Goal: Task Accomplishment & Management: Manage account settings

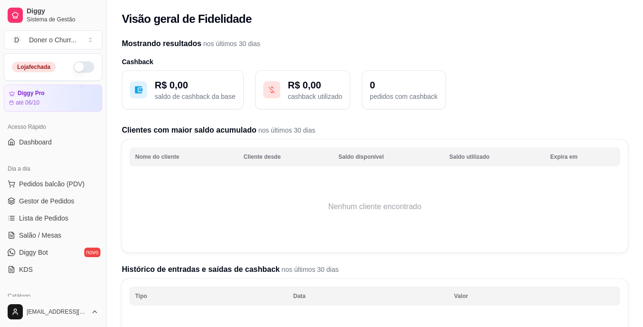
click at [78, 69] on button "button" at bounding box center [83, 66] width 21 height 11
click at [45, 236] on span "Salão / Mesas" at bounding box center [40, 236] width 42 height 10
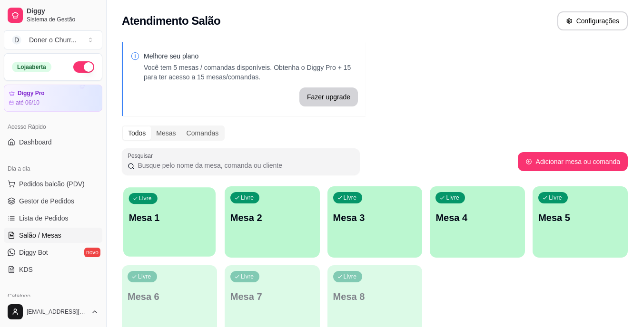
click at [193, 227] on div "Livre Mesa 1" at bounding box center [169, 216] width 92 height 58
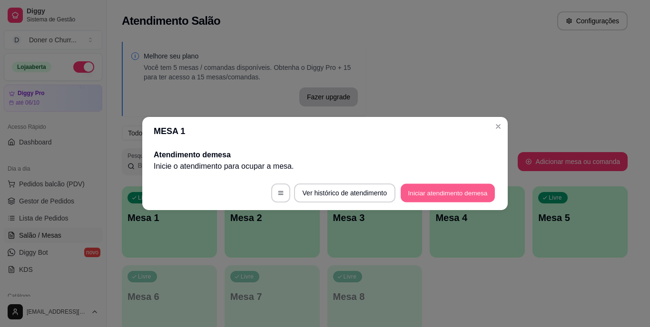
click at [425, 185] on button "Iniciar atendimento de mesa" at bounding box center [448, 193] width 94 height 19
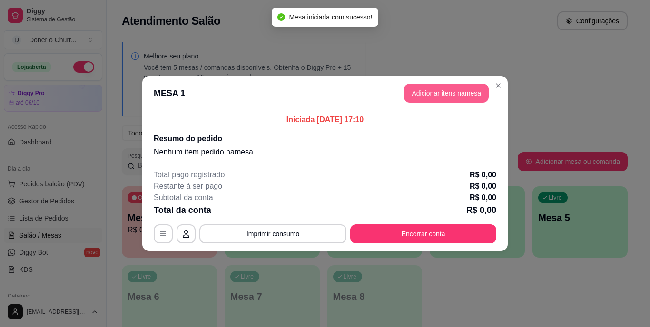
click at [437, 89] on button "Adicionar itens na mesa" at bounding box center [446, 93] width 85 height 19
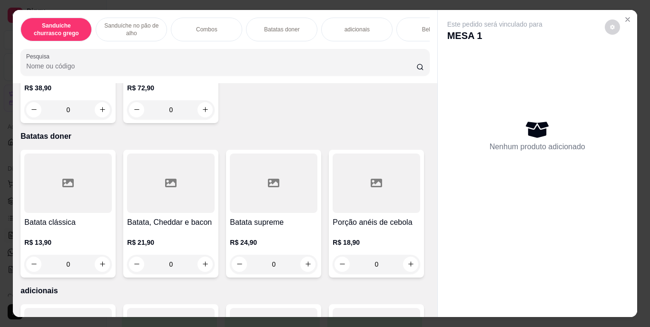
scroll to position [761, 0]
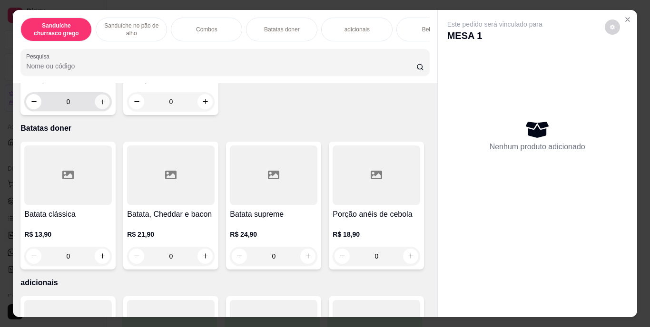
click at [102, 105] on icon "increase-product-quantity" at bounding box center [102, 101] width 7 height 7
type input "1"
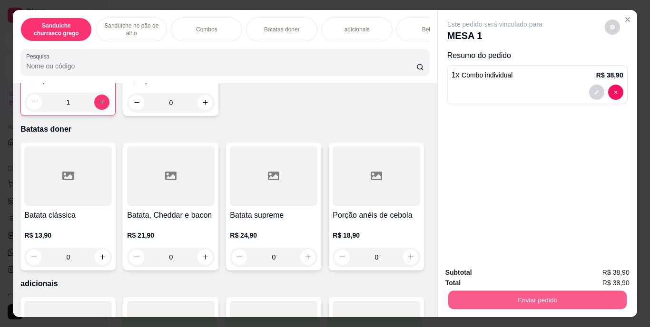
click at [547, 291] on button "Enviar pedido" at bounding box center [537, 300] width 178 height 19
click at [599, 276] on button "Enviar pedido" at bounding box center [605, 274] width 52 height 18
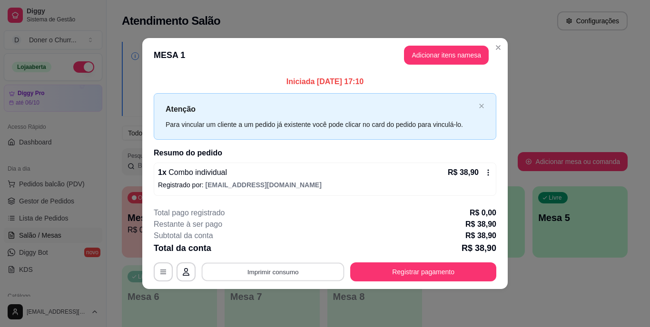
click at [277, 266] on button "Imprimir consumo" at bounding box center [273, 272] width 143 height 19
click at [275, 245] on button "IMPRESSORA" at bounding box center [276, 250] width 67 height 15
click at [274, 266] on button "Imprimir consumo" at bounding box center [273, 272] width 143 height 19
click at [270, 252] on button "IMPRESSORA" at bounding box center [276, 250] width 67 height 15
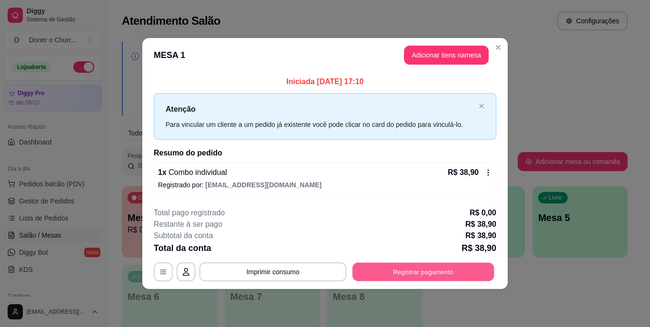
click at [393, 276] on button "Registrar pagamento" at bounding box center [424, 272] width 142 height 19
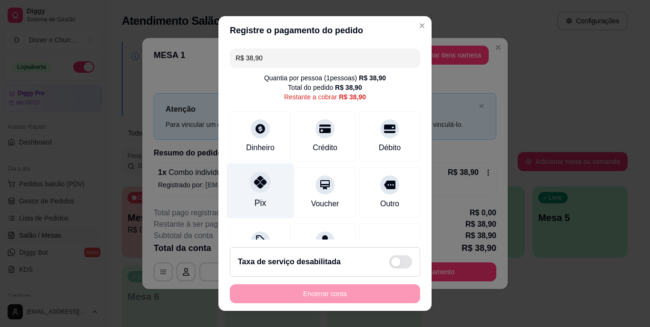
click at [254, 184] on icon at bounding box center [260, 183] width 12 height 12
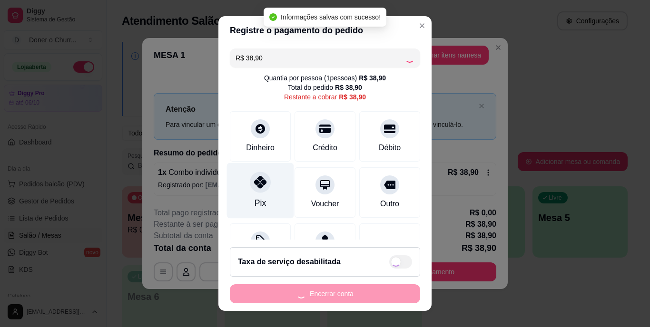
type input "R$ 0,00"
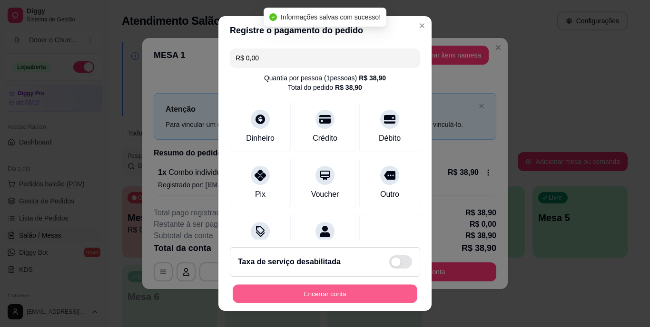
click at [304, 288] on button "Encerrar conta" at bounding box center [325, 294] width 185 height 19
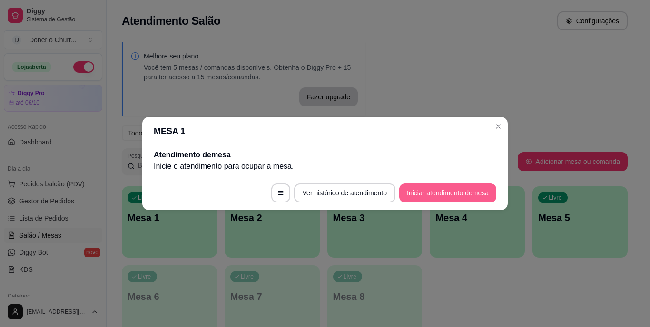
click at [473, 194] on button "Iniciar atendimento de mesa" at bounding box center [447, 193] width 97 height 19
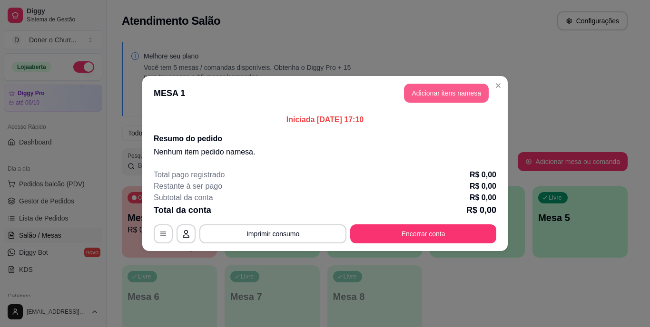
click at [445, 91] on button "Adicionar itens na mesa" at bounding box center [446, 93] width 85 height 19
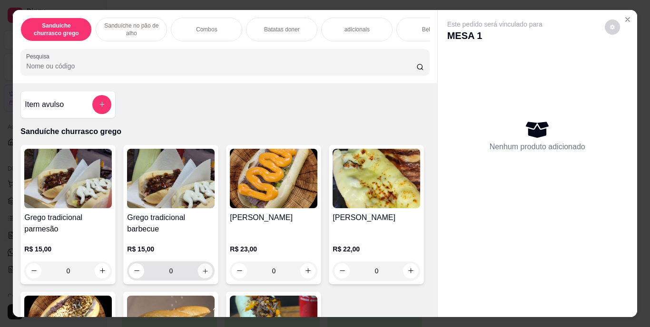
click at [202, 275] on icon "increase-product-quantity" at bounding box center [205, 270] width 7 height 7
type input "1"
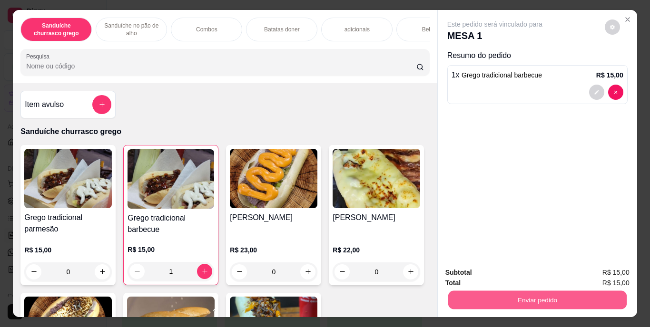
click at [522, 294] on button "Enviar pedido" at bounding box center [537, 300] width 178 height 19
click at [598, 279] on button "Enviar pedido" at bounding box center [605, 274] width 52 height 18
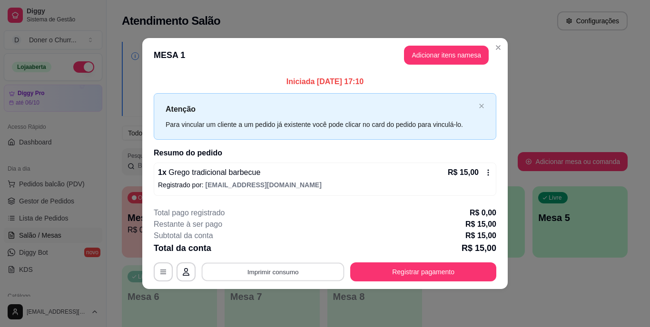
click at [289, 270] on button "Imprimir consumo" at bounding box center [273, 272] width 143 height 19
click at [282, 244] on button "IMPRESSORA" at bounding box center [276, 250] width 67 height 15
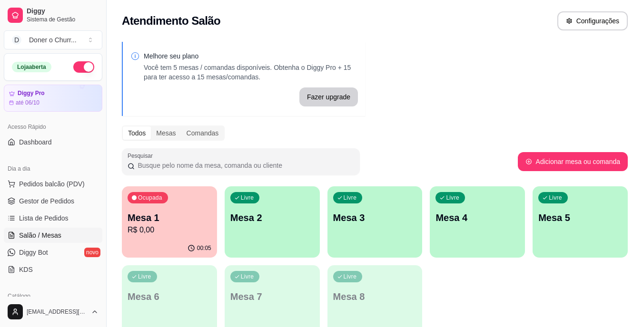
click at [289, 206] on div "Livre Mesa 2" at bounding box center [272, 217] width 95 height 60
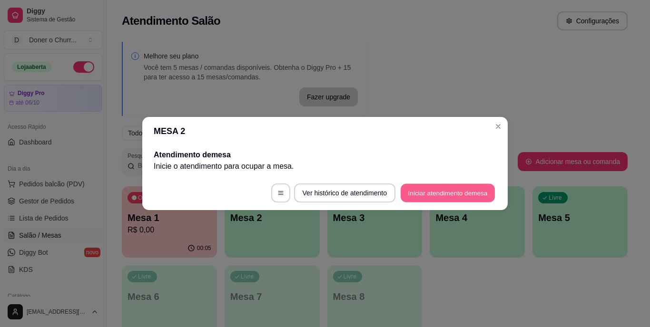
click at [447, 191] on button "Iniciar atendimento de mesa" at bounding box center [448, 193] width 94 height 19
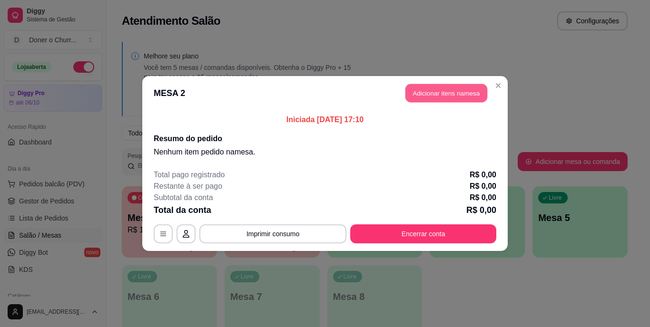
click at [437, 92] on button "Adicionar itens na mesa" at bounding box center [446, 93] width 82 height 19
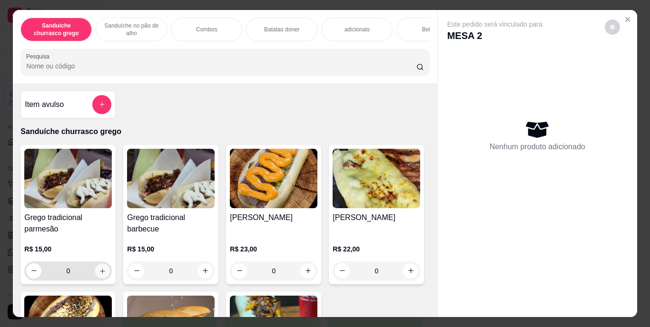
click at [95, 276] on button "increase-product-quantity" at bounding box center [102, 271] width 15 height 15
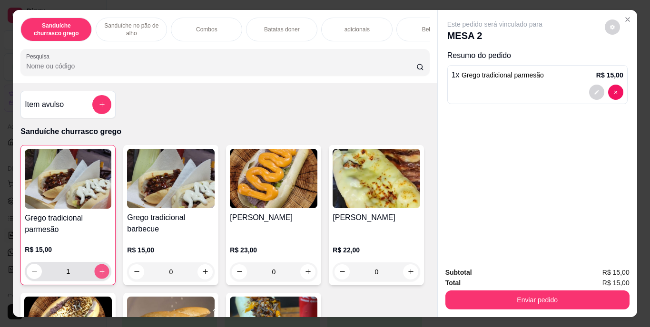
click at [95, 276] on button "increase-product-quantity" at bounding box center [102, 271] width 15 height 15
type input "2"
click at [414, 23] on div "Bebidas" at bounding box center [431, 30] width 71 height 24
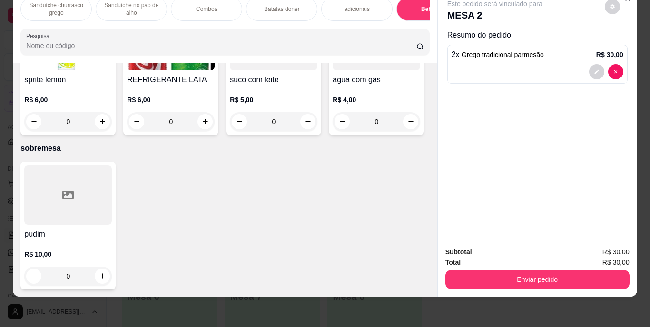
type input "1"
click at [598, 107] on button "decrease-product-quantity" at bounding box center [596, 114] width 15 height 15
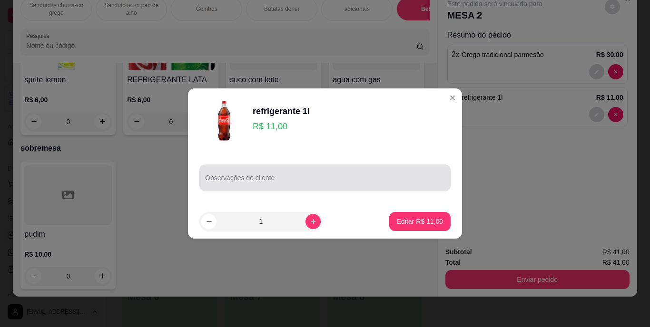
click at [359, 181] on input "Observações do cliente" at bounding box center [325, 182] width 240 height 10
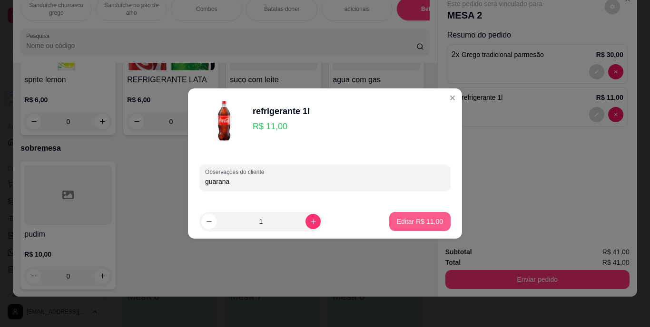
type input "guarana"
click at [398, 215] on button "Editar R$ 11,00" at bounding box center [419, 222] width 59 height 19
type input "0"
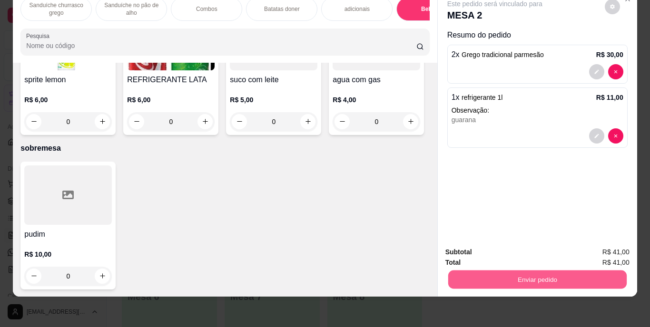
click at [566, 272] on button "Enviar pedido" at bounding box center [537, 280] width 178 height 19
click at [607, 241] on button "Enviar pedido" at bounding box center [605, 249] width 52 height 18
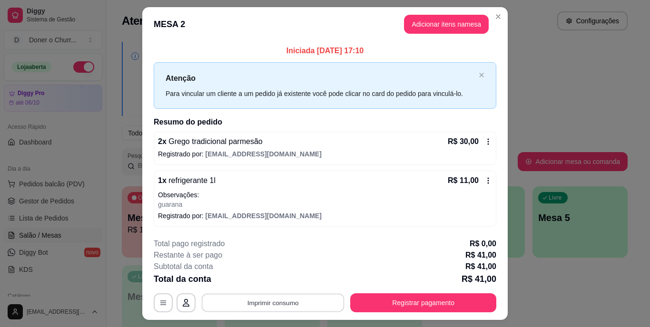
click at [301, 301] on button "Imprimir consumo" at bounding box center [273, 303] width 143 height 19
click at [277, 280] on button "IMPRESSORA" at bounding box center [272, 281] width 69 height 15
click at [282, 304] on button "Imprimir consumo" at bounding box center [273, 303] width 143 height 19
click at [267, 279] on button "IMPRESSORA" at bounding box center [272, 281] width 67 height 15
click at [279, 306] on button "Imprimir consumo" at bounding box center [273, 303] width 143 height 19
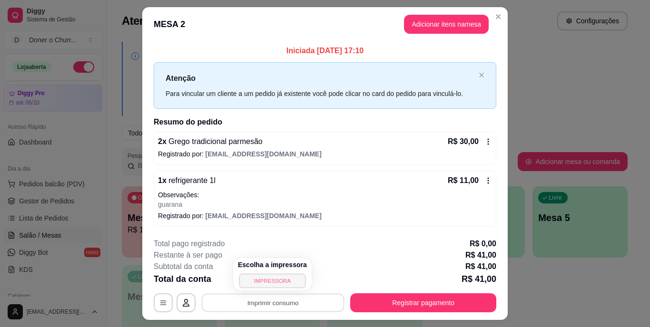
click at [266, 279] on button "IMPRESSORA" at bounding box center [272, 281] width 67 height 15
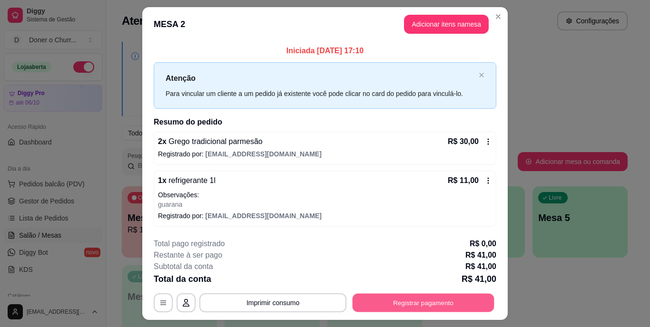
click at [476, 301] on button "Registrar pagamento" at bounding box center [424, 303] width 142 height 19
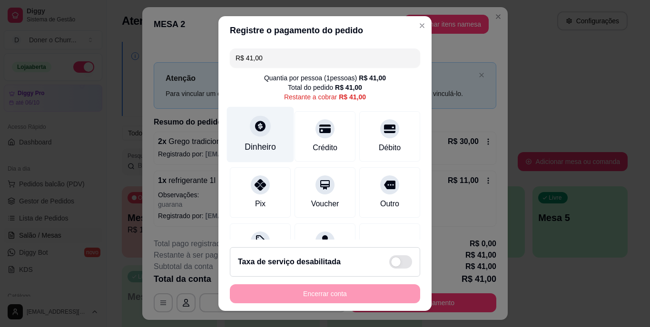
click at [260, 128] on icon at bounding box center [260, 126] width 12 height 12
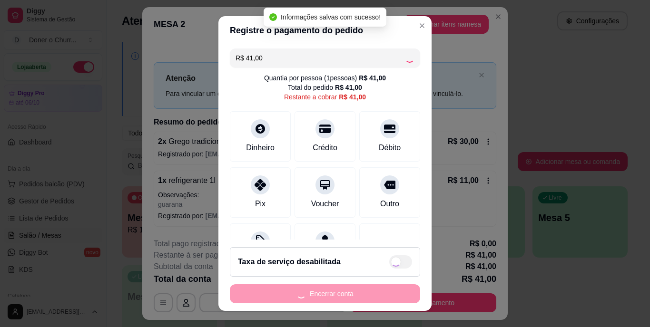
type input "R$ 0,00"
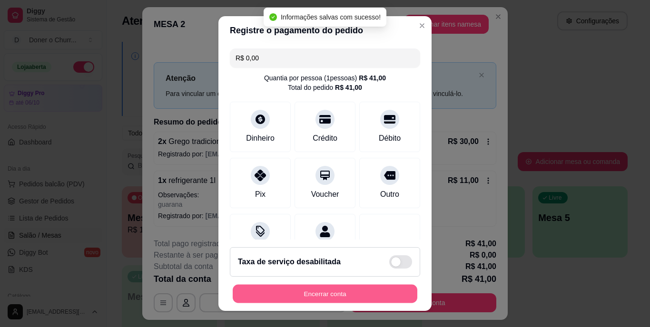
click at [337, 291] on button "Encerrar conta" at bounding box center [325, 294] width 185 height 19
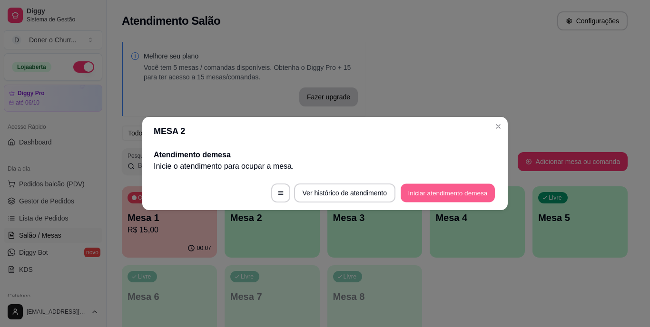
click at [443, 189] on button "Iniciar atendimento de mesa" at bounding box center [448, 193] width 94 height 19
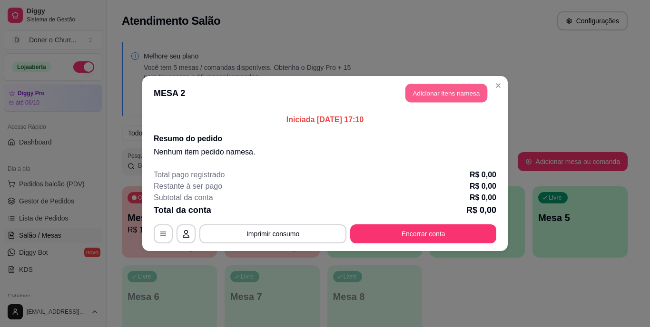
click at [435, 98] on button "Adicionar itens na mesa" at bounding box center [446, 93] width 82 height 19
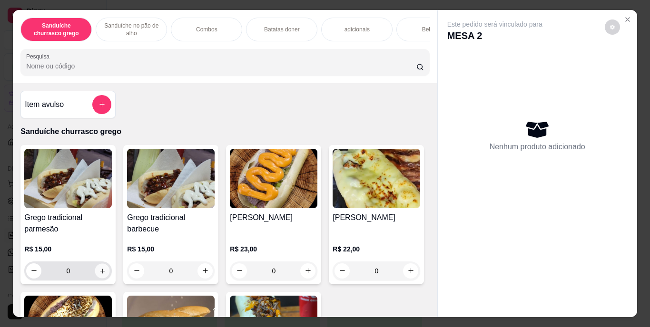
click at [95, 271] on button "increase-product-quantity" at bounding box center [102, 271] width 15 height 15
type input "1"
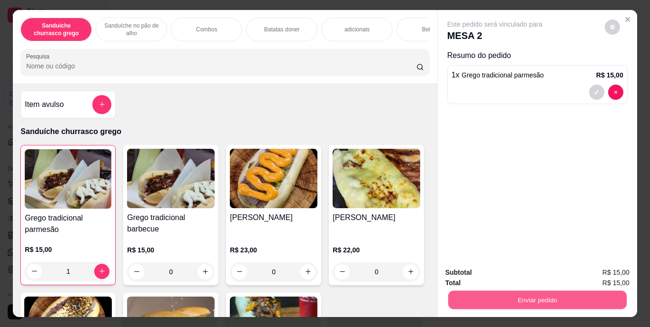
click at [507, 298] on button "Enviar pedido" at bounding box center [537, 300] width 178 height 19
click at [590, 272] on button "Enviar pedido" at bounding box center [605, 274] width 52 height 18
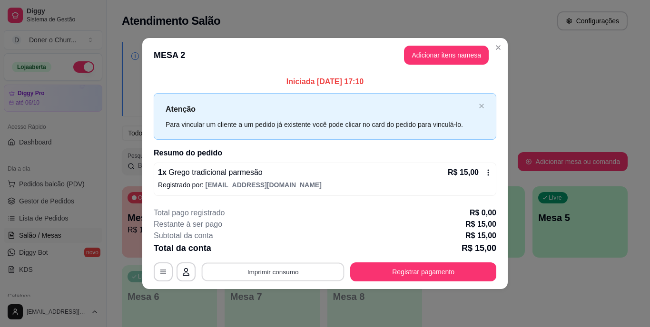
click at [288, 275] on button "Imprimir consumo" at bounding box center [273, 272] width 143 height 19
click at [272, 250] on button "IMPRESSORA" at bounding box center [276, 250] width 67 height 15
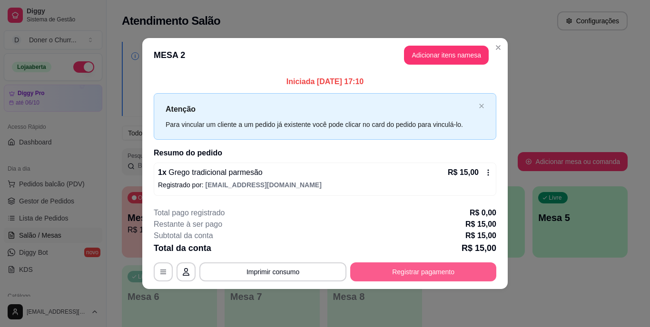
click at [411, 263] on button "Registrar pagamento" at bounding box center [423, 272] width 146 height 19
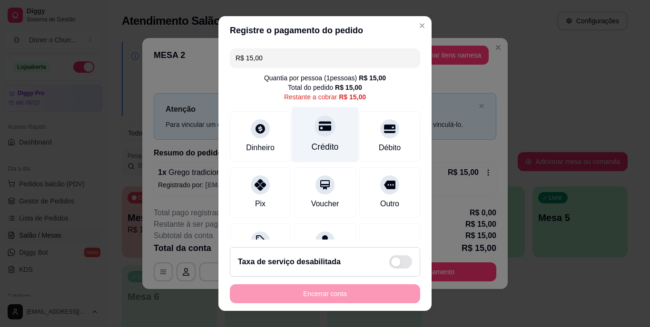
click at [319, 122] on icon at bounding box center [325, 127] width 12 height 10
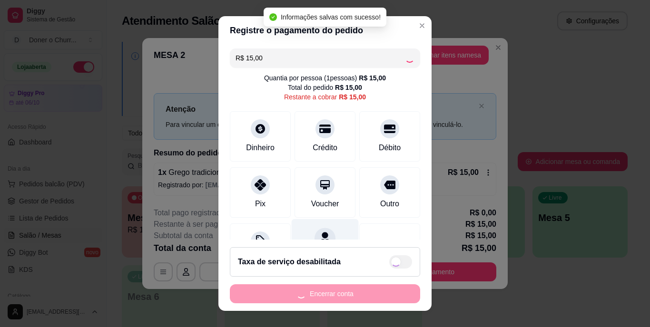
type input "R$ 0,00"
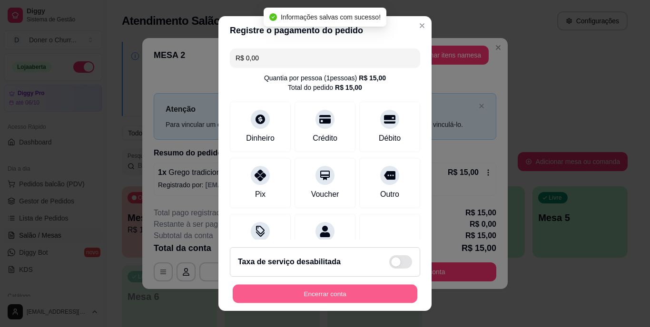
click at [322, 291] on button "Encerrar conta" at bounding box center [325, 294] width 185 height 19
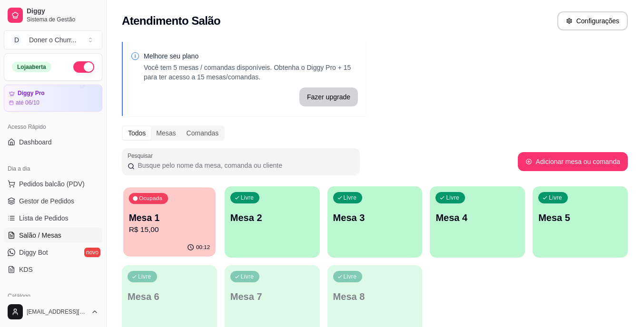
click at [184, 232] on p "R$ 15,00" at bounding box center [169, 230] width 81 height 11
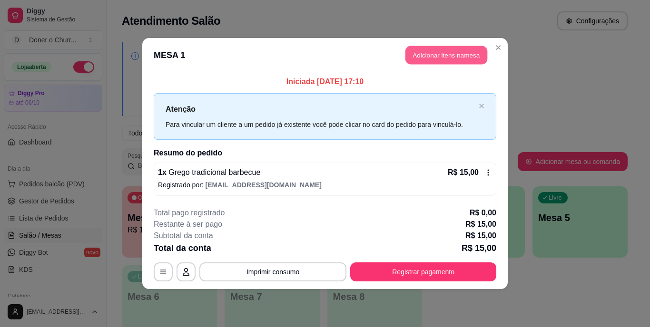
click at [441, 55] on button "Adicionar itens na mesa" at bounding box center [446, 55] width 82 height 19
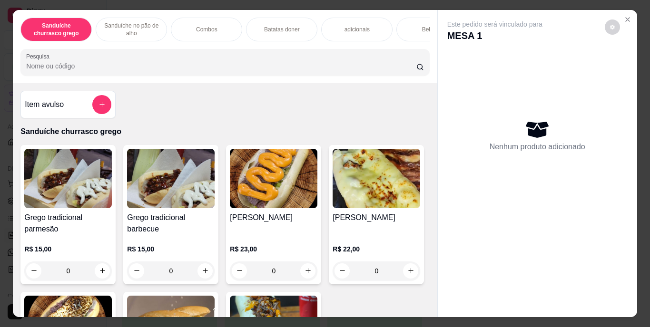
click at [404, 23] on div "Bebidas" at bounding box center [431, 30] width 71 height 24
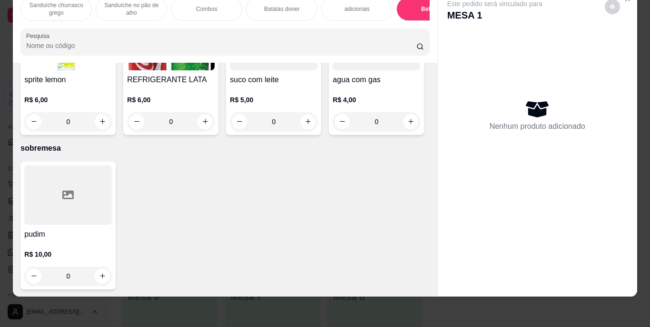
scroll to position [1768, 0]
click at [209, 125] on icon "increase-product-quantity" at bounding box center [205, 121] width 7 height 7
type input "1"
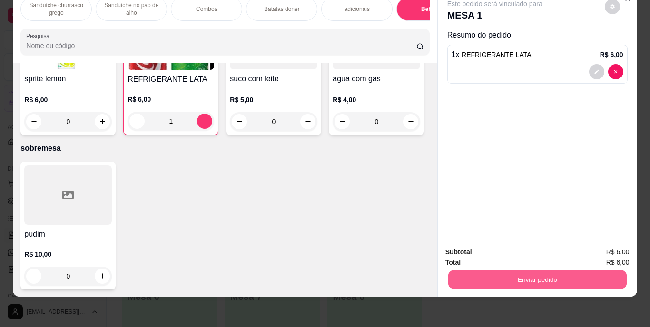
click at [546, 271] on button "Enviar pedido" at bounding box center [537, 280] width 178 height 19
click at [617, 251] on button "Enviar pedido" at bounding box center [605, 249] width 52 height 18
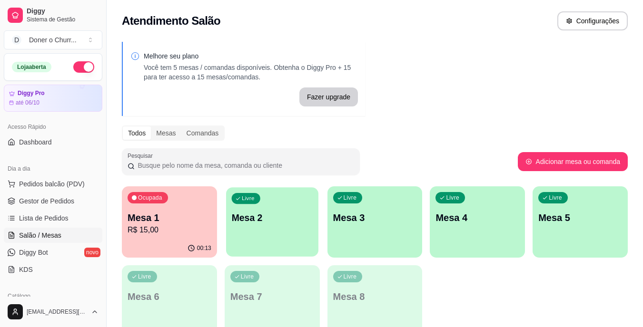
click at [294, 231] on div "Livre Mesa 2" at bounding box center [272, 216] width 92 height 58
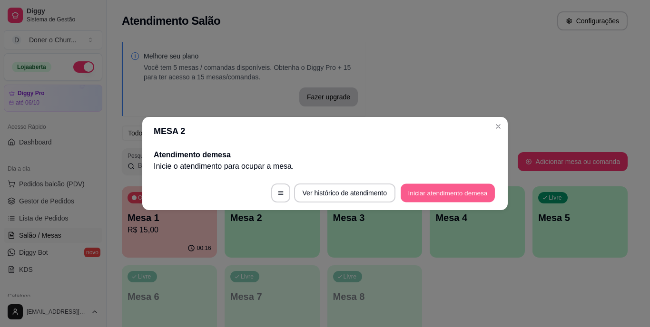
click at [434, 196] on button "Iniciar atendimento de mesa" at bounding box center [448, 193] width 94 height 19
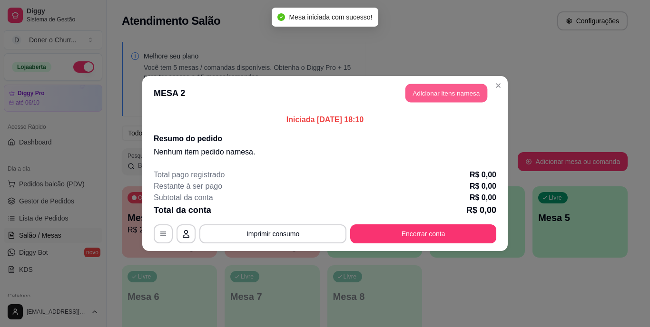
click at [434, 90] on button "Adicionar itens na mesa" at bounding box center [446, 93] width 82 height 19
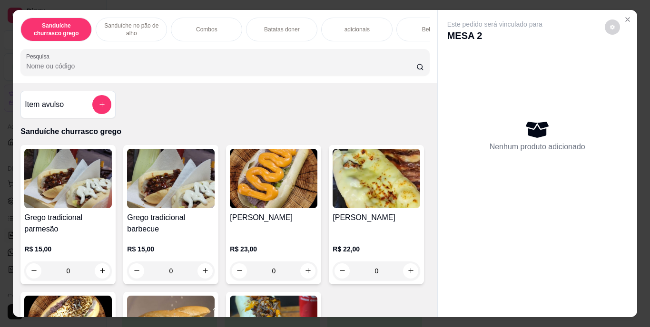
click at [137, 30] on p "Sanduíche no pão de alho" at bounding box center [131, 29] width 55 height 15
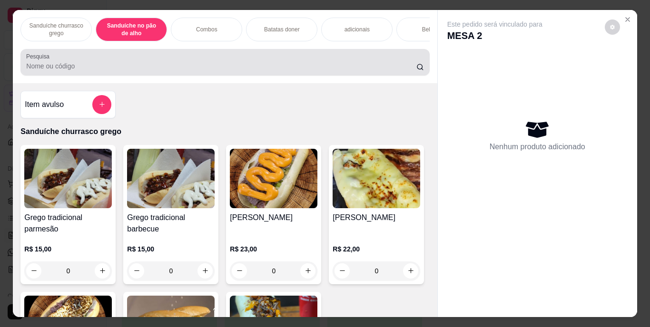
scroll to position [24, 0]
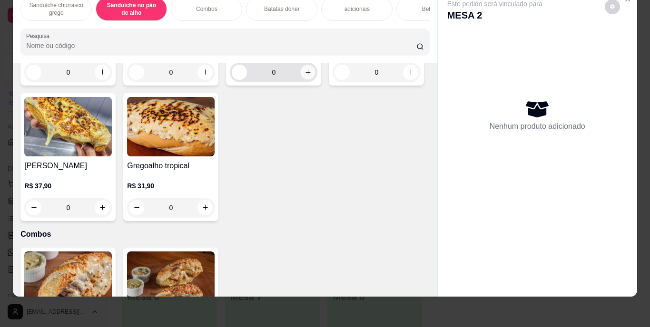
click at [305, 79] on button "increase-product-quantity" at bounding box center [308, 72] width 15 height 15
type input "1"
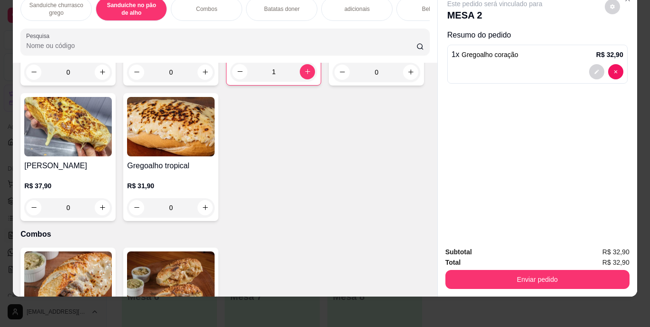
scroll to position [0, 0]
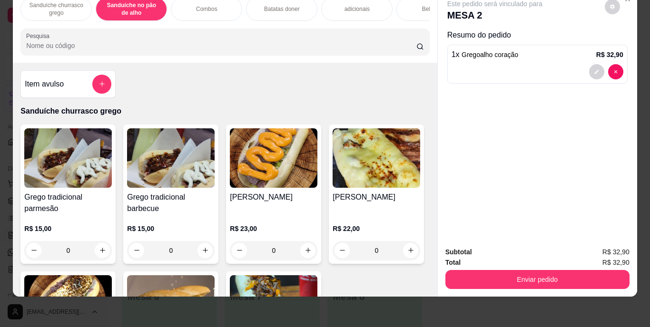
click at [403, 9] on div "Bebidas" at bounding box center [431, 9] width 71 height 24
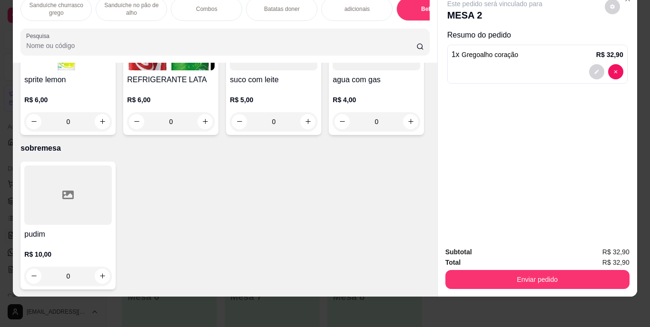
scroll to position [1804, 0]
click at [213, 129] on button "increase-product-quantity" at bounding box center [204, 121] width 15 height 15
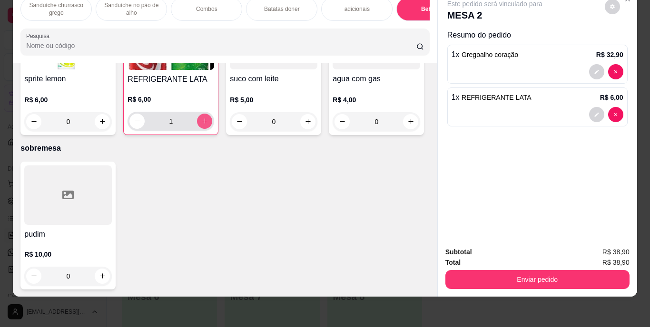
type input "1"
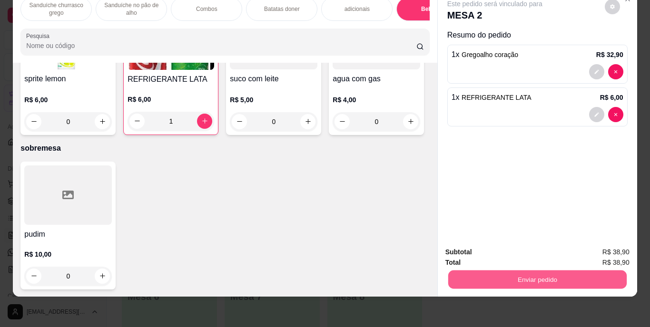
click at [541, 276] on button "Enviar pedido" at bounding box center [537, 280] width 178 height 19
click at [616, 243] on button "Enviar pedido" at bounding box center [605, 249] width 52 height 18
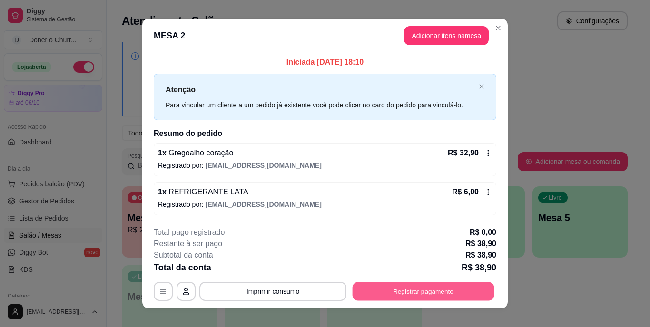
click at [411, 289] on button "Registrar pagamento" at bounding box center [424, 291] width 142 height 19
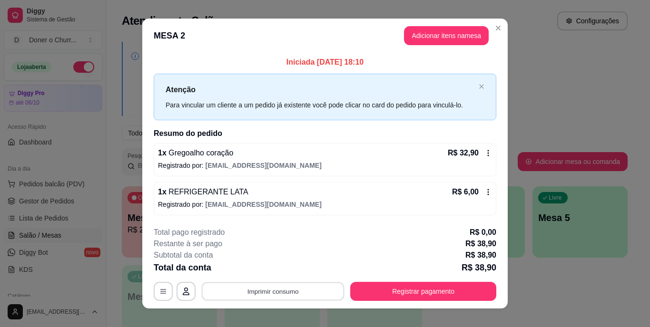
click at [280, 290] on button "Imprimir consumo" at bounding box center [273, 291] width 143 height 19
click at [264, 271] on button "IMPRESSORA" at bounding box center [272, 269] width 67 height 15
click at [265, 295] on button "Imprimir consumo" at bounding box center [272, 291] width 147 height 19
click at [277, 271] on button "IMPRESSORA" at bounding box center [272, 269] width 67 height 15
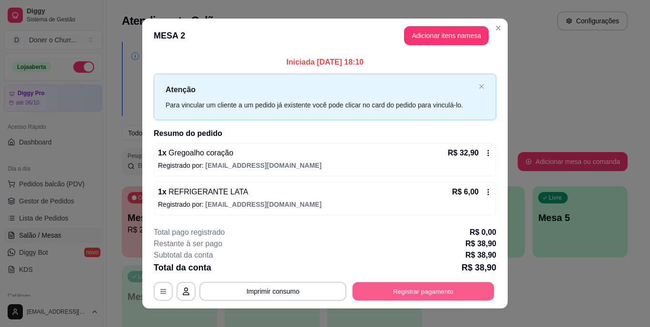
click at [427, 286] on button "Registrar pagamento" at bounding box center [424, 291] width 142 height 19
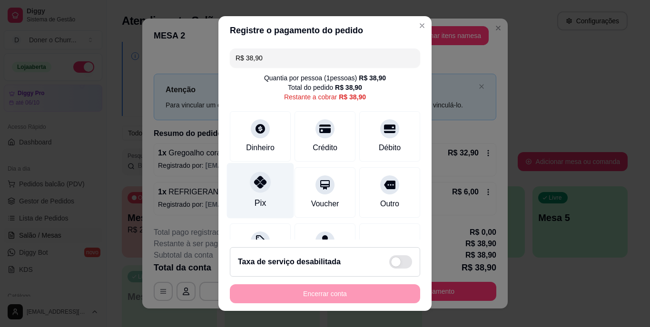
click at [258, 183] on icon at bounding box center [260, 183] width 12 height 12
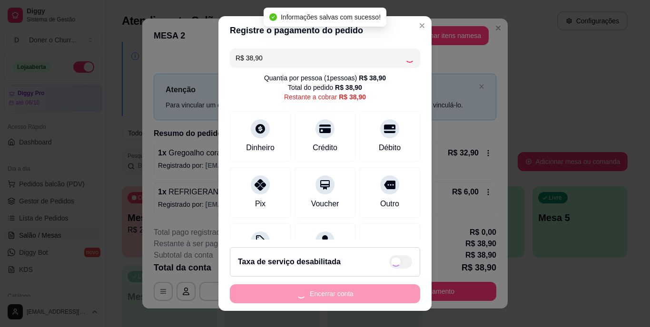
type input "R$ 0,00"
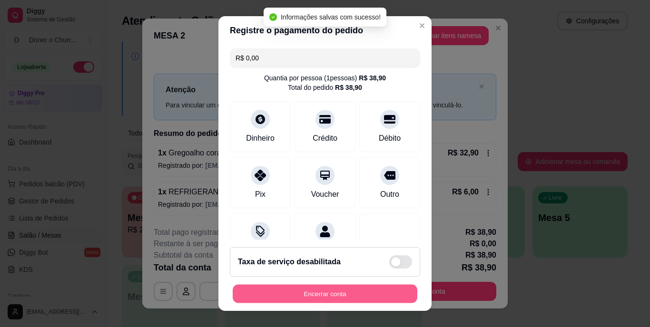
click at [334, 294] on button "Encerrar conta" at bounding box center [325, 294] width 185 height 19
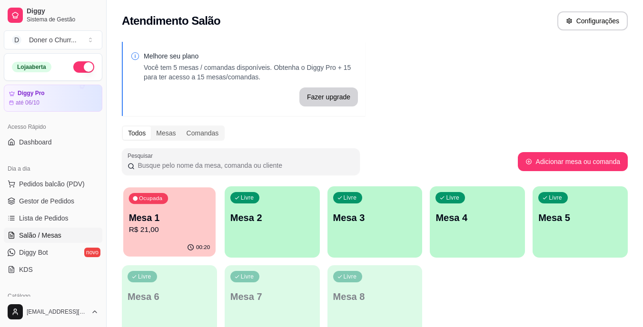
click at [164, 220] on p "Mesa 1" at bounding box center [169, 218] width 81 height 13
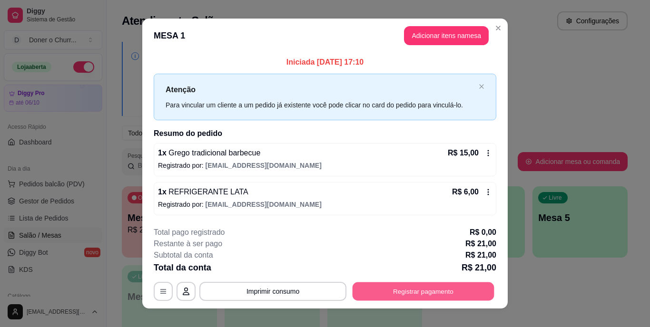
click at [423, 286] on button "Registrar pagamento" at bounding box center [424, 291] width 142 height 19
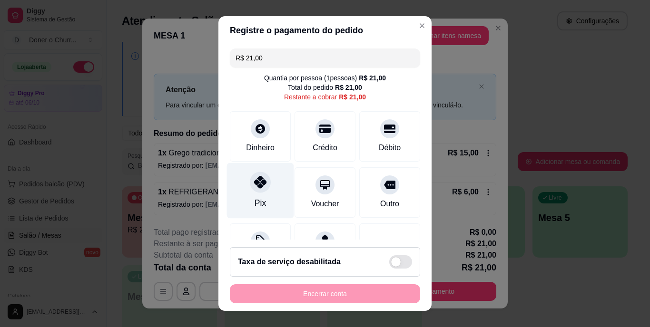
click at [258, 193] on div "Pix" at bounding box center [260, 191] width 67 height 56
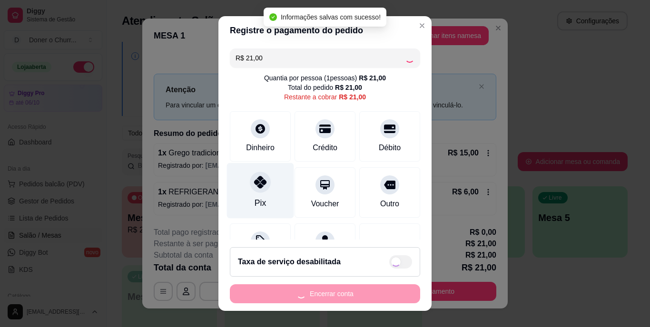
type input "R$ 0,00"
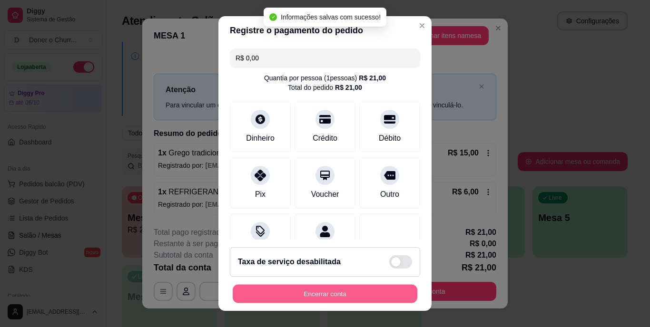
click at [294, 290] on button "Encerrar conta" at bounding box center [325, 294] width 185 height 19
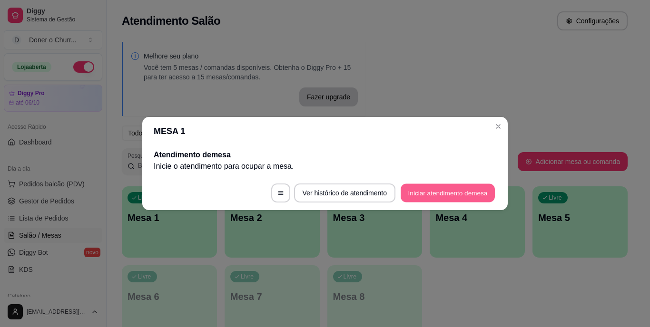
click at [438, 196] on button "Iniciar atendimento de mesa" at bounding box center [448, 193] width 94 height 19
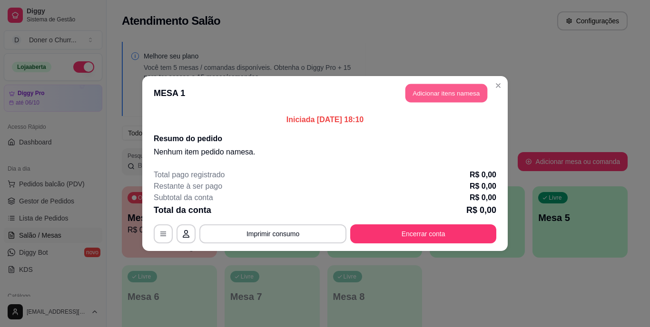
click at [446, 90] on button "Adicionar itens na mesa" at bounding box center [446, 93] width 82 height 19
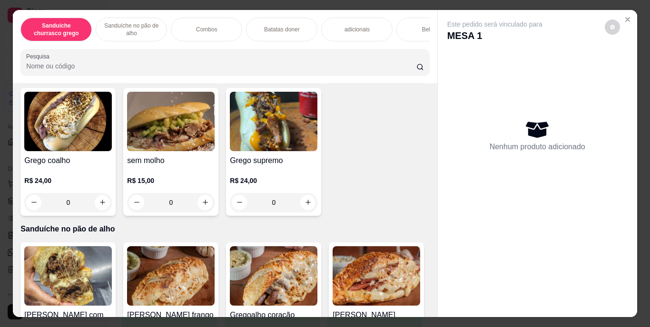
scroll to position [237, 0]
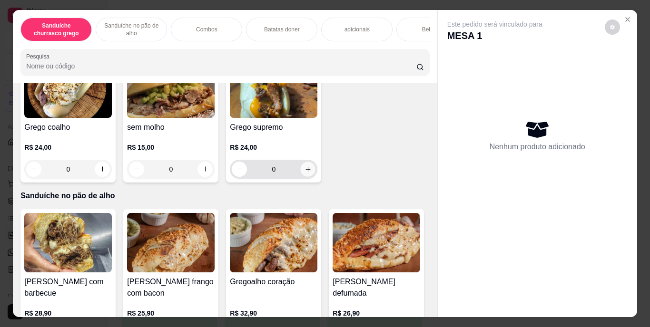
click at [305, 173] on icon "increase-product-quantity" at bounding box center [308, 169] width 7 height 7
type input "1"
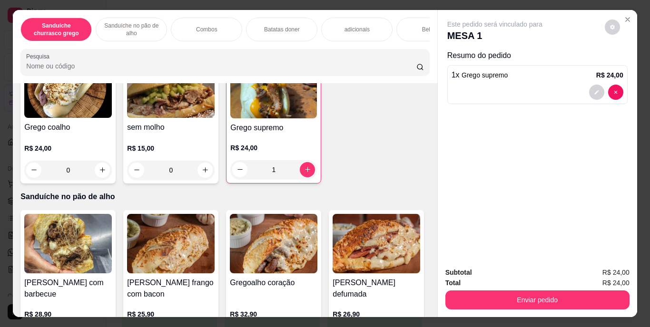
click at [192, 184] on div "Grego tradicional parmesão R$ 15,00 0 Grego tradicional barbecue R$ 15,00 0 [PE…" at bounding box center [224, 46] width 409 height 276
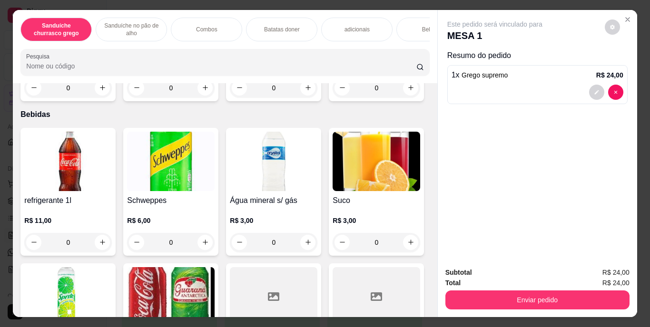
scroll to position [1227, 0]
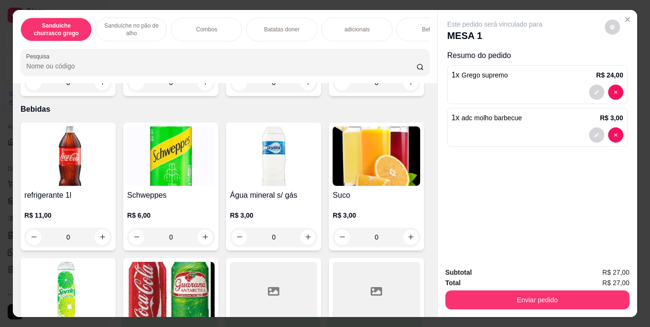
type input "1"
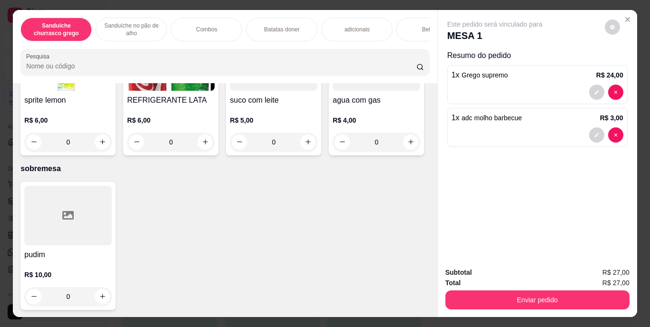
scroll to position [1806, 0]
click at [209, 146] on icon "increase-product-quantity" at bounding box center [205, 141] width 7 height 7
type input "1"
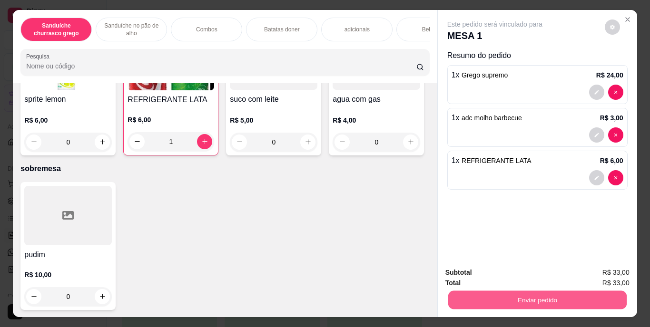
click at [546, 294] on button "Enviar pedido" at bounding box center [537, 300] width 178 height 19
click at [605, 272] on button "Enviar pedido" at bounding box center [605, 274] width 52 height 18
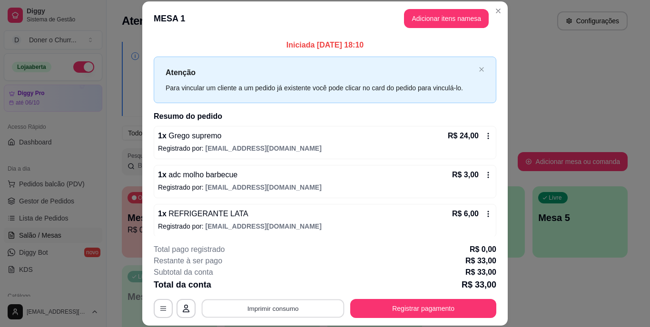
click at [260, 305] on button "Imprimir consumo" at bounding box center [273, 308] width 143 height 19
click at [278, 290] on button "IMPRESSORA" at bounding box center [272, 286] width 67 height 15
click at [278, 290] on div "Total da conta R$ 33,00" at bounding box center [325, 284] width 343 height 13
click at [273, 305] on button "Imprimir consumo" at bounding box center [273, 308] width 143 height 19
click at [272, 289] on button "IMPRESSORA" at bounding box center [272, 286] width 67 height 15
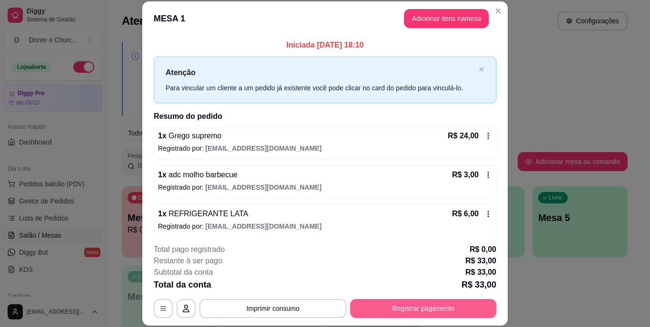
click at [401, 310] on button "Registrar pagamento" at bounding box center [423, 308] width 146 height 19
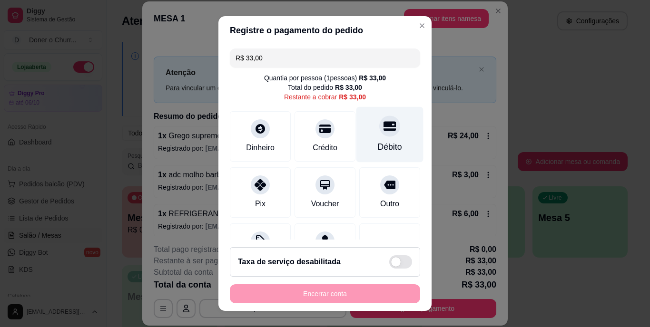
click at [378, 137] on div "Débito" at bounding box center [389, 135] width 67 height 56
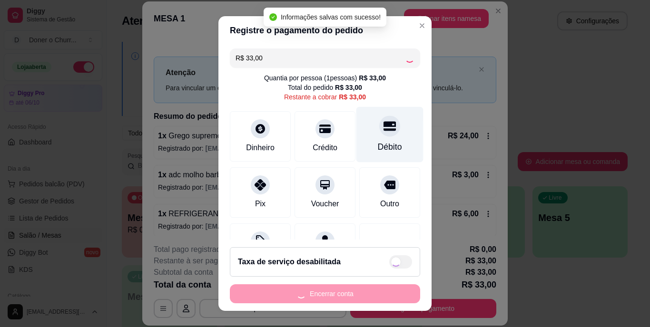
type input "R$ 0,00"
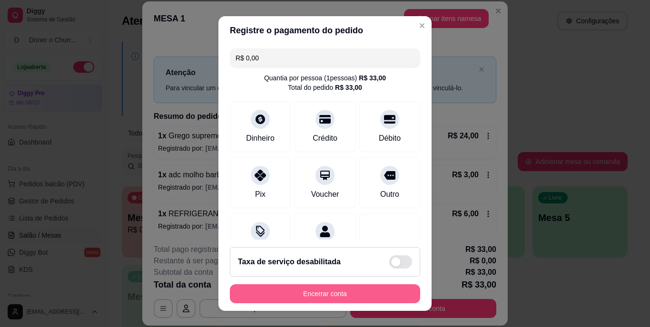
click at [332, 291] on button "Encerrar conta" at bounding box center [325, 294] width 190 height 19
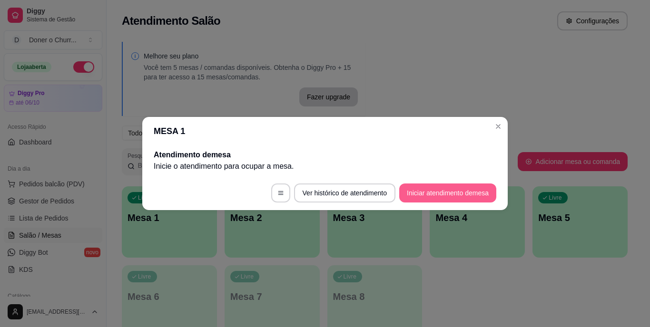
click at [433, 190] on button "Iniciar atendimento de mesa" at bounding box center [447, 193] width 97 height 19
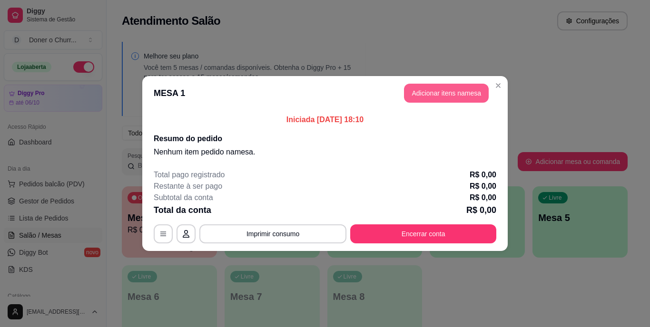
click at [449, 95] on button "Adicionar itens na mesa" at bounding box center [446, 93] width 85 height 19
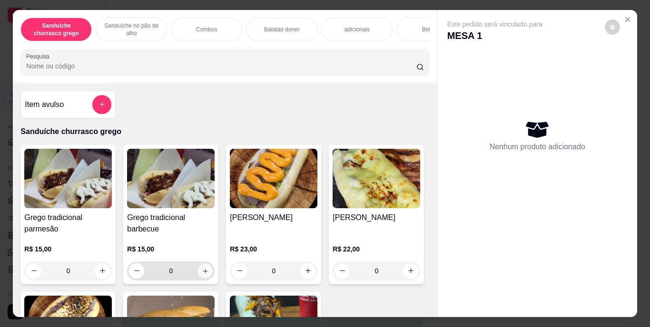
click at [204, 274] on icon "increase-product-quantity" at bounding box center [205, 270] width 7 height 7
type input "2"
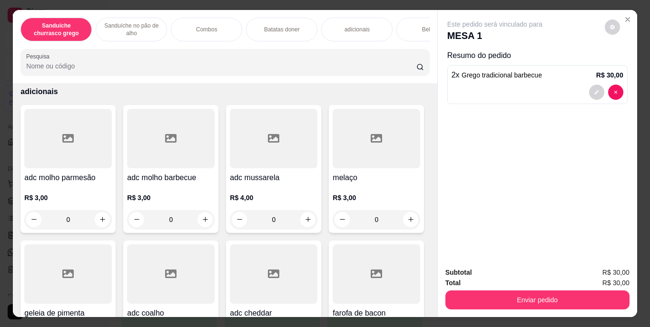
scroll to position [1005, 0]
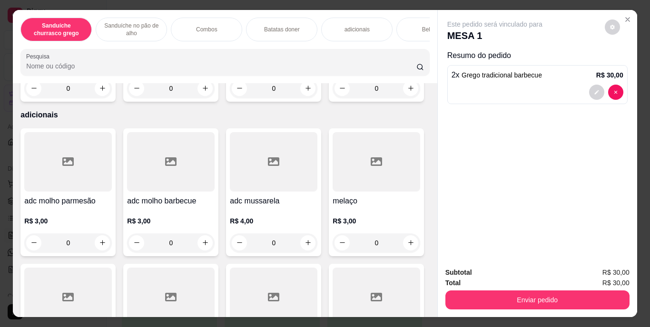
scroll to position [924, 0]
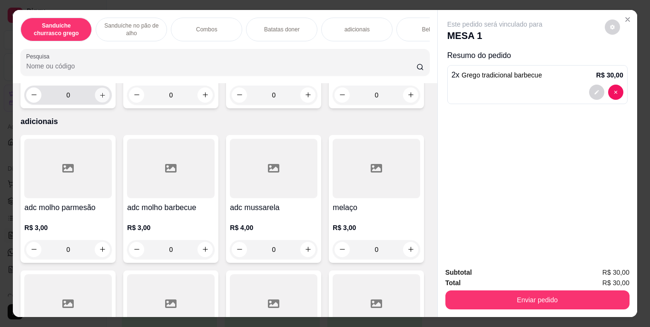
click at [100, 98] on icon "increase-product-quantity" at bounding box center [102, 94] width 7 height 7
type input "1"
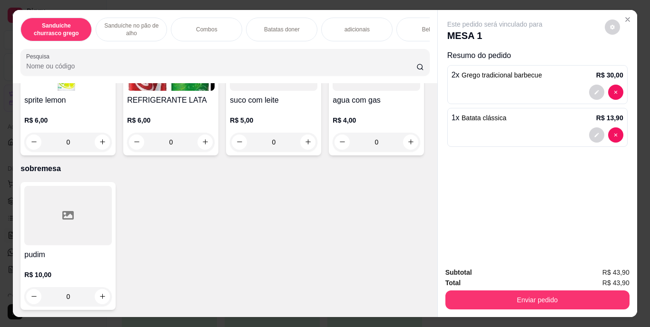
scroll to position [1777, 0]
click at [408, 9] on icon "increase-product-quantity" at bounding box center [410, 6] width 5 height 5
click at [407, 10] on icon "increase-product-quantity" at bounding box center [410, 5] width 7 height 7
type input "2"
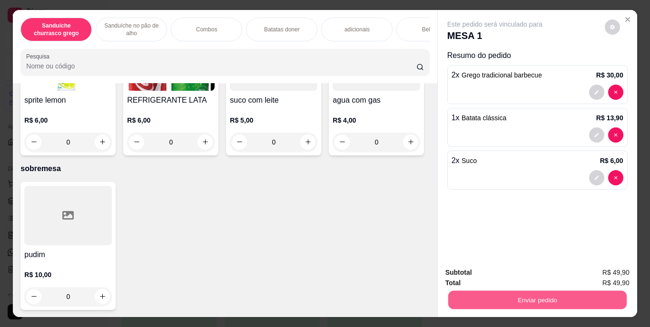
click at [520, 298] on button "Enviar pedido" at bounding box center [537, 300] width 178 height 19
click at [604, 270] on button "Enviar pedido" at bounding box center [605, 274] width 52 height 18
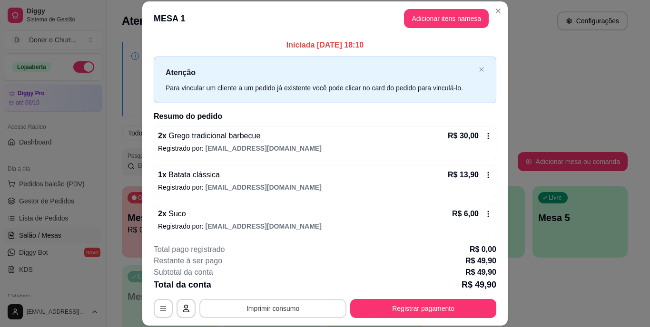
click at [253, 309] on button "Imprimir consumo" at bounding box center [272, 308] width 147 height 19
click at [283, 285] on button "IMPRESSORA" at bounding box center [272, 286] width 69 height 15
click at [279, 306] on button "Imprimir consumo" at bounding box center [273, 308] width 143 height 19
click at [276, 285] on button "IMPRESSORA" at bounding box center [272, 286] width 69 height 15
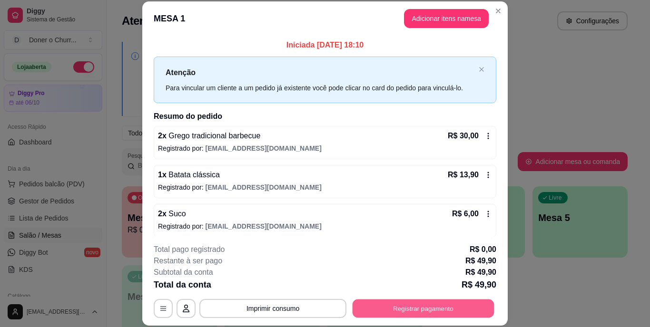
click at [421, 310] on button "Registrar pagamento" at bounding box center [424, 308] width 142 height 19
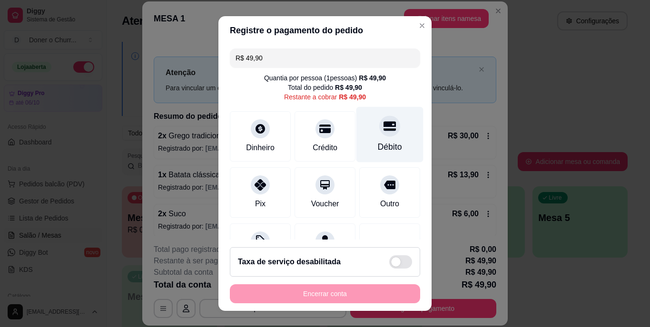
click at [384, 131] on icon at bounding box center [390, 127] width 12 height 10
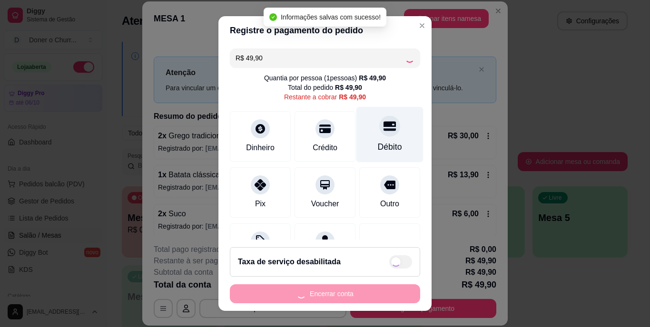
type input "R$ 0,00"
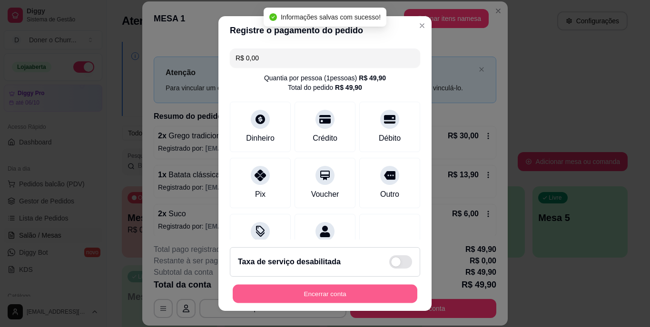
click at [328, 288] on button "Encerrar conta" at bounding box center [325, 294] width 185 height 19
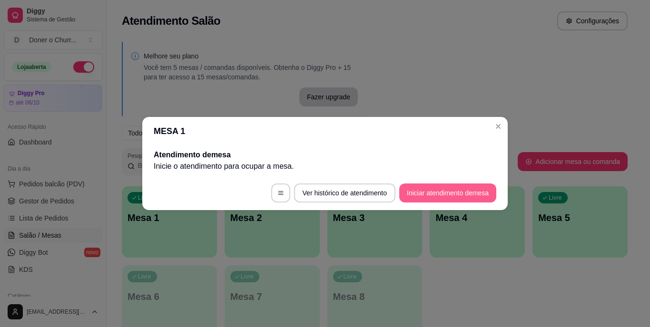
click at [452, 187] on button "Iniciar atendimento de mesa" at bounding box center [447, 193] width 97 height 19
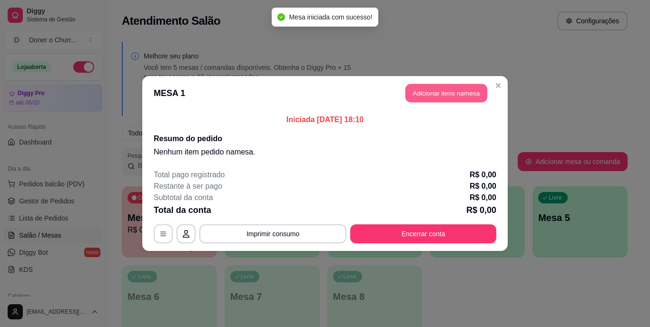
click at [434, 99] on button "Adicionar itens na mesa" at bounding box center [446, 93] width 82 height 19
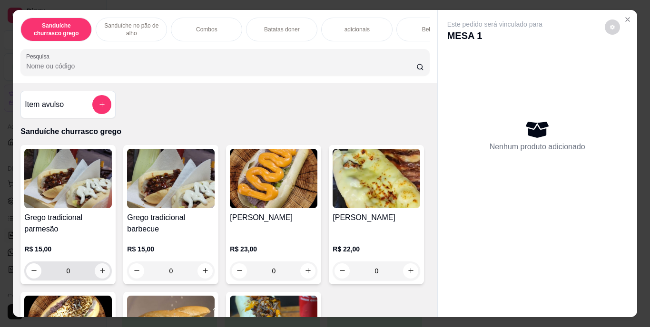
click at [99, 275] on icon "increase-product-quantity" at bounding box center [102, 270] width 7 height 7
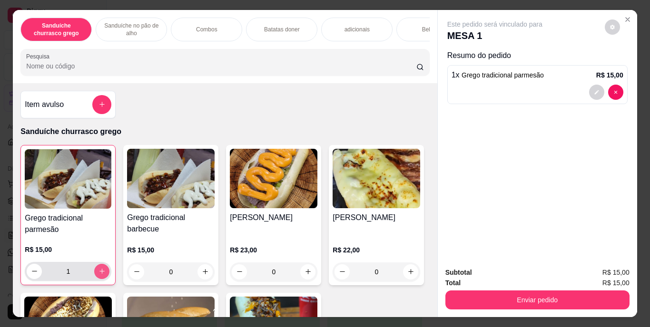
type input "1"
click at [198, 274] on button "increase-product-quantity" at bounding box center [205, 272] width 15 height 15
type input "1"
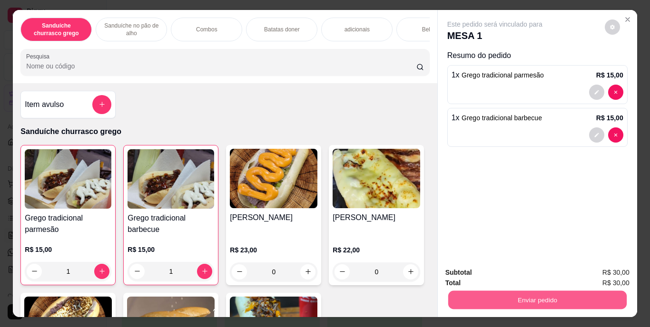
click at [550, 297] on button "Enviar pedido" at bounding box center [537, 300] width 178 height 19
click at [593, 271] on button "Enviar pedido" at bounding box center [605, 274] width 52 height 18
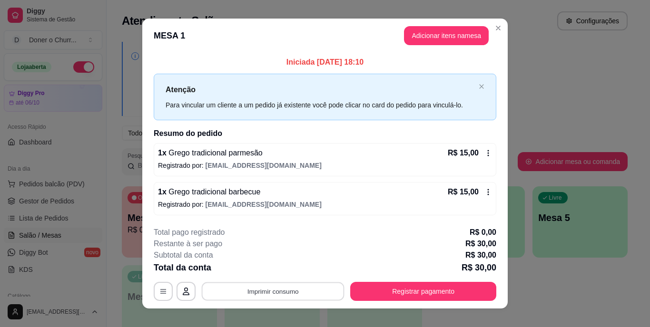
click at [261, 293] on button "Imprimir consumo" at bounding box center [273, 291] width 143 height 19
click at [282, 270] on button "IMPRESSORA" at bounding box center [272, 269] width 69 height 15
click at [274, 295] on button "Imprimir consumo" at bounding box center [273, 291] width 143 height 19
click at [268, 267] on button "IMPRESSORA" at bounding box center [272, 269] width 67 height 15
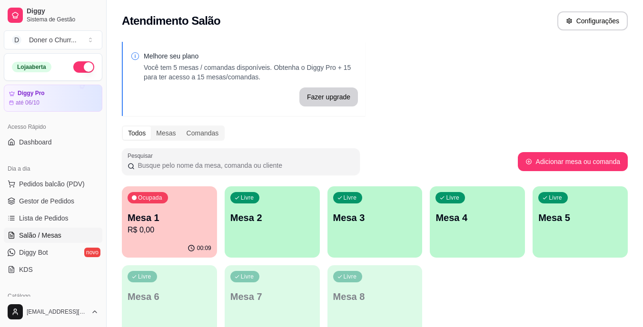
click at [291, 209] on div "Livre Mesa 2" at bounding box center [272, 217] width 95 height 60
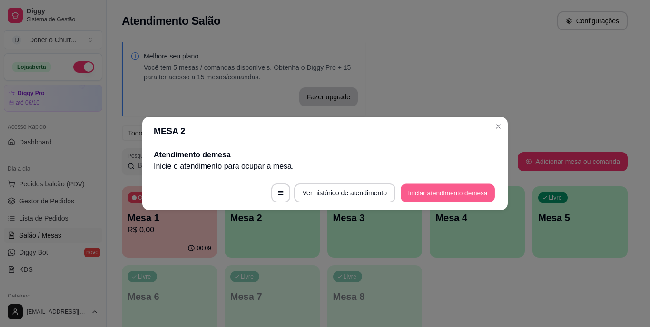
click at [448, 195] on button "Iniciar atendimento de mesa" at bounding box center [448, 193] width 94 height 19
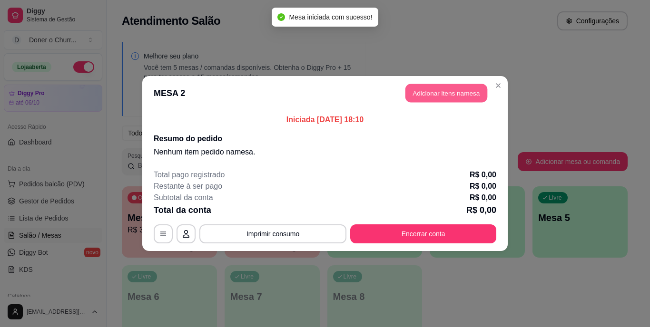
click at [435, 86] on button "Adicionar itens na mesa" at bounding box center [446, 93] width 82 height 19
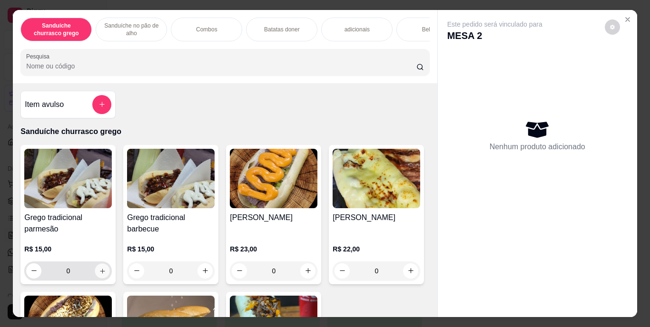
click at [99, 273] on icon "increase-product-quantity" at bounding box center [102, 270] width 7 height 7
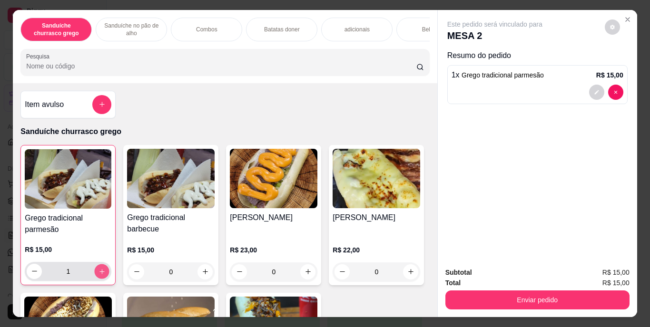
click at [99, 273] on icon "increase-product-quantity" at bounding box center [101, 271] width 5 height 5
type input "2"
click at [128, 31] on p "Sanduíche no pão de alho" at bounding box center [131, 29] width 55 height 15
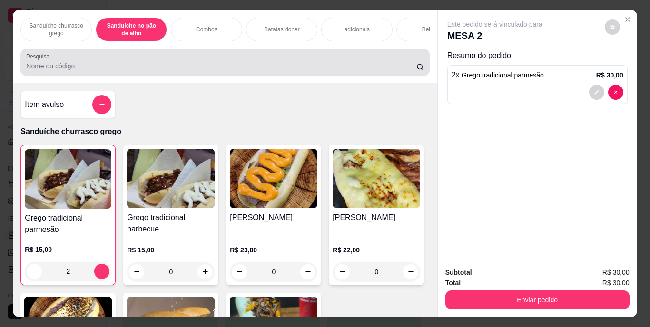
scroll to position [24, 0]
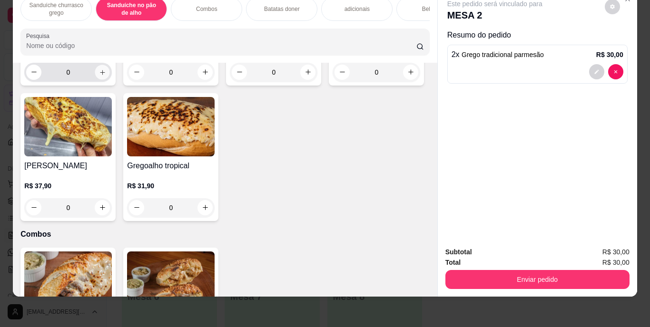
click at [100, 76] on icon "increase-product-quantity" at bounding box center [102, 72] width 7 height 7
type input "1"
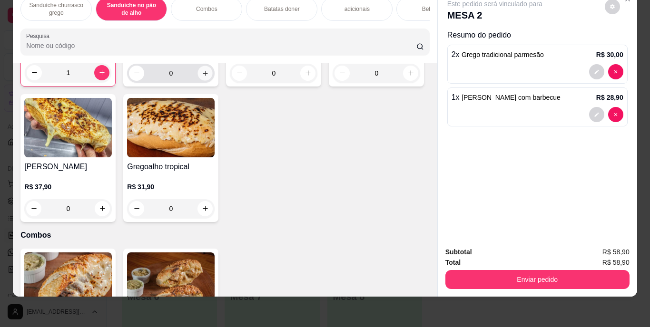
click at [202, 77] on icon "increase-product-quantity" at bounding box center [205, 72] width 7 height 7
type input "1"
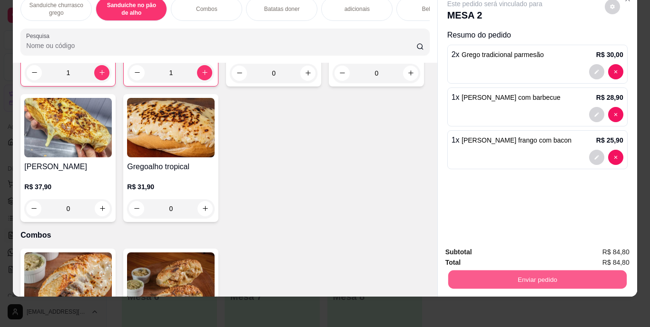
click at [566, 278] on button "Enviar pedido" at bounding box center [537, 280] width 178 height 19
click at [604, 244] on button "Enviar pedido" at bounding box center [605, 249] width 52 height 18
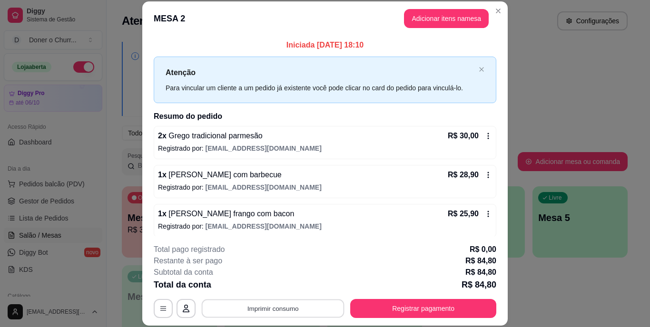
click at [292, 311] on button "Imprimir consumo" at bounding box center [273, 308] width 143 height 19
click at [274, 285] on button "IMPRESSORA" at bounding box center [272, 286] width 67 height 15
click at [267, 307] on button "Imprimir consumo" at bounding box center [273, 308] width 143 height 19
click at [259, 282] on button "IMPRESSORA" at bounding box center [272, 286] width 67 height 15
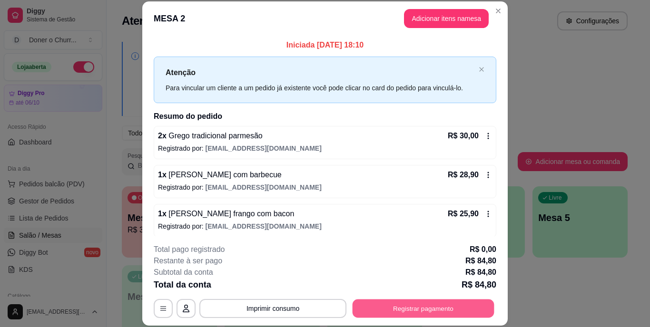
click at [392, 304] on button "Registrar pagamento" at bounding box center [424, 308] width 142 height 19
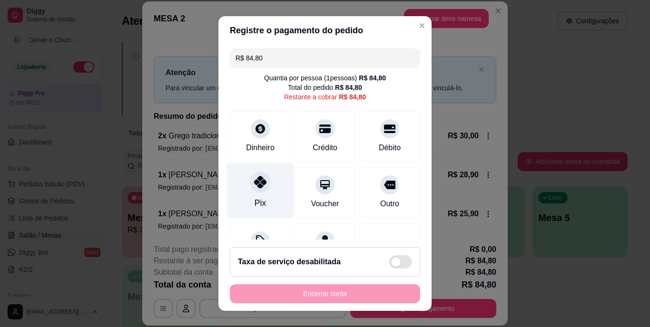
click at [255, 178] on icon at bounding box center [260, 183] width 12 height 12
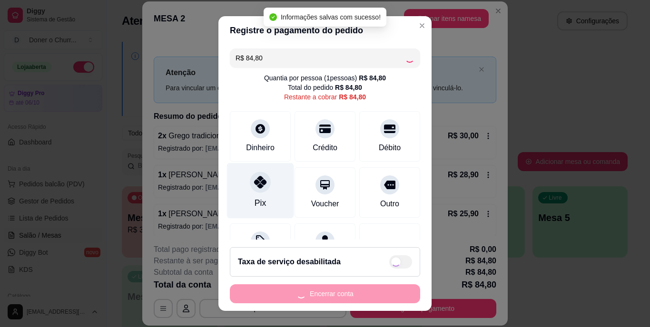
type input "R$ 0,00"
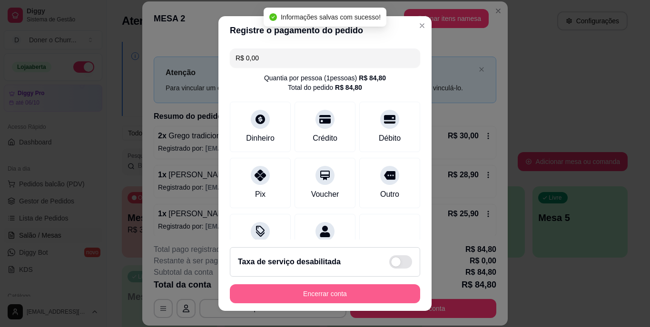
click at [312, 292] on button "Encerrar conta" at bounding box center [325, 294] width 190 height 19
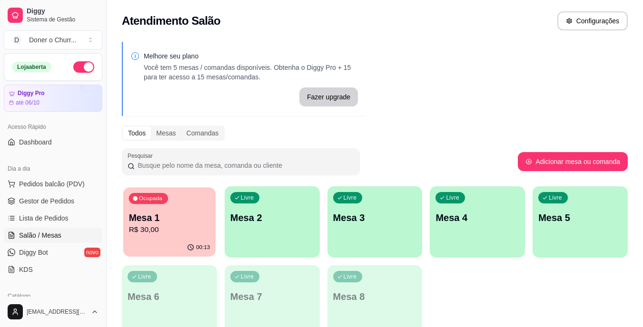
click at [163, 217] on p "Mesa 1" at bounding box center [169, 218] width 81 height 13
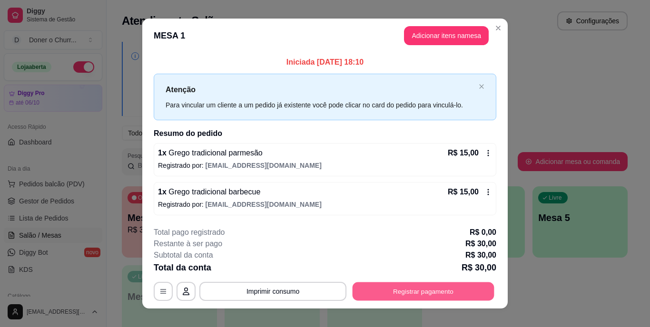
click at [413, 288] on button "Registrar pagamento" at bounding box center [424, 291] width 142 height 19
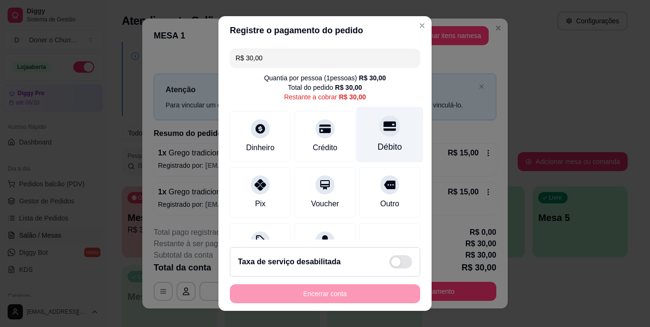
click at [379, 137] on div at bounding box center [389, 126] width 21 height 21
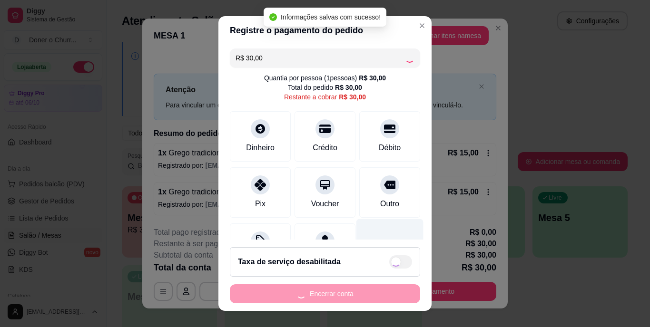
type input "R$ 0,00"
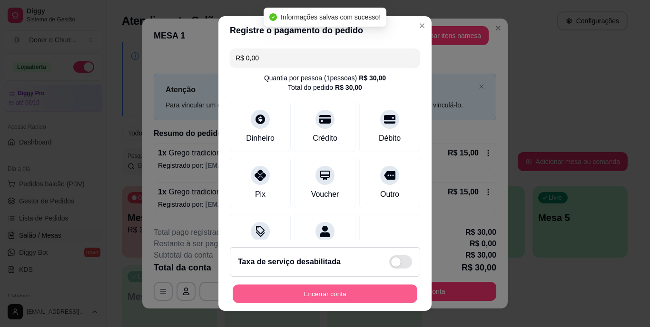
click at [361, 290] on button "Encerrar conta" at bounding box center [325, 294] width 185 height 19
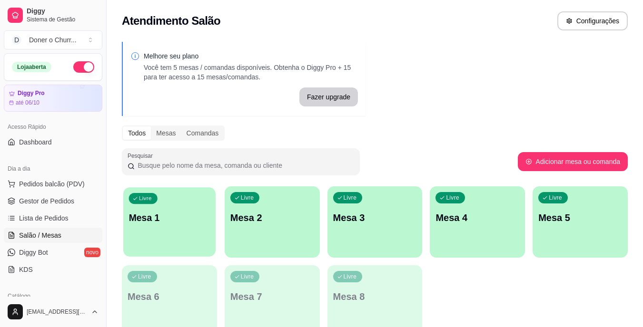
click at [162, 204] on div "Livre Mesa 1" at bounding box center [169, 216] width 92 height 58
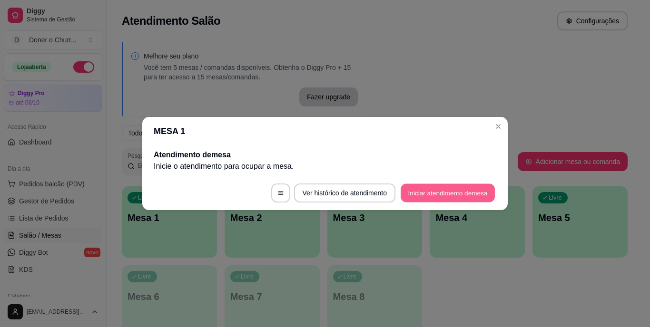
click at [452, 188] on button "Iniciar atendimento de mesa" at bounding box center [448, 193] width 94 height 19
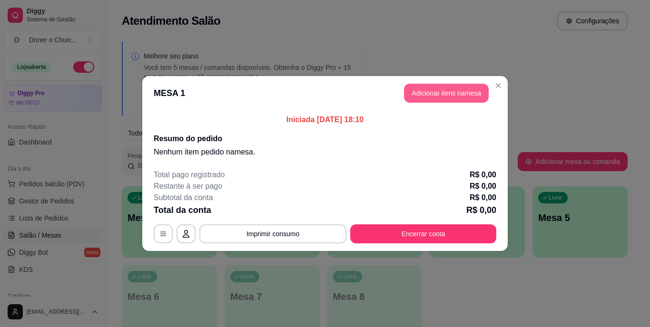
click at [462, 90] on button "Adicionar itens na mesa" at bounding box center [446, 93] width 85 height 19
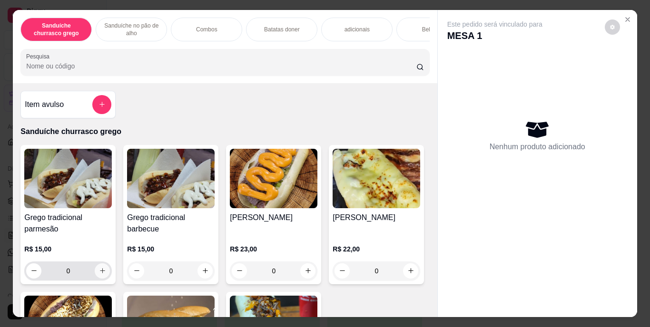
click at [99, 274] on icon "increase-product-quantity" at bounding box center [102, 270] width 7 height 7
type input "1"
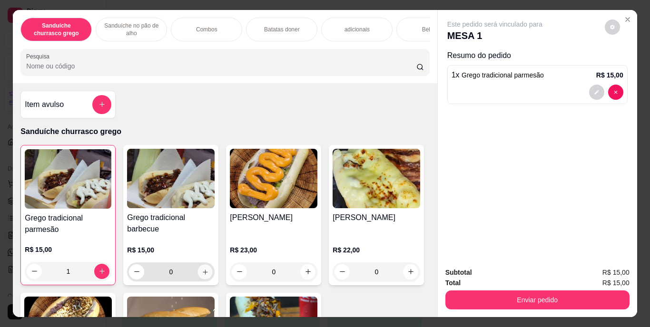
click at [203, 275] on icon "increase-product-quantity" at bounding box center [205, 272] width 5 height 5
type input "1"
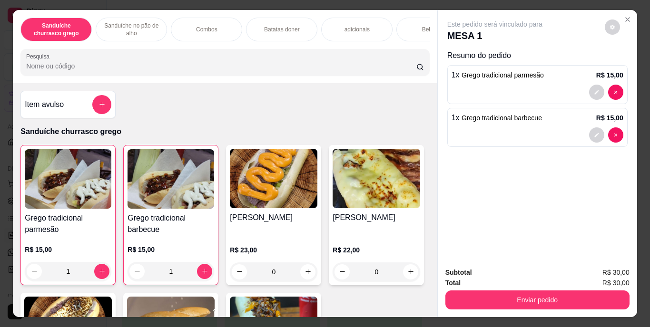
click at [422, 27] on p "Bebidas" at bounding box center [432, 30] width 20 height 8
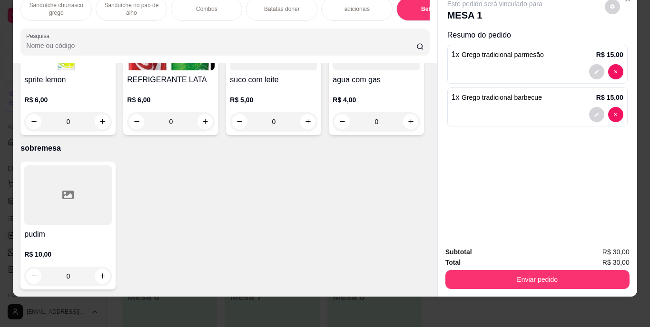
scroll to position [1763, 0]
click at [209, 125] on icon "increase-product-quantity" at bounding box center [205, 121] width 7 height 7
type input "1"
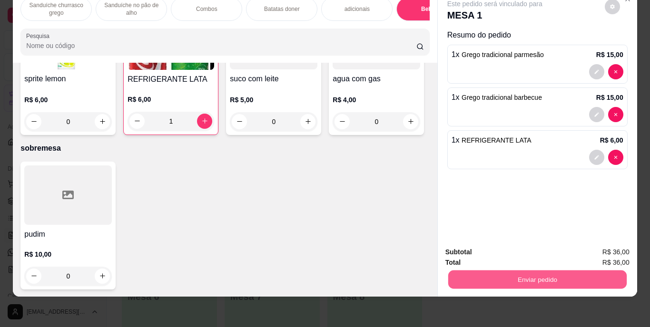
click at [545, 272] on button "Enviar pedido" at bounding box center [537, 280] width 178 height 19
click at [606, 251] on button "Enviar pedido" at bounding box center [605, 249] width 52 height 18
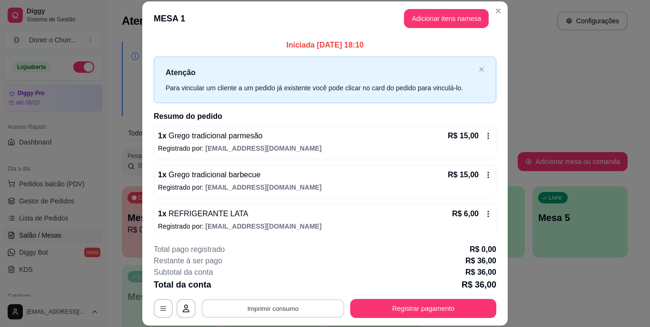
click at [287, 309] on button "Imprimir consumo" at bounding box center [273, 308] width 143 height 19
click at [276, 288] on button "IMPRESSORA" at bounding box center [272, 286] width 67 height 15
click at [261, 312] on button "Imprimir consumo" at bounding box center [273, 308] width 143 height 19
click at [270, 286] on button "IMPRESSORA" at bounding box center [272, 286] width 67 height 15
click at [271, 313] on button "Imprimir consumo" at bounding box center [273, 308] width 143 height 19
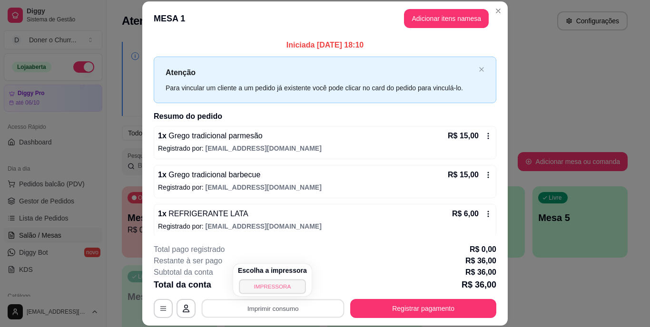
click at [271, 285] on button "IMPRESSORA" at bounding box center [272, 286] width 67 height 15
click at [288, 307] on button "Imprimir consumo" at bounding box center [272, 308] width 147 height 19
click at [279, 287] on button "IMPRESSORA" at bounding box center [272, 286] width 67 height 15
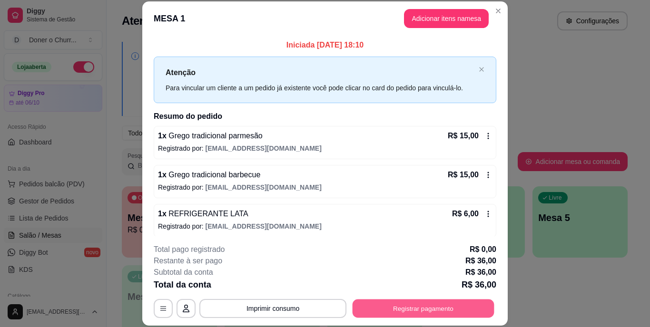
click at [419, 308] on button "Registrar pagamento" at bounding box center [424, 308] width 142 height 19
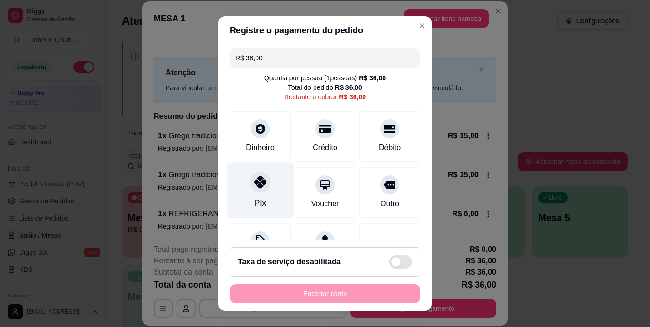
drag, startPoint x: 277, startPoint y: 165, endPoint x: 257, endPoint y: 189, distance: 31.4
click at [257, 189] on div "Pix" at bounding box center [260, 191] width 67 height 56
click at [257, 189] on div at bounding box center [260, 182] width 21 height 21
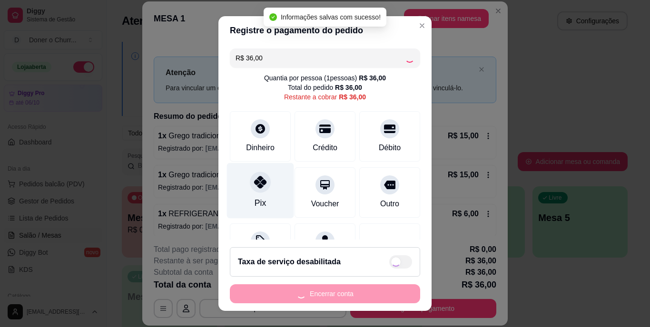
type input "R$ 0,00"
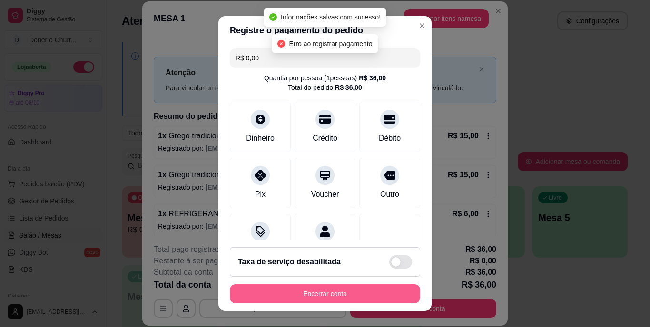
click at [319, 293] on button "Encerrar conta" at bounding box center [325, 294] width 190 height 19
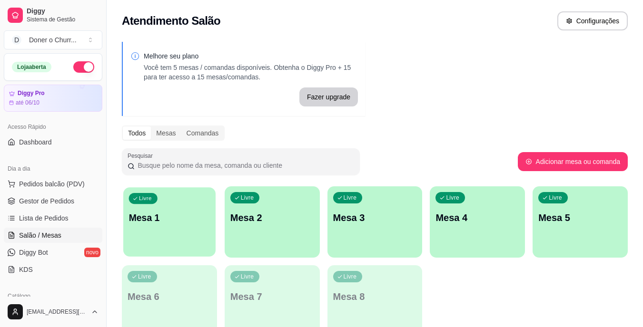
click at [157, 217] on p "Mesa 1" at bounding box center [169, 218] width 81 height 13
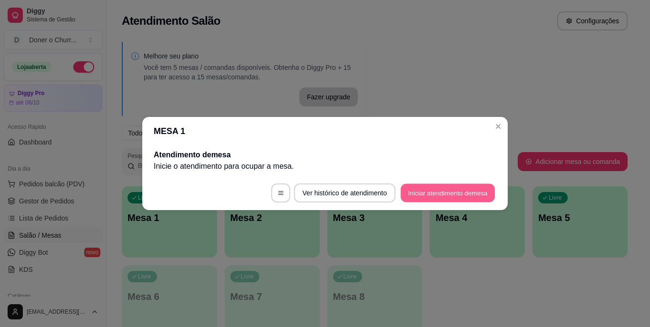
click at [450, 189] on button "Iniciar atendimento de mesa" at bounding box center [448, 193] width 94 height 19
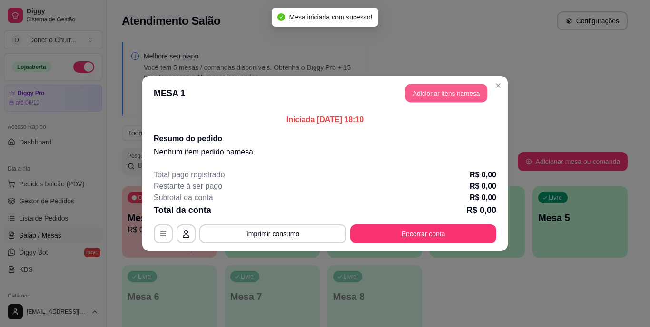
click at [445, 99] on button "Adicionar itens na mesa" at bounding box center [446, 93] width 82 height 19
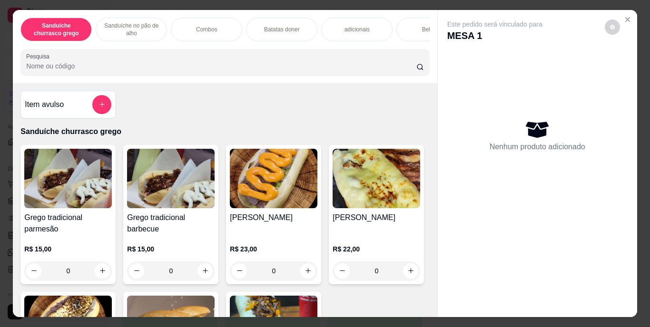
click at [206, 26] on p "Combos" at bounding box center [206, 30] width 21 height 8
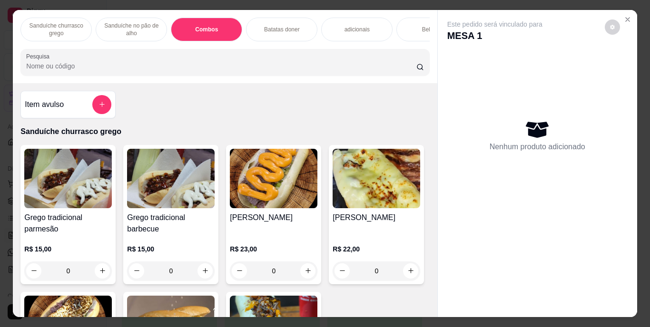
scroll to position [24, 0]
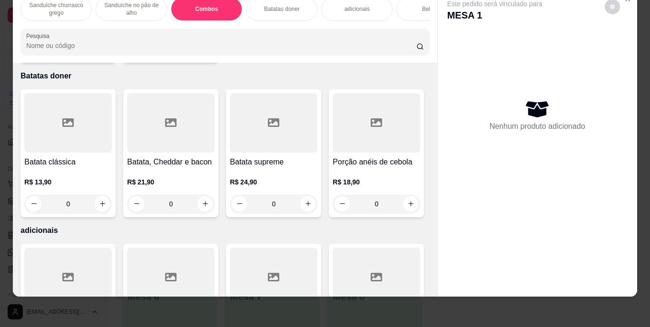
click at [202, 53] on icon "increase-product-quantity" at bounding box center [205, 49] width 7 height 7
type input "1"
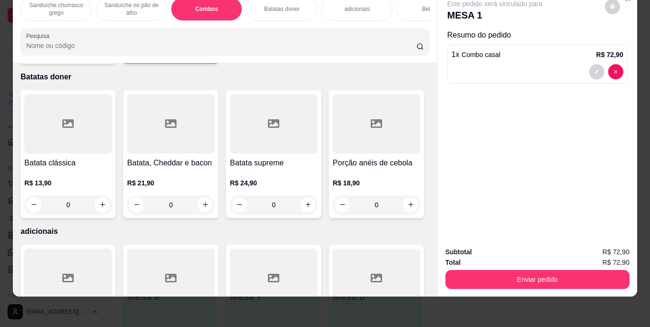
click at [401, 7] on div "Bebidas" at bounding box center [431, 9] width 71 height 24
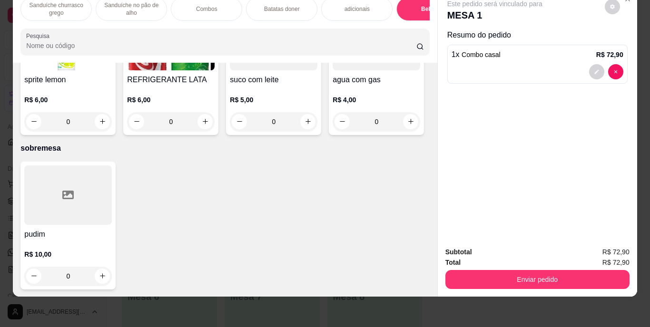
scroll to position [1716, 0]
type input "0"
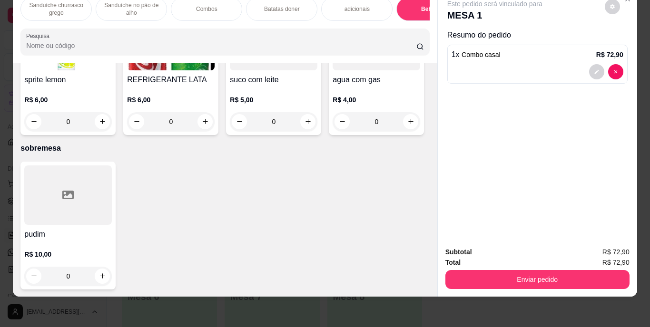
click at [219, 2] on div "Combos" at bounding box center [206, 9] width 71 height 24
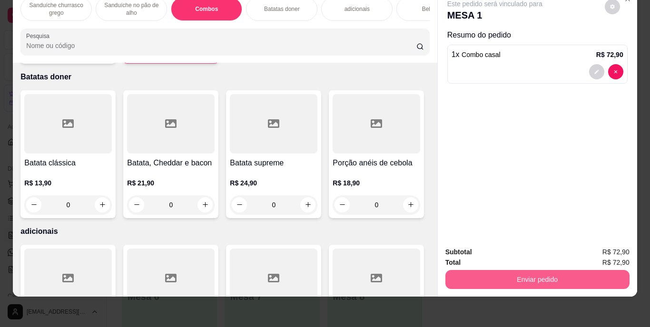
click at [536, 278] on button "Enviar pedido" at bounding box center [537, 279] width 184 height 19
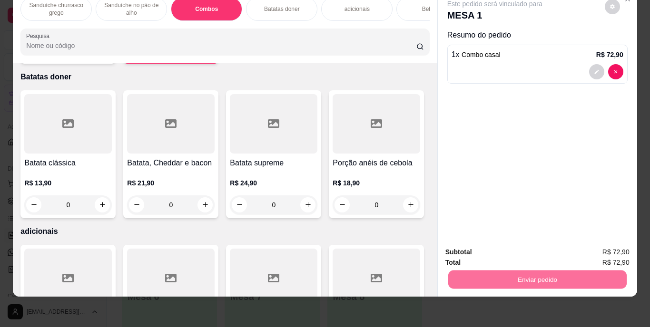
click at [602, 246] on button "Enviar pedido" at bounding box center [605, 249] width 54 height 18
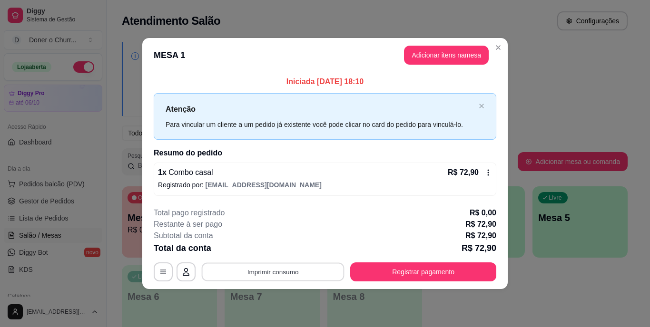
click at [281, 275] on button "Imprimir consumo" at bounding box center [273, 272] width 143 height 19
click at [271, 247] on button "IMPRESSORA" at bounding box center [275, 250] width 69 height 15
click at [265, 271] on button "Imprimir consumo" at bounding box center [273, 272] width 143 height 19
click at [271, 254] on button "IMPRESSORA" at bounding box center [276, 250] width 67 height 15
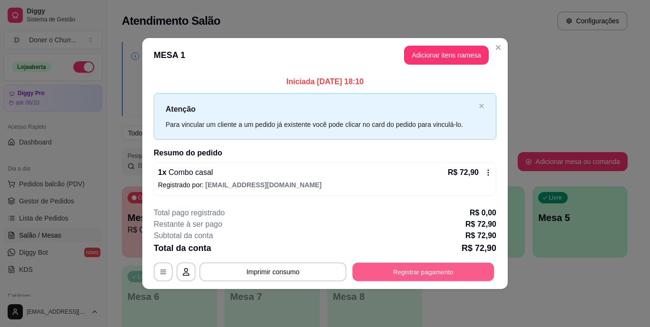
click at [415, 267] on button "Registrar pagamento" at bounding box center [424, 272] width 142 height 19
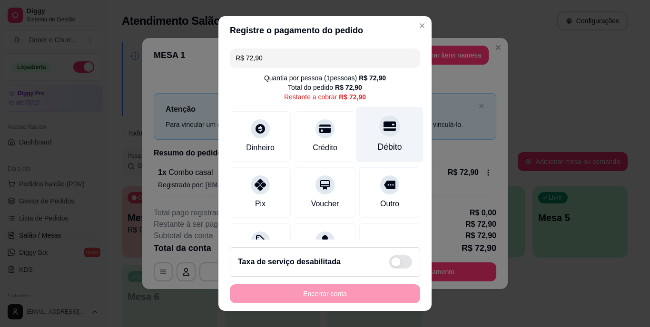
click at [369, 138] on div "Débito" at bounding box center [389, 135] width 67 height 56
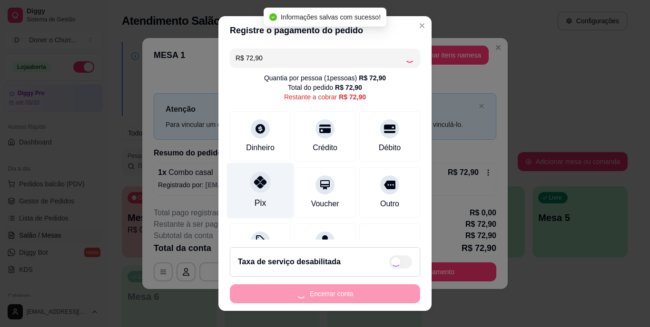
type input "R$ 0,00"
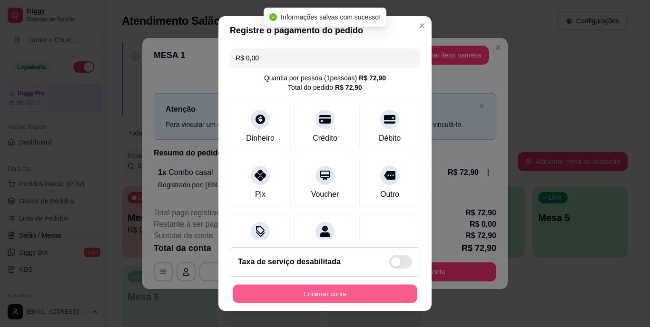
click at [315, 291] on button "Encerrar conta" at bounding box center [325, 294] width 185 height 19
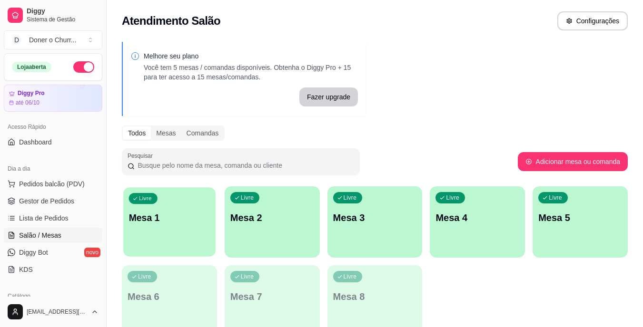
click at [169, 226] on div "Livre Mesa 1" at bounding box center [169, 216] width 92 height 58
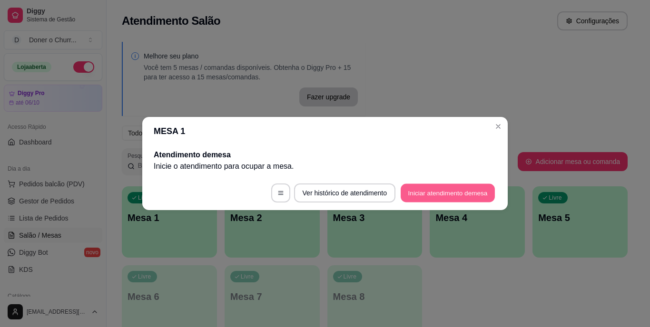
click at [451, 188] on button "Iniciar atendimento de mesa" at bounding box center [448, 193] width 94 height 19
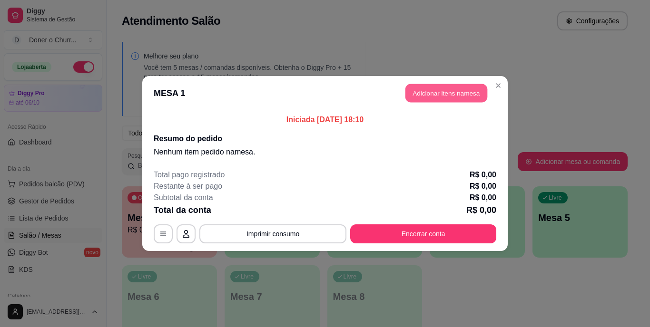
click at [442, 89] on button "Adicionar itens na mesa" at bounding box center [446, 93] width 82 height 19
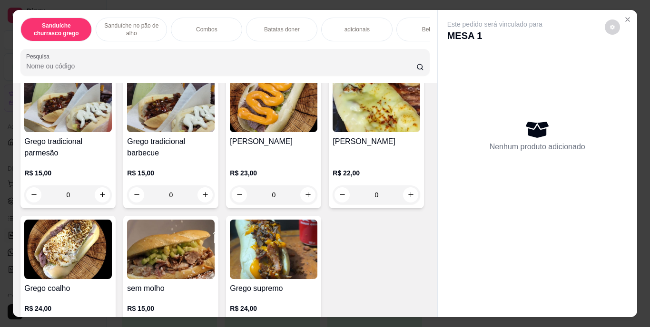
scroll to position [76, 0]
click at [305, 198] on icon "increase-product-quantity" at bounding box center [308, 194] width 7 height 7
type input "1"
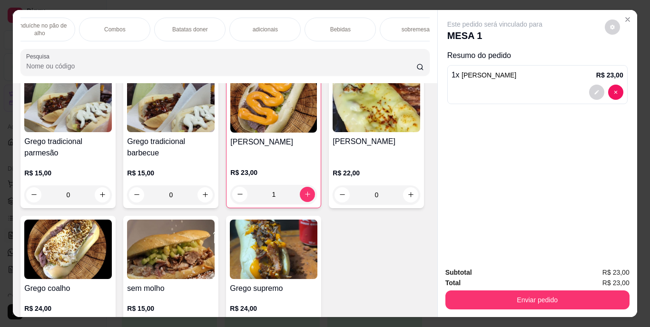
scroll to position [0, 114]
click at [316, 20] on div "Bebidas" at bounding box center [318, 30] width 71 height 24
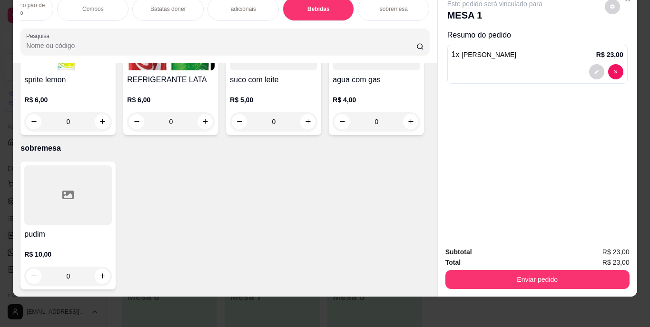
scroll to position [1812, 0]
type input "1"
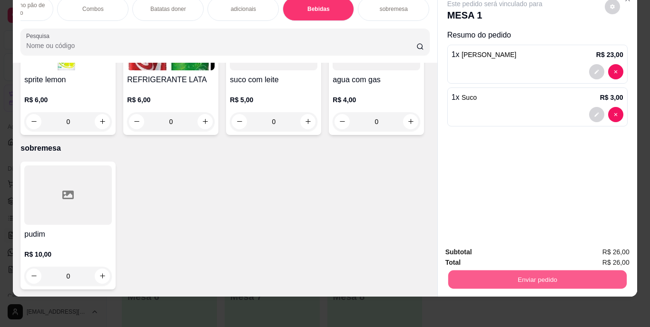
click at [549, 274] on button "Enviar pedido" at bounding box center [537, 280] width 178 height 19
click at [605, 244] on button "Enviar pedido" at bounding box center [605, 249] width 52 height 18
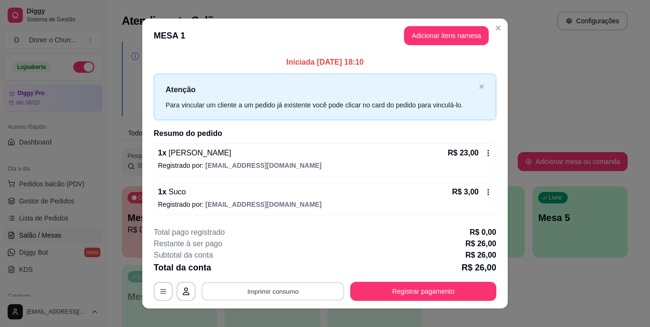
click at [280, 290] on button "Imprimir consumo" at bounding box center [273, 291] width 143 height 19
click at [273, 267] on button "IMPRESSORA" at bounding box center [272, 269] width 67 height 15
click at [274, 291] on button "Imprimir consumo" at bounding box center [273, 291] width 143 height 19
click at [272, 268] on button "IMPRESSORA" at bounding box center [272, 269] width 67 height 15
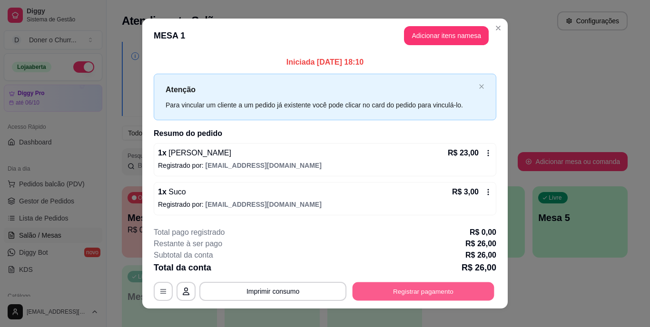
click at [421, 292] on button "Registrar pagamento" at bounding box center [424, 291] width 142 height 19
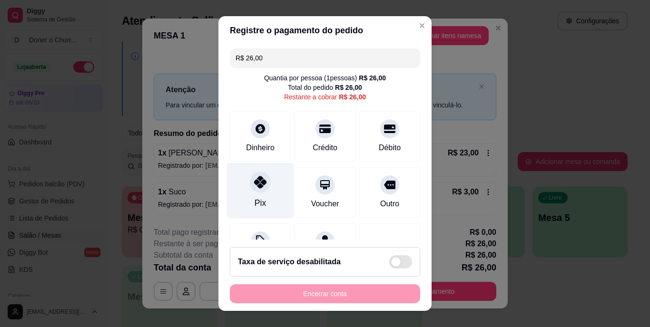
click at [261, 188] on icon at bounding box center [260, 183] width 12 height 12
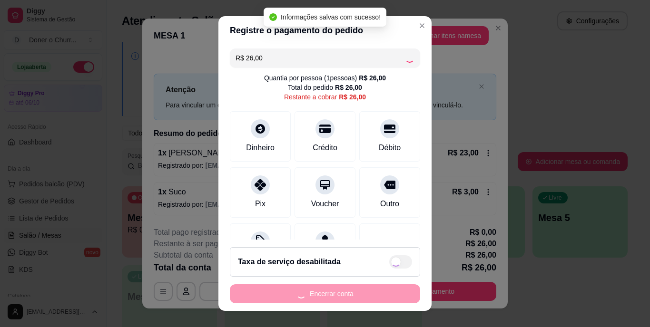
type input "R$ 0,00"
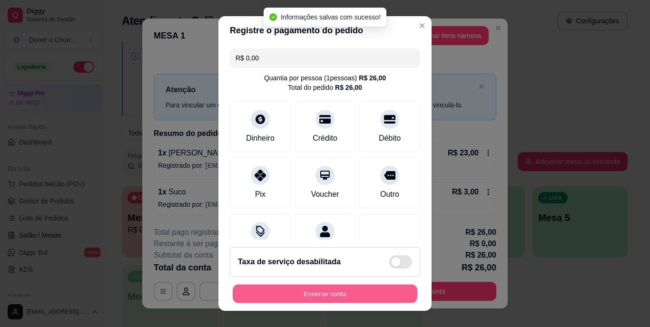
click at [338, 293] on button "Encerrar conta" at bounding box center [325, 294] width 185 height 19
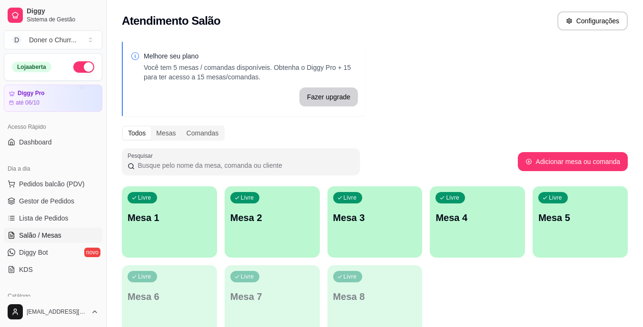
click at [189, 223] on p "Mesa 1" at bounding box center [170, 217] width 84 height 13
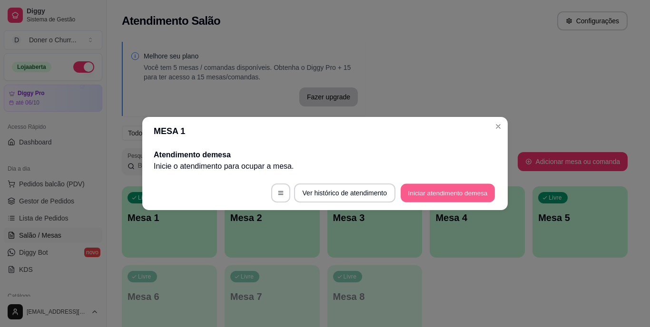
click at [439, 188] on button "Iniciar atendimento de mesa" at bounding box center [448, 193] width 94 height 19
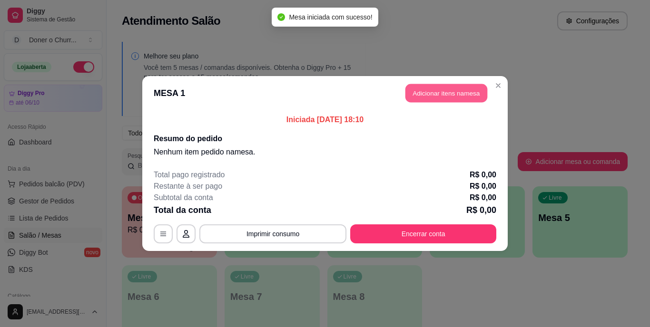
click at [432, 97] on button "Adicionar itens na mesa" at bounding box center [446, 93] width 82 height 19
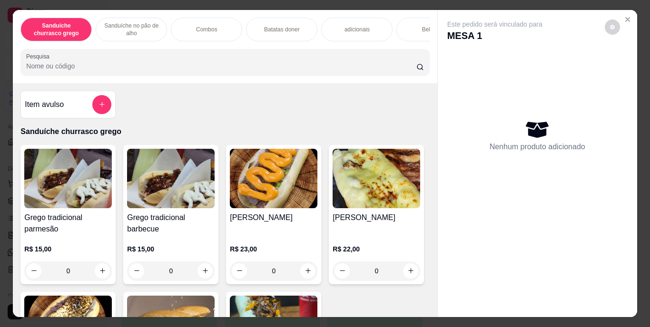
click at [209, 29] on p "Combos" at bounding box center [206, 30] width 21 height 8
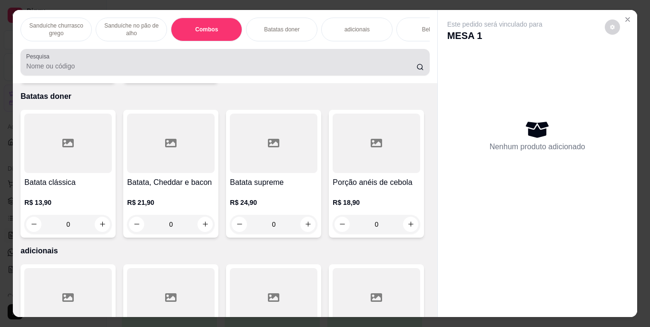
scroll to position [24, 0]
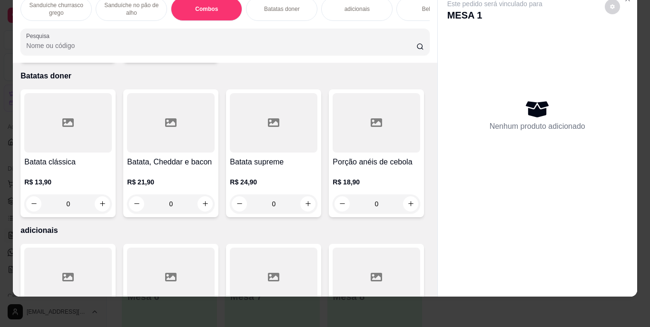
click at [100, 52] on icon "increase-product-quantity" at bounding box center [102, 49] width 5 height 5
type input "1"
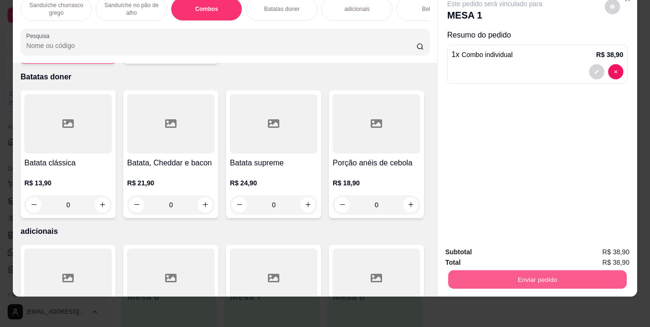
click at [533, 273] on button "Enviar pedido" at bounding box center [537, 280] width 178 height 19
click at [603, 251] on button "Enviar pedido" at bounding box center [605, 249] width 52 height 18
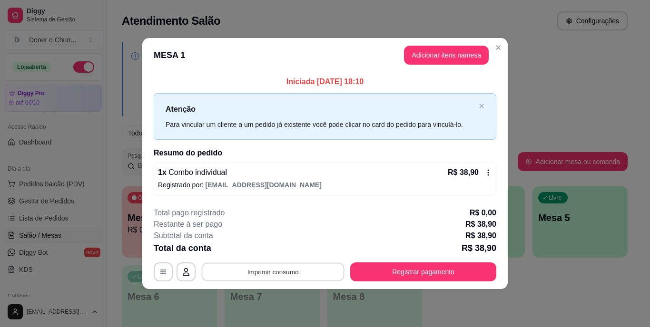
click at [267, 268] on button "Imprimir consumo" at bounding box center [273, 272] width 143 height 19
click at [276, 251] on button "IMPRESSORA" at bounding box center [276, 250] width 67 height 15
click at [274, 273] on button "Imprimir consumo" at bounding box center [273, 272] width 143 height 19
click at [276, 250] on button "IMPRESSORA" at bounding box center [276, 250] width 67 height 15
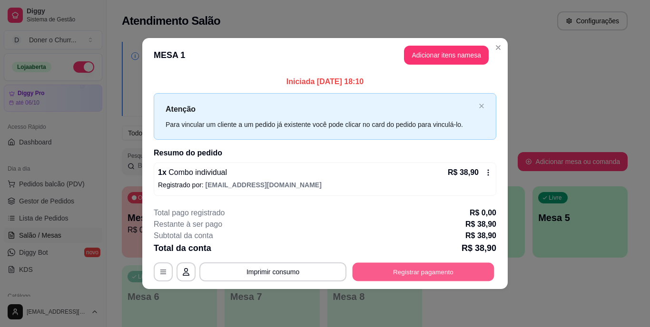
click at [429, 277] on button "Registrar pagamento" at bounding box center [424, 272] width 142 height 19
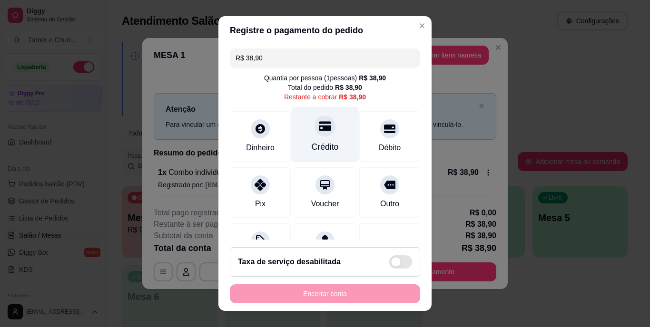
click at [320, 149] on div "Crédito" at bounding box center [325, 147] width 27 height 12
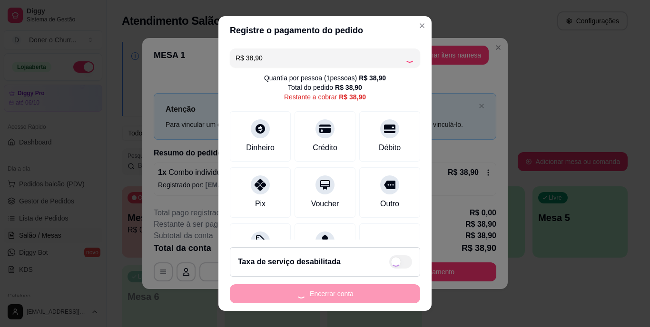
type input "R$ 0,00"
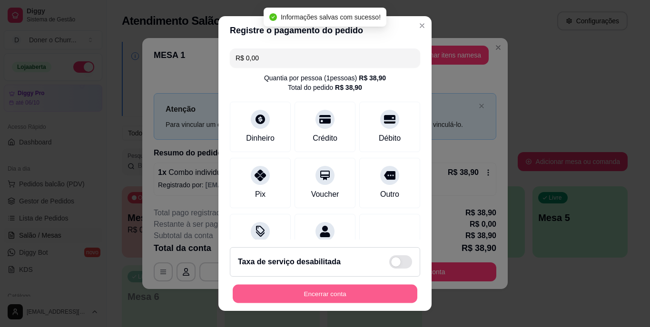
click at [315, 295] on button "Encerrar conta" at bounding box center [325, 294] width 185 height 19
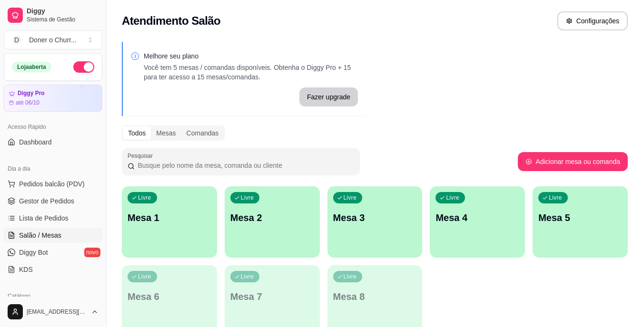
click at [186, 229] on div "Livre Mesa 1" at bounding box center [169, 217] width 95 height 60
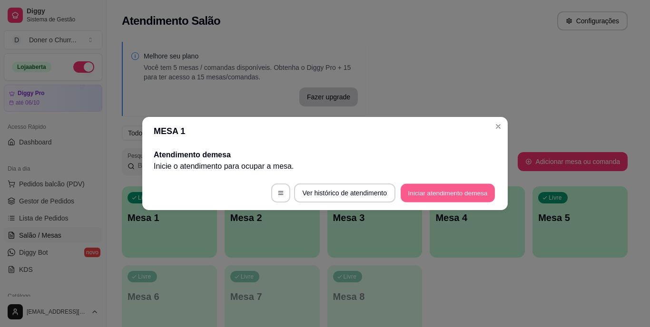
click at [456, 193] on button "Iniciar atendimento de mesa" at bounding box center [448, 193] width 94 height 19
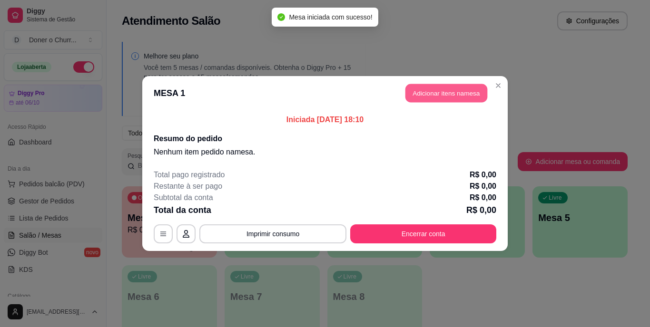
click at [448, 98] on button "Adicionar itens na mesa" at bounding box center [446, 93] width 82 height 19
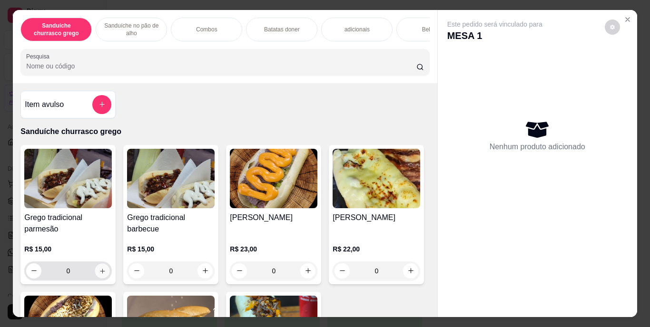
click at [101, 274] on icon "increase-product-quantity" at bounding box center [102, 271] width 5 height 5
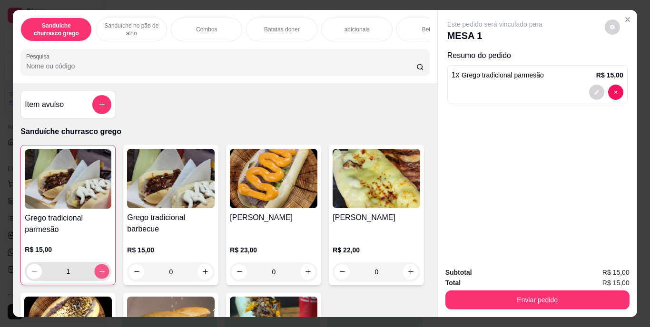
click at [101, 275] on icon "increase-product-quantity" at bounding box center [101, 271] width 7 height 7
type input "2"
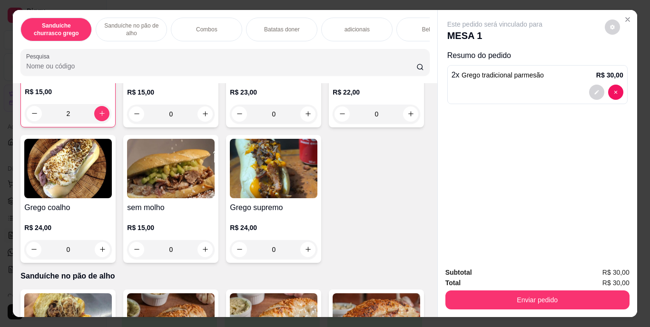
scroll to position [158, 0]
click at [105, 252] on icon "increase-product-quantity" at bounding box center [102, 249] width 5 height 5
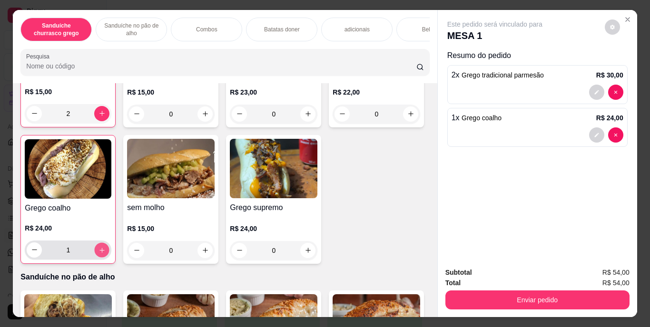
click at [104, 253] on icon "increase-product-quantity" at bounding box center [101, 250] width 5 height 5
type input "2"
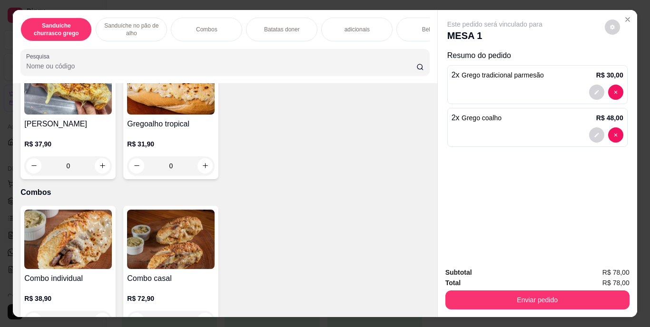
scroll to position [586, 0]
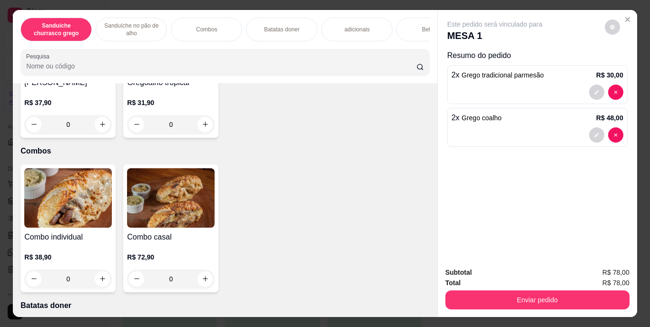
click at [416, 24] on div "Bebidas" at bounding box center [431, 30] width 71 height 24
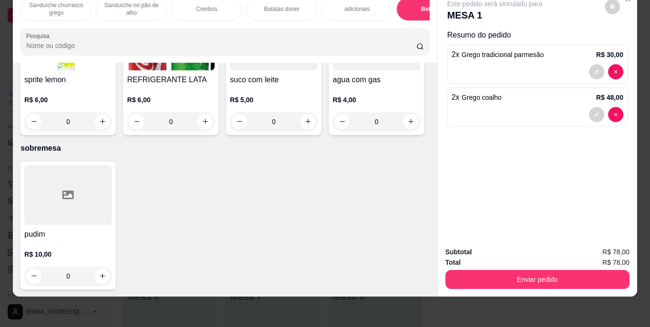
scroll to position [1737, 0]
click at [209, 125] on icon "increase-product-quantity" at bounding box center [205, 121] width 7 height 7
type input "1"
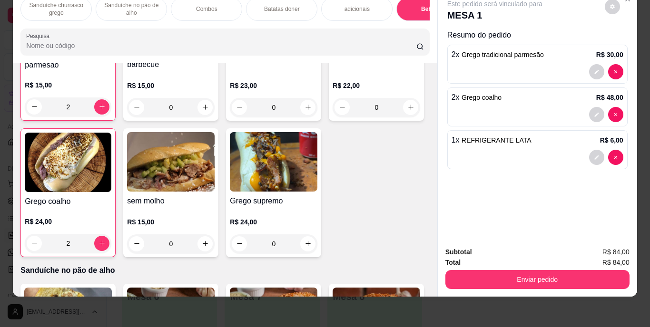
scroll to position [161, 0]
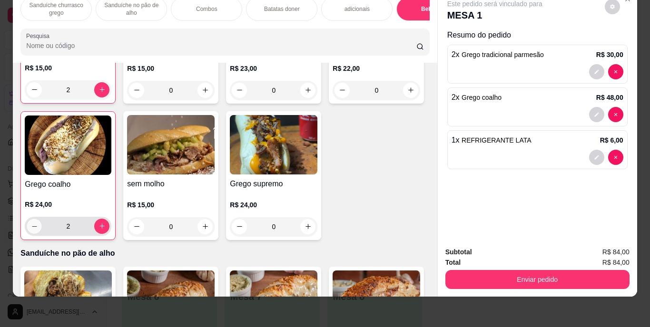
click at [38, 227] on icon "decrease-product-quantity" at bounding box center [34, 226] width 7 height 7
type input "1"
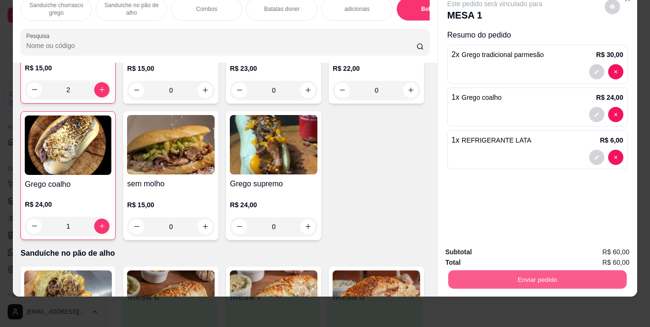
click at [547, 273] on button "Enviar pedido" at bounding box center [537, 280] width 178 height 19
click at [602, 252] on button "Enviar pedido" at bounding box center [605, 249] width 52 height 18
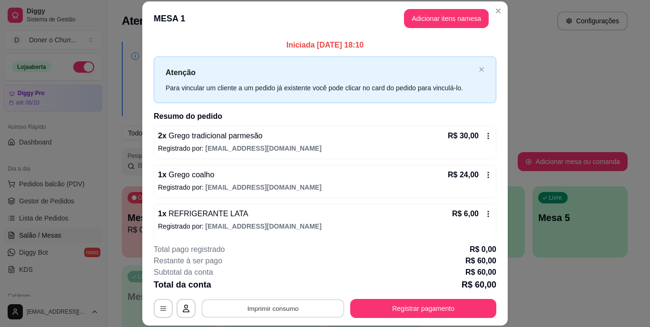
click at [267, 309] on button "Imprimir consumo" at bounding box center [273, 308] width 143 height 19
click at [269, 285] on button "IMPRESSORA" at bounding box center [272, 286] width 67 height 15
click at [273, 308] on button "Imprimir consumo" at bounding box center [272, 308] width 147 height 19
click at [273, 282] on button "IMPRESSORA" at bounding box center [272, 286] width 67 height 15
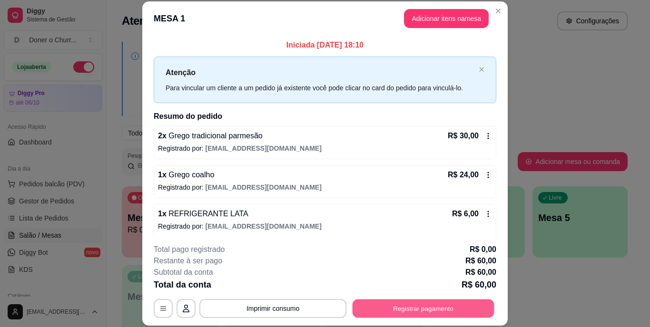
click at [415, 313] on button "Registrar pagamento" at bounding box center [424, 308] width 142 height 19
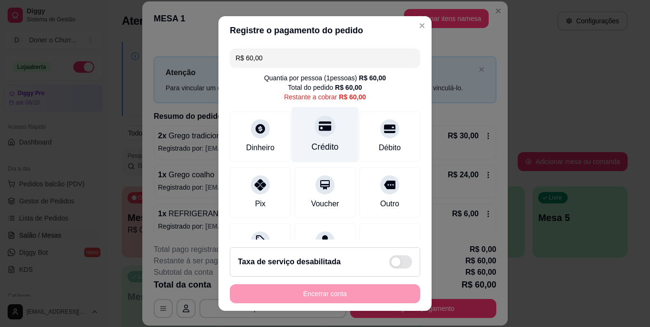
click at [315, 133] on div at bounding box center [325, 126] width 21 height 21
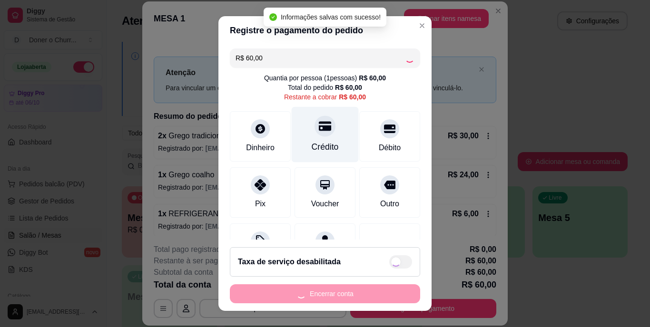
type input "R$ 0,00"
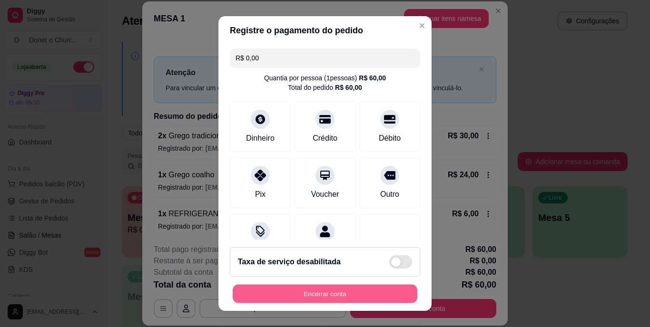
click at [318, 294] on button "Encerrar conta" at bounding box center [325, 294] width 185 height 19
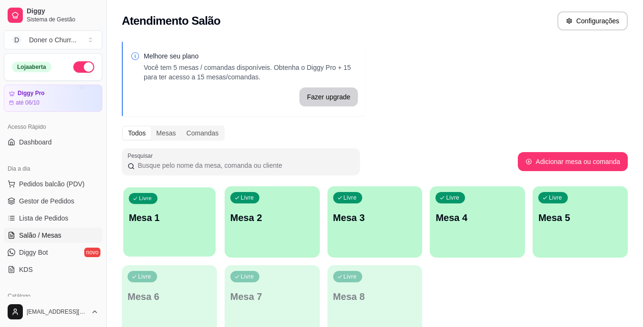
click at [180, 208] on div "Livre Mesa 1" at bounding box center [169, 216] width 92 height 58
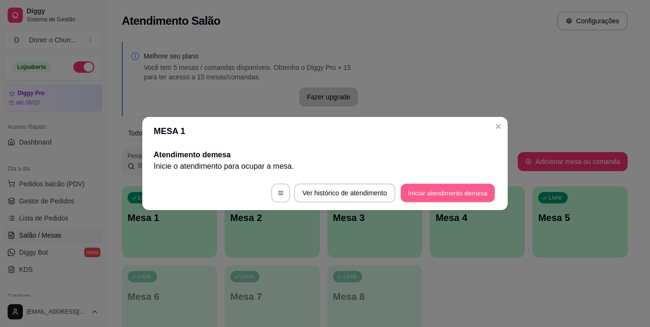
click at [452, 192] on button "Iniciar atendimento de mesa" at bounding box center [448, 193] width 94 height 19
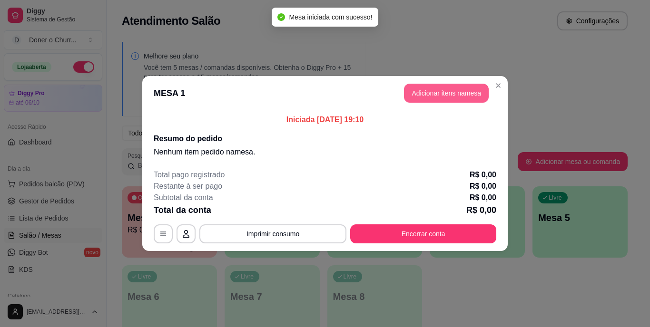
click at [449, 97] on button "Adicionar itens na mesa" at bounding box center [446, 93] width 85 height 19
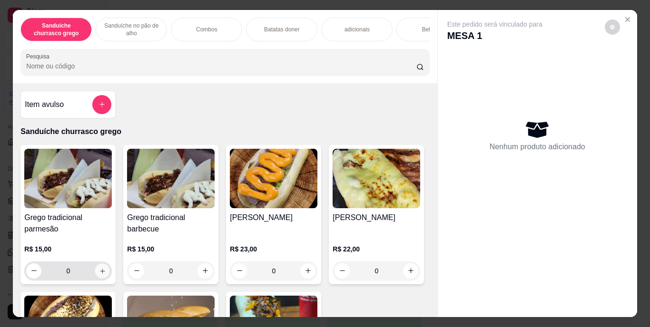
click at [102, 275] on icon "increase-product-quantity" at bounding box center [102, 270] width 7 height 7
type input "1"
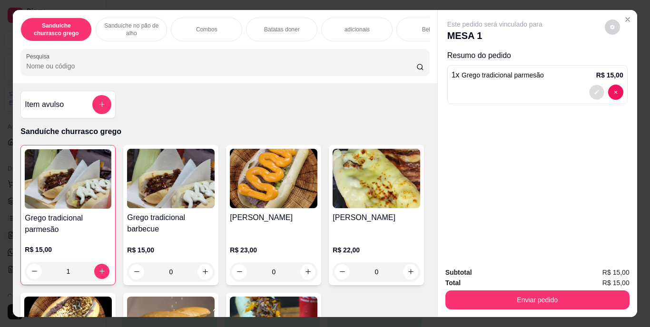
click at [594, 89] on icon "decrease-product-quantity" at bounding box center [597, 92] width 6 height 6
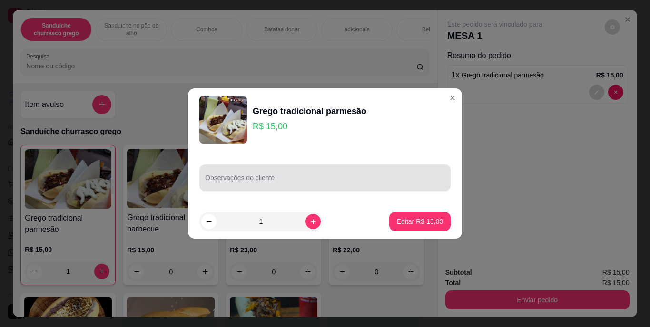
click at [302, 174] on div at bounding box center [325, 177] width 240 height 19
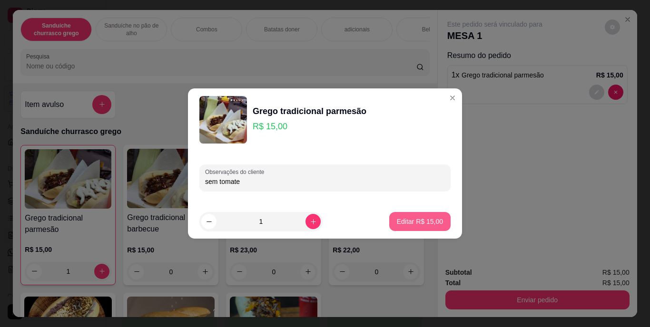
type input "sem tomate"
click at [409, 215] on button "Editar R$ 15,00" at bounding box center [419, 221] width 61 height 19
type input "0"
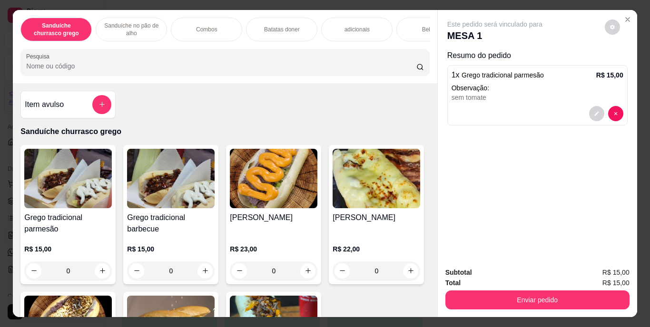
click at [405, 22] on div "Bebidas" at bounding box center [431, 30] width 71 height 24
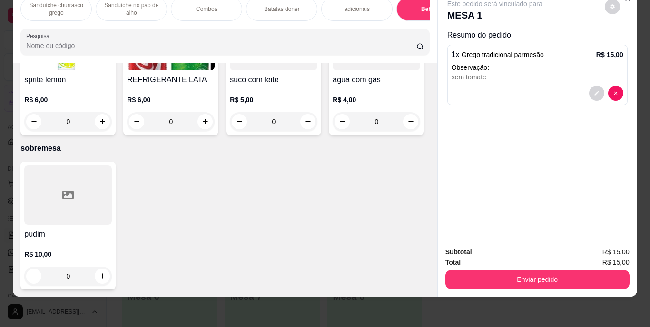
scroll to position [1875, 0]
type input "1"
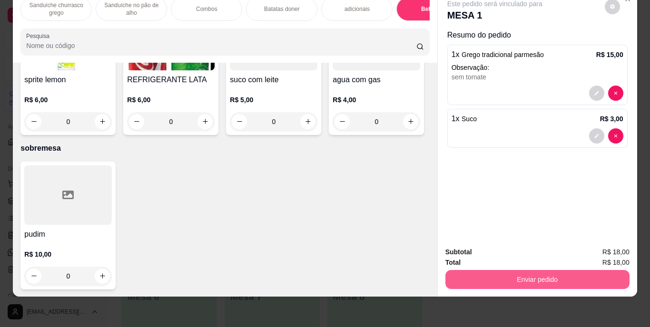
click at [560, 275] on button "Enviar pedido" at bounding box center [537, 279] width 184 height 19
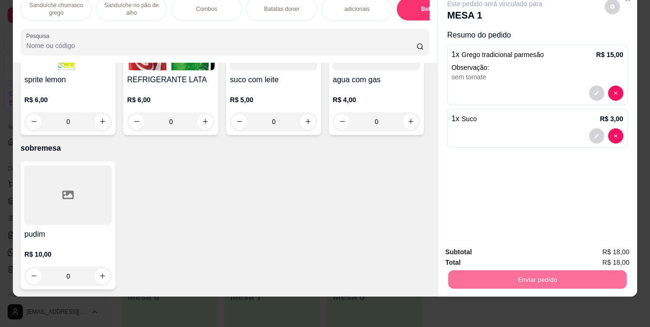
click at [602, 249] on button "Enviar pedido" at bounding box center [605, 249] width 52 height 18
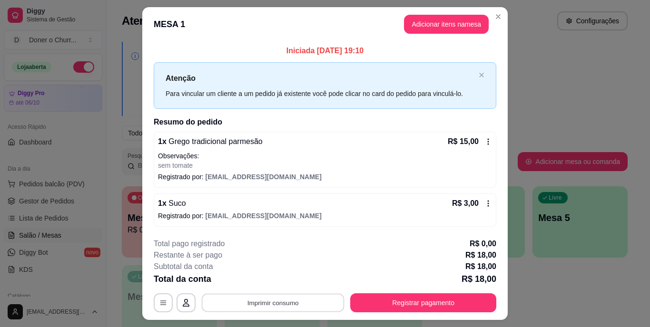
click at [280, 297] on button "Imprimir consumo" at bounding box center [273, 303] width 143 height 19
click at [272, 278] on button "IMPRESSORA" at bounding box center [272, 281] width 67 height 15
click at [270, 302] on button "Imprimir consumo" at bounding box center [272, 303] width 147 height 19
click at [270, 277] on button "IMPRESSORA" at bounding box center [272, 281] width 67 height 15
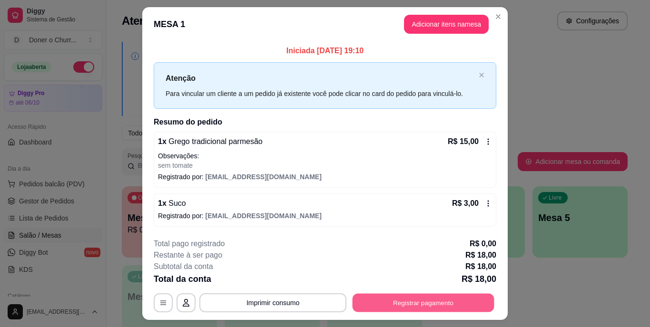
click at [424, 305] on button "Registrar pagamento" at bounding box center [424, 303] width 142 height 19
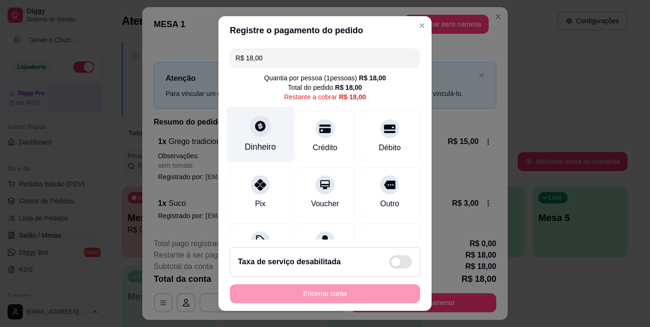
click at [269, 138] on div "Dinheiro" at bounding box center [260, 135] width 67 height 56
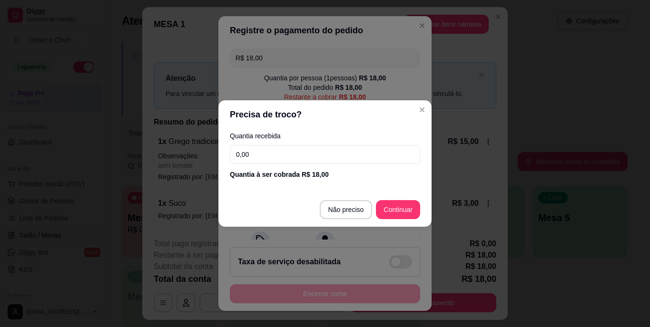
click at [274, 153] on input "0,00" at bounding box center [325, 154] width 190 height 19
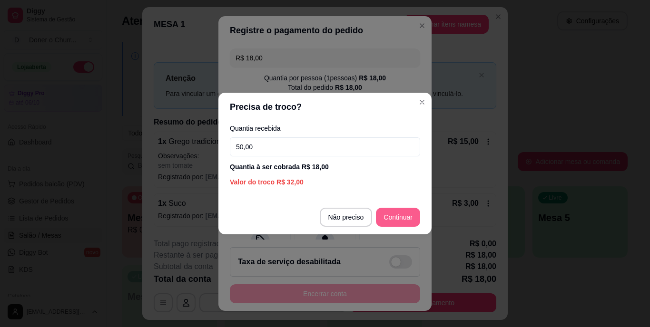
type input "50,00"
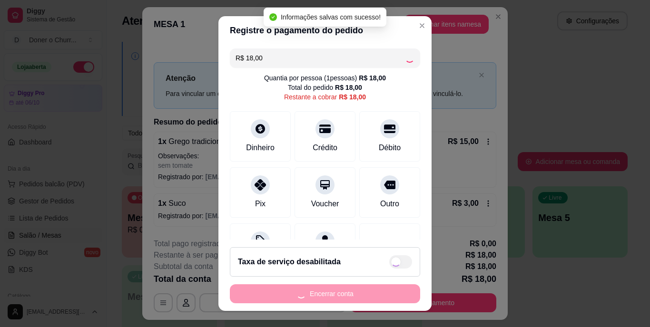
type input "R$ 0,00"
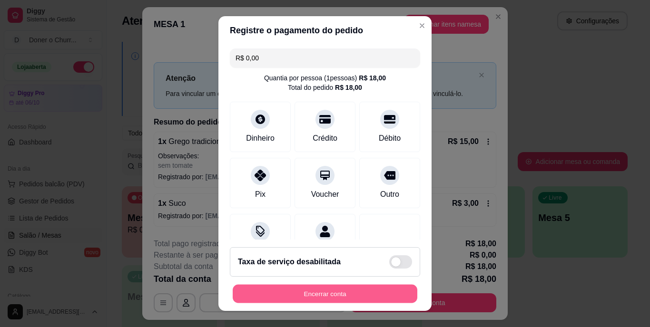
click at [318, 295] on button "Encerrar conta" at bounding box center [325, 294] width 185 height 19
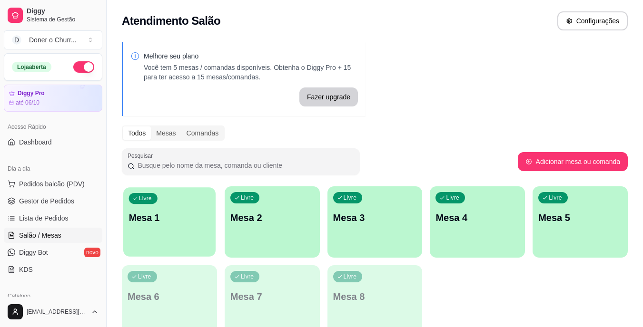
click at [185, 227] on div "Livre Mesa 1" at bounding box center [169, 216] width 92 height 58
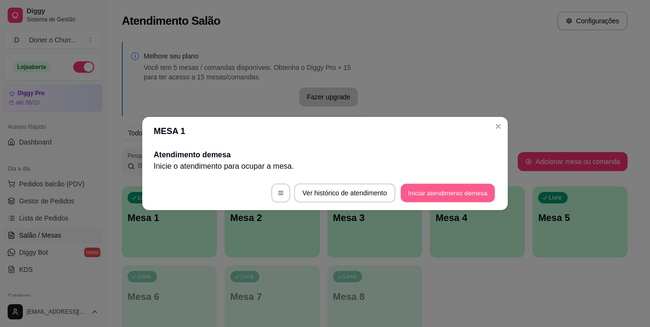
click at [451, 189] on button "Iniciar atendimento de mesa" at bounding box center [448, 193] width 94 height 19
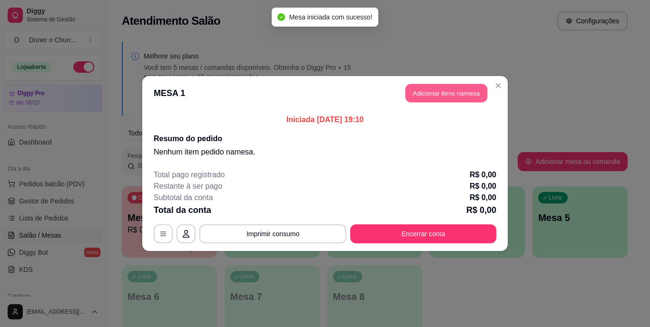
click at [436, 91] on button "Adicionar itens na mesa" at bounding box center [446, 93] width 82 height 19
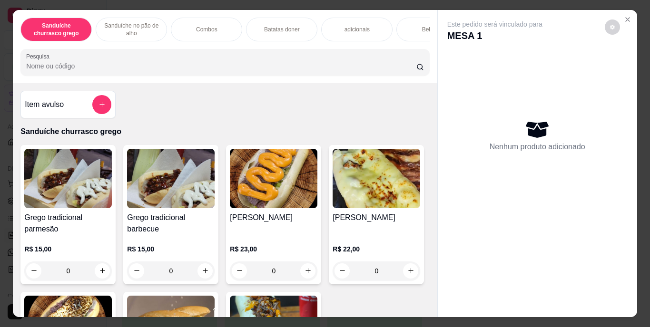
click at [127, 30] on p "Sanduíche no pão de alho" at bounding box center [131, 29] width 55 height 15
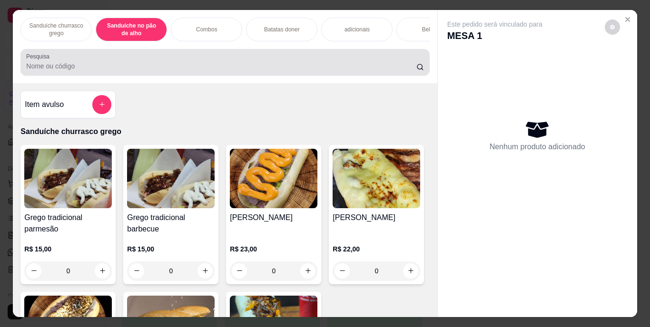
scroll to position [24, 0]
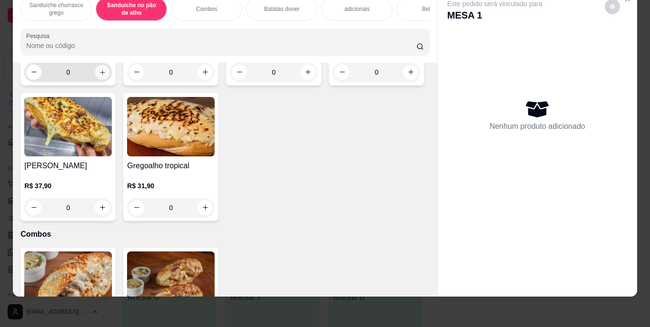
click at [100, 76] on icon "increase-product-quantity" at bounding box center [102, 72] width 7 height 7
type input "1"
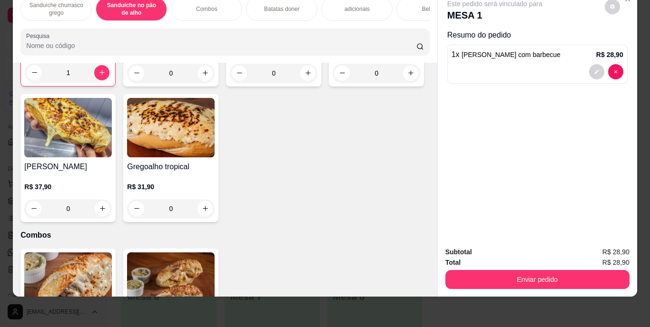
click at [411, 5] on div "Bebidas" at bounding box center [431, 9] width 71 height 24
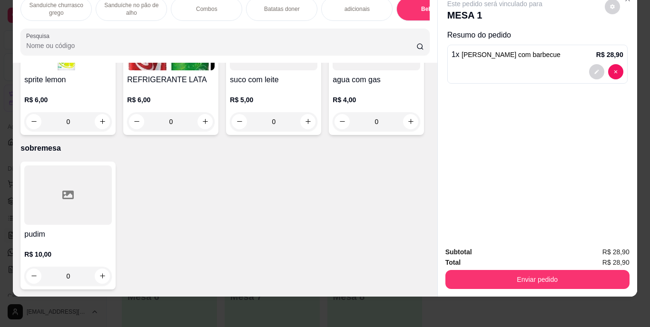
scroll to position [1746, 0]
click at [209, 125] on icon "increase-product-quantity" at bounding box center [205, 121] width 7 height 7
type input "1"
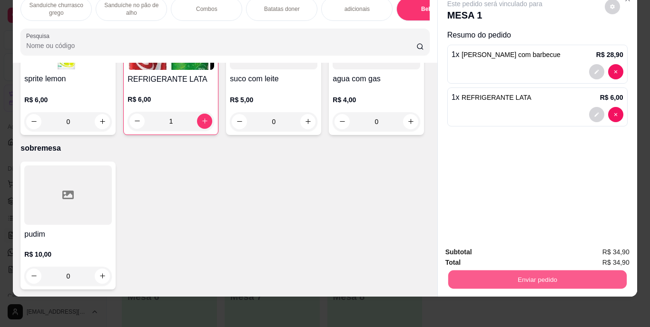
click at [541, 273] on button "Enviar pedido" at bounding box center [537, 280] width 178 height 19
click at [601, 246] on button "Enviar pedido" at bounding box center [605, 249] width 52 height 18
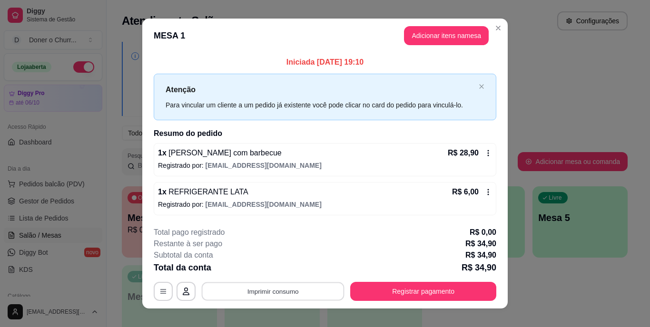
click at [273, 289] on button "Imprimir consumo" at bounding box center [273, 291] width 143 height 19
click at [271, 291] on button "Imprimir consumo" at bounding box center [273, 291] width 143 height 19
click at [272, 270] on button "IMPRESSORA" at bounding box center [272, 269] width 67 height 15
click at [272, 288] on button "Imprimir consumo" at bounding box center [273, 291] width 143 height 19
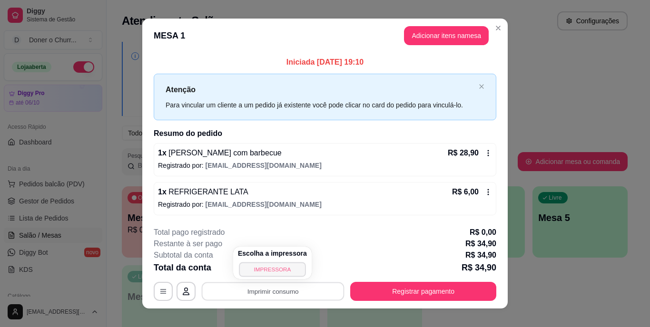
click at [271, 271] on button "IMPRESSORA" at bounding box center [272, 269] width 67 height 15
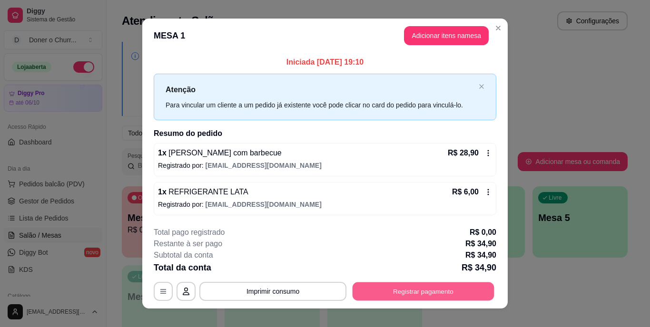
click at [423, 293] on button "Registrar pagamento" at bounding box center [424, 291] width 142 height 19
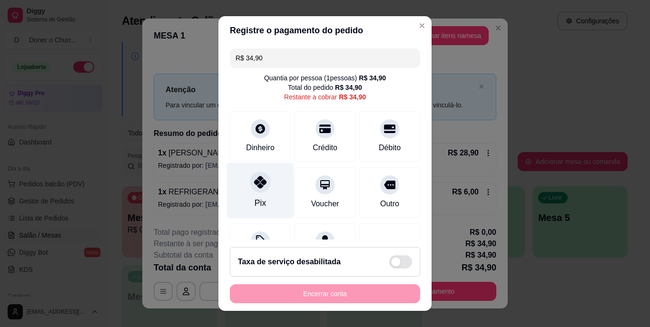
click at [254, 184] on icon at bounding box center [260, 183] width 12 height 12
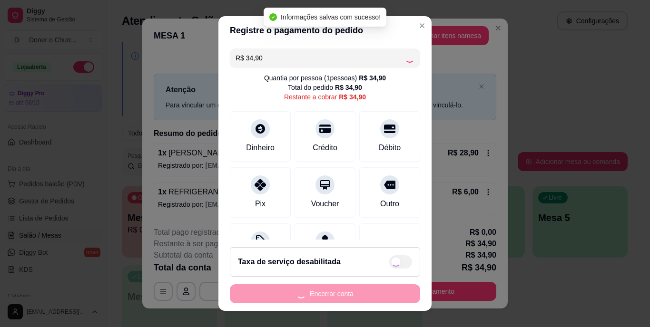
type input "R$ 0,00"
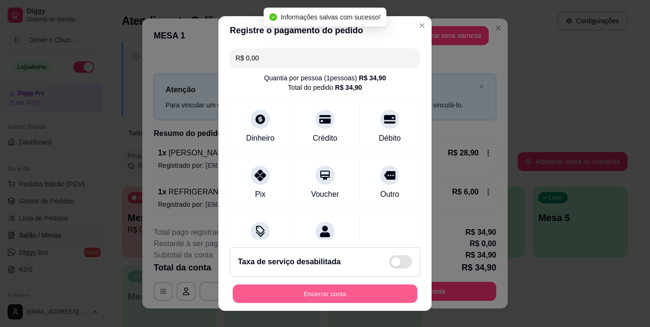
click at [323, 295] on button "Encerrar conta" at bounding box center [325, 294] width 185 height 19
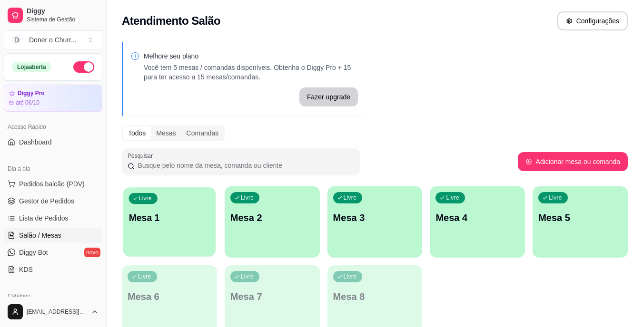
click at [173, 225] on div "Livre Mesa 1" at bounding box center [169, 216] width 92 height 58
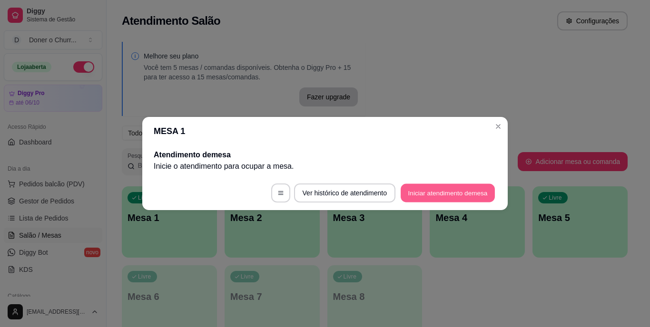
click at [443, 191] on button "Iniciar atendimento de mesa" at bounding box center [448, 193] width 94 height 19
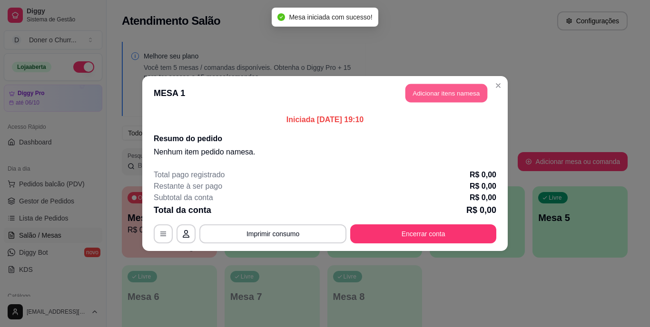
click at [456, 98] on button "Adicionar itens na mesa" at bounding box center [446, 93] width 82 height 19
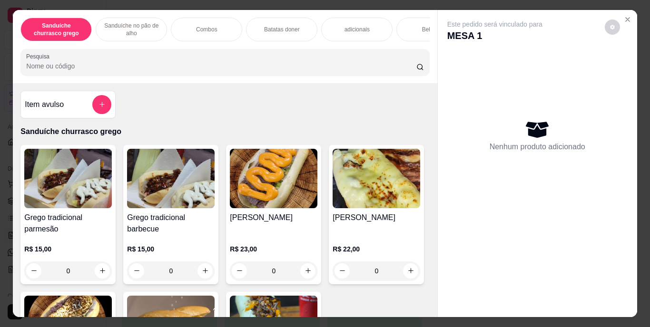
click at [127, 26] on p "Sanduíche no pão de alho" at bounding box center [131, 29] width 55 height 15
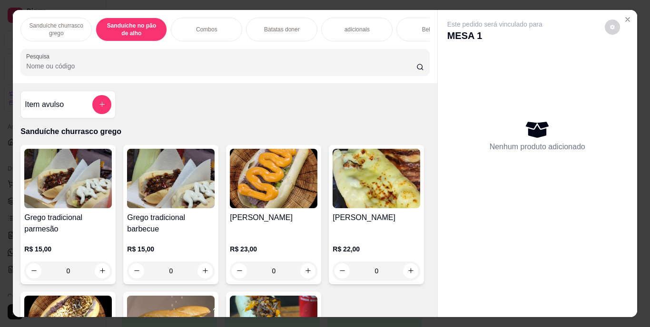
scroll to position [24, 0]
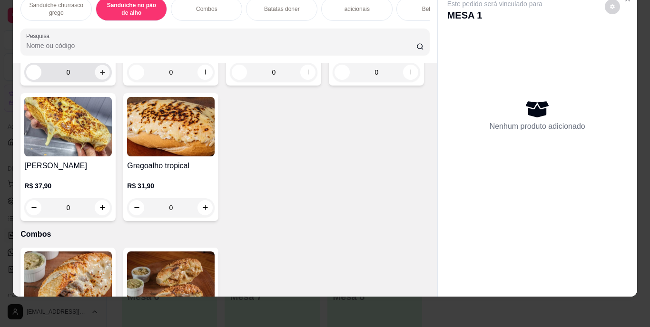
click at [99, 76] on icon "increase-product-quantity" at bounding box center [102, 72] width 7 height 7
type input "1"
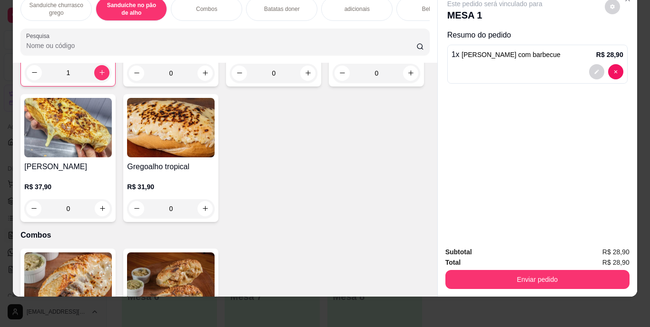
click at [205, 5] on p "Combos" at bounding box center [206, 9] width 21 height 8
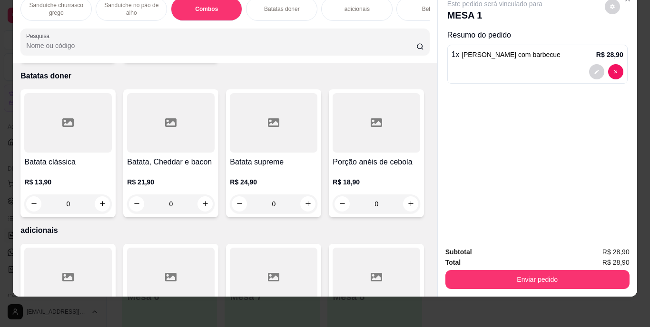
click at [100, 53] on icon "increase-product-quantity" at bounding box center [102, 49] width 7 height 7
type input "1"
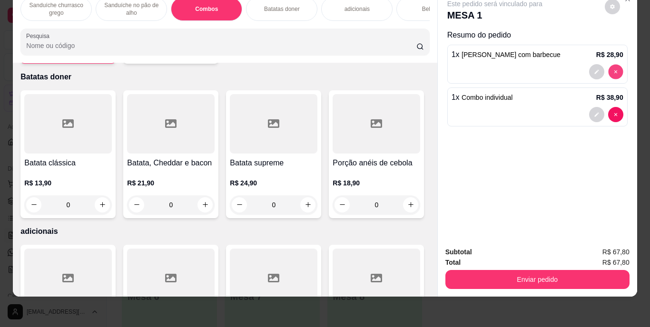
type input "0"
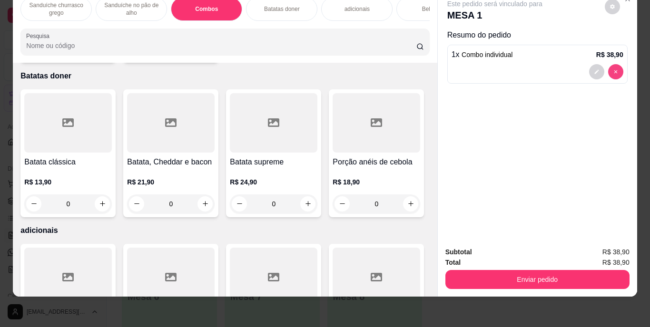
scroll to position [793, 0]
type input "0"
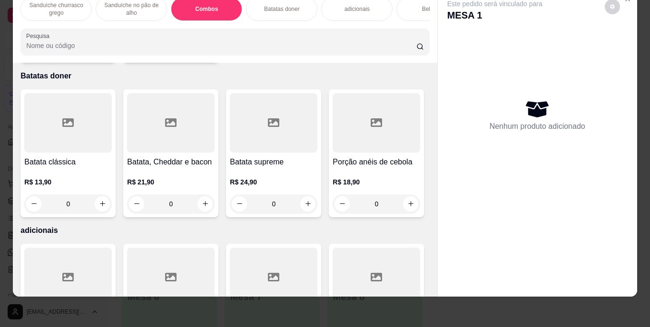
click at [202, 53] on icon "increase-product-quantity" at bounding box center [205, 49] width 7 height 7
type input "1"
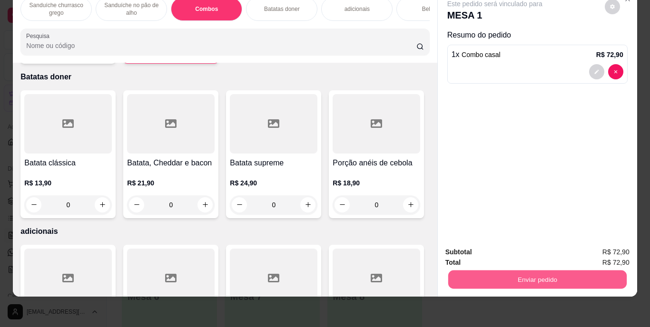
click at [530, 280] on button "Enviar pedido" at bounding box center [537, 280] width 178 height 19
click at [603, 246] on button "Enviar pedido" at bounding box center [605, 249] width 52 height 18
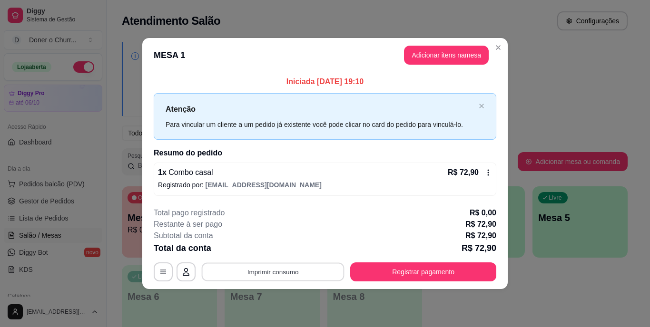
click at [286, 274] on button "Imprimir consumo" at bounding box center [273, 272] width 143 height 19
click at [275, 252] on button "IMPRESSORA" at bounding box center [276, 250] width 67 height 15
click at [276, 272] on button "Imprimir consumo" at bounding box center [272, 272] width 147 height 19
click at [275, 251] on button "IMPRESSORA" at bounding box center [276, 250] width 67 height 15
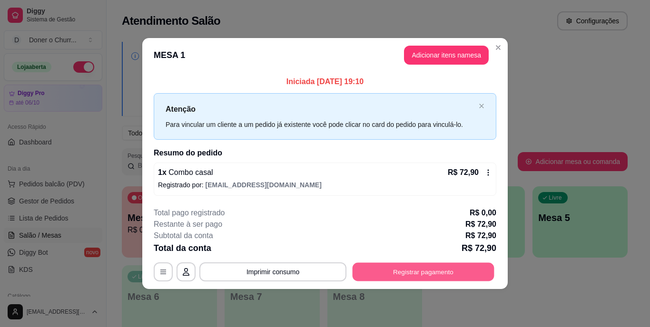
click at [409, 273] on button "Registrar pagamento" at bounding box center [424, 272] width 142 height 19
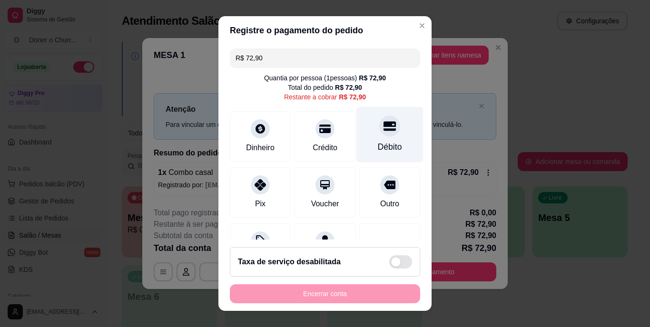
click at [379, 139] on div "Débito" at bounding box center [389, 135] width 67 height 56
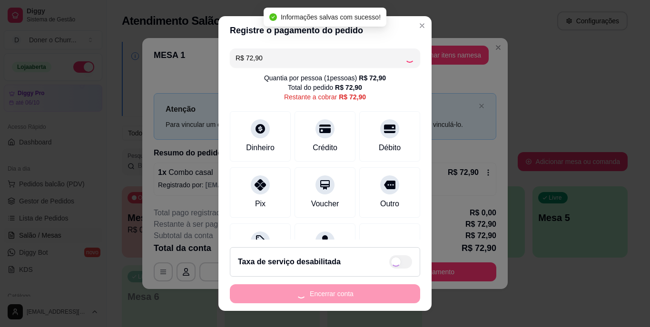
type input "R$ 0,00"
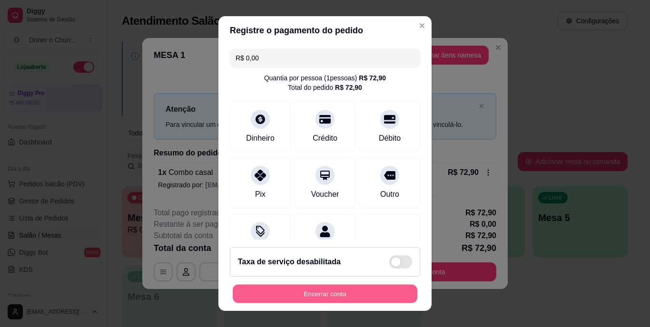
click at [320, 292] on button "Encerrar conta" at bounding box center [325, 294] width 185 height 19
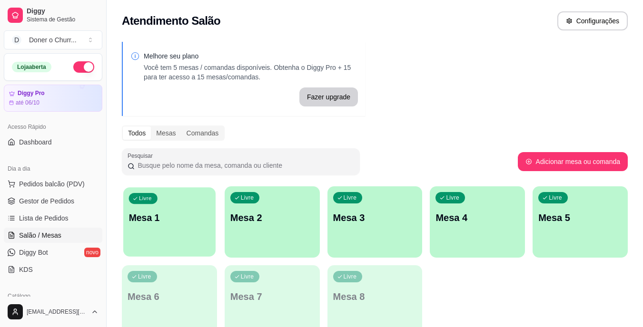
click at [167, 231] on div "Livre Mesa 1" at bounding box center [169, 216] width 92 height 58
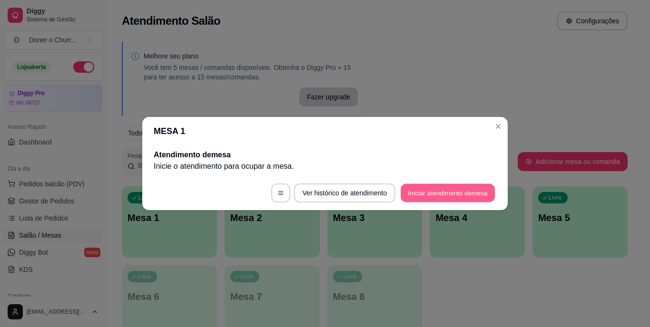
click at [447, 191] on button "Iniciar atendimento de mesa" at bounding box center [448, 193] width 94 height 19
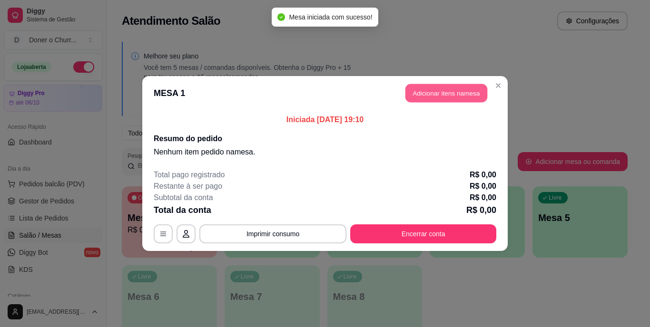
click at [444, 91] on button "Adicionar itens na mesa" at bounding box center [446, 93] width 82 height 19
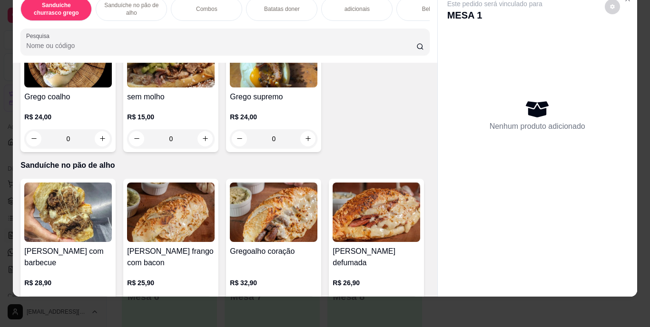
scroll to position [256, 0]
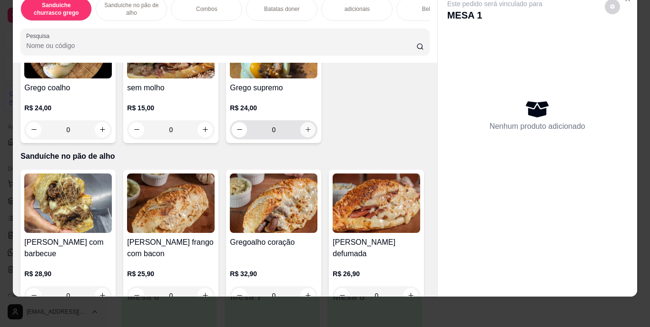
click at [305, 133] on icon "increase-product-quantity" at bounding box center [308, 129] width 7 height 7
click at [305, 132] on icon "increase-product-quantity" at bounding box center [307, 129] width 5 height 5
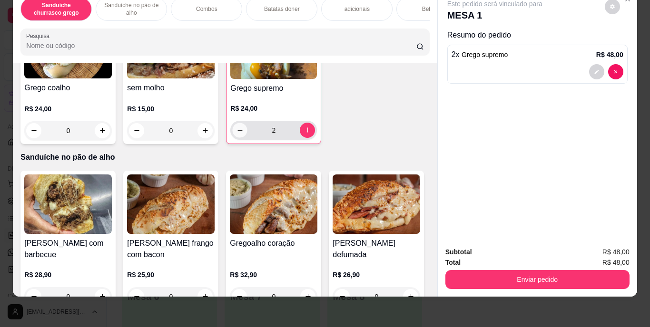
click at [236, 134] on icon "decrease-product-quantity" at bounding box center [239, 130] width 7 height 7
type input "1"
click at [423, 5] on p "Bebidas" at bounding box center [432, 9] width 20 height 8
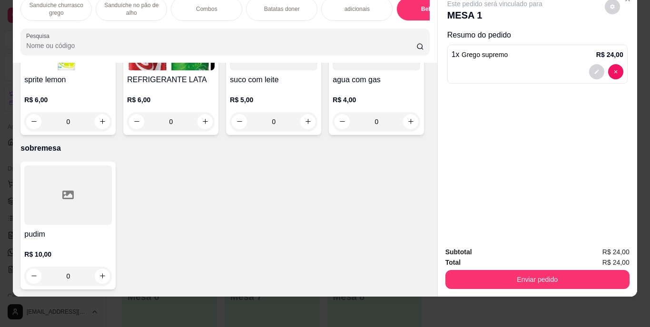
scroll to position [1760, 0]
type input "1"
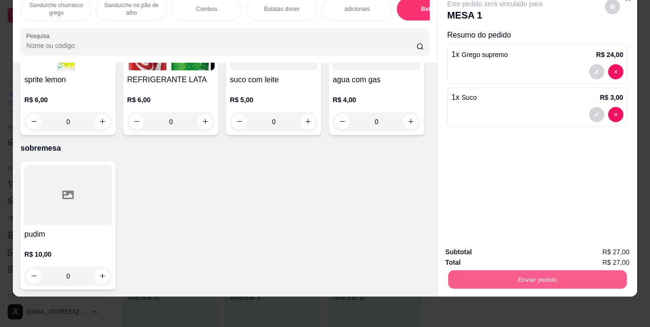
click at [535, 271] on button "Enviar pedido" at bounding box center [537, 280] width 178 height 19
click at [600, 248] on button "Enviar pedido" at bounding box center [605, 249] width 52 height 18
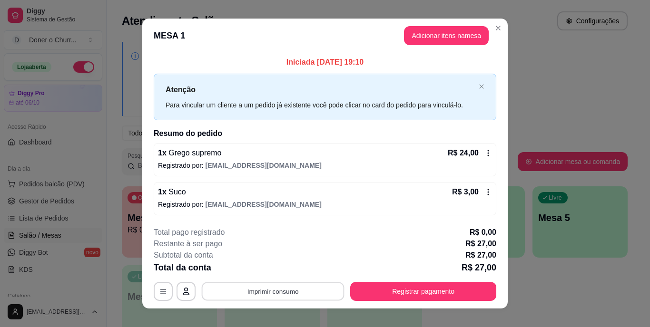
click at [258, 292] on button "Imprimir consumo" at bounding box center [273, 291] width 143 height 19
click at [272, 272] on button "IMPRESSORA" at bounding box center [272, 269] width 67 height 15
click at [276, 293] on button "Imprimir consumo" at bounding box center [273, 291] width 143 height 19
click at [270, 268] on button "IMPRESSORA" at bounding box center [272, 269] width 67 height 15
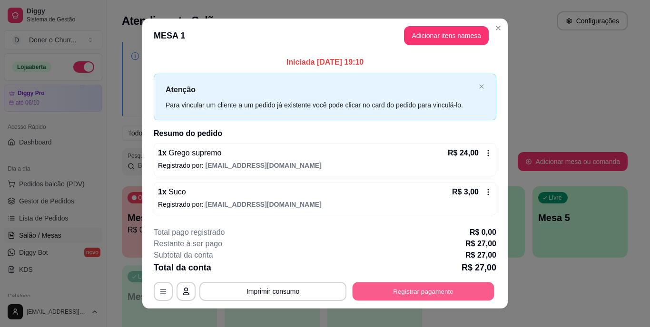
click at [405, 287] on button "Registrar pagamento" at bounding box center [424, 291] width 142 height 19
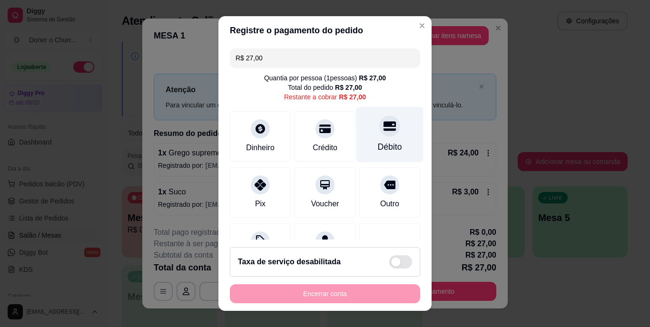
click at [384, 123] on icon at bounding box center [390, 127] width 12 height 10
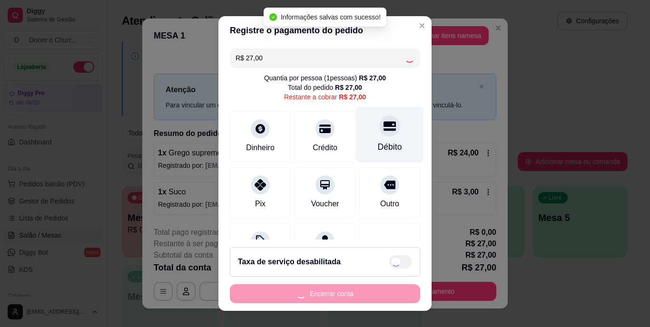
type input "R$ 0,00"
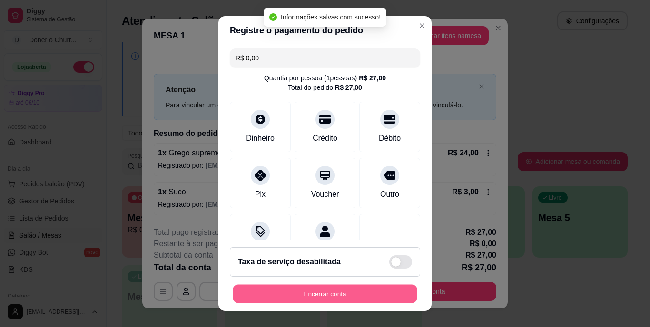
click at [318, 292] on button "Encerrar conta" at bounding box center [325, 294] width 185 height 19
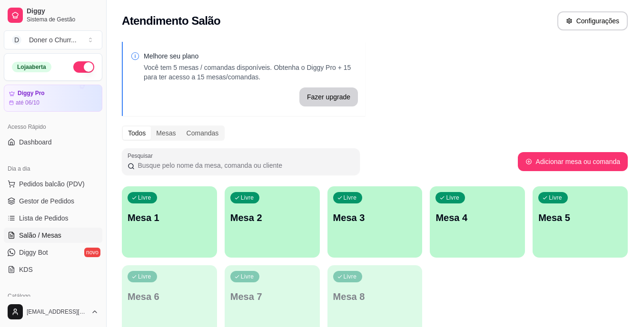
click at [516, 74] on div "Melhore seu plano Você tem 5 mesas / comandas disponíveis. Obtenha o Diggy Pro …" at bounding box center [375, 192] width 536 height 312
click at [197, 222] on p "Mesa 1" at bounding box center [169, 218] width 81 height 13
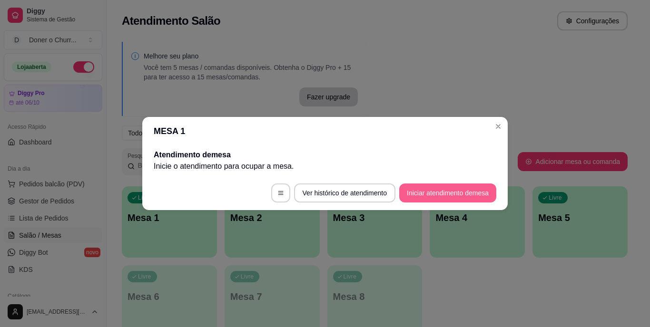
click at [467, 193] on button "Iniciar atendimento de mesa" at bounding box center [447, 193] width 97 height 19
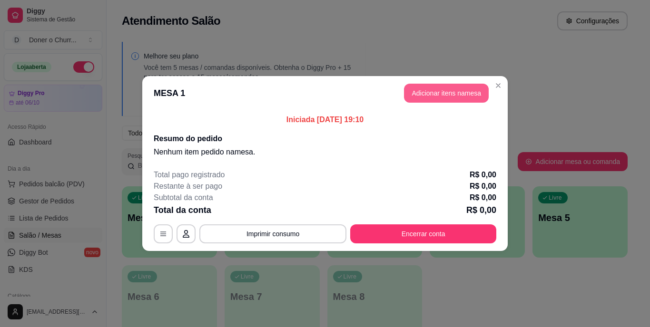
click at [450, 95] on button "Adicionar itens na mesa" at bounding box center [446, 93] width 85 height 19
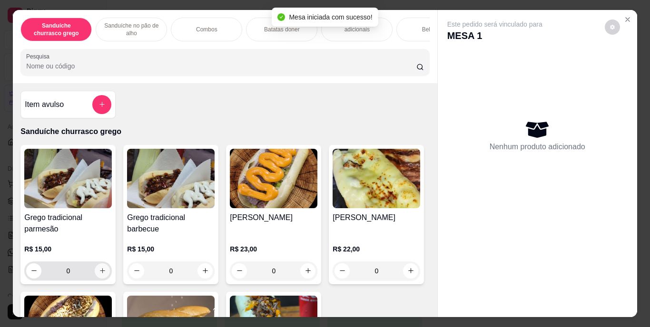
click at [99, 275] on icon "increase-product-quantity" at bounding box center [102, 270] width 7 height 7
type input "1"
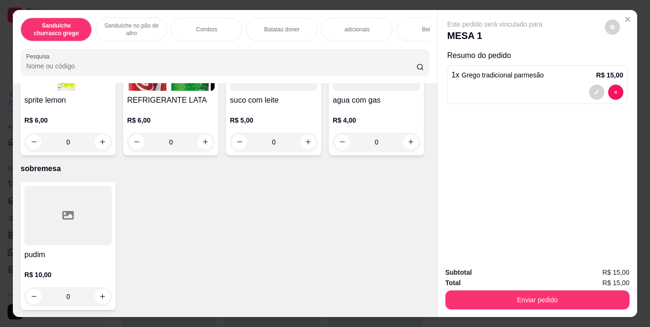
scroll to position [1570, 0]
click at [418, 26] on div "Bebidas" at bounding box center [431, 30] width 71 height 24
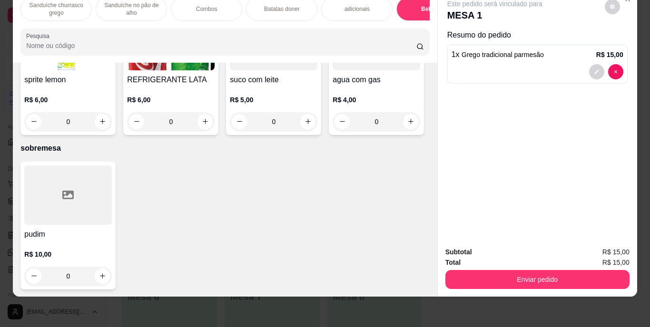
scroll to position [1712, 0]
click at [209, 125] on icon "increase-product-quantity" at bounding box center [205, 121] width 7 height 7
type input "1"
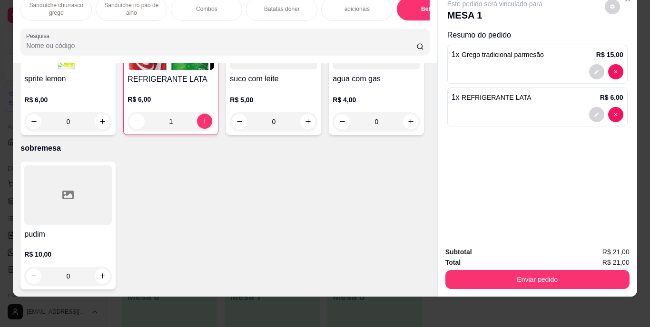
click at [550, 281] on button "Enviar pedido" at bounding box center [537, 279] width 184 height 19
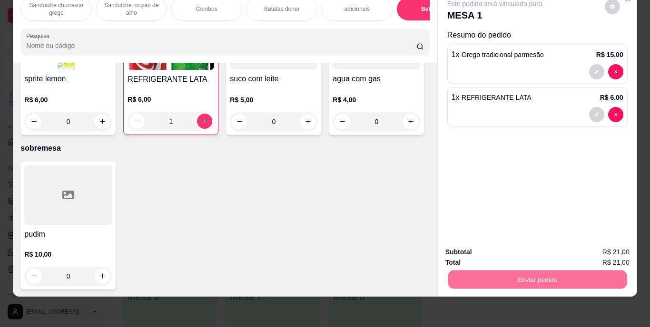
click at [541, 121] on div "Resumo do pedido 1 x Grego tradicional parmesão R$ 15,00 1 x REFRIGERANTE LATA …" at bounding box center [537, 80] width 180 height 101
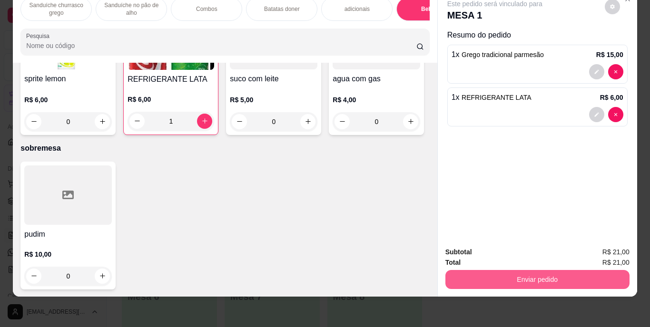
click at [568, 271] on button "Enviar pedido" at bounding box center [537, 279] width 184 height 19
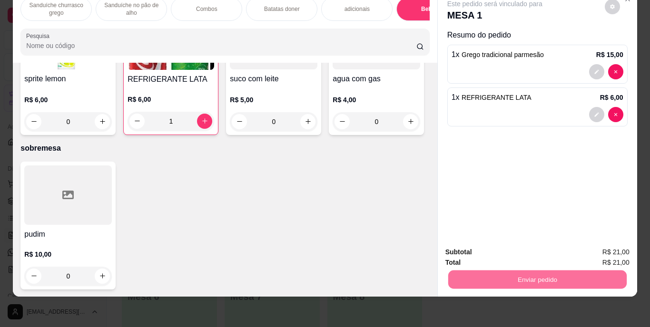
click at [612, 248] on button "Enviar pedido" at bounding box center [605, 249] width 52 height 18
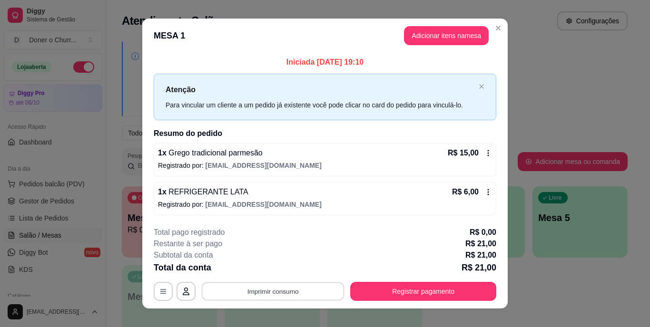
click at [292, 292] on button "Imprimir consumo" at bounding box center [273, 291] width 143 height 19
click at [285, 270] on button "IMPRESSORA" at bounding box center [272, 269] width 69 height 15
click at [297, 291] on button "Imprimir consumo" at bounding box center [273, 291] width 143 height 19
click at [280, 272] on button "IMPRESSORA" at bounding box center [272, 269] width 67 height 15
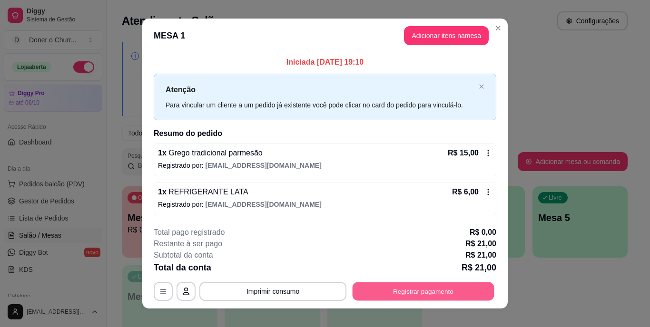
click at [411, 289] on button "Registrar pagamento" at bounding box center [424, 291] width 142 height 19
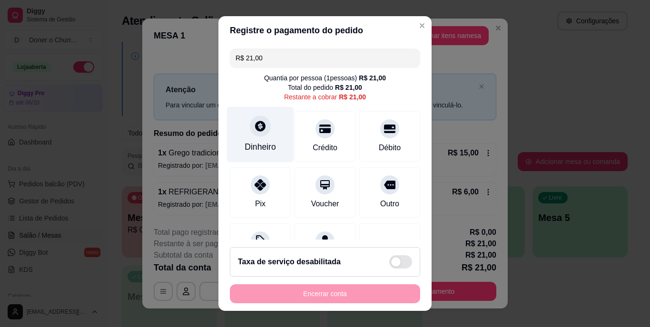
click at [263, 137] on div "Dinheiro" at bounding box center [260, 135] width 67 height 56
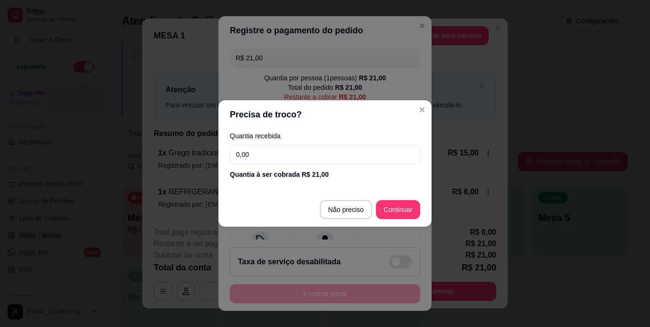
click at [329, 155] on input "0,00" at bounding box center [325, 154] width 190 height 19
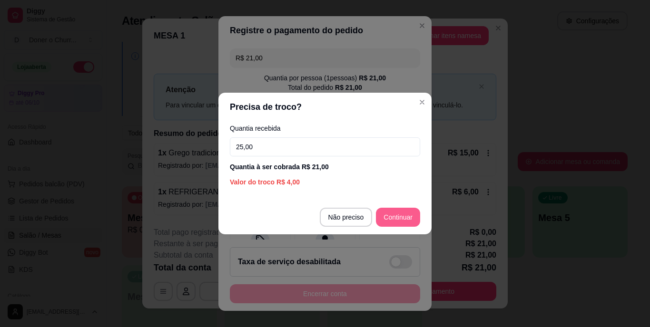
type input "25,00"
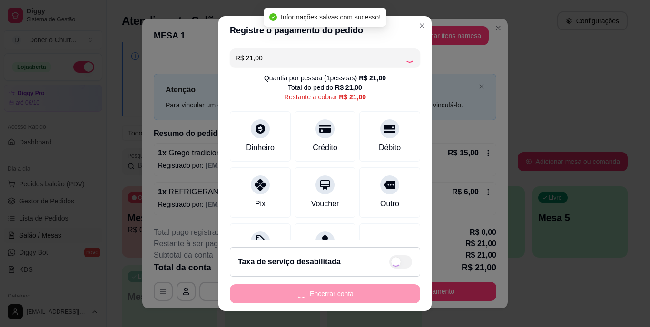
type input "R$ 0,00"
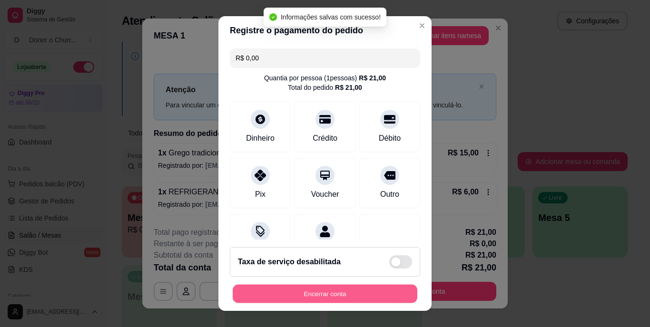
click at [323, 297] on button "Encerrar conta" at bounding box center [325, 294] width 185 height 19
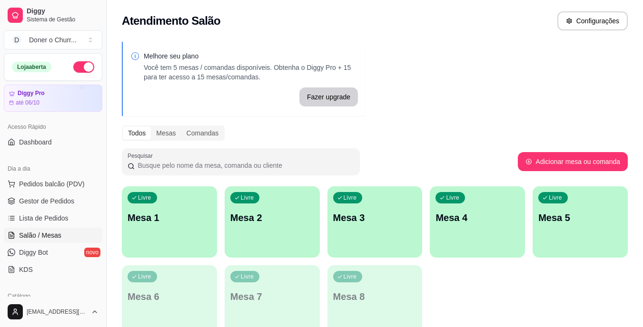
click at [173, 210] on div "Livre Mesa 1" at bounding box center [169, 217] width 95 height 60
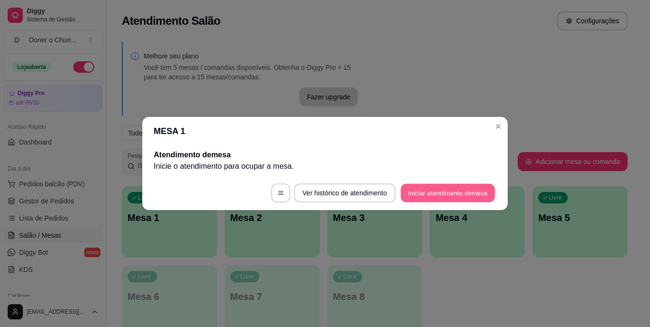
click at [465, 193] on button "Iniciar atendimento de mesa" at bounding box center [448, 193] width 94 height 19
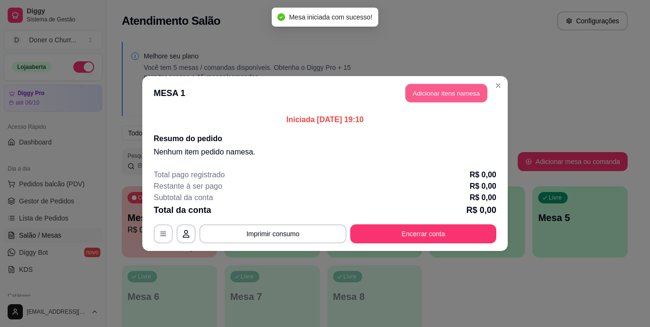
click at [456, 96] on button "Adicionar itens na mesa" at bounding box center [446, 93] width 82 height 19
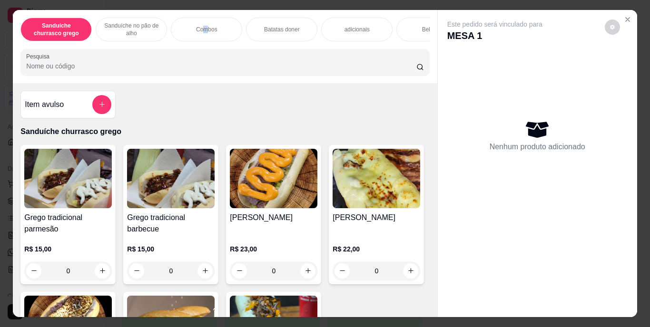
click at [203, 33] on div "Combos" at bounding box center [206, 30] width 71 height 24
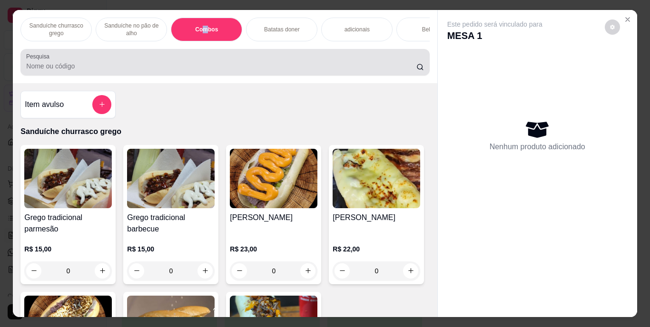
scroll to position [24, 0]
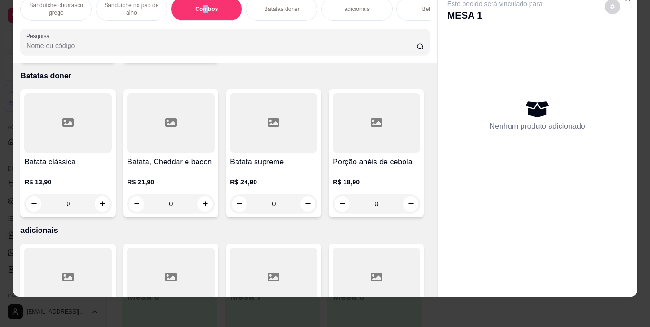
click at [100, 53] on icon "increase-product-quantity" at bounding box center [102, 49] width 7 height 7
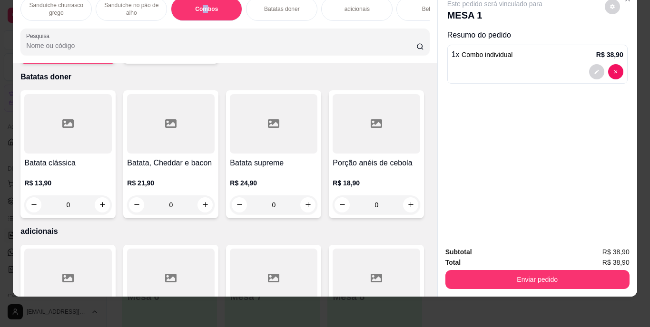
click at [101, 53] on icon "increase-product-quantity" at bounding box center [101, 49] width 7 height 7
type input "2"
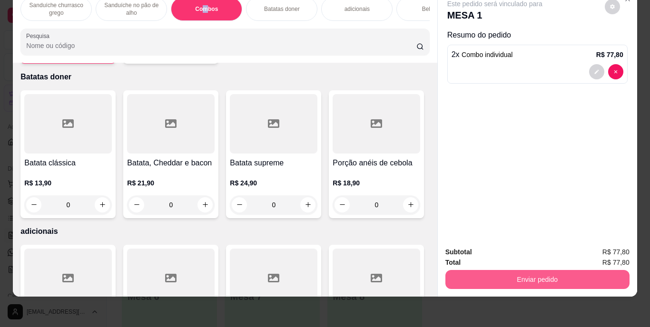
click at [535, 273] on button "Enviar pedido" at bounding box center [537, 279] width 184 height 19
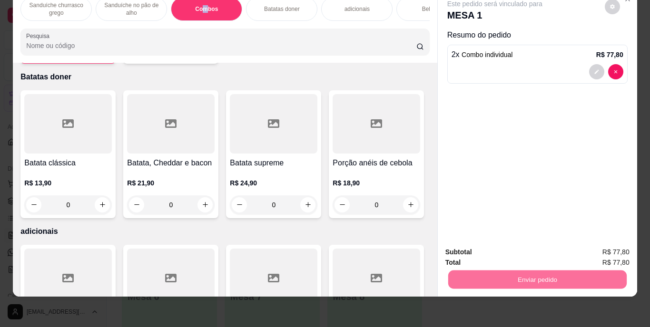
click at [599, 249] on button "Enviar pedido" at bounding box center [605, 249] width 54 height 18
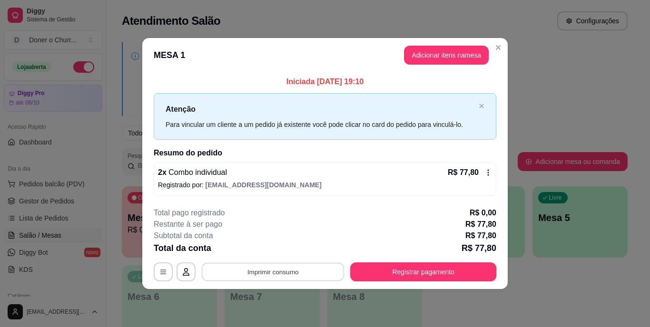
click at [290, 264] on button "Imprimir consumo" at bounding box center [273, 272] width 143 height 19
click at [287, 247] on button "IMPRESSORA" at bounding box center [276, 249] width 67 height 15
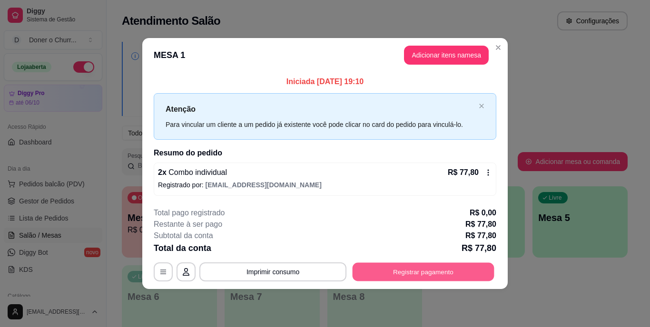
click at [431, 276] on button "Registrar pagamento" at bounding box center [424, 272] width 142 height 19
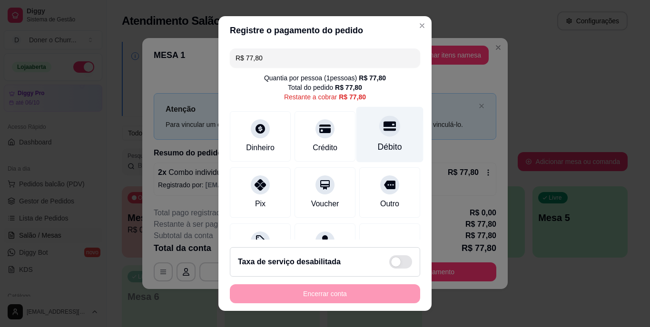
click at [361, 135] on div "Débito" at bounding box center [389, 135] width 67 height 56
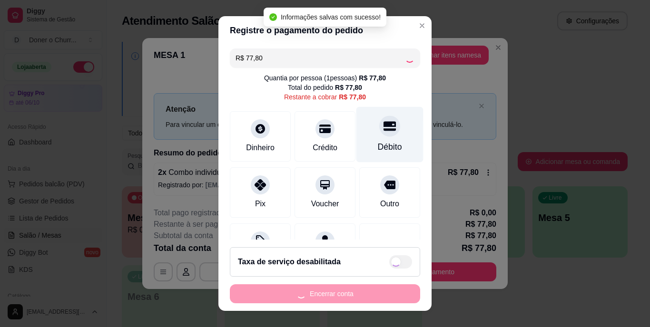
type input "R$ 0,00"
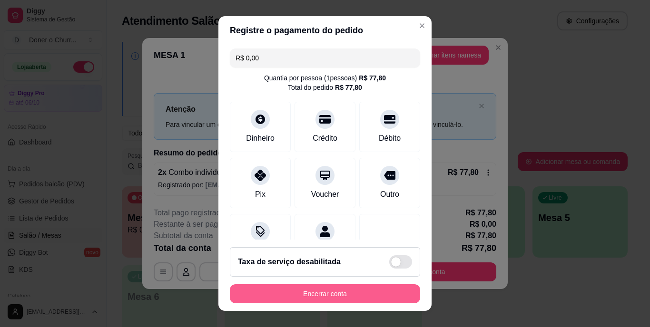
click at [314, 294] on button "Encerrar conta" at bounding box center [325, 294] width 190 height 19
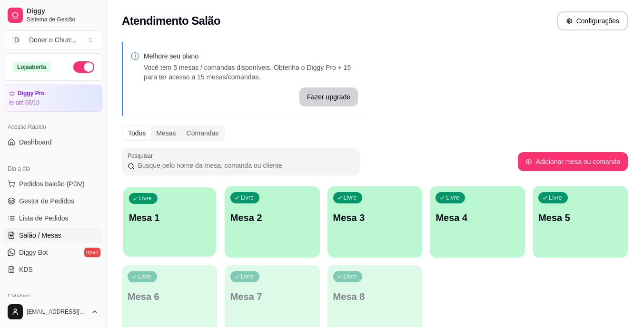
click at [214, 228] on div "Livre Mesa 1" at bounding box center [169, 216] width 92 height 58
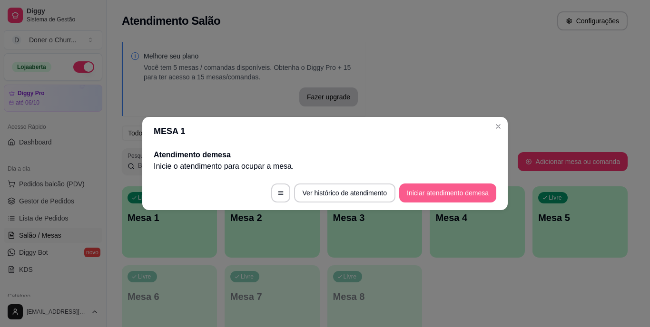
click at [452, 195] on button "Iniciar atendimento de mesa" at bounding box center [447, 193] width 97 height 19
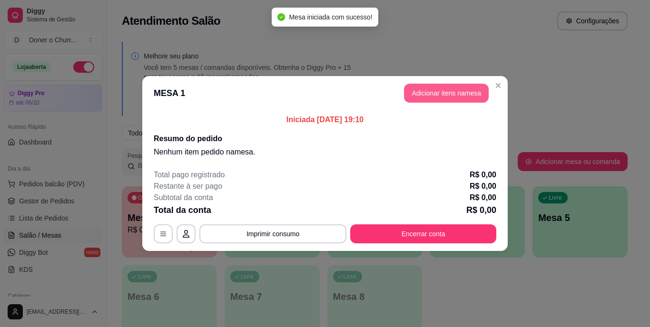
click at [452, 91] on button "Adicionar itens na mesa" at bounding box center [446, 93] width 85 height 19
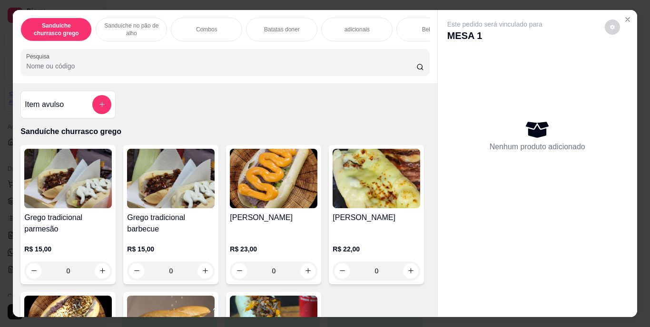
click at [152, 34] on div "Sanduíche no pão de alho" at bounding box center [131, 30] width 71 height 24
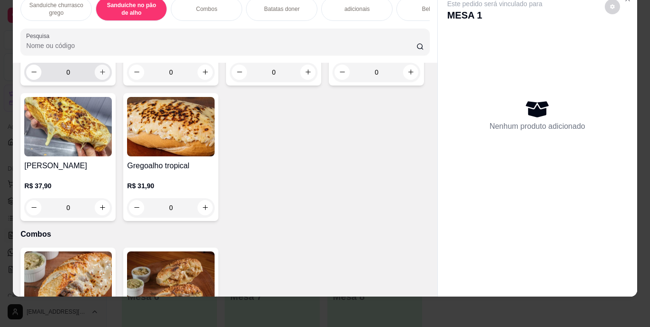
click at [100, 76] on icon "increase-product-quantity" at bounding box center [102, 72] width 7 height 7
type input "1"
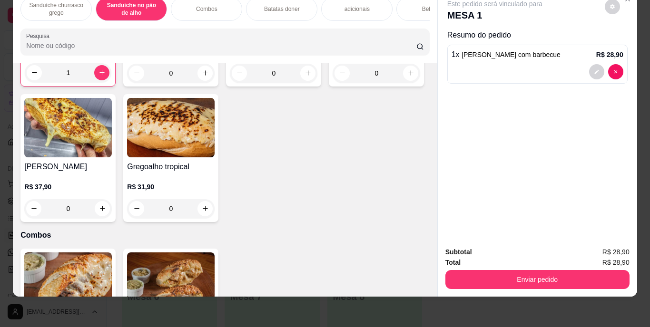
click at [413, 7] on div "Bebidas" at bounding box center [431, 9] width 71 height 24
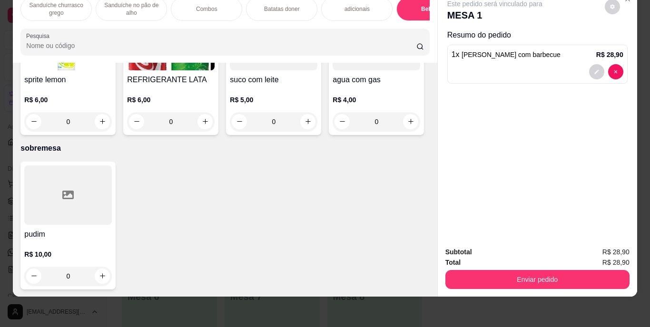
scroll to position [1712, 0]
click at [209, 125] on icon "increase-product-quantity" at bounding box center [205, 121] width 7 height 7
type input "1"
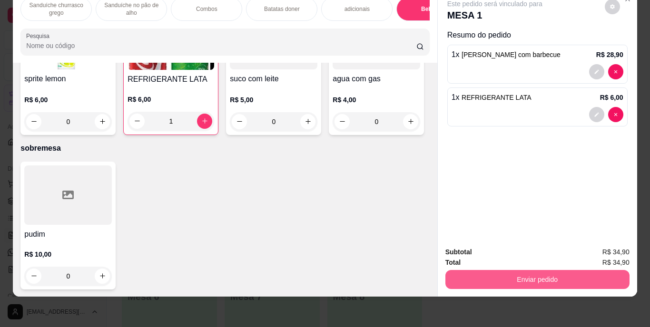
click at [541, 271] on button "Enviar pedido" at bounding box center [537, 279] width 184 height 19
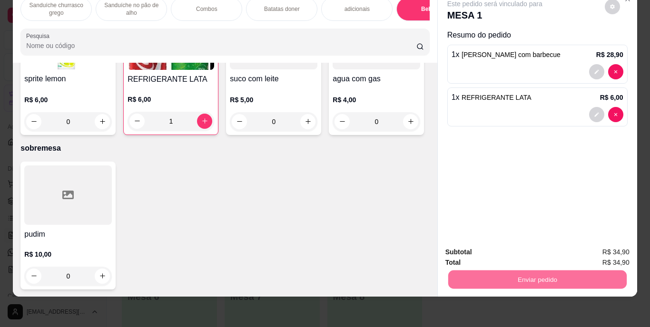
click at [608, 252] on button "Enviar pedido" at bounding box center [605, 249] width 52 height 18
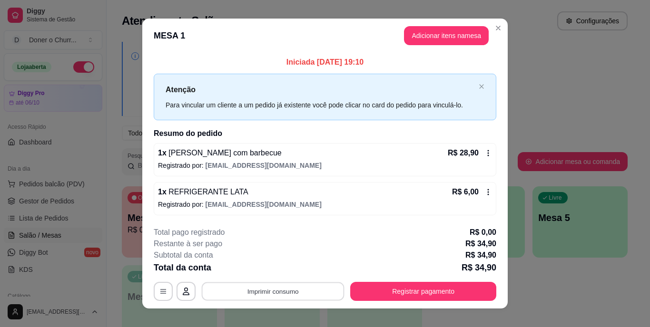
click at [271, 287] on button "Imprimir consumo" at bounding box center [273, 291] width 143 height 19
click at [271, 272] on button "IMPRESSORA" at bounding box center [272, 269] width 67 height 15
click at [267, 287] on button "Imprimir consumo" at bounding box center [272, 291] width 147 height 19
click at [267, 267] on button "IMPRESSORA" at bounding box center [272, 269] width 67 height 15
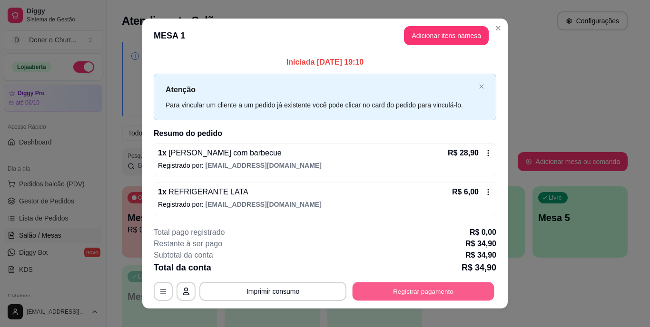
click at [423, 291] on button "Registrar pagamento" at bounding box center [424, 291] width 142 height 19
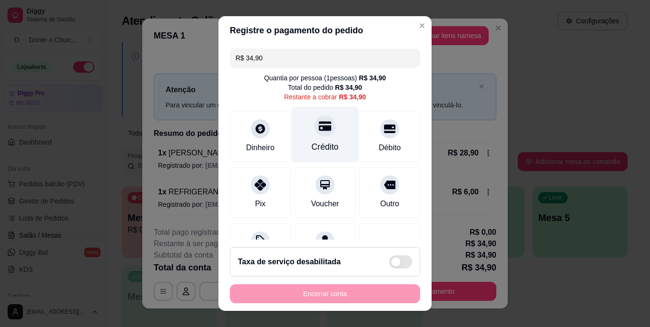
click at [319, 130] on icon at bounding box center [325, 127] width 12 height 10
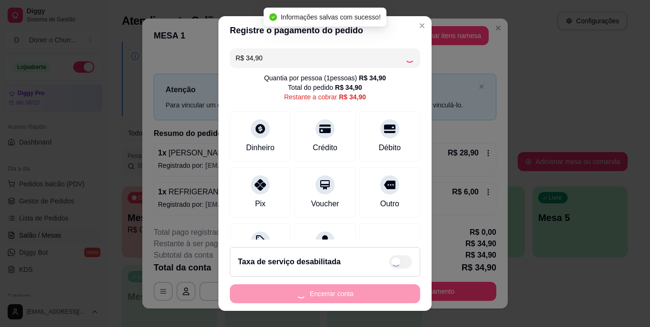
type input "R$ 0,00"
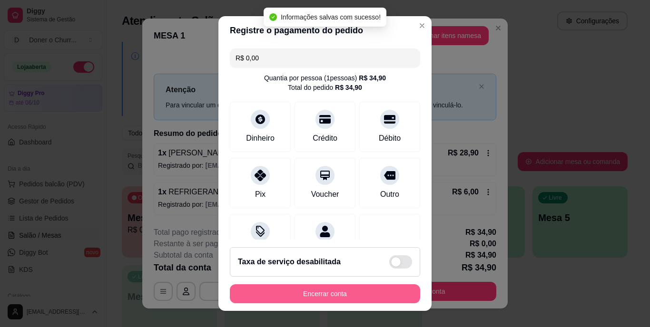
click at [318, 290] on button "Encerrar conta" at bounding box center [325, 294] width 190 height 19
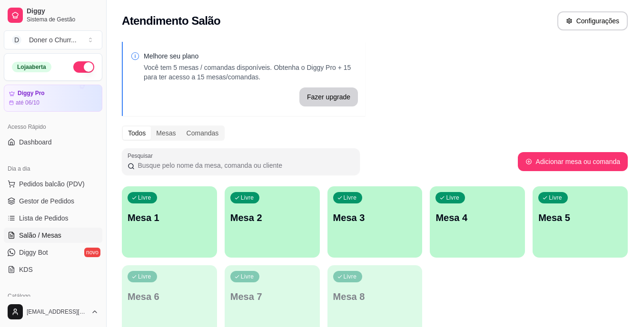
click at [182, 210] on div "Livre Mesa 1" at bounding box center [169, 217] width 95 height 60
click at [189, 235] on div "Livre Mesa 1" at bounding box center [169, 217] width 95 height 60
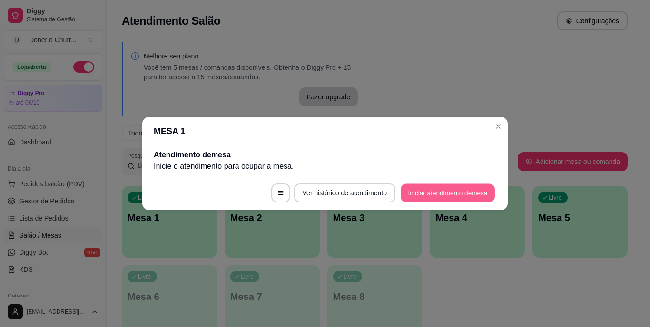
click at [454, 190] on button "Iniciar atendimento de mesa" at bounding box center [448, 193] width 94 height 19
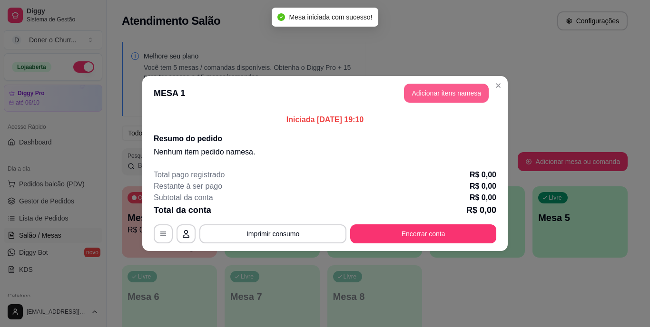
click at [448, 94] on button "Adicionar itens na mesa" at bounding box center [446, 93] width 85 height 19
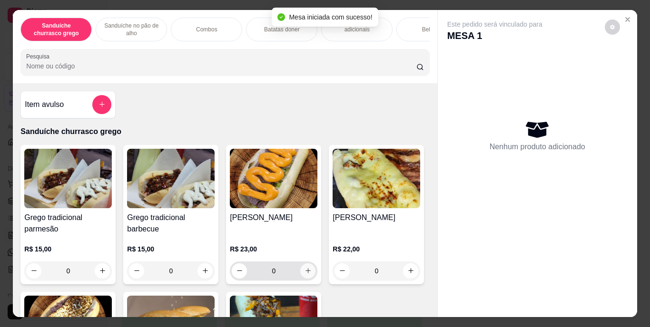
click at [306, 273] on icon "increase-product-quantity" at bounding box center [308, 270] width 7 height 7
type input "1"
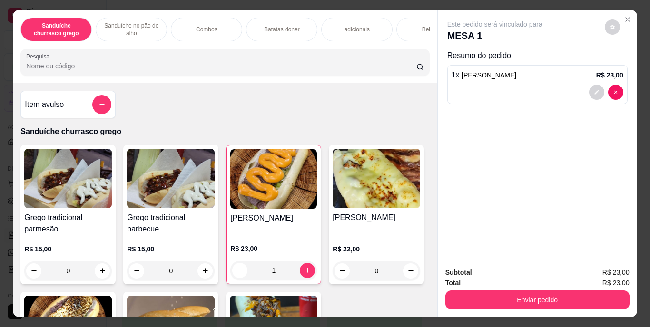
click at [289, 26] on p "Batatas doner" at bounding box center [282, 30] width 36 height 8
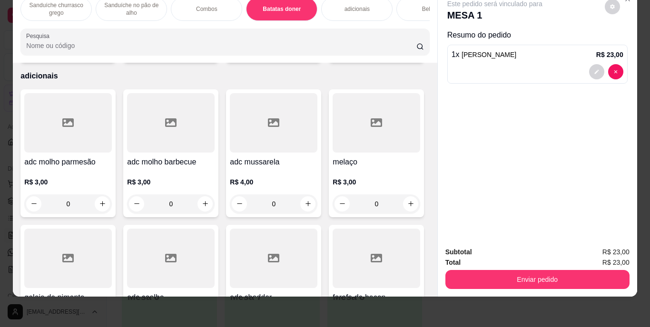
click at [102, 53] on icon "increase-product-quantity" at bounding box center [102, 49] width 7 height 7
type input "1"
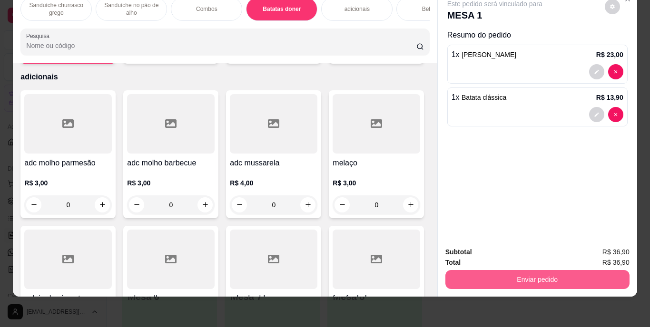
click at [545, 272] on button "Enviar pedido" at bounding box center [537, 279] width 184 height 19
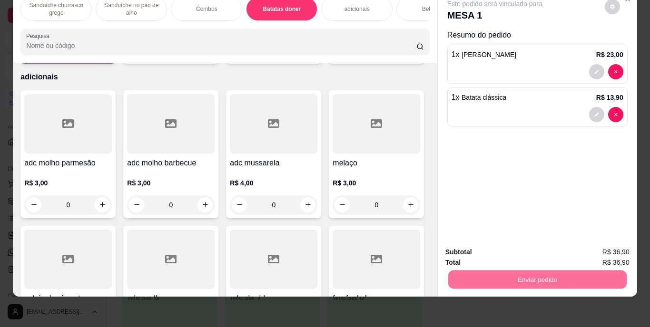
click at [614, 245] on button "Enviar pedido" at bounding box center [605, 249] width 54 height 18
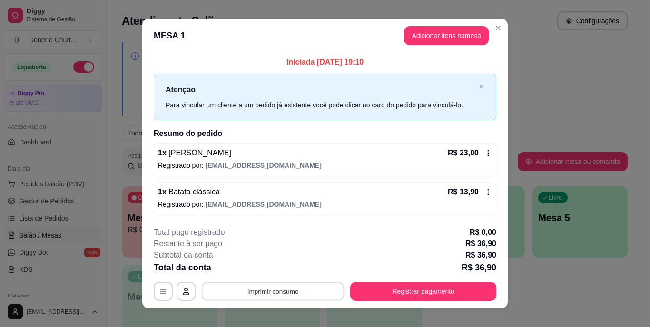
click at [270, 297] on button "Imprimir consumo" at bounding box center [273, 291] width 143 height 19
click at [277, 269] on button "IMPRESSORA" at bounding box center [272, 269] width 69 height 15
click at [270, 291] on button "Imprimir consumo" at bounding box center [272, 291] width 147 height 19
click at [266, 271] on button "IMPRESSORA" at bounding box center [272, 269] width 69 height 15
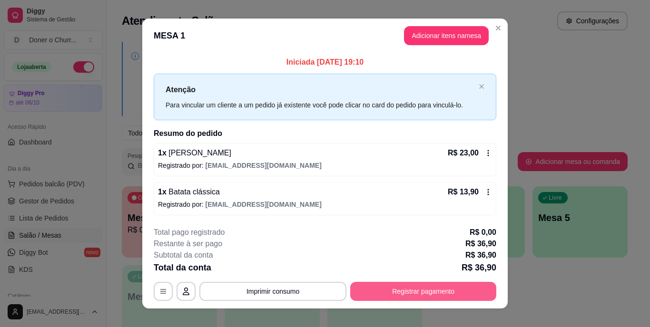
click at [416, 297] on button "Registrar pagamento" at bounding box center [423, 291] width 146 height 19
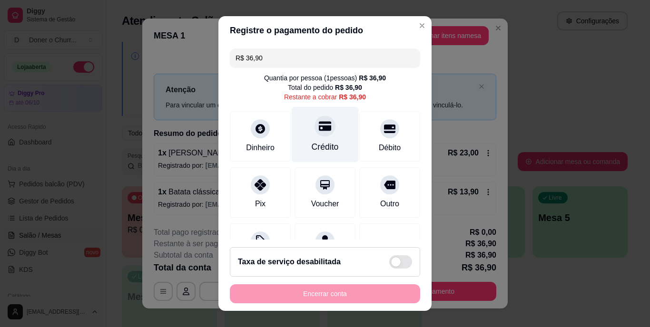
click at [318, 134] on div at bounding box center [325, 126] width 21 height 21
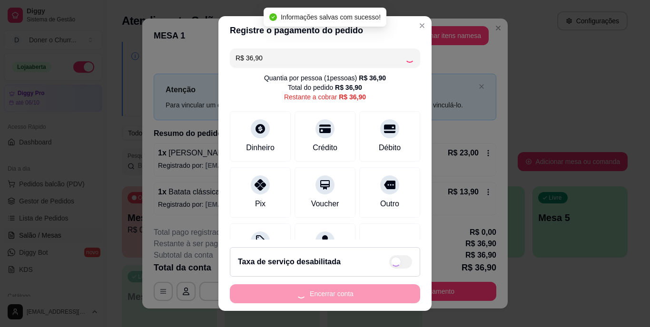
type input "R$ 0,00"
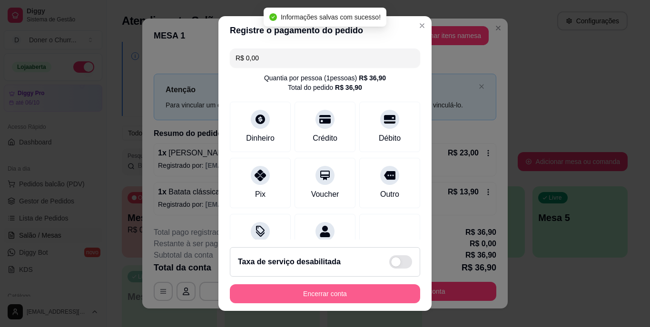
click at [321, 292] on button "Encerrar conta" at bounding box center [325, 294] width 190 height 19
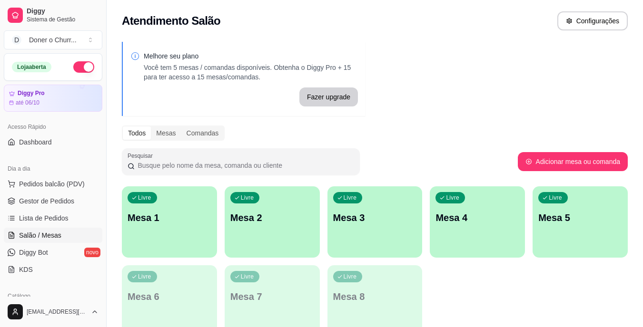
click at [495, 83] on div "Melhore seu plano Você tem 5 mesas / comandas disponíveis. Obtenha o Diggy Pro …" at bounding box center [375, 192] width 536 height 312
click at [171, 242] on div "Livre Mesa 1" at bounding box center [169, 216] width 92 height 58
click at [170, 233] on div "Livre Mesa 1" at bounding box center [169, 216] width 92 height 58
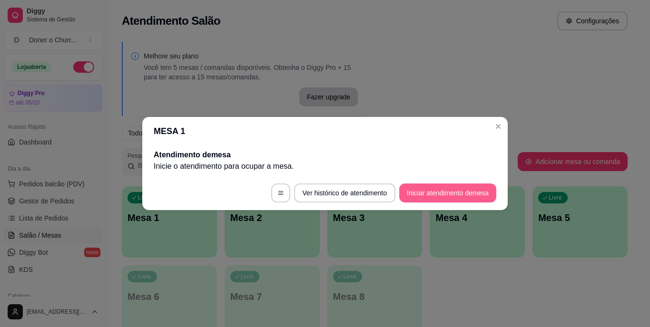
click at [412, 190] on button "Iniciar atendimento de mesa" at bounding box center [447, 193] width 97 height 19
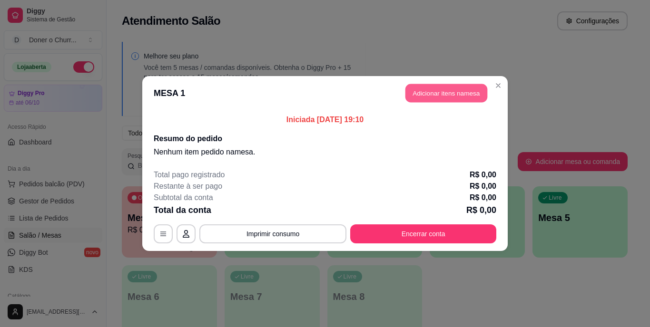
click at [431, 93] on button "Adicionar itens na mesa" at bounding box center [446, 93] width 82 height 19
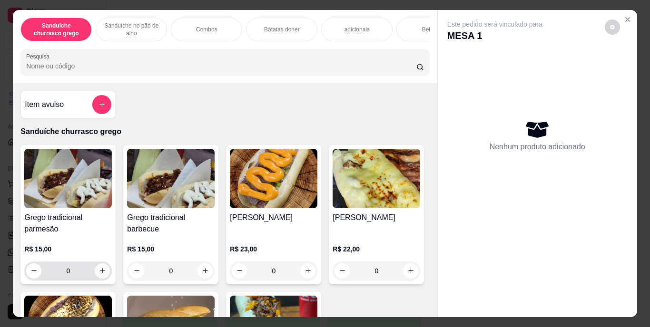
click at [99, 274] on icon "increase-product-quantity" at bounding box center [102, 270] width 7 height 7
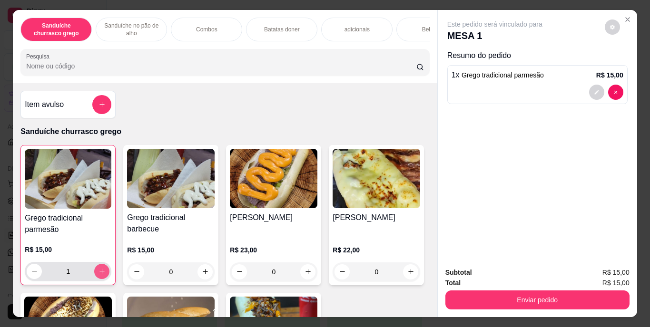
type input "1"
click at [413, 26] on div "Bebidas" at bounding box center [431, 30] width 71 height 24
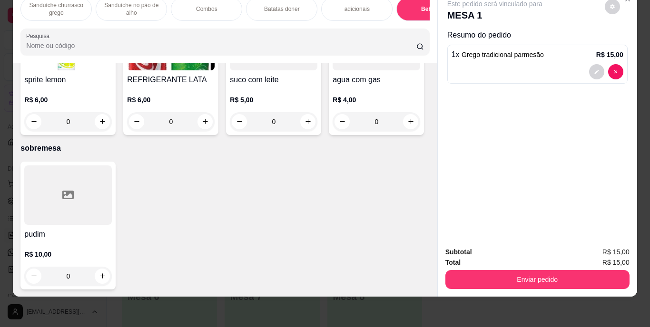
click at [112, 70] on img at bounding box center [68, 40] width 88 height 59
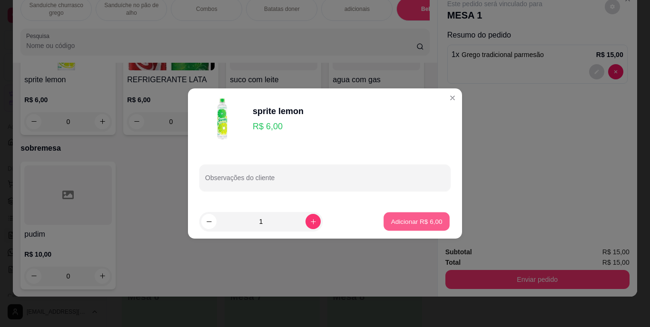
click at [396, 224] on p "Adicionar R$ 6,00" at bounding box center [416, 221] width 51 height 9
type input "1"
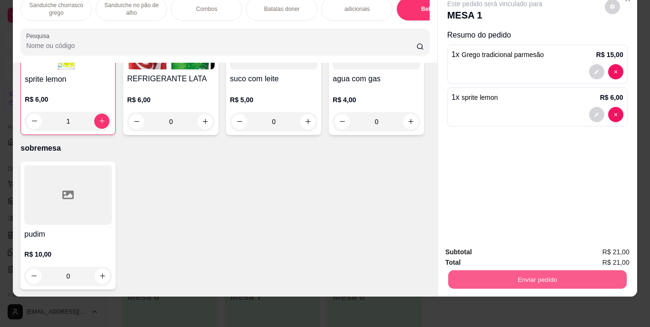
click at [540, 271] on button "Enviar pedido" at bounding box center [537, 280] width 178 height 19
click at [599, 246] on button "Enviar pedido" at bounding box center [605, 249] width 52 height 18
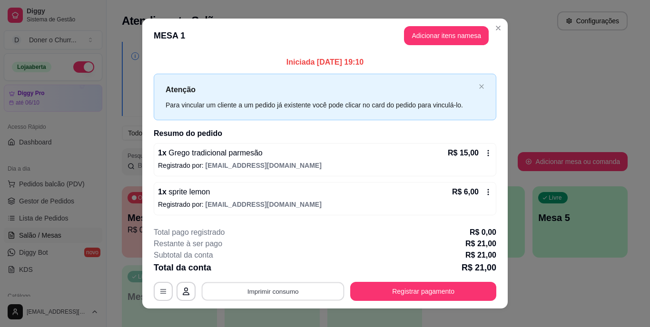
click at [265, 287] on button "Imprimir consumo" at bounding box center [273, 291] width 143 height 19
click at [276, 269] on button "IMPRESSORA" at bounding box center [272, 269] width 67 height 15
click at [275, 292] on button "Imprimir consumo" at bounding box center [273, 291] width 143 height 19
click at [274, 270] on button "IMPRESSORA" at bounding box center [272, 269] width 67 height 15
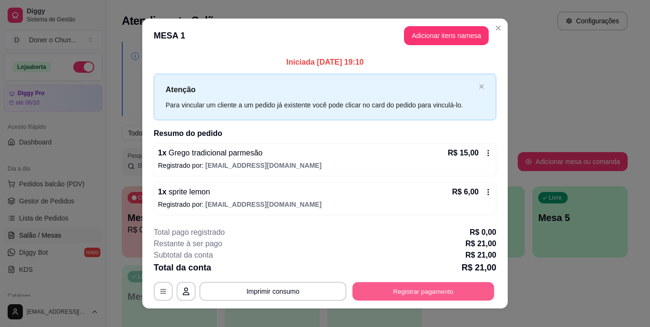
click at [411, 293] on button "Registrar pagamento" at bounding box center [424, 291] width 142 height 19
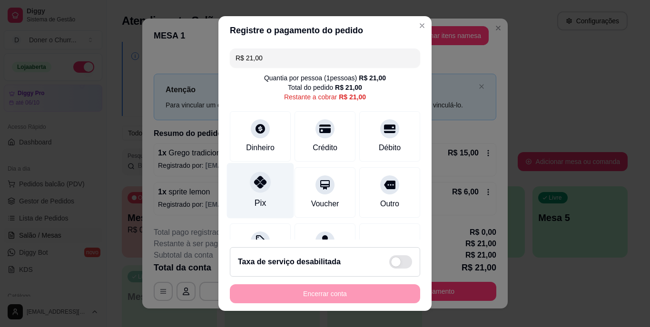
click at [258, 184] on icon at bounding box center [260, 183] width 12 height 12
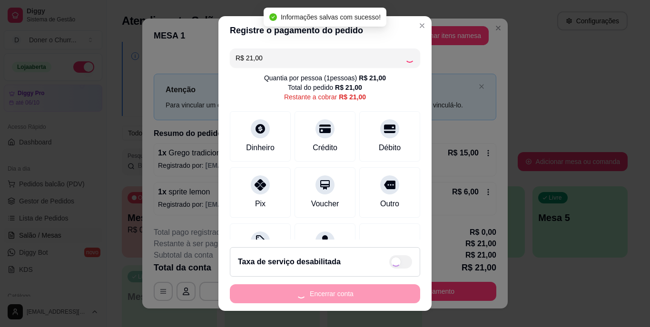
type input "R$ 0,00"
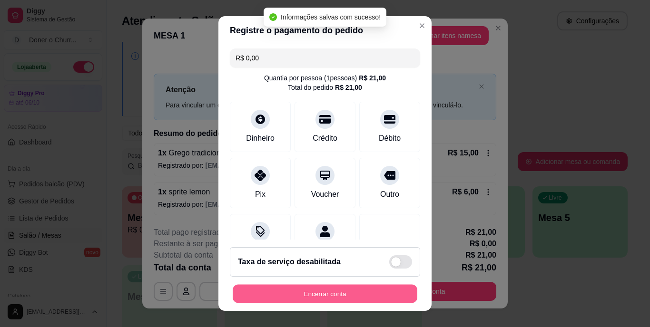
click at [328, 294] on button "Encerrar conta" at bounding box center [325, 294] width 185 height 19
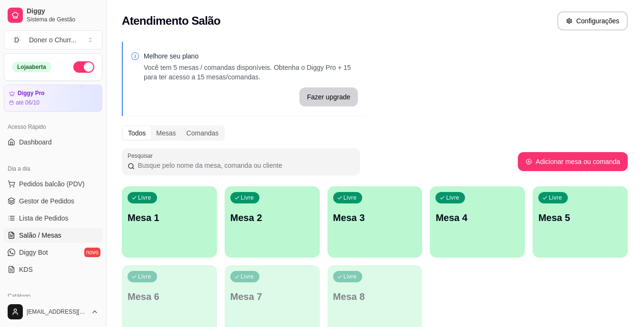
click at [180, 219] on p "Mesa 1" at bounding box center [170, 217] width 84 height 13
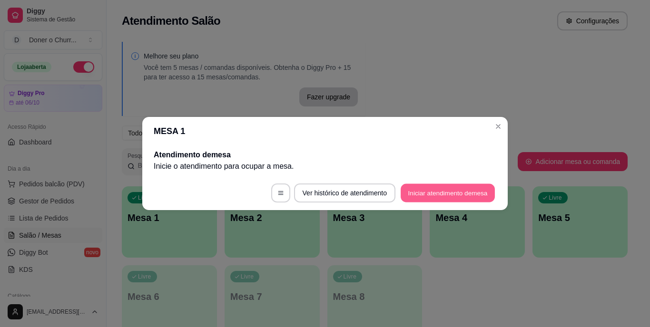
click at [426, 193] on button "Iniciar atendimento de mesa" at bounding box center [448, 193] width 94 height 19
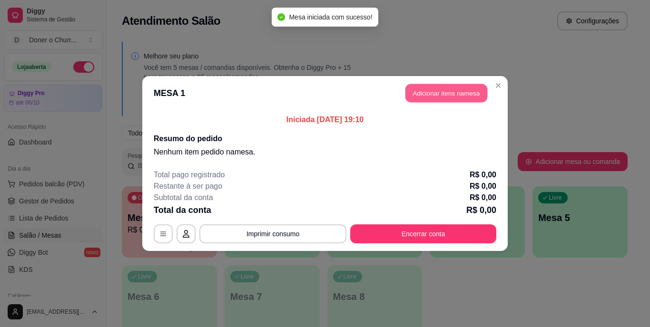
click at [441, 95] on button "Adicionar itens na mesa" at bounding box center [446, 93] width 82 height 19
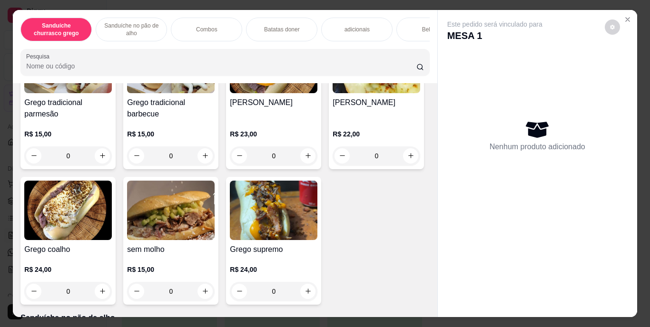
scroll to position [116, 0]
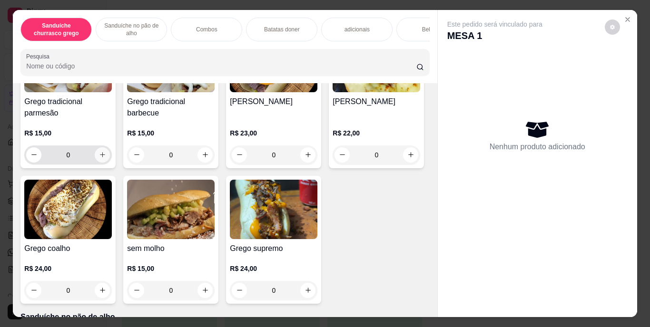
click at [99, 157] on icon "increase-product-quantity" at bounding box center [102, 154] width 7 height 7
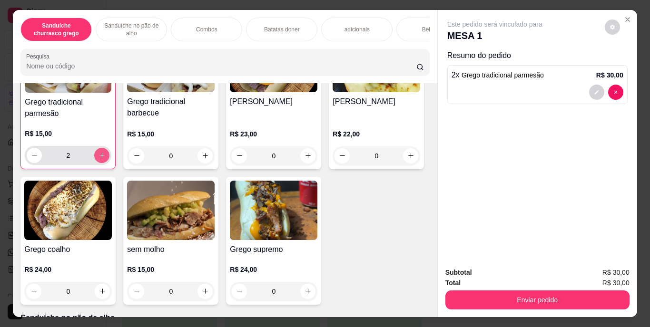
scroll to position [117, 0]
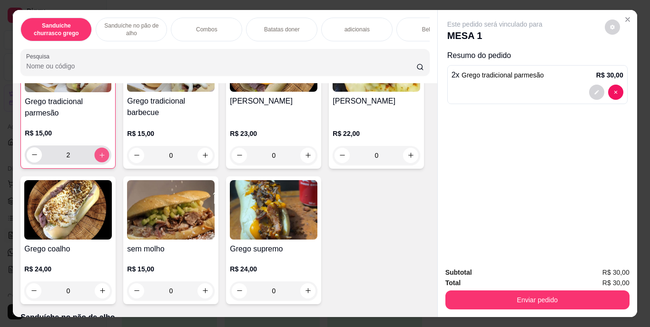
click at [99, 157] on icon "increase-product-quantity" at bounding box center [101, 154] width 7 height 7
type input "3"
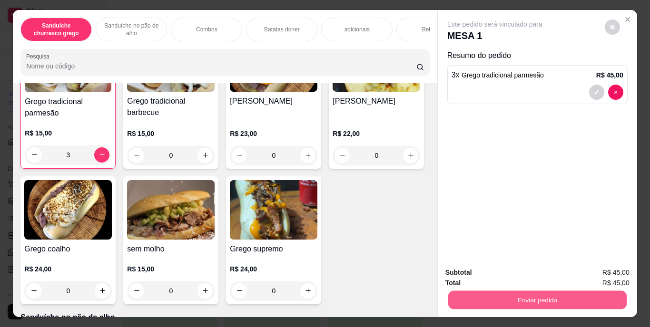
click at [524, 300] on button "Enviar pedido" at bounding box center [537, 300] width 178 height 19
click at [610, 270] on button "Enviar pedido" at bounding box center [605, 274] width 52 height 18
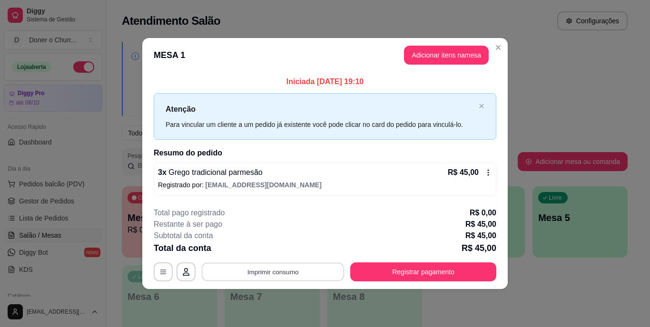
click at [271, 276] on button "Imprimir consumo" at bounding box center [273, 272] width 143 height 19
click at [268, 251] on button "IMPRESSORA" at bounding box center [276, 250] width 67 height 15
click at [285, 268] on button "Imprimir consumo" at bounding box center [273, 272] width 143 height 19
click at [281, 252] on button "IMPRESSORA" at bounding box center [276, 250] width 67 height 15
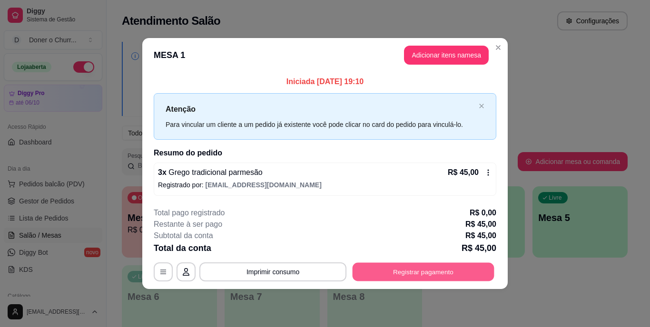
click at [405, 272] on button "Registrar pagamento" at bounding box center [424, 272] width 142 height 19
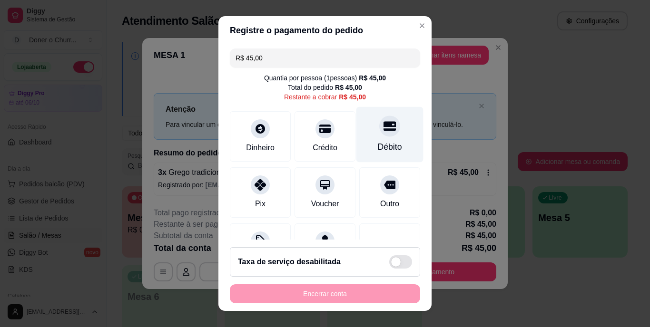
click at [379, 134] on div at bounding box center [389, 126] width 21 height 21
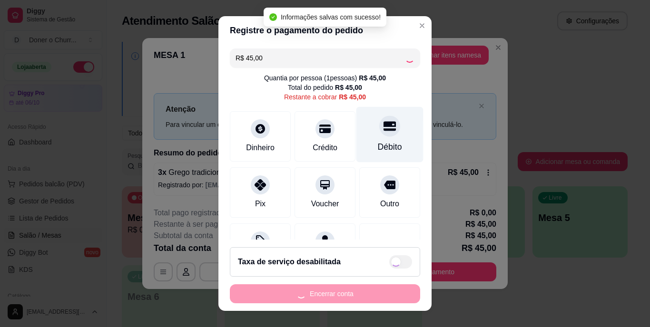
type input "R$ 0,00"
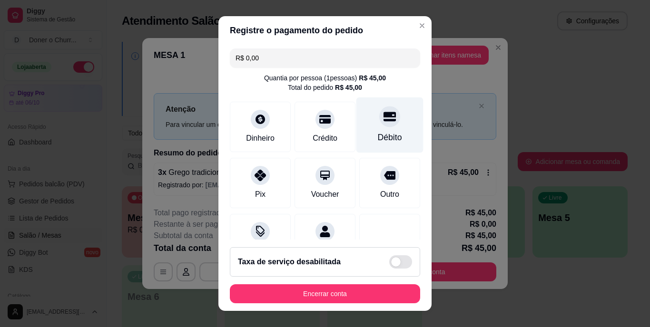
click at [379, 125] on div at bounding box center [389, 117] width 21 height 21
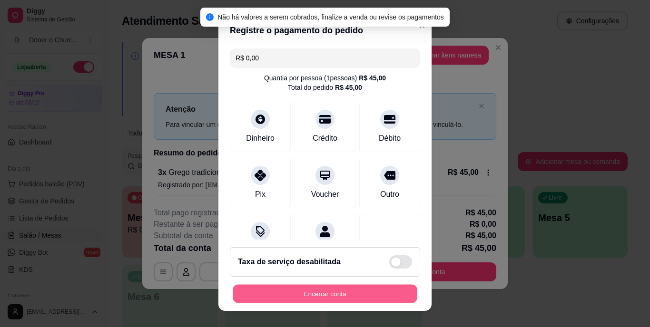
click at [295, 289] on button "Encerrar conta" at bounding box center [325, 294] width 185 height 19
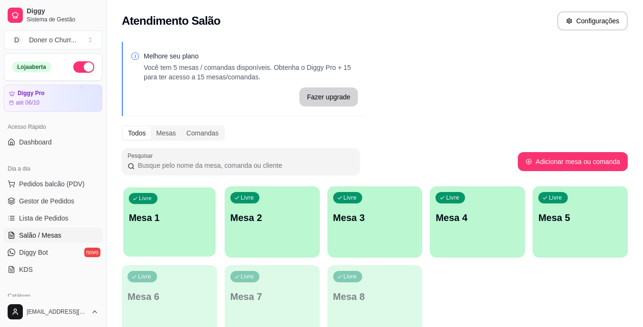
click at [172, 228] on div "Livre Mesa 1" at bounding box center [169, 216] width 92 height 58
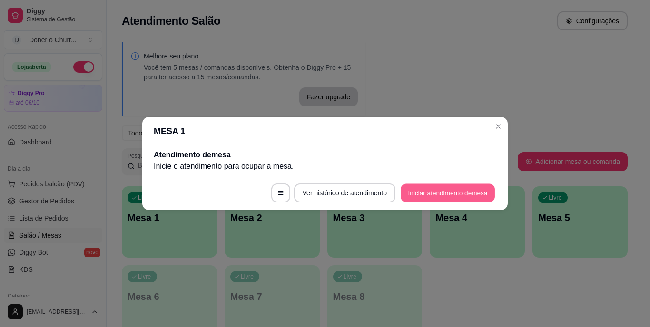
click at [439, 196] on button "Iniciar atendimento de mesa" at bounding box center [448, 193] width 94 height 19
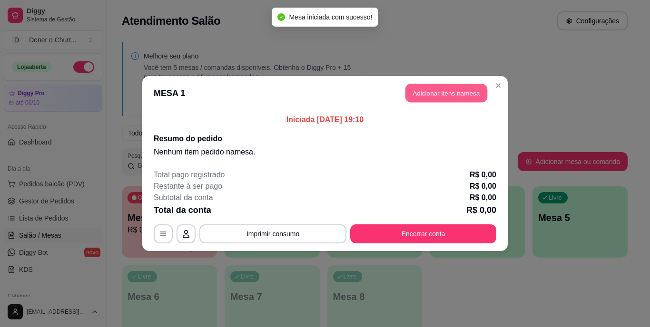
click at [450, 89] on button "Adicionar itens na mesa" at bounding box center [446, 93] width 82 height 19
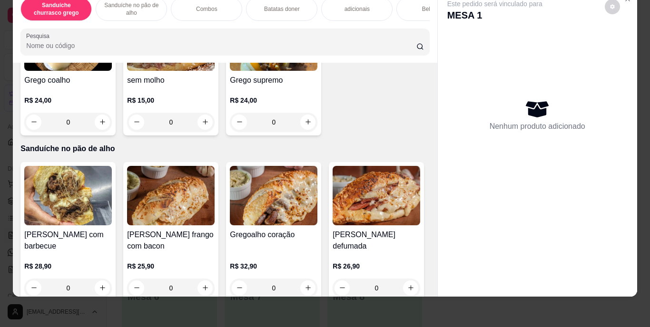
scroll to position [277, 0]
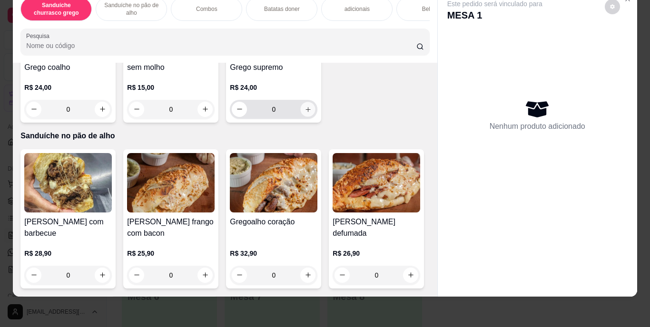
click at [305, 113] on icon "increase-product-quantity" at bounding box center [308, 109] width 7 height 7
type input "1"
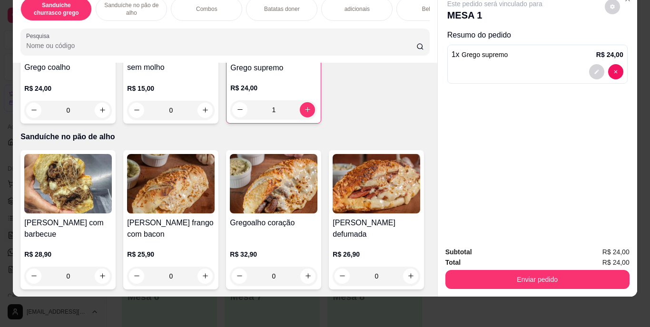
click at [408, 4] on div "Bebidas" at bounding box center [431, 9] width 71 height 24
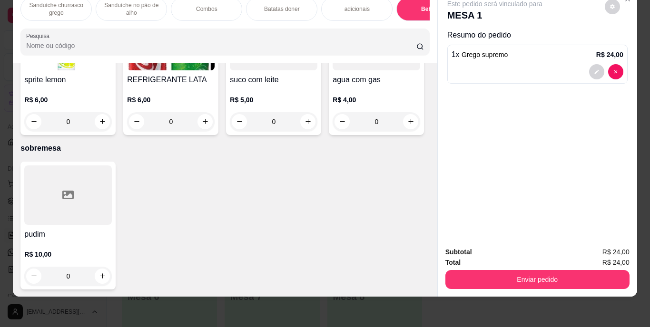
scroll to position [1773, 0]
click at [209, 125] on icon "increase-product-quantity" at bounding box center [205, 121] width 7 height 7
type input "1"
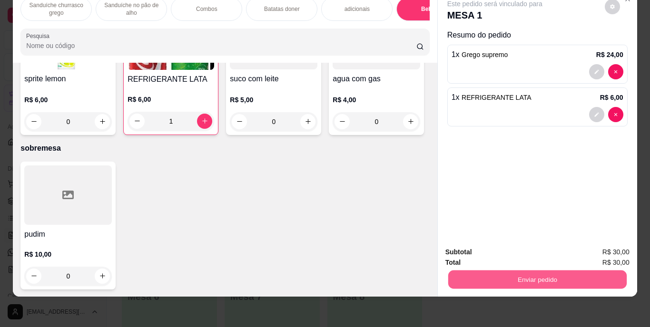
click at [529, 271] on button "Enviar pedido" at bounding box center [537, 280] width 178 height 19
click at [610, 250] on button "Enviar pedido" at bounding box center [605, 249] width 52 height 18
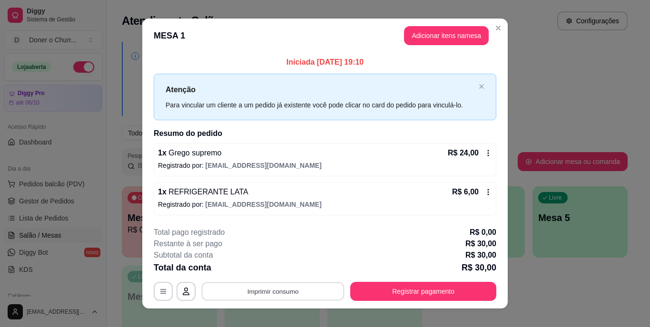
click at [294, 294] on button "Imprimir consumo" at bounding box center [273, 291] width 143 height 19
click at [257, 267] on button "IMPRESSORA" at bounding box center [272, 269] width 67 height 15
click at [268, 295] on button "Imprimir consumo" at bounding box center [273, 291] width 143 height 19
click at [274, 271] on button "IMPRESSORA" at bounding box center [272, 269] width 67 height 15
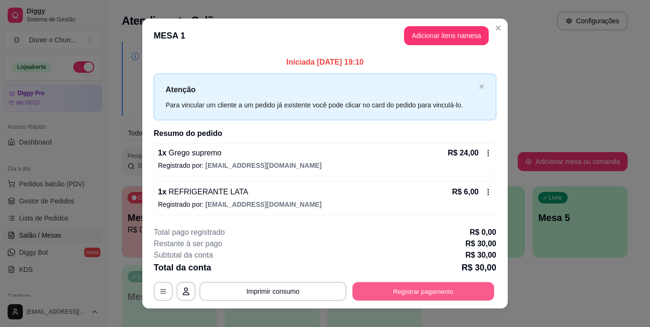
click at [404, 290] on button "Registrar pagamento" at bounding box center [424, 291] width 142 height 19
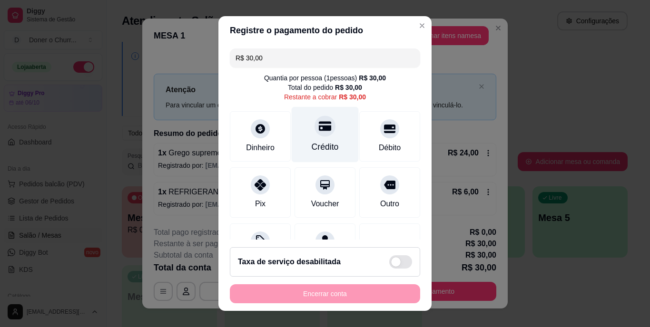
click at [315, 134] on div at bounding box center [325, 126] width 21 height 21
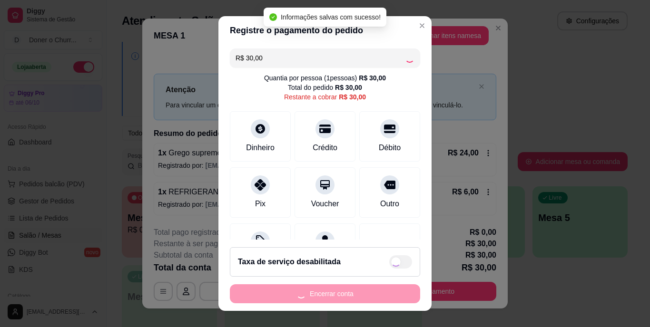
type input "R$ 0,00"
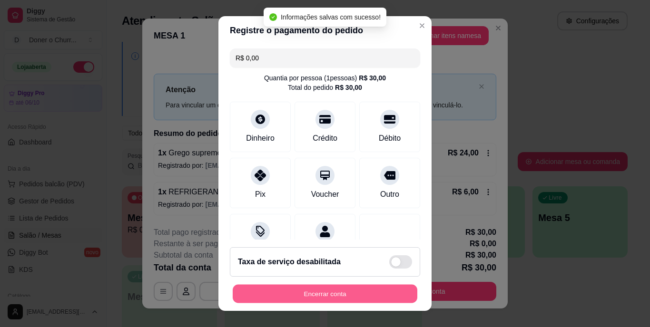
click at [342, 295] on button "Encerrar conta" at bounding box center [325, 294] width 185 height 19
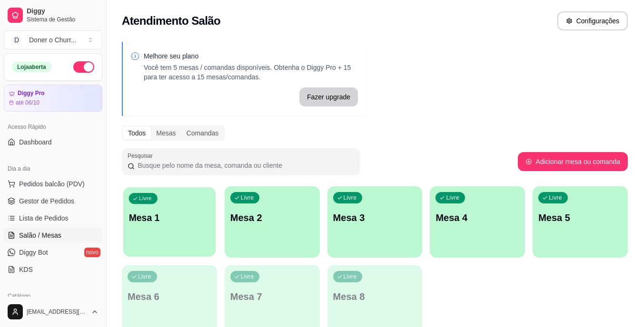
click at [192, 229] on div "Livre Mesa 1" at bounding box center [169, 216] width 92 height 58
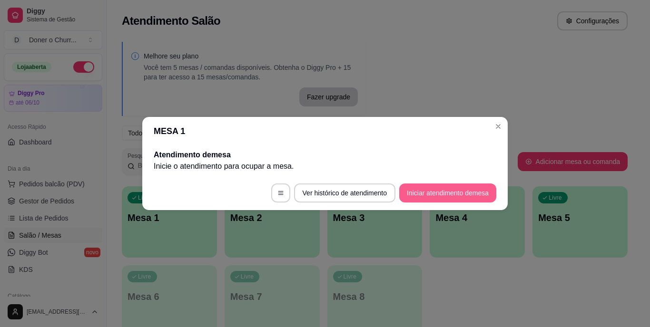
click at [445, 193] on button "Iniciar atendimento de mesa" at bounding box center [447, 193] width 97 height 19
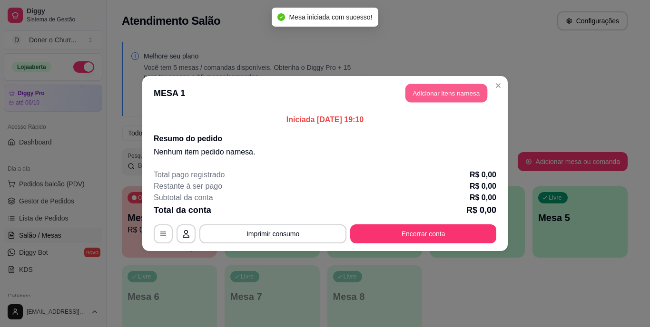
click at [460, 98] on button "Adicionar itens na mesa" at bounding box center [446, 93] width 82 height 19
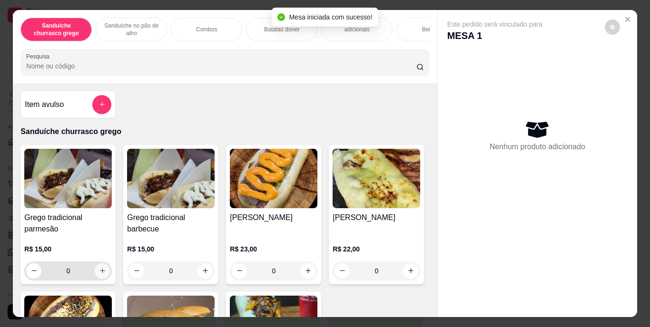
click at [101, 272] on icon "increase-product-quantity" at bounding box center [102, 270] width 7 height 7
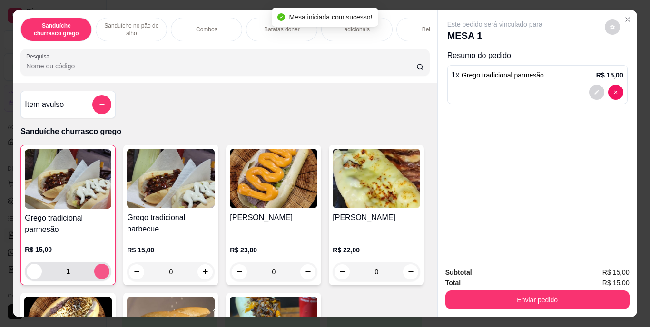
click at [101, 272] on icon "increase-product-quantity" at bounding box center [101, 271] width 7 height 7
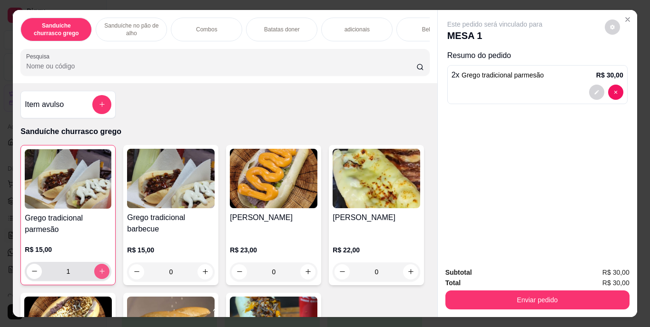
type input "2"
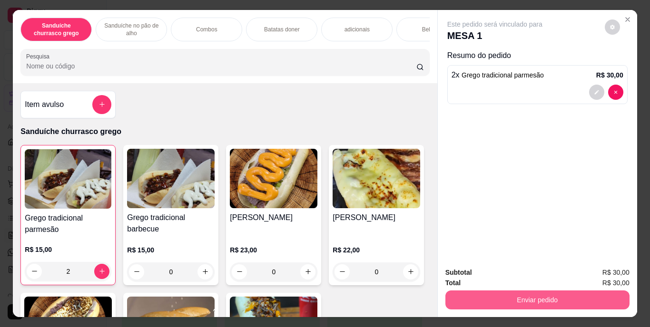
click at [533, 292] on button "Enviar pedido" at bounding box center [537, 300] width 184 height 19
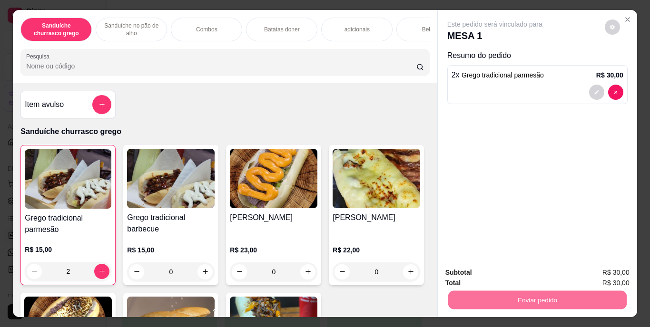
click at [610, 276] on button "Enviar pedido" at bounding box center [605, 274] width 54 height 18
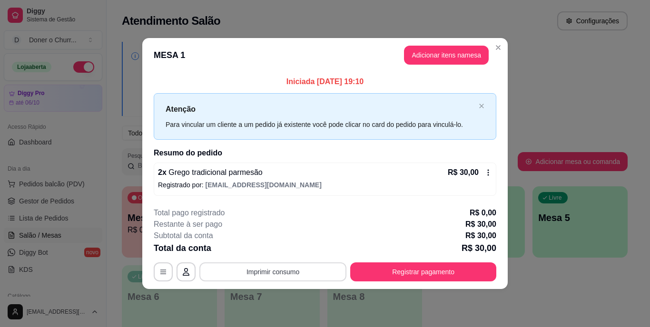
click at [274, 270] on button "Imprimir consumo" at bounding box center [272, 272] width 147 height 19
click at [275, 246] on button "IMPRESSORA" at bounding box center [275, 249] width 69 height 15
click at [275, 270] on button "Imprimir consumo" at bounding box center [272, 272] width 147 height 19
click at [271, 248] on button "IMPRESSORA" at bounding box center [276, 249] width 67 height 15
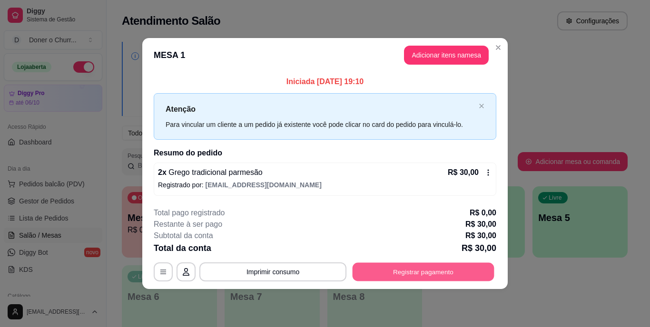
click at [400, 267] on button "Registrar pagamento" at bounding box center [424, 272] width 142 height 19
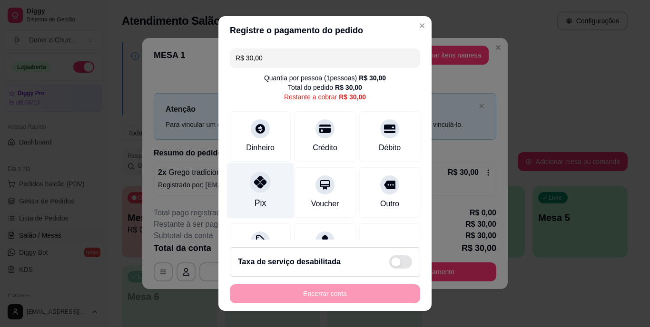
click at [258, 185] on icon at bounding box center [260, 183] width 12 height 12
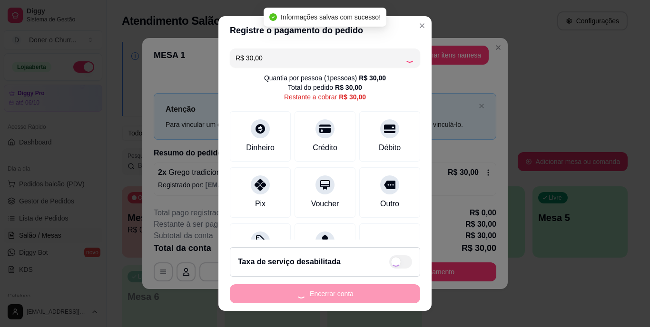
type input "R$ 0,00"
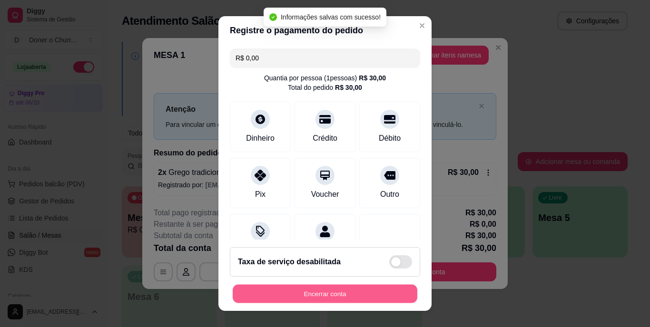
click at [324, 295] on button "Encerrar conta" at bounding box center [325, 294] width 185 height 19
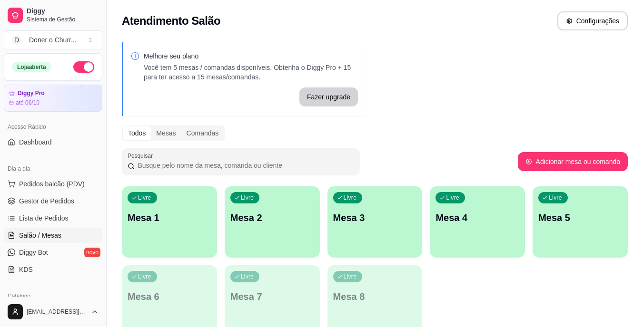
click at [155, 233] on div "Livre Mesa 1" at bounding box center [169, 217] width 95 height 60
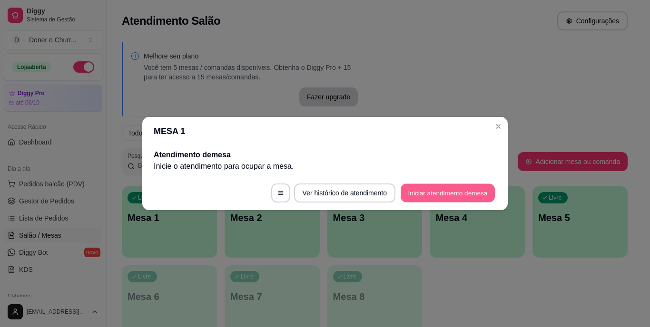
click at [455, 193] on button "Iniciar atendimento de mesa" at bounding box center [448, 193] width 94 height 19
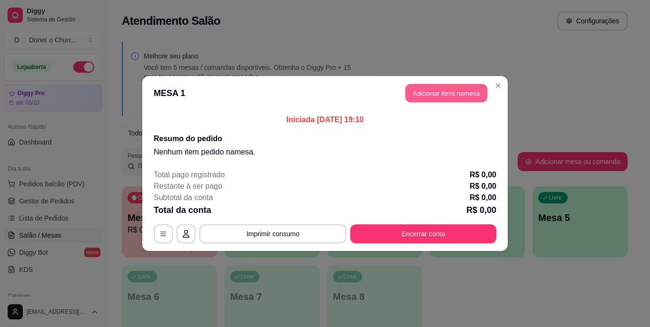
click at [463, 93] on button "Adicionar itens na mesa" at bounding box center [446, 93] width 82 height 19
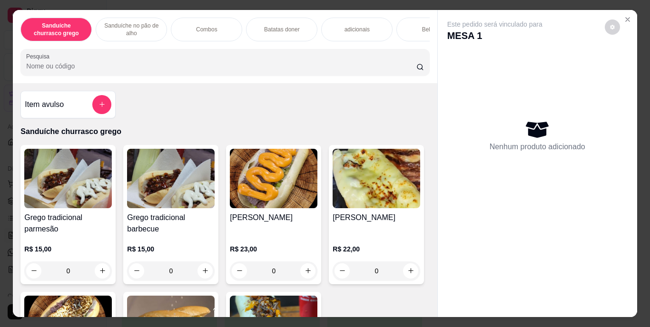
click at [127, 24] on p "Sanduíche no pão de alho" at bounding box center [131, 29] width 55 height 15
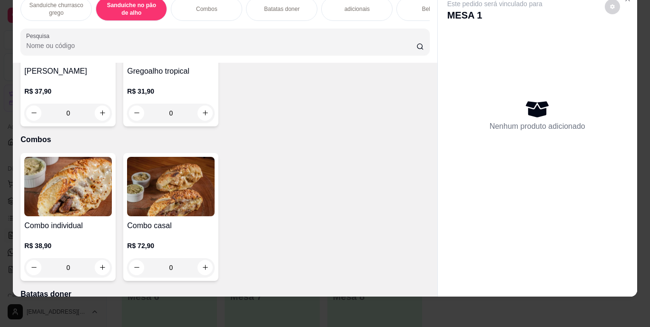
scroll to position [575, 0]
click at [106, 116] on icon "increase-product-quantity" at bounding box center [102, 112] width 7 height 7
type input "1"
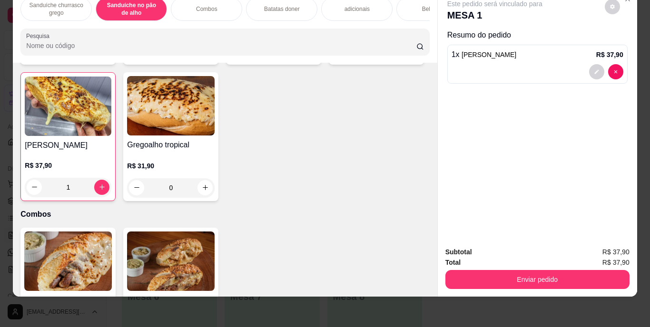
scroll to position [528, 0]
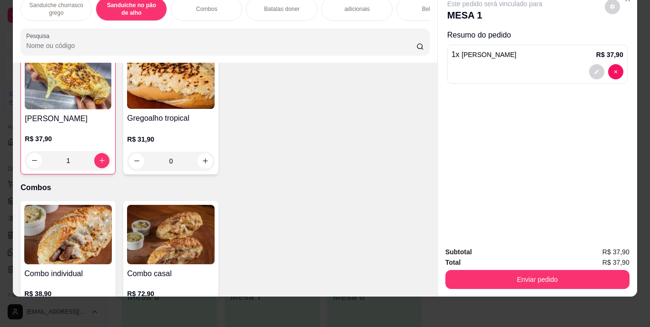
click at [101, 28] on icon "increase-product-quantity" at bounding box center [102, 24] width 7 height 7
type input "1"
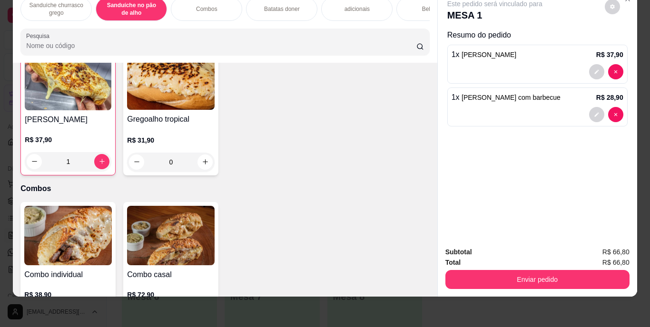
scroll to position [528, 0]
click at [204, 29] on icon "increase-product-quantity" at bounding box center [205, 24] width 7 height 7
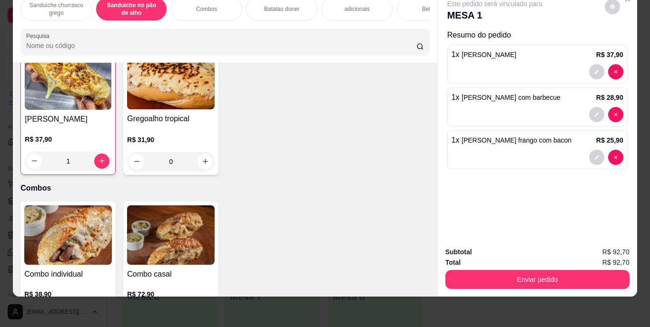
type input "1"
click at [307, 29] on icon "increase-product-quantity" at bounding box center [308, 24] width 7 height 7
type input "1"
click at [274, 5] on p "Batatas doner" at bounding box center [282, 9] width 36 height 8
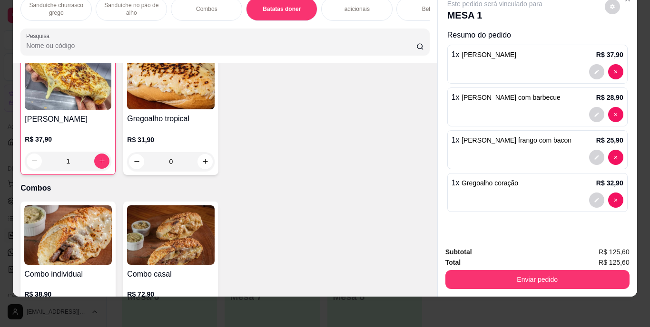
scroll to position [949, 0]
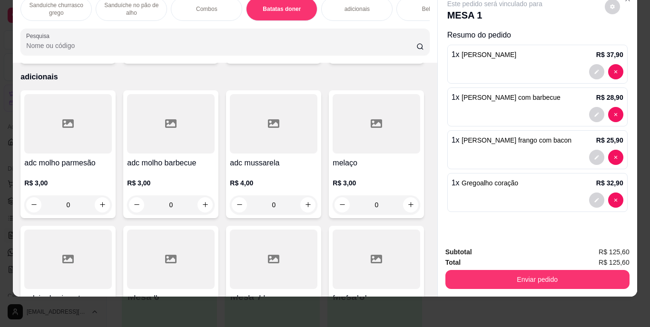
click at [305, 54] on icon "increase-product-quantity" at bounding box center [308, 50] width 7 height 7
type input "1"
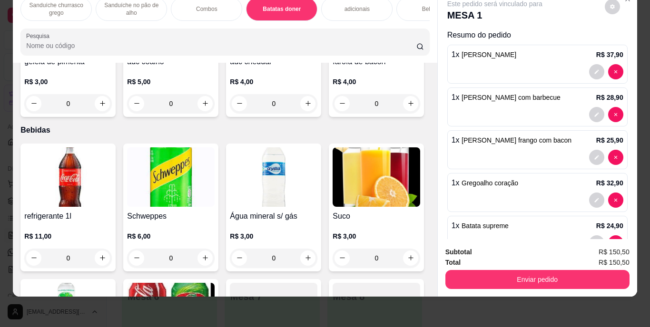
scroll to position [1139, 0]
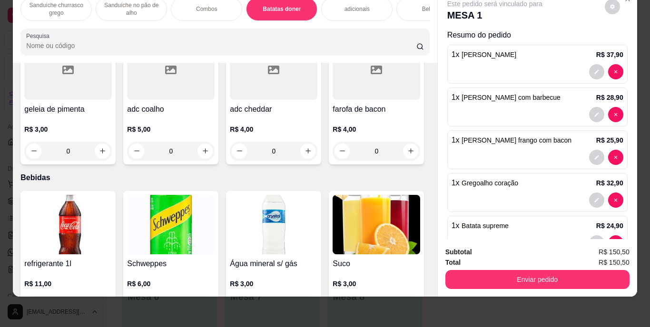
type input "1"
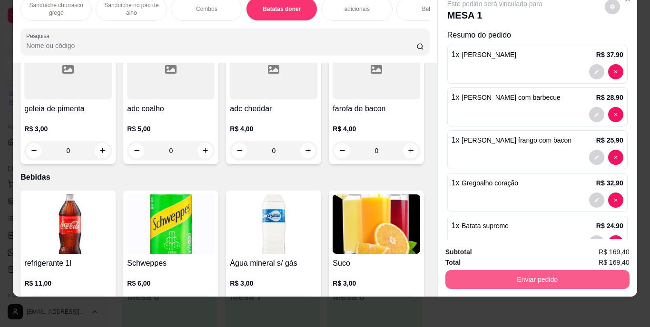
click at [541, 274] on button "Enviar pedido" at bounding box center [537, 279] width 184 height 19
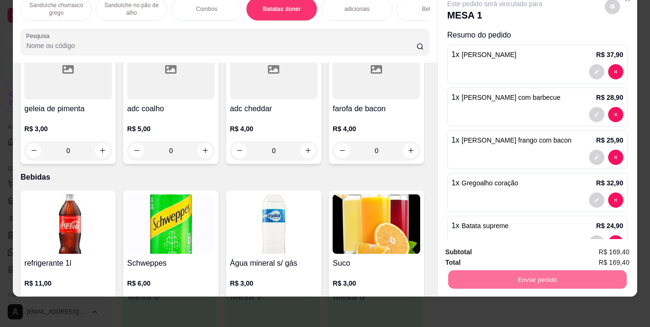
click at [607, 250] on button "Enviar pedido" at bounding box center [605, 249] width 54 height 18
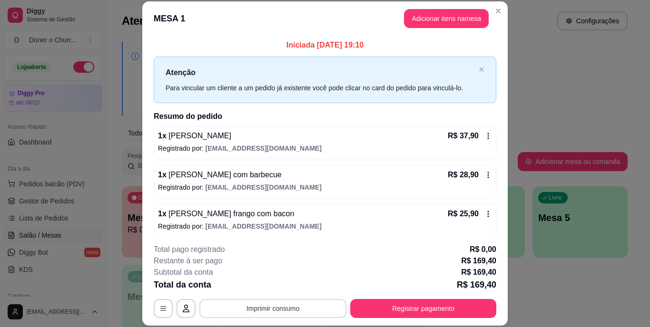
click at [276, 308] on button "Imprimir consumo" at bounding box center [272, 308] width 147 height 19
click at [278, 287] on button "IMPRESSORA" at bounding box center [272, 286] width 69 height 15
click at [276, 311] on button "Imprimir consumo" at bounding box center [273, 308] width 143 height 19
click at [265, 287] on button "IMPRESSORA" at bounding box center [272, 286] width 67 height 15
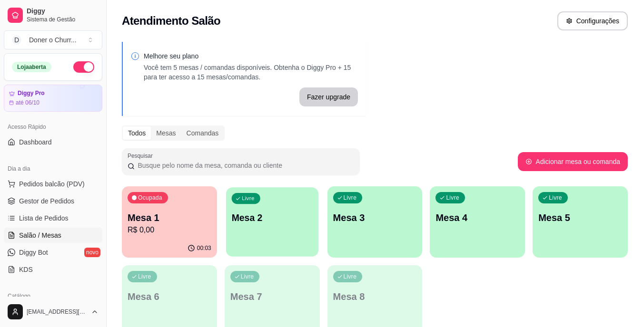
click at [292, 232] on div "Livre Mesa 2" at bounding box center [272, 216] width 92 height 58
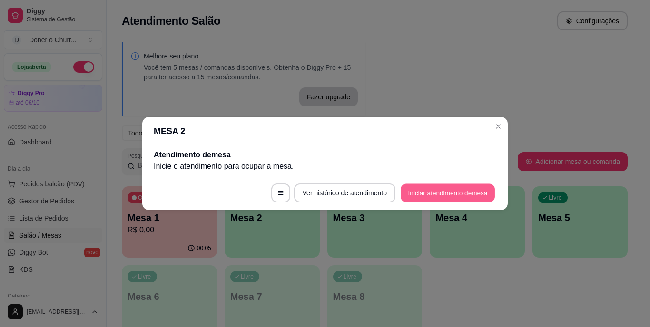
click at [457, 188] on button "Iniciar atendimento de mesa" at bounding box center [448, 193] width 94 height 19
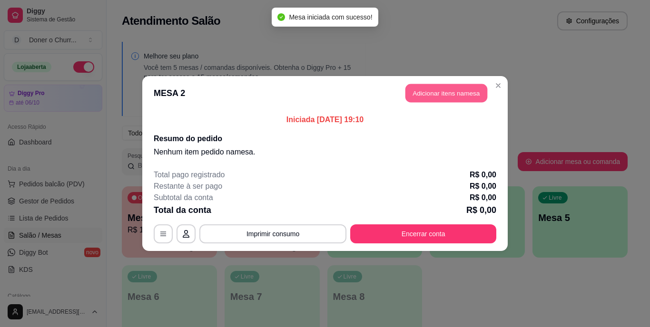
click at [453, 89] on button "Adicionar itens na mesa" at bounding box center [446, 93] width 82 height 19
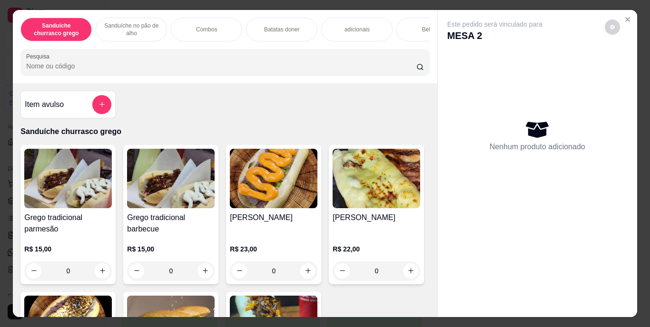
click at [203, 26] on p "Combos" at bounding box center [206, 30] width 21 height 8
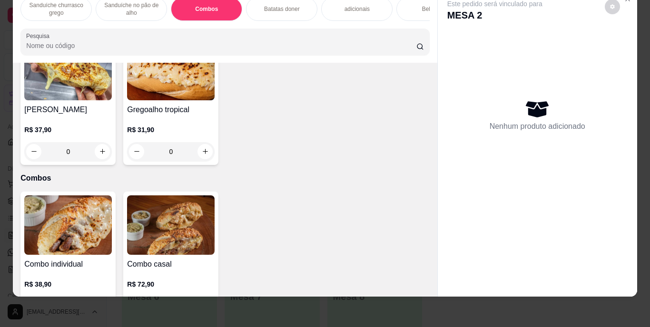
scroll to position [518, 0]
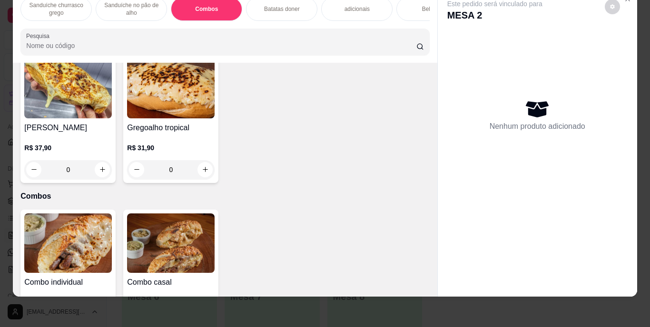
click at [99, 38] on icon "increase-product-quantity" at bounding box center [102, 33] width 7 height 7
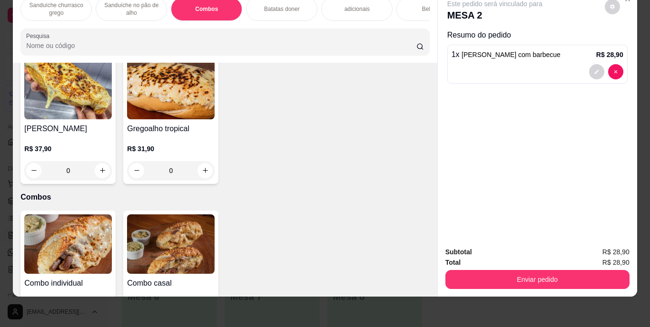
scroll to position [519, 0]
click at [98, 38] on icon "increase-product-quantity" at bounding box center [101, 33] width 7 height 7
type input "3"
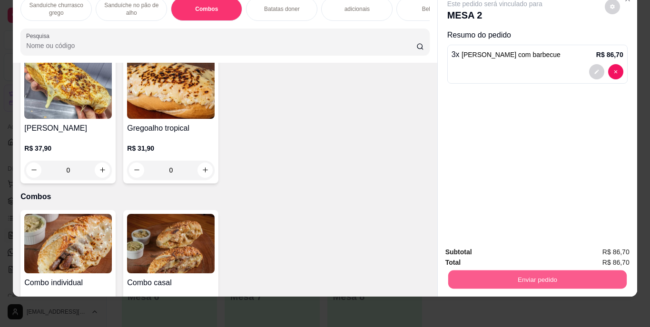
click at [538, 276] on button "Enviar pedido" at bounding box center [537, 280] width 178 height 19
click at [598, 250] on button "Enviar pedido" at bounding box center [605, 249] width 52 height 18
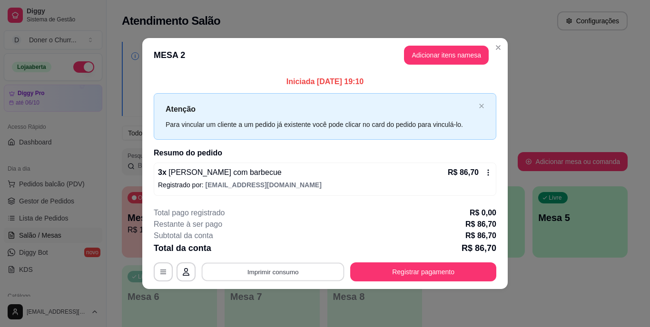
click at [281, 271] on button "Imprimir consumo" at bounding box center [273, 272] width 143 height 19
click at [273, 252] on button "IMPRESSORA" at bounding box center [276, 250] width 67 height 15
click at [272, 269] on button "Imprimir consumo" at bounding box center [273, 272] width 143 height 19
click at [273, 252] on button "IMPRESSORA" at bounding box center [276, 250] width 67 height 15
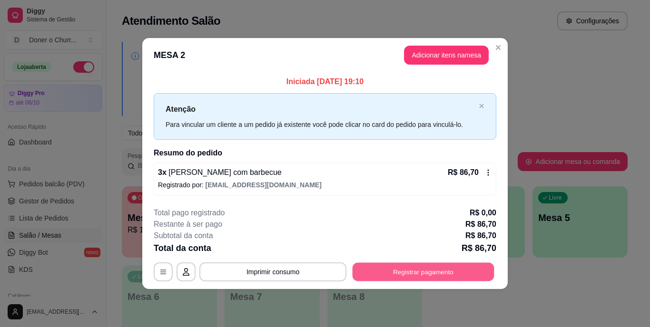
click at [423, 275] on button "Registrar pagamento" at bounding box center [424, 272] width 142 height 19
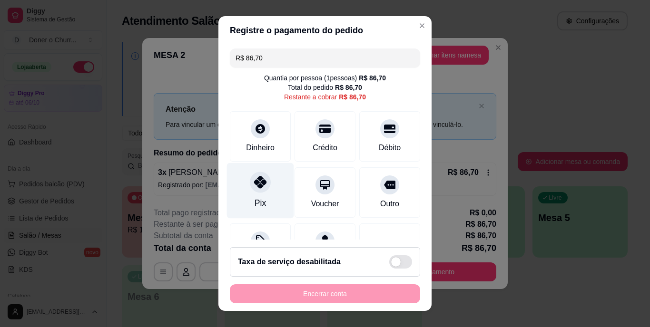
click at [259, 190] on div at bounding box center [260, 182] width 21 height 21
type input "R$ 0,00"
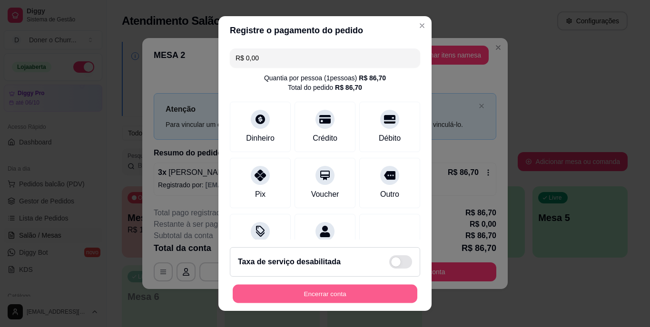
click at [362, 291] on button "Encerrar conta" at bounding box center [325, 294] width 185 height 19
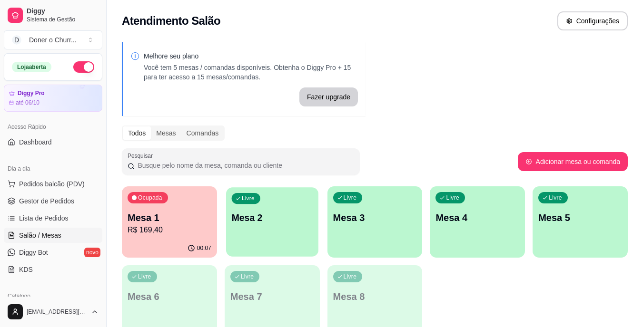
click at [275, 226] on div "Livre Mesa 2" at bounding box center [272, 216] width 92 height 58
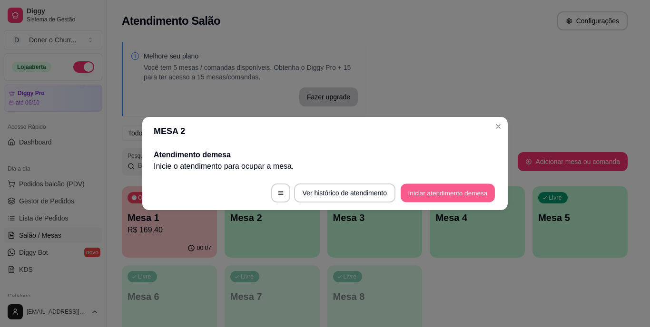
click at [431, 196] on button "Iniciar atendimento de mesa" at bounding box center [448, 193] width 94 height 19
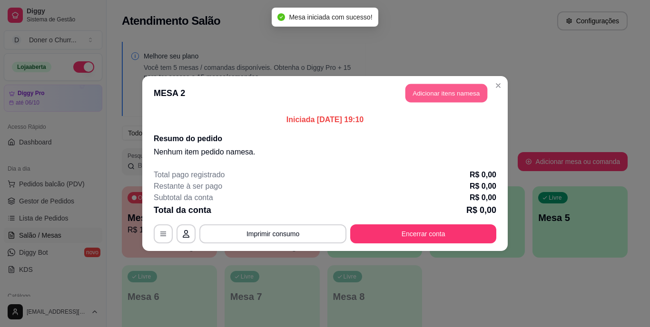
click at [444, 93] on button "Adicionar itens na mesa" at bounding box center [446, 93] width 82 height 19
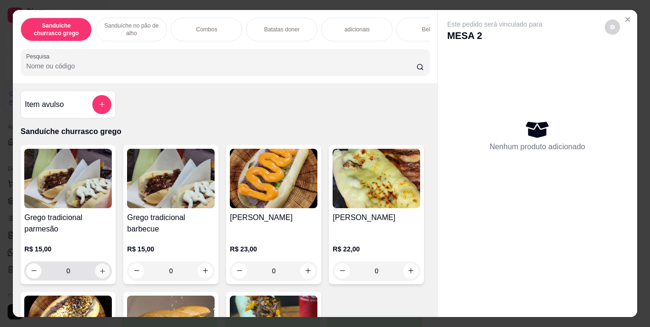
click at [99, 274] on icon "increase-product-quantity" at bounding box center [102, 270] width 7 height 7
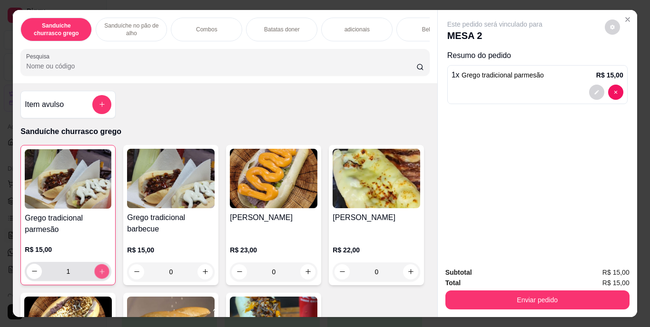
click at [98, 274] on icon "increase-product-quantity" at bounding box center [101, 271] width 7 height 7
type input "3"
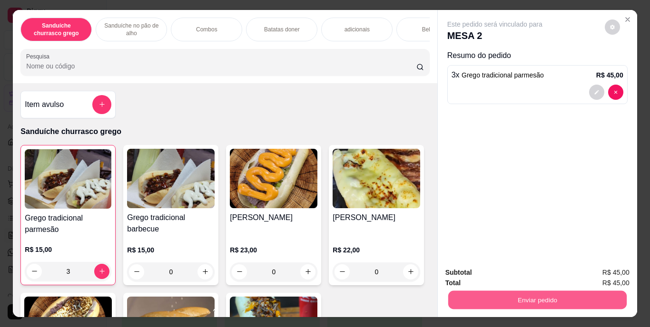
click at [525, 295] on button "Enviar pedido" at bounding box center [537, 300] width 178 height 19
click at [609, 272] on button "Enviar pedido" at bounding box center [605, 274] width 54 height 18
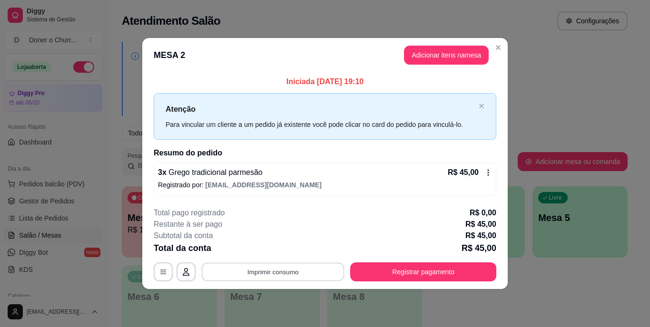
click at [266, 271] on button "Imprimir consumo" at bounding box center [273, 272] width 143 height 19
click at [265, 251] on button "IMPRESSORA" at bounding box center [276, 250] width 67 height 15
click at [278, 270] on button "Imprimir consumo" at bounding box center [273, 272] width 143 height 19
click at [274, 250] on button "IMPRESSORA" at bounding box center [276, 250] width 67 height 15
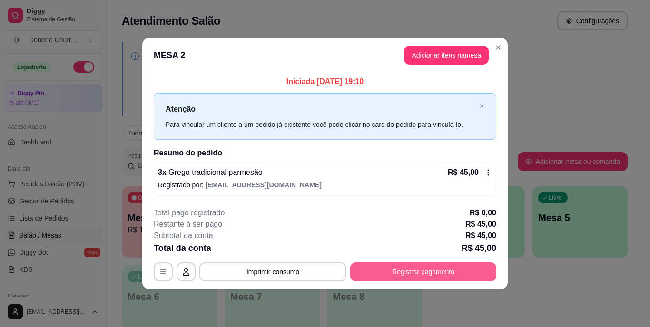
click at [441, 267] on button "Registrar pagamento" at bounding box center [423, 272] width 146 height 19
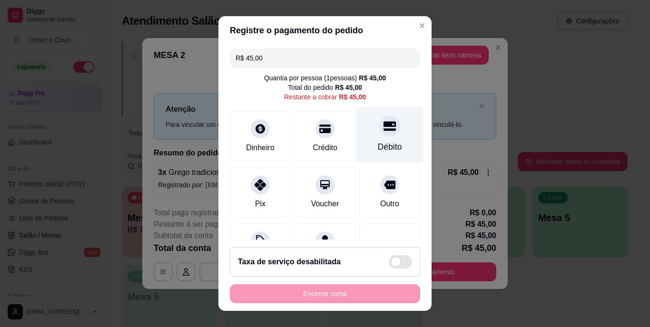
click at [383, 139] on div "Débito" at bounding box center [389, 135] width 67 height 56
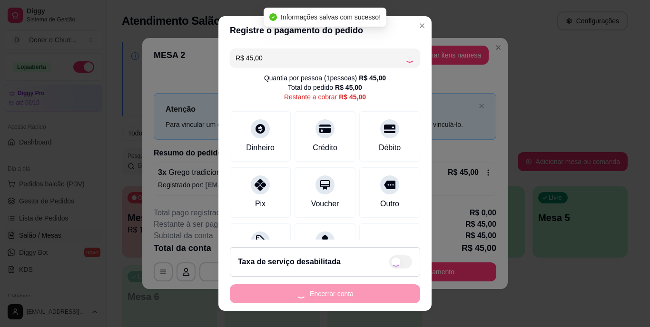
type input "R$ 0,00"
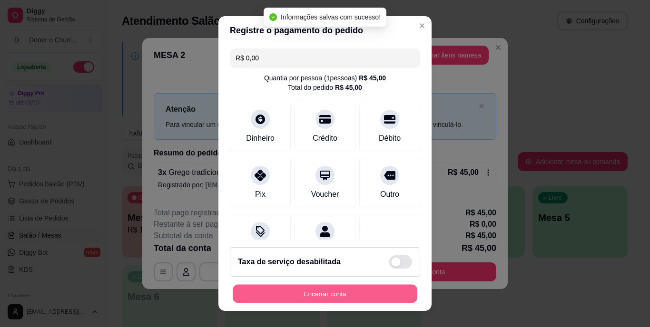
click at [313, 290] on button "Encerrar conta" at bounding box center [325, 294] width 185 height 19
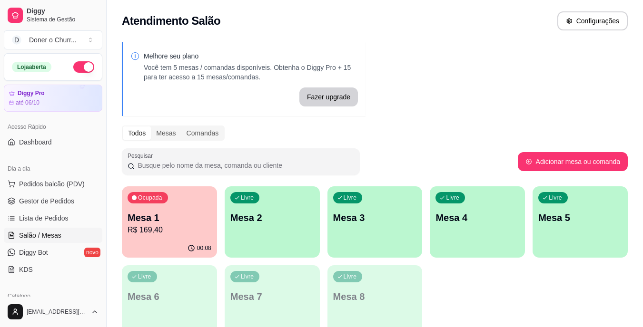
click at [432, 129] on div "Todos Mesas Comandas" at bounding box center [375, 133] width 506 height 15
click at [481, 118] on div "Melhore seu plano Você tem 5 mesas / comandas disponíveis. Obtenha o Diggy Pro …" at bounding box center [375, 192] width 536 height 312
click at [277, 232] on div "Livre Mesa 2" at bounding box center [272, 216] width 92 height 58
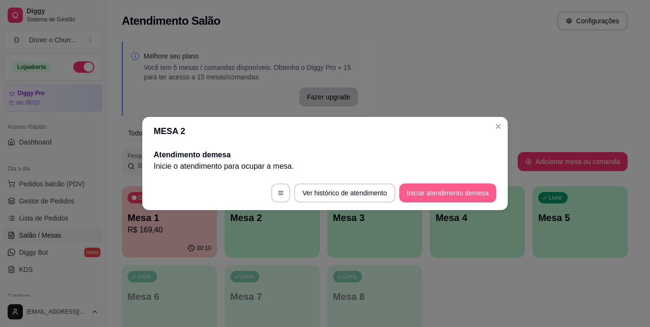
click at [446, 195] on button "Iniciar atendimento de mesa" at bounding box center [447, 193] width 97 height 19
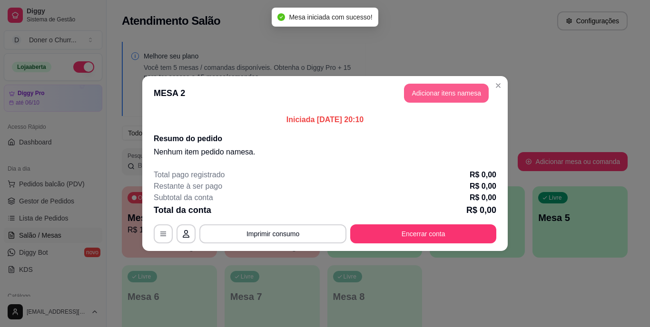
click at [451, 95] on button "Adicionar itens na mesa" at bounding box center [446, 93] width 85 height 19
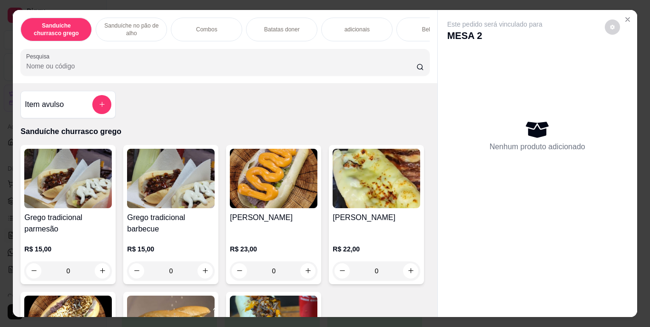
click at [132, 22] on p "Sanduíche no pão de alho" at bounding box center [131, 29] width 55 height 15
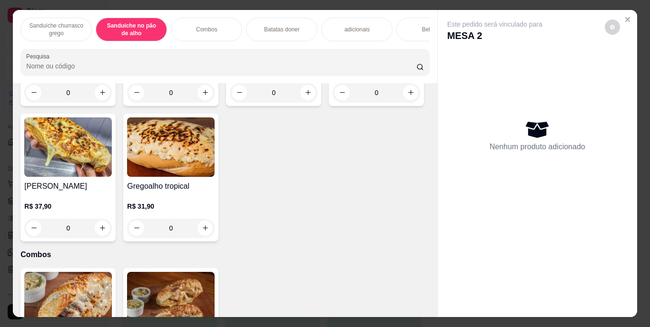
scroll to position [24, 0]
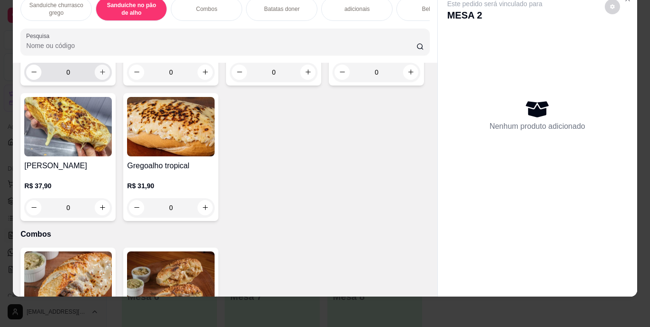
click at [102, 80] on button "increase-product-quantity" at bounding box center [102, 72] width 15 height 15
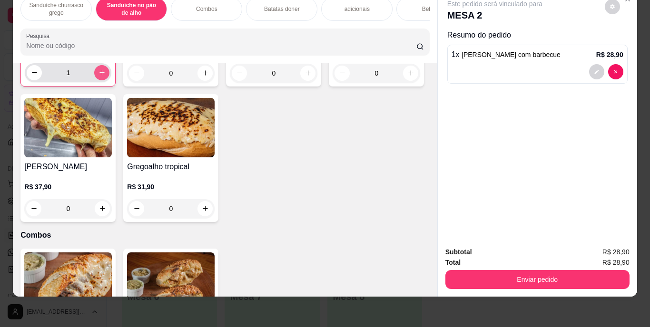
type input "1"
click at [413, 7] on div "Bebidas" at bounding box center [431, 9] width 71 height 24
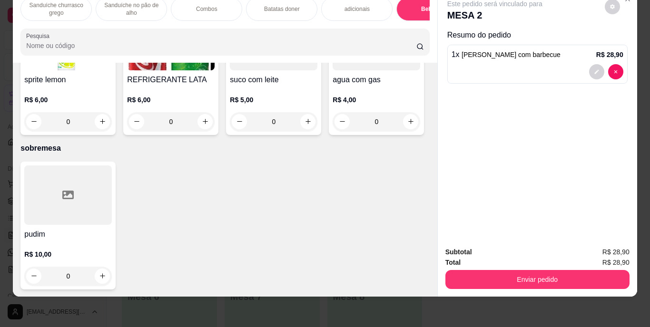
scroll to position [1712, 0]
click at [209, 125] on icon "increase-product-quantity" at bounding box center [205, 121] width 7 height 7
type input "1"
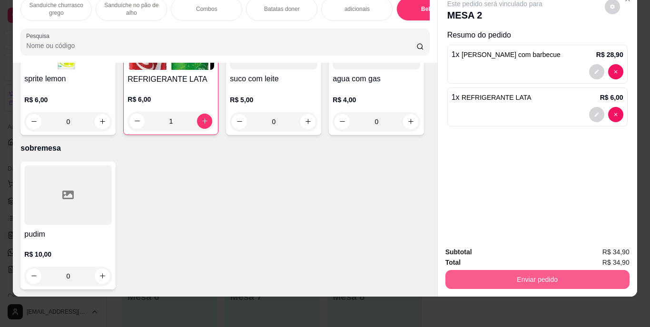
click at [556, 273] on button "Enviar pedido" at bounding box center [537, 279] width 184 height 19
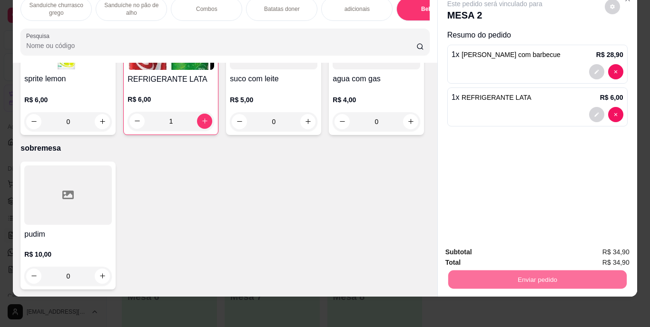
click at [603, 246] on button "Enviar pedido" at bounding box center [605, 249] width 54 height 18
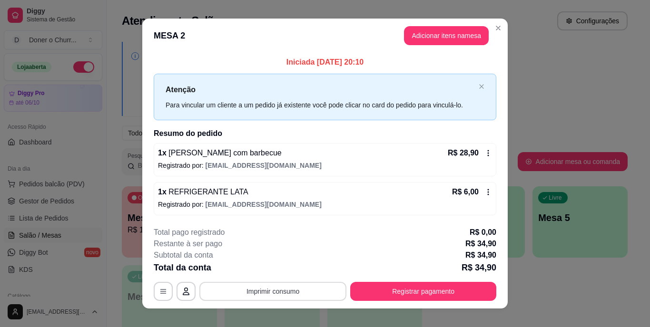
click at [292, 295] on button "Imprimir consumo" at bounding box center [272, 291] width 147 height 19
click at [280, 266] on button "IMPRESSORA" at bounding box center [272, 269] width 69 height 15
click at [276, 291] on button "Imprimir consumo" at bounding box center [273, 291] width 143 height 19
click at [269, 268] on button "IMPRESSORA" at bounding box center [272, 269] width 69 height 15
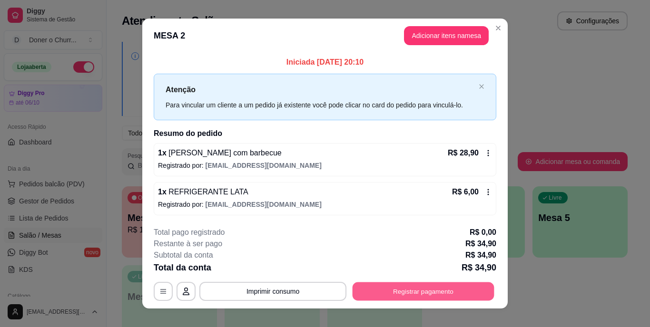
click at [413, 291] on button "Registrar pagamento" at bounding box center [424, 291] width 142 height 19
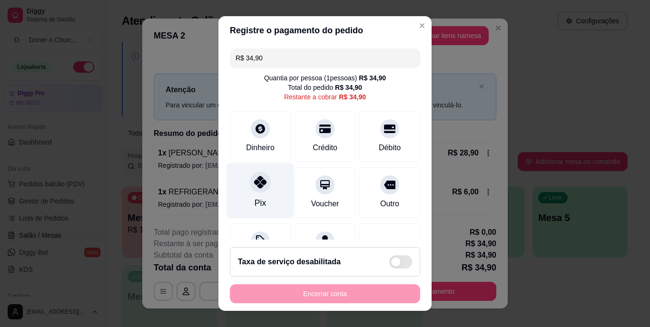
click at [254, 184] on icon at bounding box center [260, 183] width 12 height 12
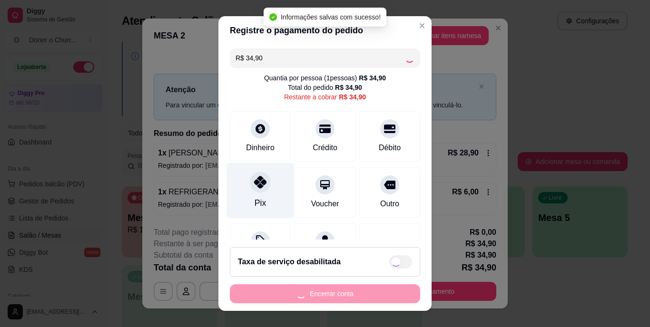
type input "R$ 0,00"
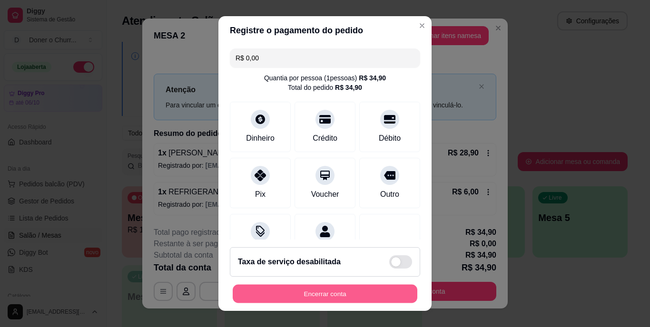
click at [320, 298] on button "Encerrar conta" at bounding box center [325, 294] width 185 height 19
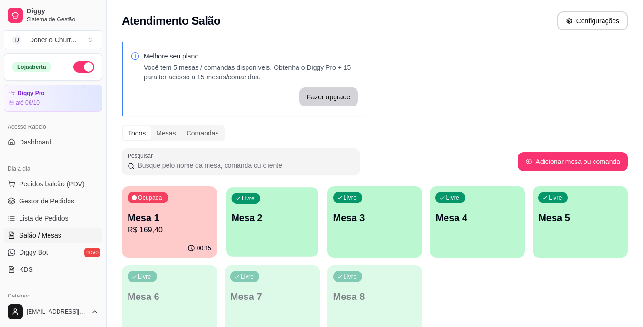
click at [264, 228] on div "Livre Mesa 2" at bounding box center [272, 216] width 92 height 58
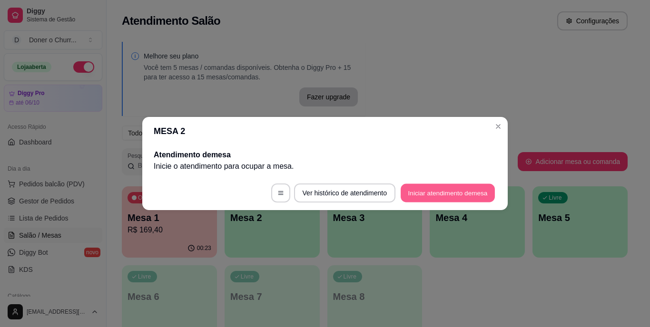
click at [459, 191] on button "Iniciar atendimento de mesa" at bounding box center [448, 193] width 94 height 19
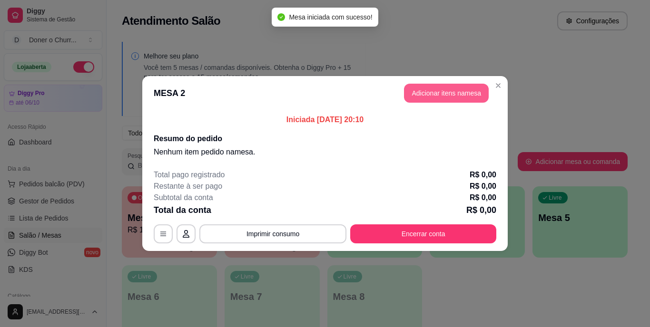
click at [463, 98] on button "Adicionar itens na mesa" at bounding box center [446, 93] width 85 height 19
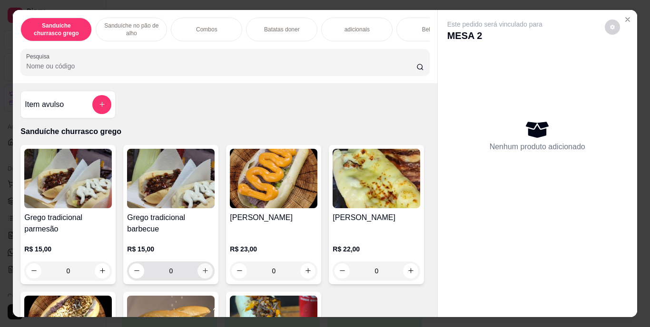
click at [202, 274] on icon "increase-product-quantity" at bounding box center [205, 270] width 7 height 7
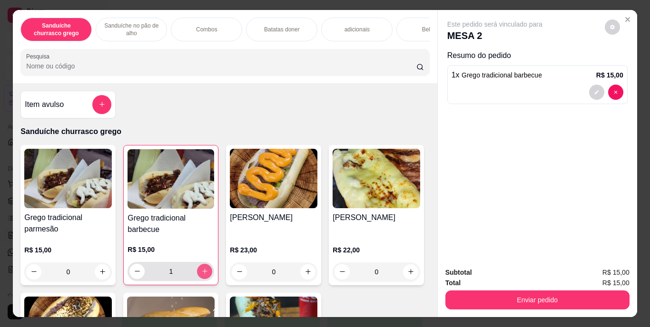
click at [201, 274] on icon "increase-product-quantity" at bounding box center [204, 271] width 7 height 7
type input "2"
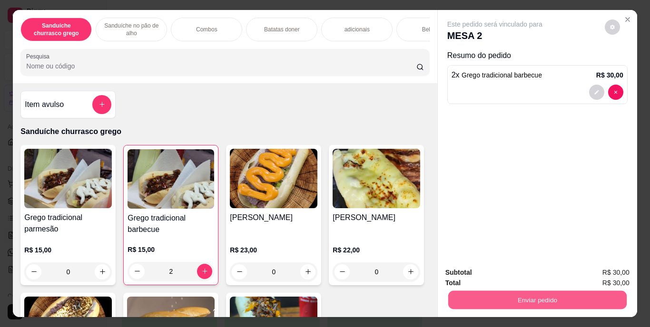
click at [524, 295] on button "Enviar pedido" at bounding box center [537, 300] width 178 height 19
click at [604, 270] on button "Enviar pedido" at bounding box center [605, 274] width 54 height 18
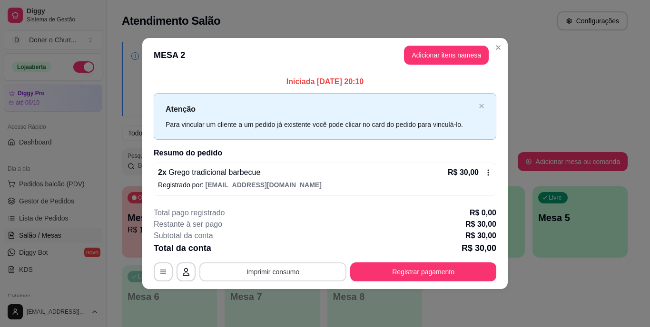
click at [271, 276] on button "Imprimir consumo" at bounding box center [272, 272] width 147 height 19
click at [281, 252] on button "IMPRESSORA" at bounding box center [275, 250] width 69 height 15
click at [293, 273] on button "Imprimir consumo" at bounding box center [272, 272] width 147 height 19
click at [270, 251] on button "IMPRESSORA" at bounding box center [275, 249] width 69 height 15
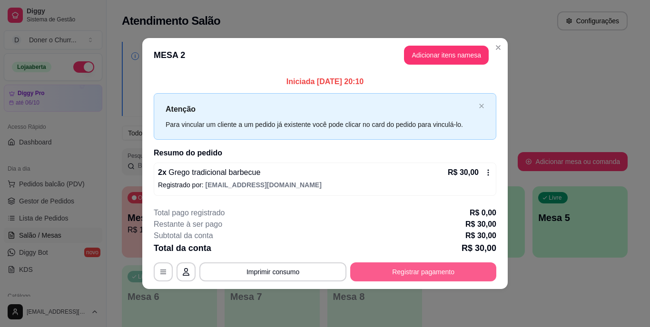
click at [409, 270] on button "Registrar pagamento" at bounding box center [423, 272] width 146 height 19
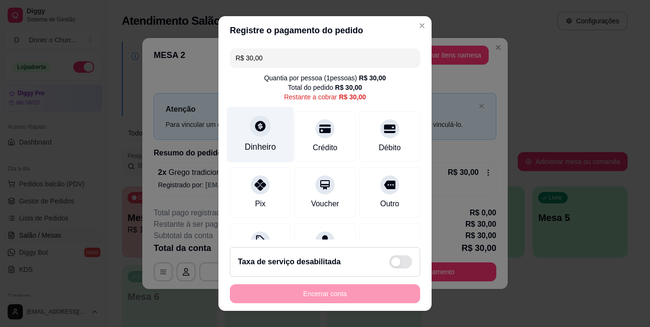
click at [257, 133] on div at bounding box center [260, 126] width 21 height 21
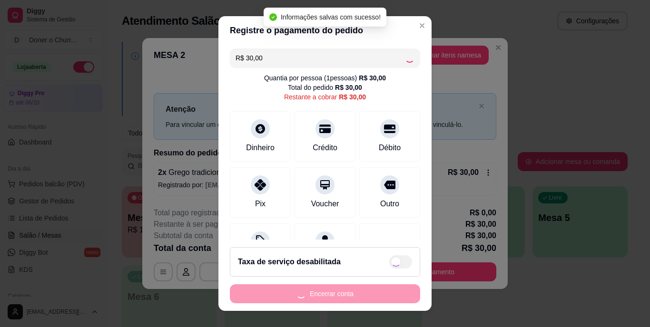
type input "R$ 0,00"
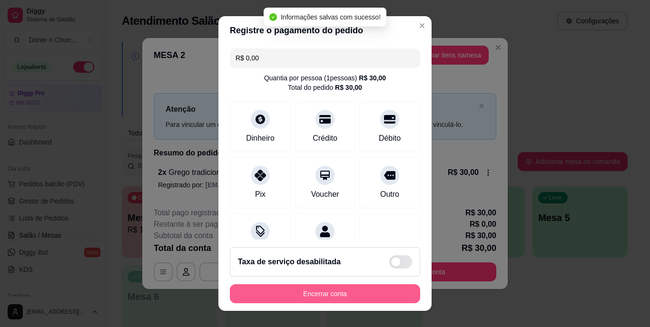
click at [334, 287] on button "Encerrar conta" at bounding box center [325, 294] width 190 height 19
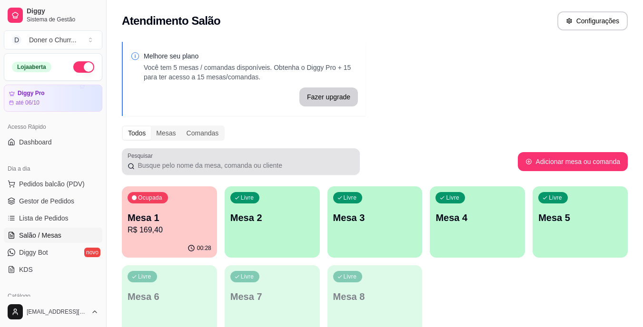
click at [293, 236] on div "Livre Mesa 2" at bounding box center [272, 217] width 95 height 60
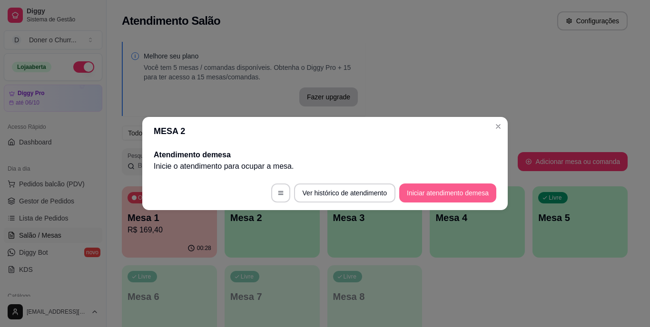
click at [462, 185] on button "Iniciar atendimento de mesa" at bounding box center [447, 193] width 97 height 19
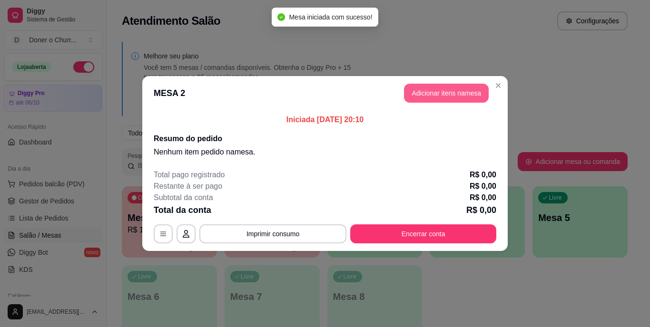
click at [465, 89] on button "Adicionar itens na mesa" at bounding box center [446, 93] width 85 height 19
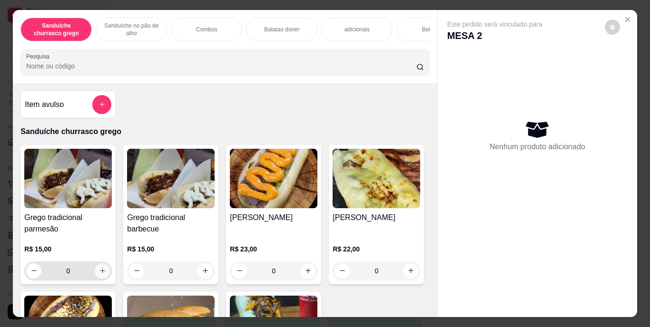
click at [101, 273] on icon "increase-product-quantity" at bounding box center [102, 270] width 7 height 7
type input "1"
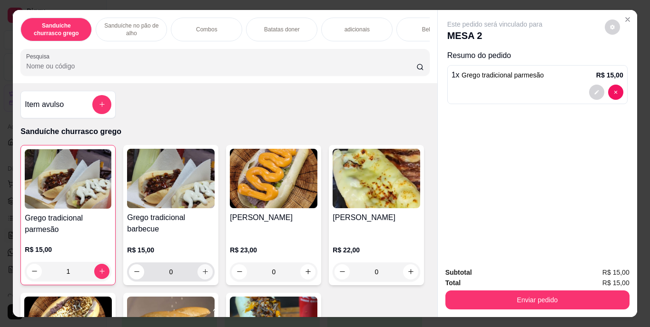
click at [202, 276] on icon "increase-product-quantity" at bounding box center [205, 271] width 7 height 7
type input "1"
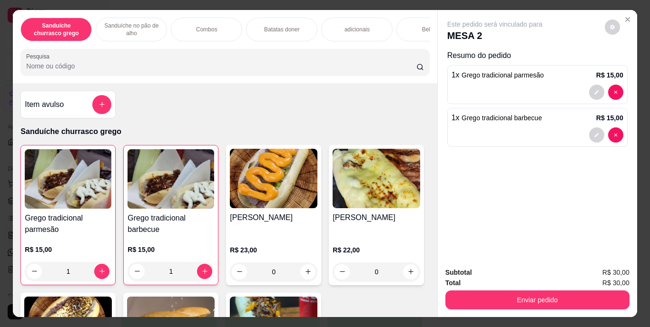
click at [408, 25] on div "Bebidas" at bounding box center [431, 30] width 71 height 24
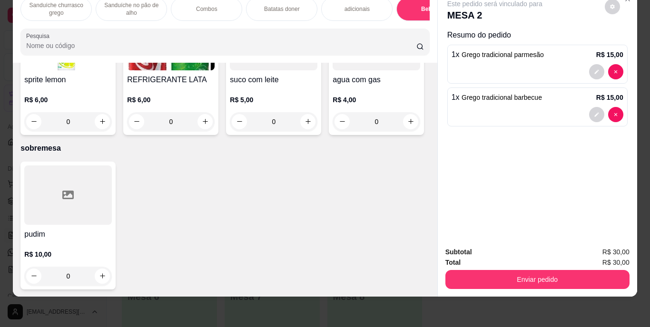
scroll to position [1760, 0]
click at [209, 125] on icon "increase-product-quantity" at bounding box center [205, 121] width 7 height 7
type input "1"
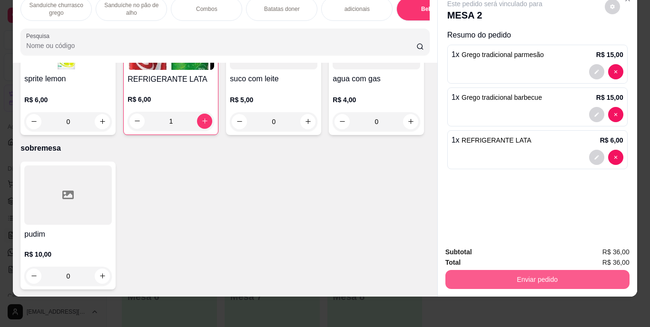
click at [535, 271] on button "Enviar pedido" at bounding box center [537, 279] width 184 height 19
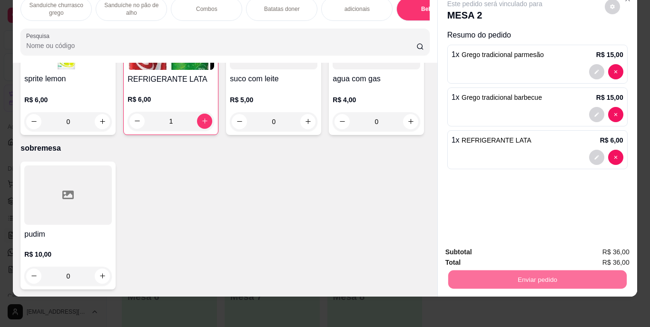
click at [604, 249] on button "Enviar pedido" at bounding box center [605, 249] width 52 height 18
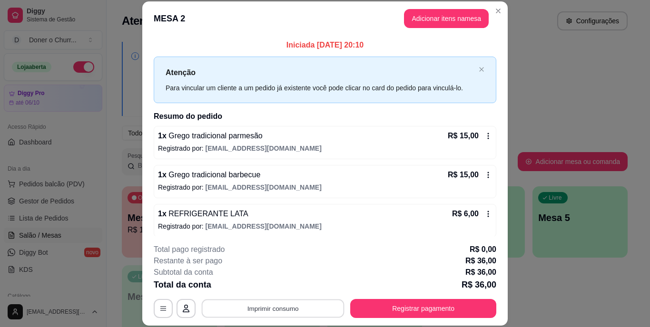
click at [281, 305] on button "Imprimir consumo" at bounding box center [273, 308] width 143 height 19
click at [277, 287] on button "IMPRESSORA" at bounding box center [272, 286] width 69 height 15
click at [280, 306] on button "Imprimir consumo" at bounding box center [273, 308] width 143 height 19
click at [268, 282] on button "IMPRESSORA" at bounding box center [272, 286] width 67 height 15
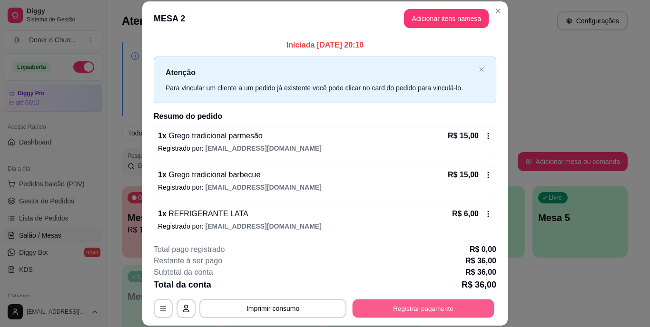
click at [420, 312] on button "Registrar pagamento" at bounding box center [424, 308] width 142 height 19
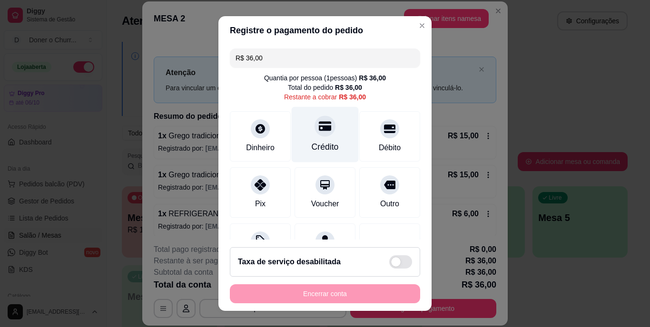
click at [319, 135] on div at bounding box center [325, 126] width 21 height 21
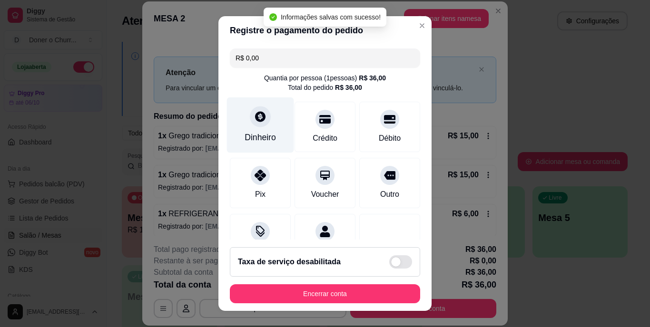
type input "R$ 0,00"
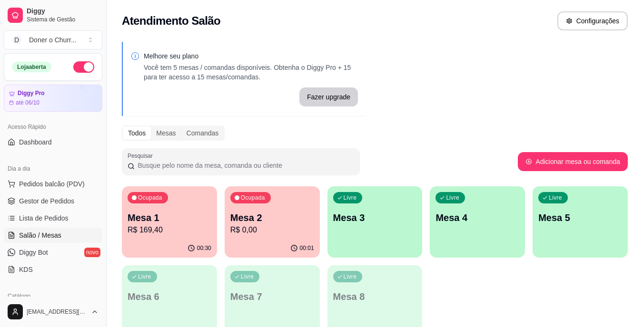
click at [370, 215] on p "Mesa 3" at bounding box center [375, 217] width 84 height 13
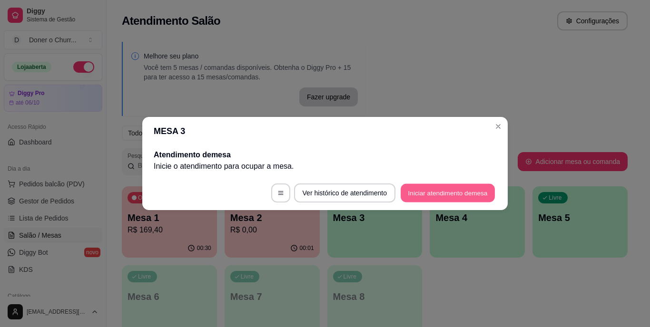
click at [448, 189] on button "Iniciar atendimento de mesa" at bounding box center [448, 193] width 94 height 19
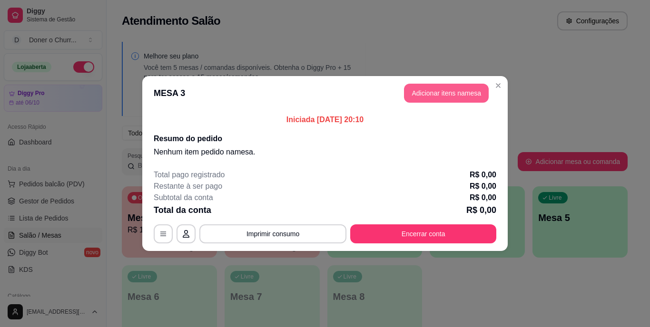
click at [456, 95] on button "Adicionar itens na mesa" at bounding box center [446, 93] width 85 height 19
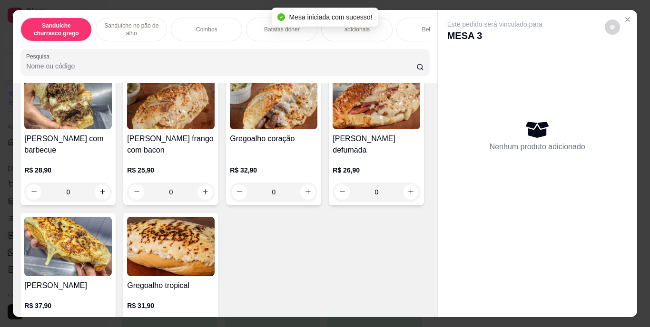
scroll to position [143, 0]
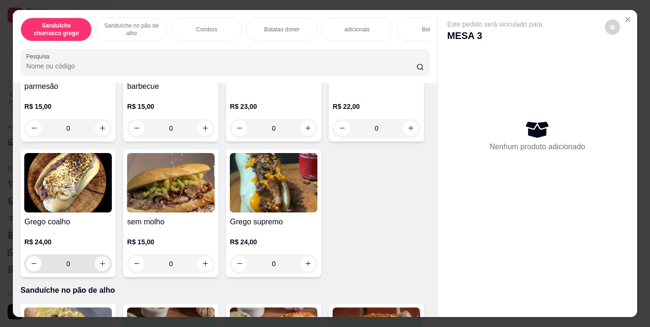
click at [106, 267] on icon "increase-product-quantity" at bounding box center [102, 263] width 7 height 7
type input "1"
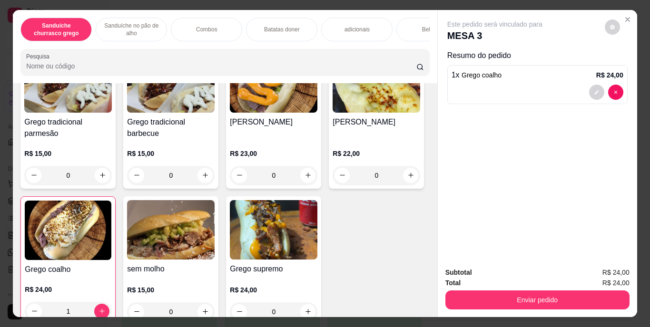
scroll to position [95, 0]
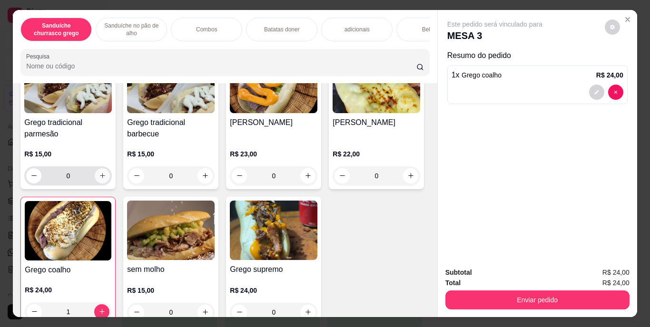
click at [99, 177] on icon "increase-product-quantity" at bounding box center [102, 175] width 7 height 7
type input "1"
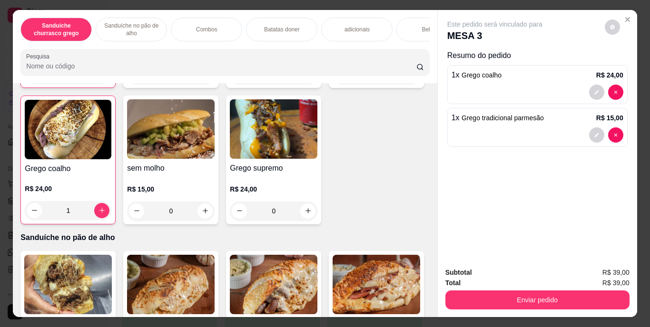
scroll to position [381, 0]
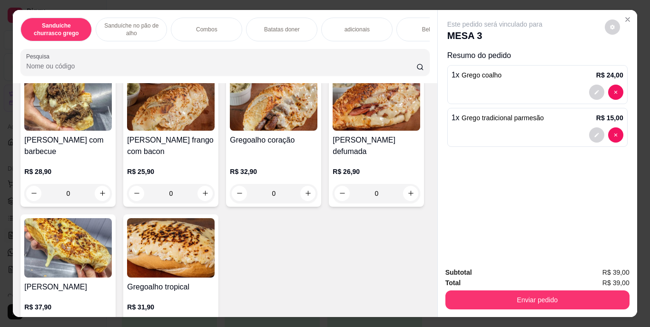
click at [305, 31] on icon "increase-product-quantity" at bounding box center [308, 27] width 7 height 7
type input "1"
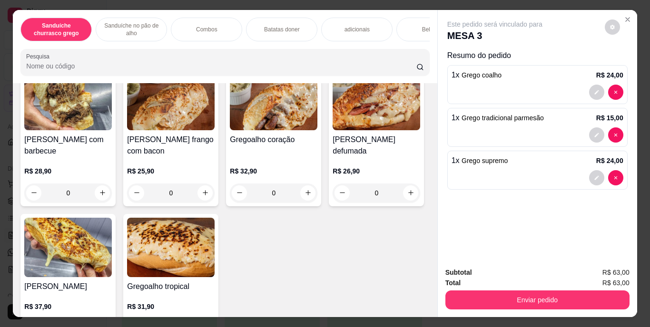
click at [422, 28] on p "Bebidas" at bounding box center [432, 30] width 20 height 8
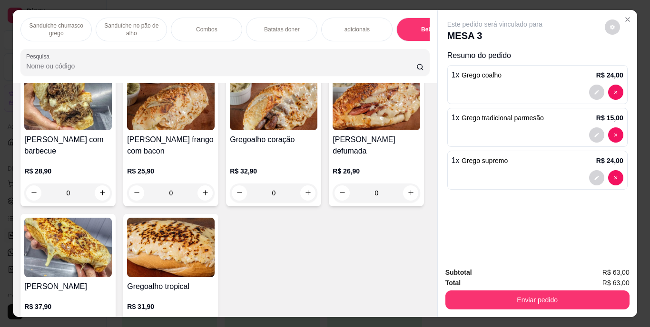
scroll to position [24, 0]
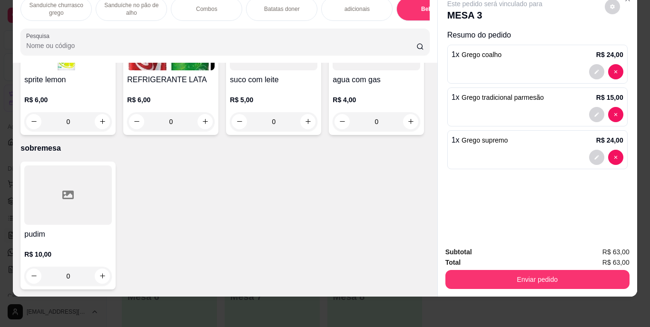
type input "1"
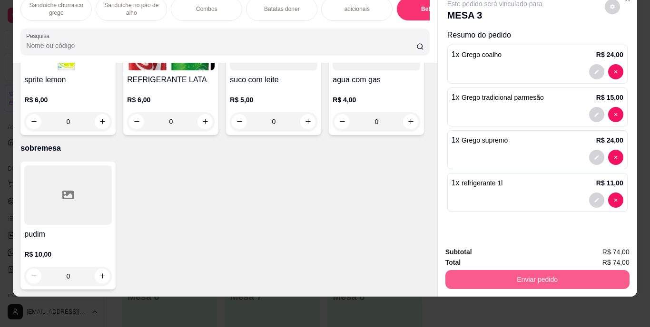
click at [541, 272] on button "Enviar pedido" at bounding box center [537, 279] width 184 height 19
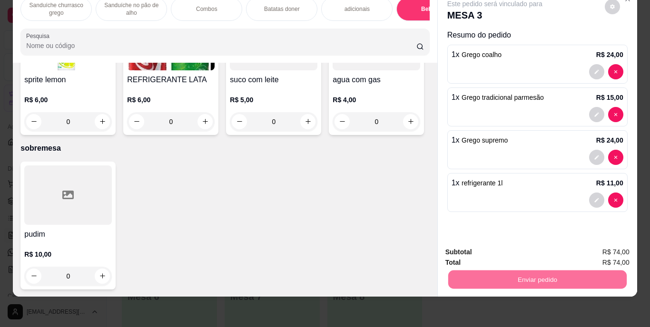
click at [604, 248] on button "Enviar pedido" at bounding box center [605, 249] width 54 height 18
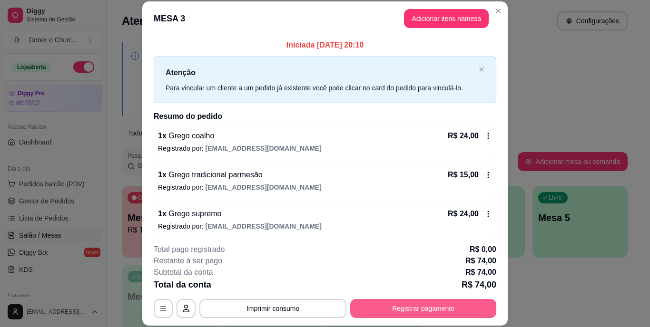
click at [410, 309] on button "Registrar pagamento" at bounding box center [423, 308] width 146 height 19
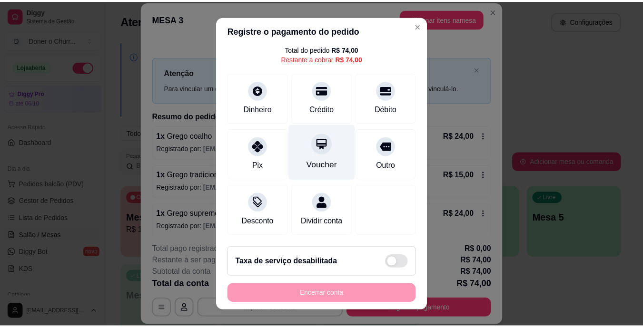
scroll to position [49, 0]
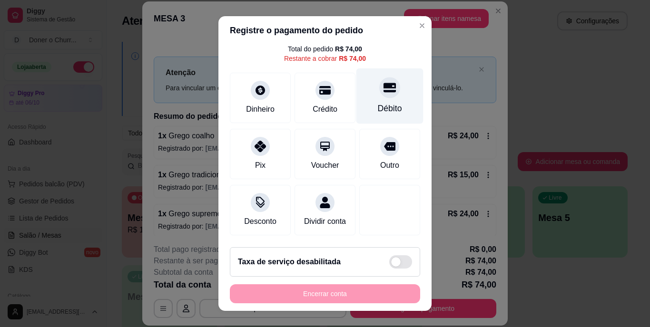
drag, startPoint x: 377, startPoint y: 88, endPoint x: 372, endPoint y: 92, distance: 7.1
click at [378, 88] on div "Débito" at bounding box center [389, 97] width 67 height 56
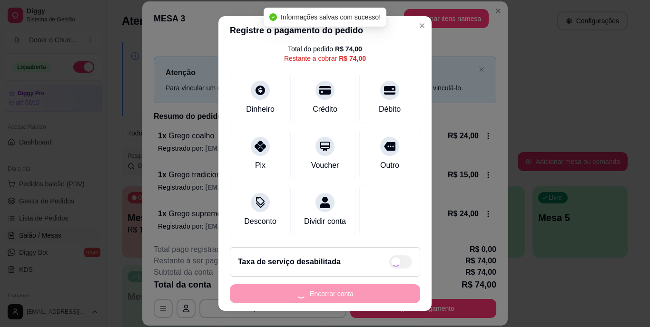
type input "R$ 0,00"
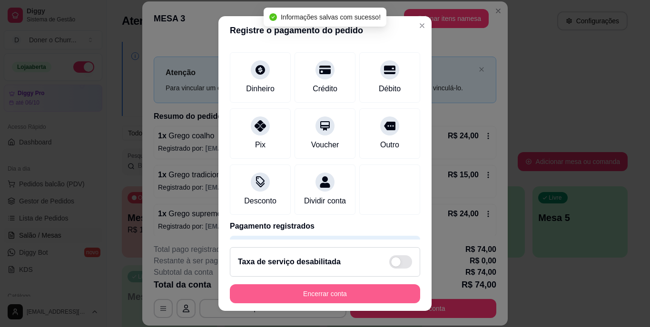
click at [324, 294] on button "Encerrar conta" at bounding box center [325, 294] width 190 height 19
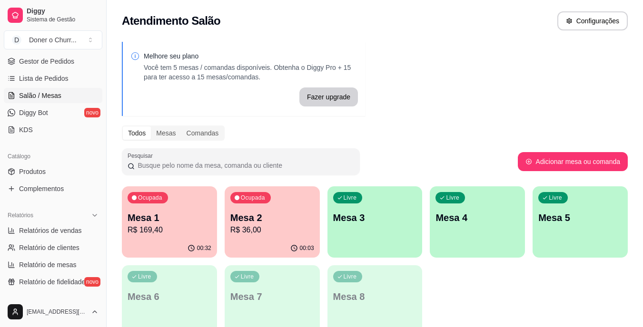
scroll to position [143, 0]
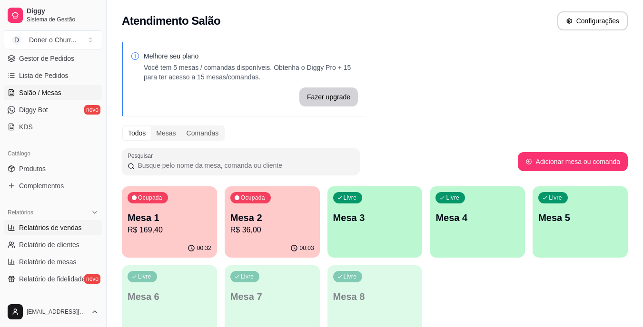
click at [55, 228] on span "Relatórios de vendas" at bounding box center [50, 228] width 63 height 10
select select "ALL"
select select "0"
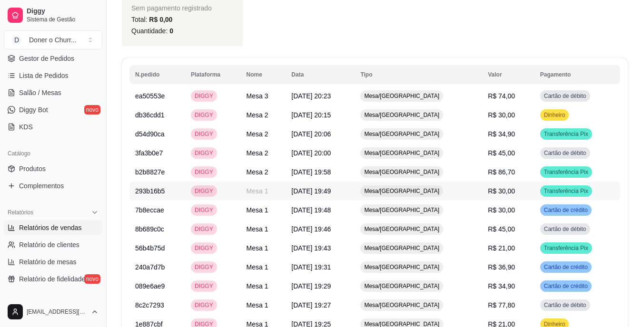
scroll to position [571, 0]
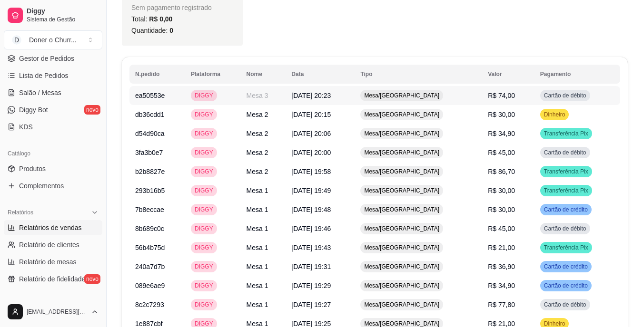
click at [560, 92] on span "Cartão de débito" at bounding box center [565, 96] width 46 height 8
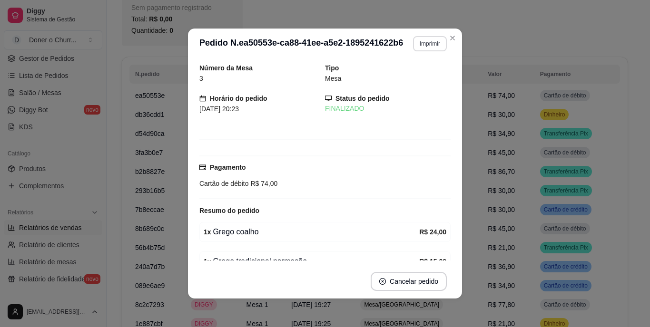
click at [433, 39] on button "Imprimir" at bounding box center [430, 43] width 34 height 15
click at [404, 80] on button "IMPRESSORA" at bounding box center [409, 76] width 69 height 15
click at [420, 45] on button "Imprimir" at bounding box center [430, 43] width 34 height 15
click at [398, 76] on button "IMPRESSORA" at bounding box center [409, 76] width 67 height 15
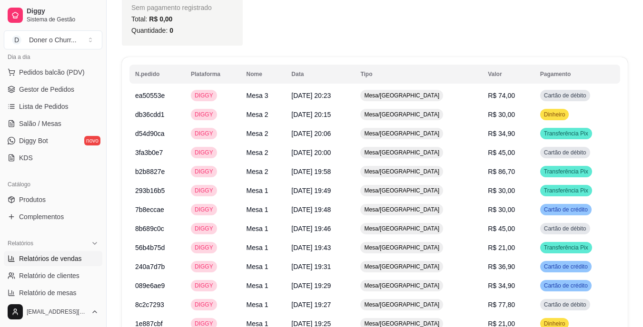
scroll to position [95, 0]
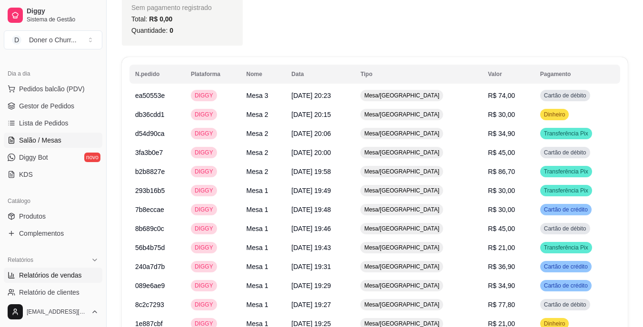
click at [49, 143] on span "Salão / Mesas" at bounding box center [40, 141] width 42 height 10
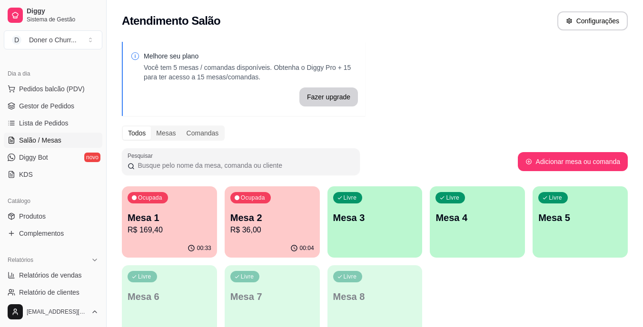
click at [278, 233] on p "R$ 36,00" at bounding box center [272, 230] width 84 height 11
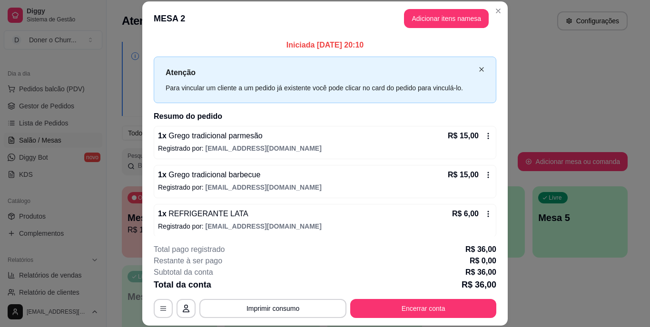
click at [479, 69] on icon "close" at bounding box center [482, 70] width 6 height 6
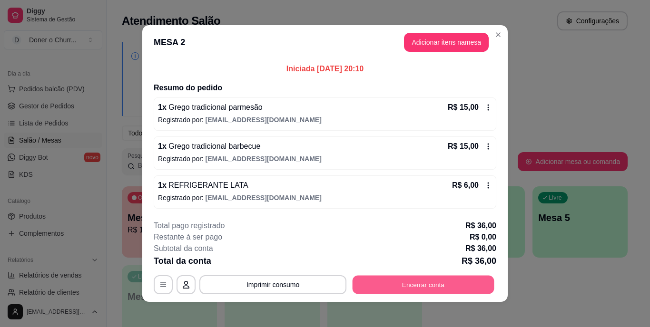
click at [425, 282] on button "Encerrar conta" at bounding box center [424, 285] width 142 height 19
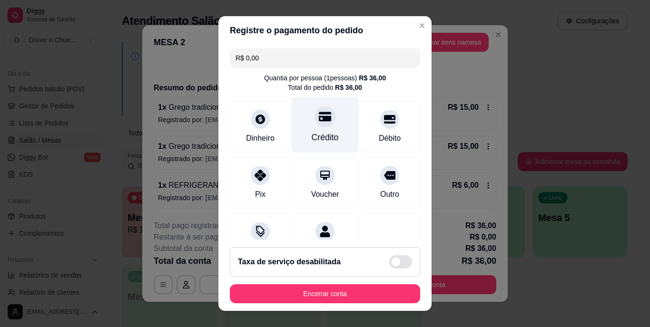
scroll to position [89, 0]
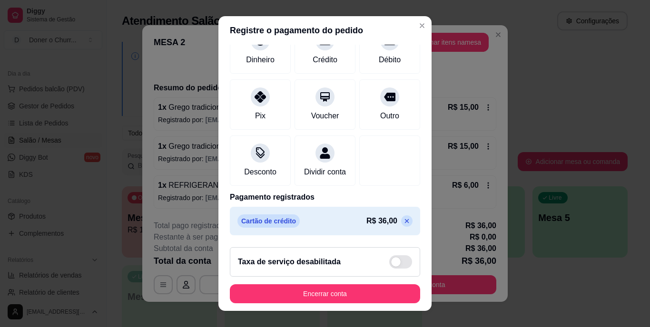
click at [403, 221] on icon at bounding box center [407, 221] width 8 height 8
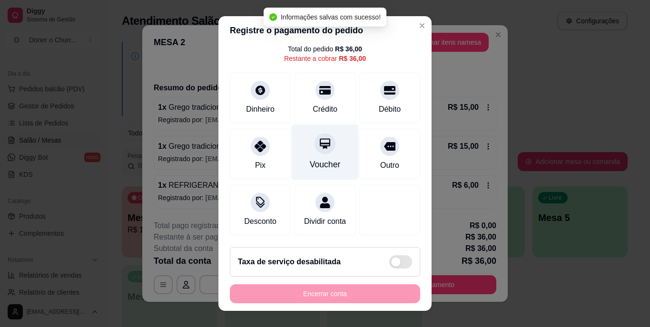
scroll to position [2, 0]
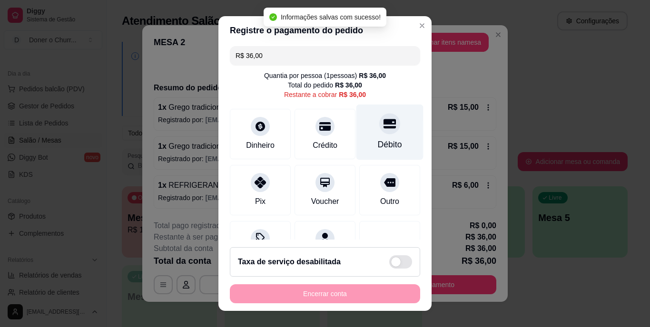
click at [382, 129] on div at bounding box center [389, 124] width 21 height 21
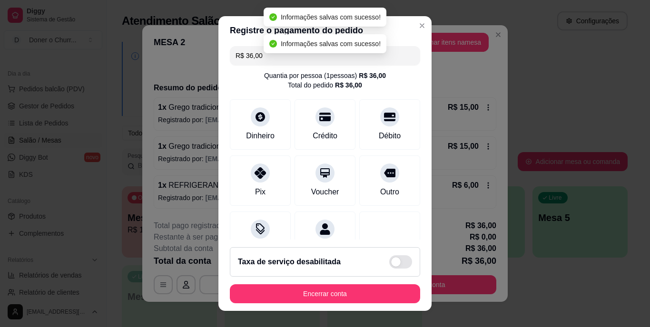
type input "R$ 0,00"
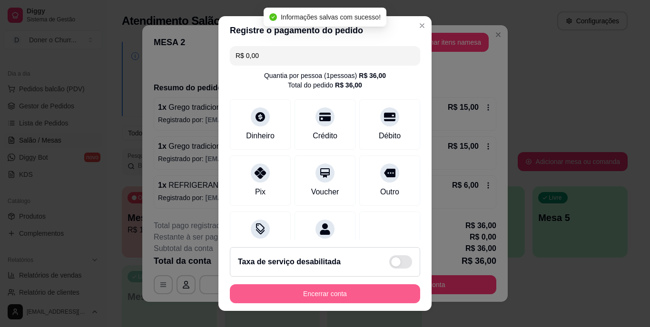
click at [318, 292] on button "Encerrar conta" at bounding box center [325, 294] width 190 height 19
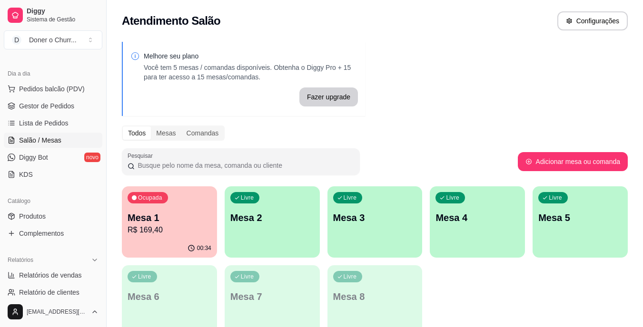
click at [252, 228] on div "Livre Mesa 2" at bounding box center [272, 217] width 95 height 60
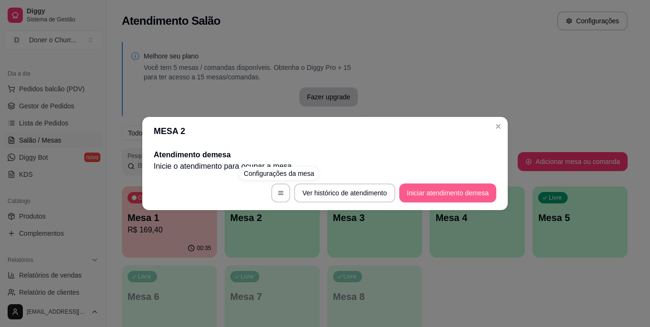
click at [430, 196] on button "Iniciar atendimento de mesa" at bounding box center [447, 193] width 97 height 19
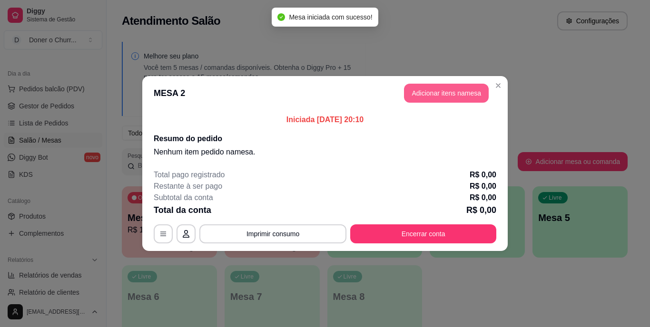
click at [445, 92] on button "Adicionar itens na mesa" at bounding box center [446, 93] width 85 height 19
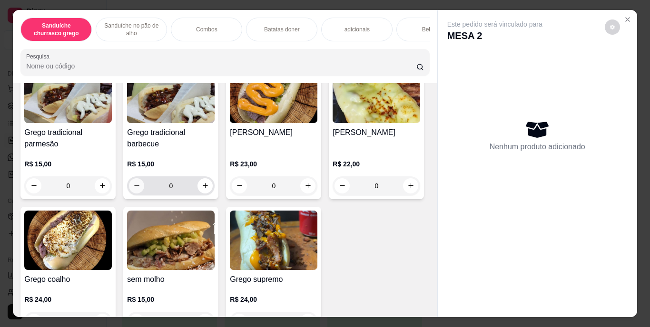
scroll to position [95, 0]
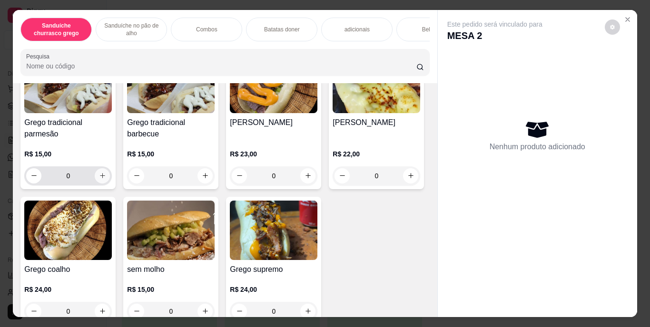
click at [99, 179] on icon "increase-product-quantity" at bounding box center [102, 175] width 7 height 7
type input "1"
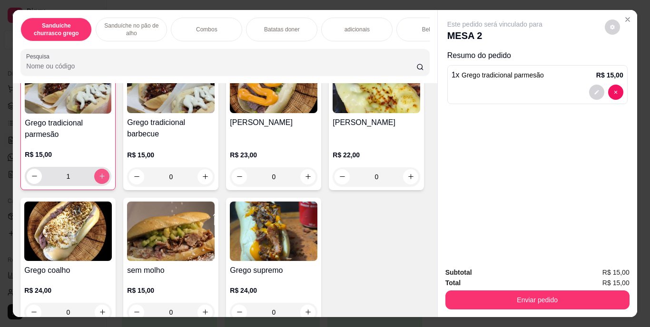
scroll to position [96, 0]
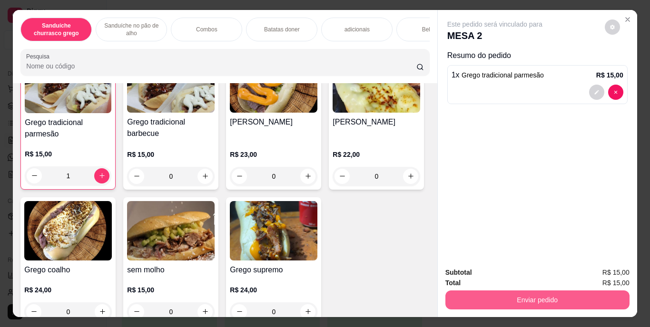
click at [536, 297] on button "Enviar pedido" at bounding box center [537, 300] width 184 height 19
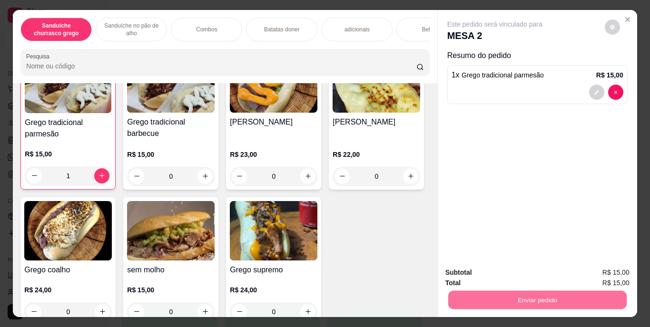
click at [616, 271] on button "Enviar pedido" at bounding box center [605, 274] width 54 height 18
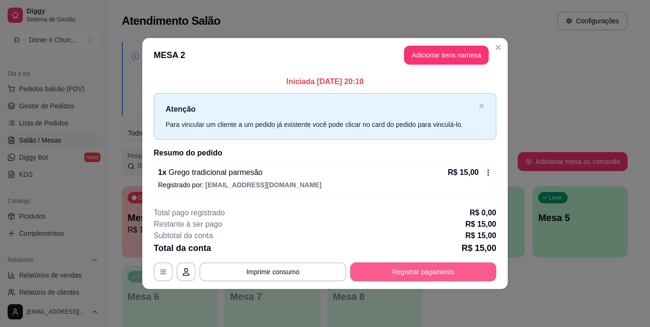
click at [394, 271] on button "Registrar pagamento" at bounding box center [423, 272] width 146 height 19
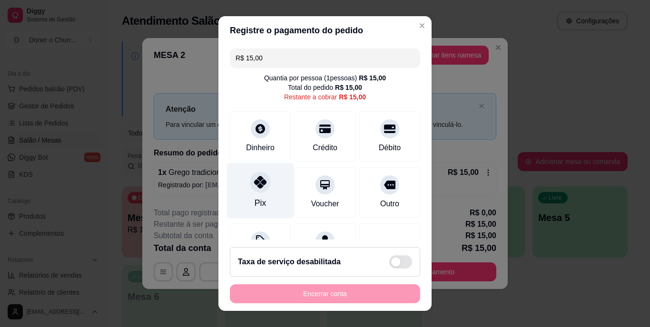
click at [250, 186] on div at bounding box center [260, 182] width 21 height 21
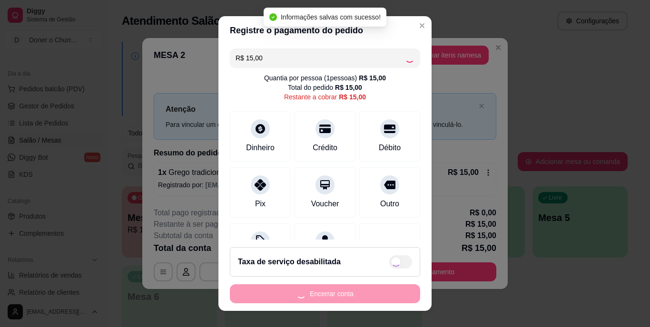
type input "R$ 0,00"
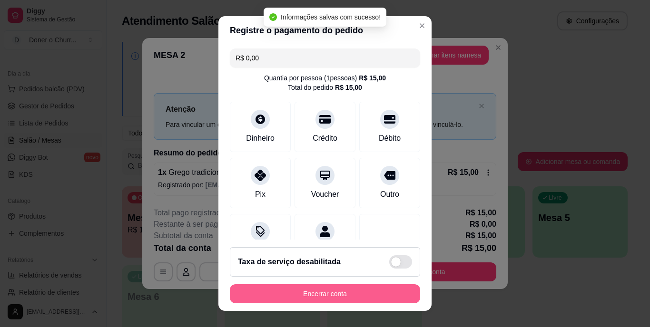
click at [325, 293] on button "Encerrar conta" at bounding box center [325, 294] width 190 height 19
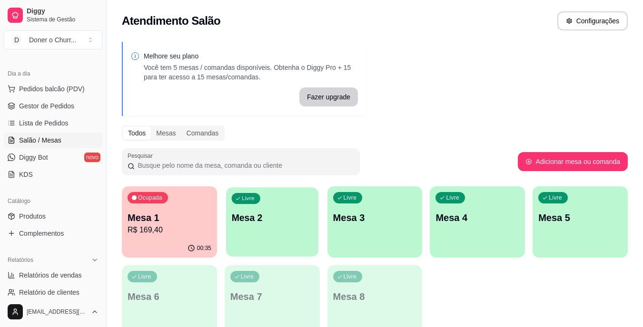
click at [242, 209] on div "Livre Mesa 2" at bounding box center [272, 216] width 92 height 58
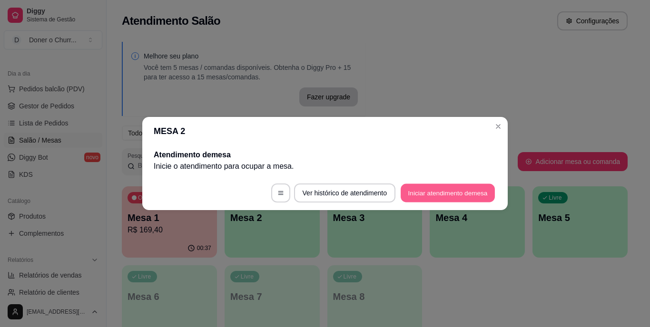
click at [440, 190] on button "Iniciar atendimento de mesa" at bounding box center [448, 193] width 94 height 19
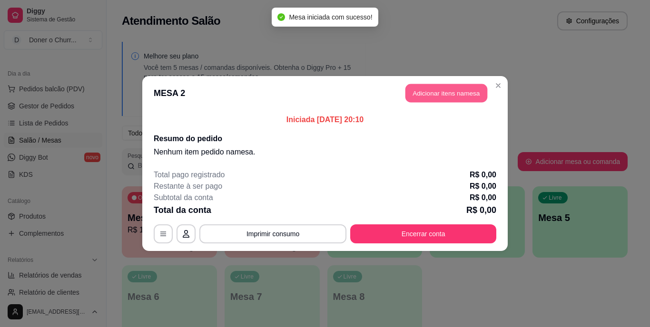
click at [438, 89] on button "Adicionar itens na mesa" at bounding box center [446, 93] width 82 height 19
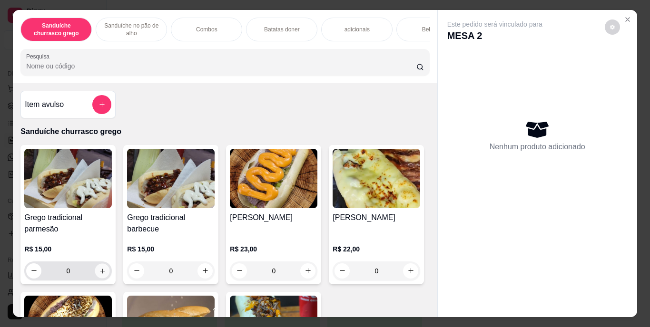
click at [100, 275] on icon "increase-product-quantity" at bounding box center [102, 270] width 7 height 7
type input "1"
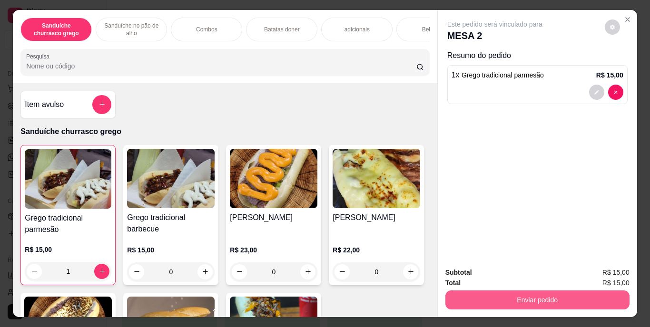
click at [577, 292] on button "Enviar pedido" at bounding box center [537, 300] width 184 height 19
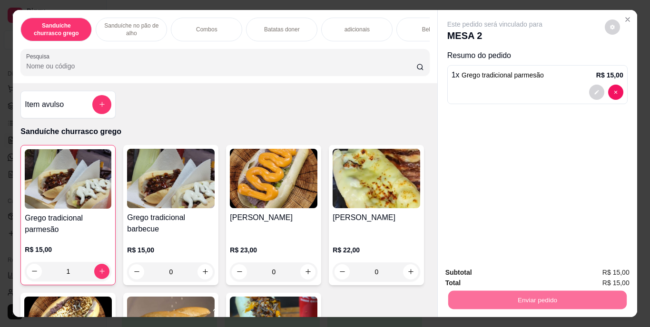
click at [614, 270] on button "Enviar pedido" at bounding box center [605, 274] width 52 height 18
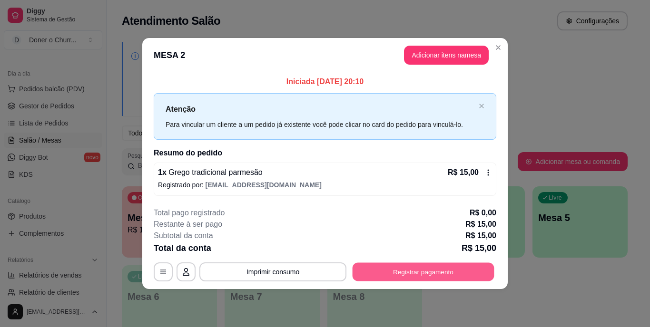
click at [431, 271] on button "Registrar pagamento" at bounding box center [424, 272] width 142 height 19
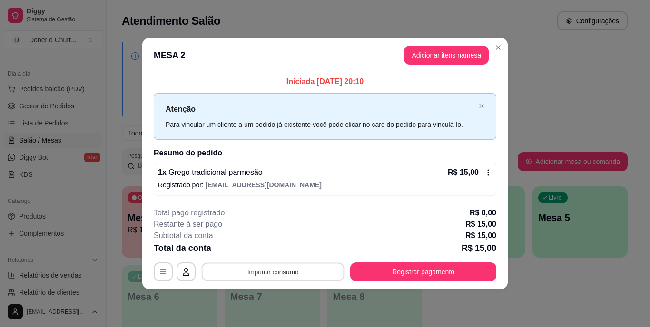
click at [271, 274] on button "Imprimir consumo" at bounding box center [273, 272] width 143 height 19
click at [282, 250] on button "IMPRESSORA" at bounding box center [276, 250] width 67 height 15
click at [276, 268] on button "Imprimir consumo" at bounding box center [273, 272] width 143 height 19
click at [277, 253] on button "IMPRESSORA" at bounding box center [276, 250] width 67 height 15
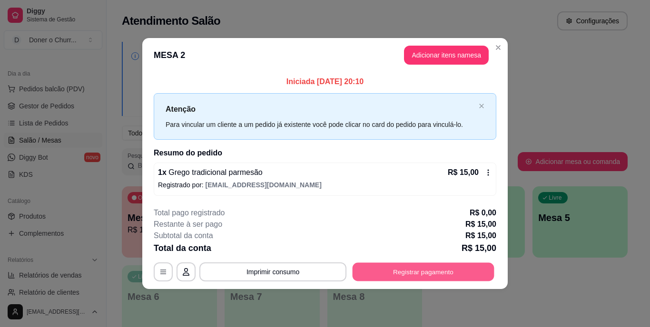
click at [369, 281] on button "Registrar pagamento" at bounding box center [424, 272] width 142 height 19
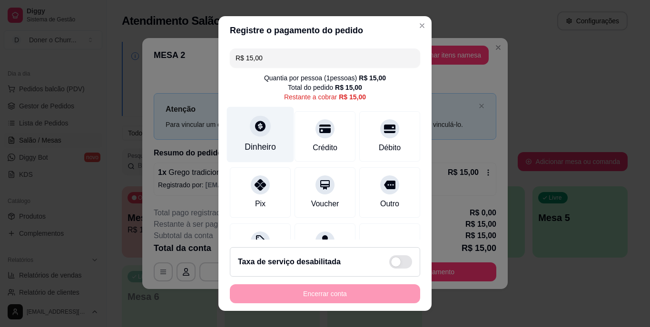
click at [255, 127] on icon at bounding box center [260, 126] width 10 height 10
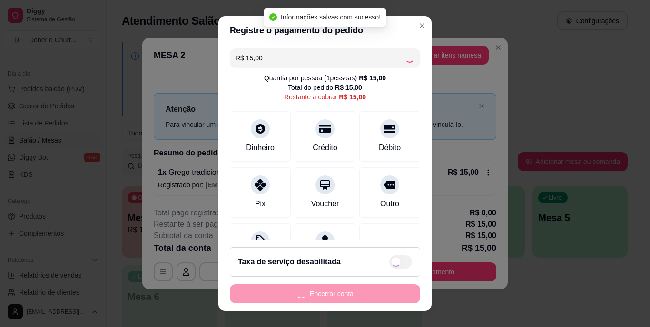
type input "R$ 0,00"
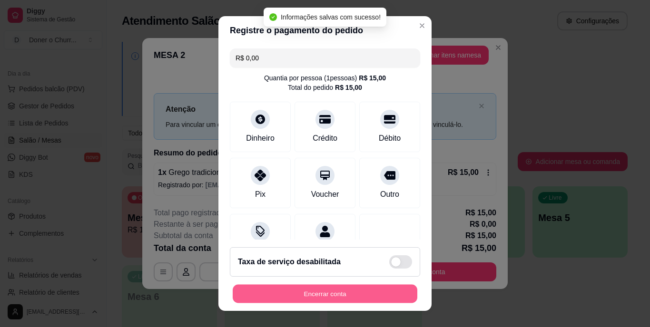
click at [327, 295] on button "Encerrar conta" at bounding box center [325, 294] width 185 height 19
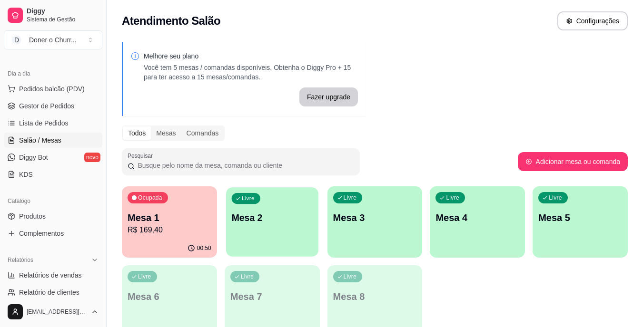
click at [282, 217] on p "Mesa 2" at bounding box center [271, 218] width 81 height 13
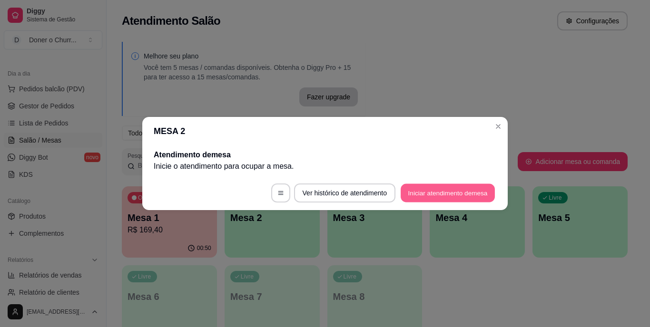
click at [440, 190] on button "Iniciar atendimento de mesa" at bounding box center [448, 193] width 94 height 19
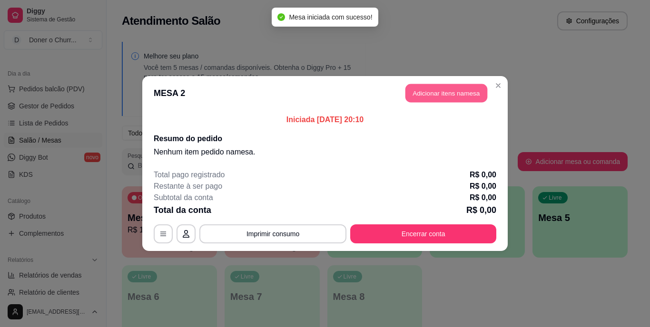
click at [443, 89] on button "Adicionar itens na mesa" at bounding box center [446, 93] width 82 height 19
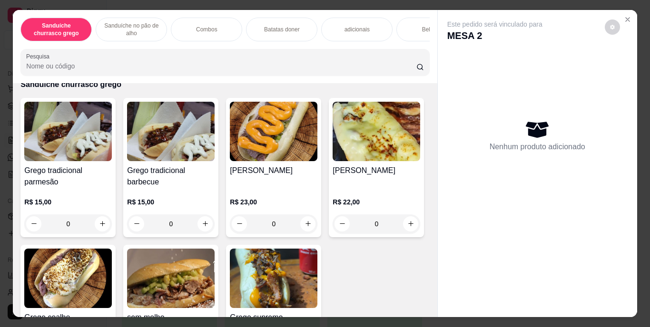
scroll to position [48, 0]
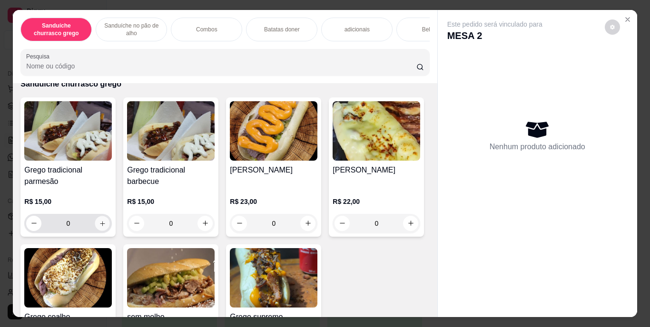
click at [100, 227] on icon "increase-product-quantity" at bounding box center [102, 223] width 7 height 7
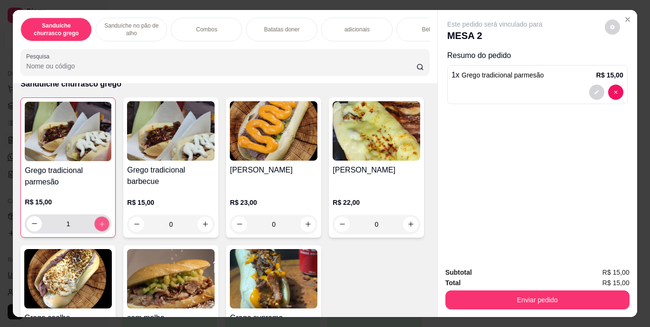
click at [102, 229] on button "increase-product-quantity" at bounding box center [102, 224] width 15 height 15
click at [103, 229] on button "increase-product-quantity" at bounding box center [102, 224] width 15 height 15
click at [103, 229] on button "increase-product-quantity" at bounding box center [101, 224] width 15 height 15
type input "5"
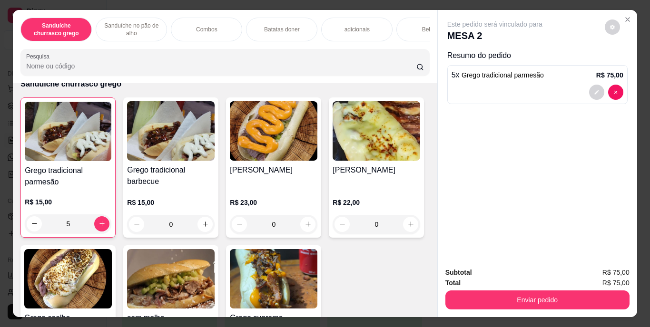
click at [412, 29] on div "Bebidas" at bounding box center [431, 30] width 71 height 24
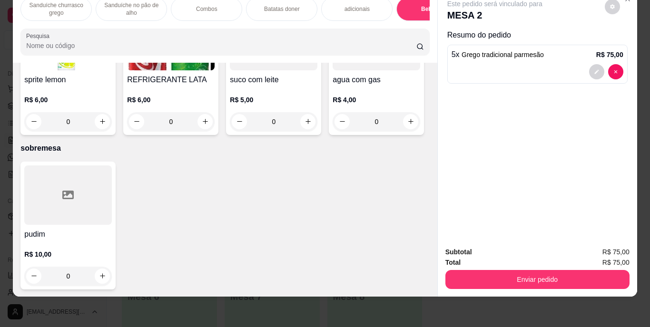
scroll to position [2018, 0]
click at [301, 114] on button "increase-product-quantity" at bounding box center [308, 121] width 15 height 15
type input "1"
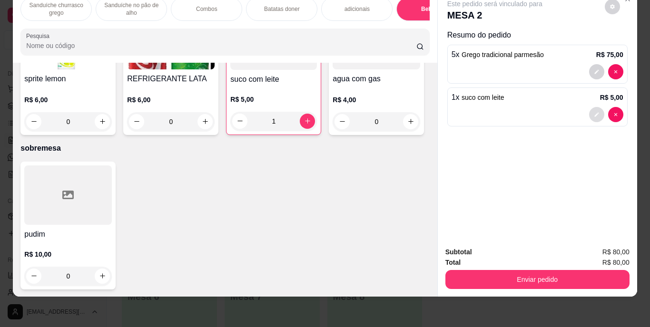
click at [594, 112] on icon "decrease-product-quantity" at bounding box center [597, 115] width 6 height 6
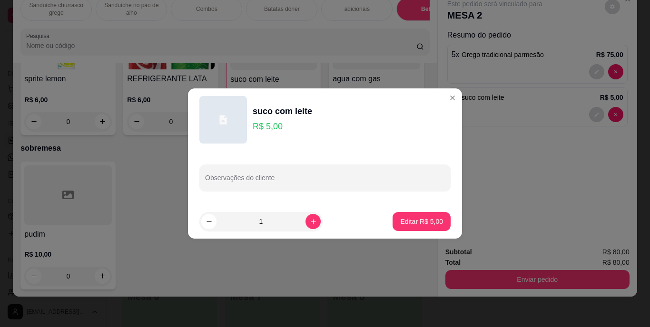
click at [400, 170] on div at bounding box center [325, 177] width 240 height 19
type input "goiaba"
click at [417, 223] on p "Editar R$ 5,00" at bounding box center [421, 222] width 43 height 10
type input "0"
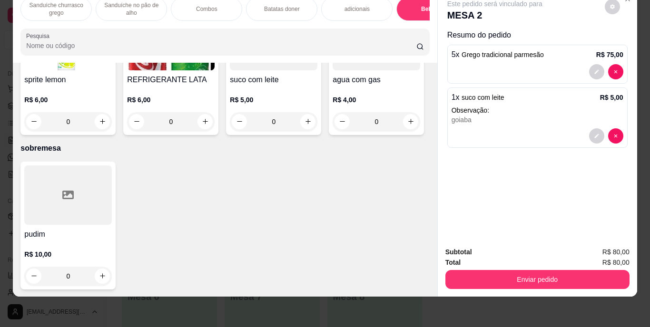
scroll to position [1732, 0]
click at [209, 125] on icon "increase-product-quantity" at bounding box center [205, 121] width 7 height 7
type input "1"
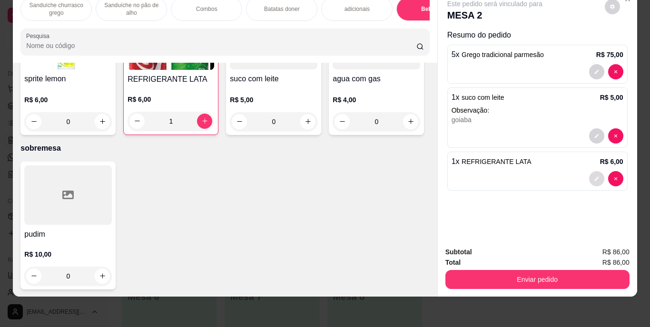
click at [596, 171] on button "decrease-product-quantity" at bounding box center [596, 178] width 15 height 15
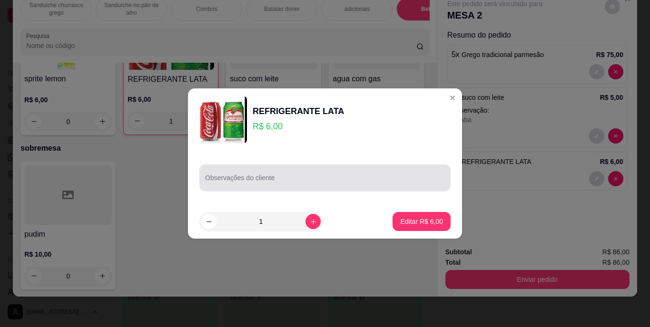
click at [348, 173] on div at bounding box center [325, 177] width 240 height 19
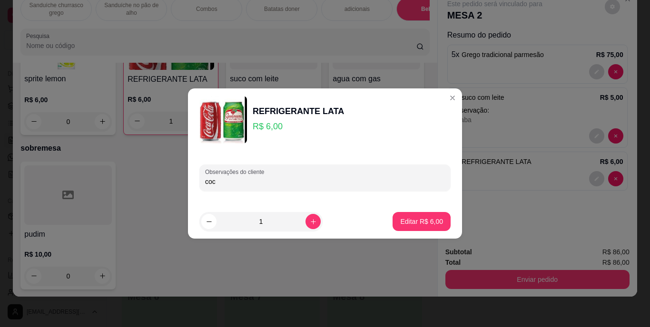
type input "coca"
click at [422, 220] on p "Editar R$ 6,00" at bounding box center [421, 222] width 43 height 10
type input "0"
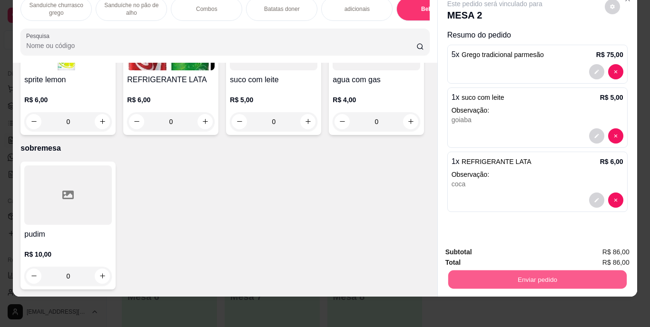
click at [549, 271] on button "Enviar pedido" at bounding box center [537, 280] width 178 height 19
click at [599, 247] on button "Enviar pedido" at bounding box center [605, 249] width 54 height 18
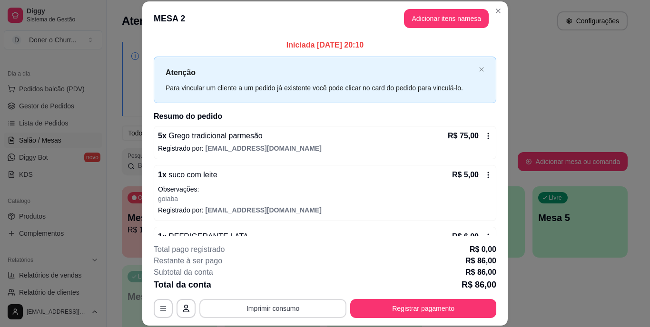
click at [301, 306] on button "Imprimir consumo" at bounding box center [272, 308] width 147 height 19
click at [271, 284] on button "IMPRESSORA" at bounding box center [272, 286] width 69 height 15
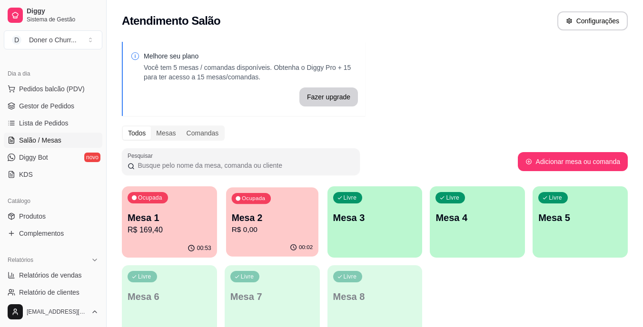
click at [286, 217] on p "Mesa 2" at bounding box center [271, 218] width 81 height 13
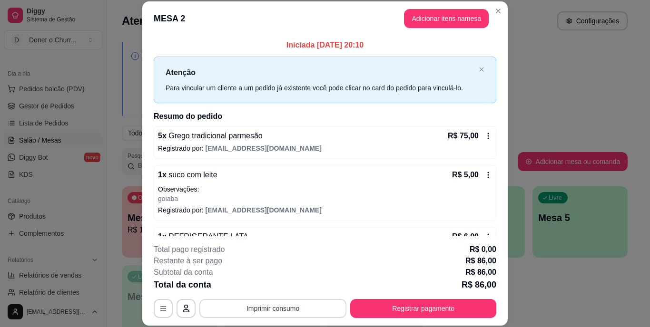
click at [269, 305] on button "Imprimir consumo" at bounding box center [272, 308] width 147 height 19
click at [267, 287] on button "IMPRESSORA" at bounding box center [272, 286] width 69 height 15
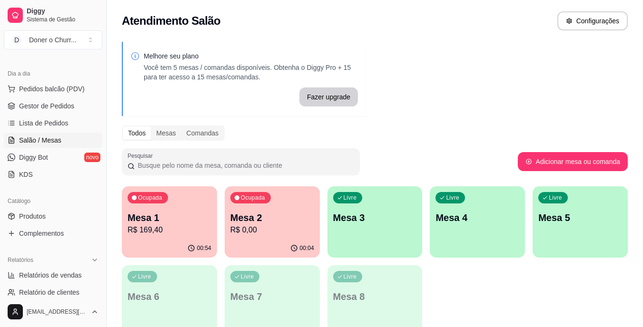
click at [562, 109] on div "Melhore seu plano Você tem 5 mesas / comandas disponíveis. Obtenha o Diggy Pro …" at bounding box center [375, 192] width 536 height 312
click at [373, 216] on p "Mesa 3" at bounding box center [375, 217] width 84 height 13
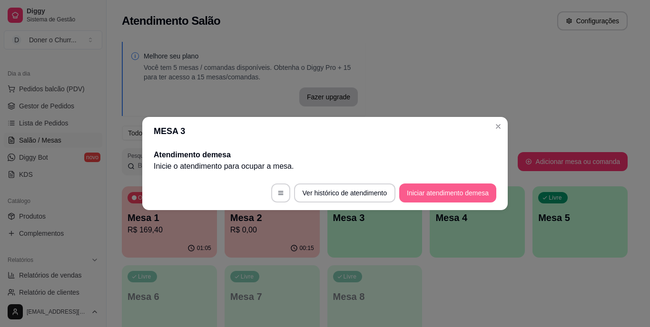
click at [431, 194] on button "Iniciar atendimento de mesa" at bounding box center [447, 193] width 97 height 19
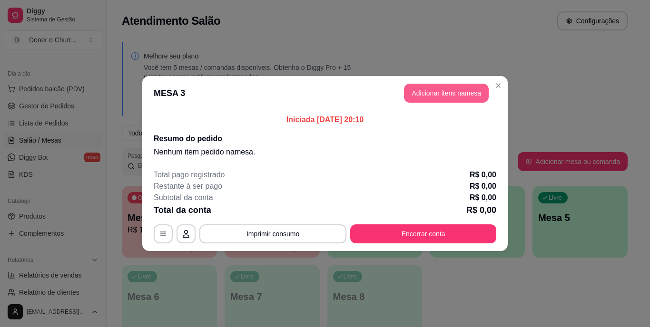
click at [453, 96] on button "Adicionar itens na mesa" at bounding box center [446, 93] width 85 height 19
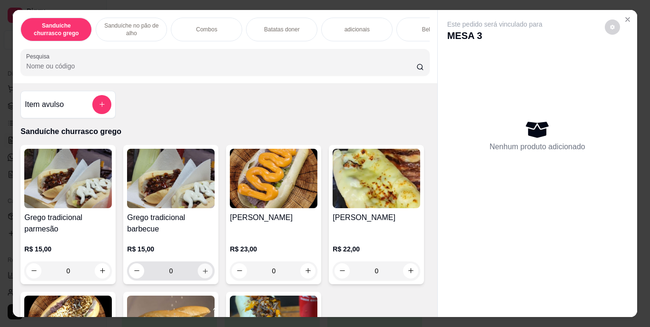
click at [202, 275] on icon "increase-product-quantity" at bounding box center [205, 270] width 7 height 7
type input "1"
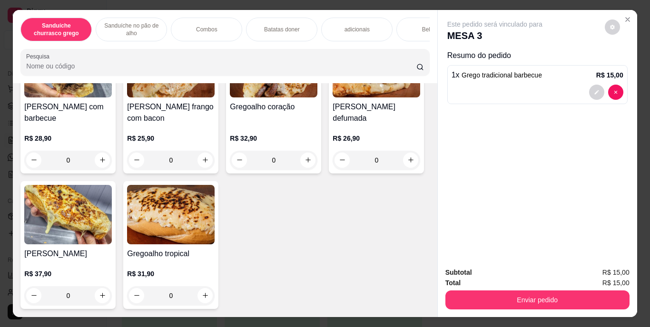
scroll to position [322, 0]
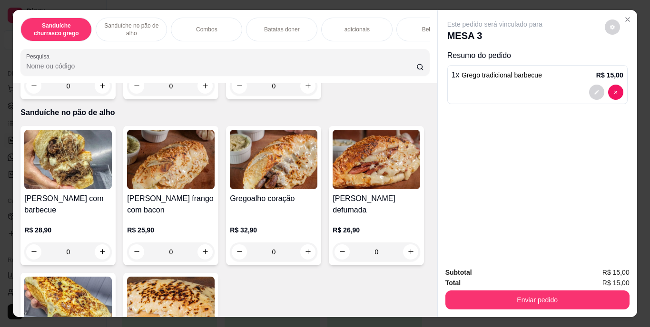
click at [416, 27] on div "Bebidas" at bounding box center [431, 30] width 71 height 24
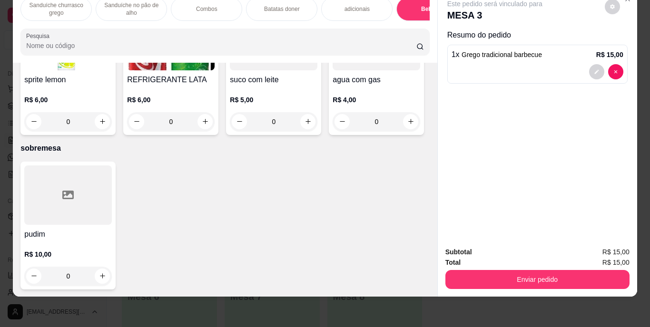
scroll to position [1712, 0]
click at [208, 124] on icon "increase-product-quantity" at bounding box center [205, 121] width 5 height 5
type input "1"
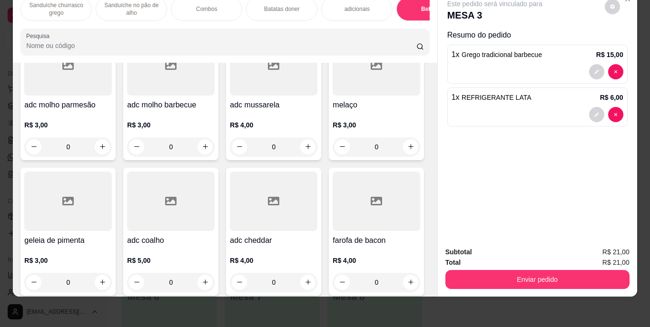
scroll to position [999, 0]
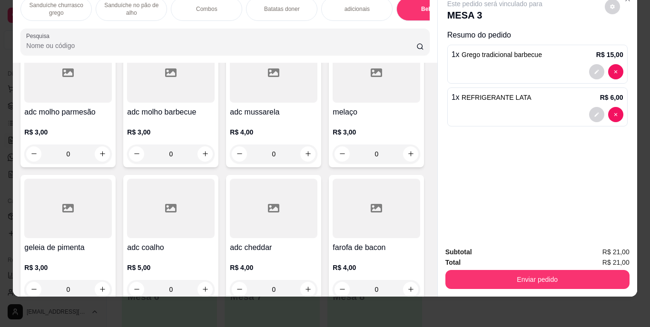
click at [63, 7] on p "Sanduíche churrasco grego" at bounding box center [56, 8] width 55 height 15
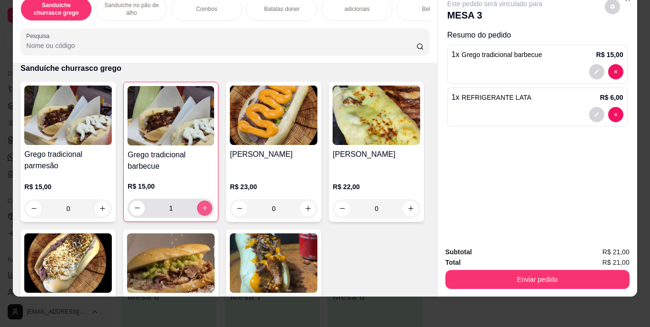
click at [202, 209] on icon "increase-product-quantity" at bounding box center [204, 208] width 7 height 7
type input "2"
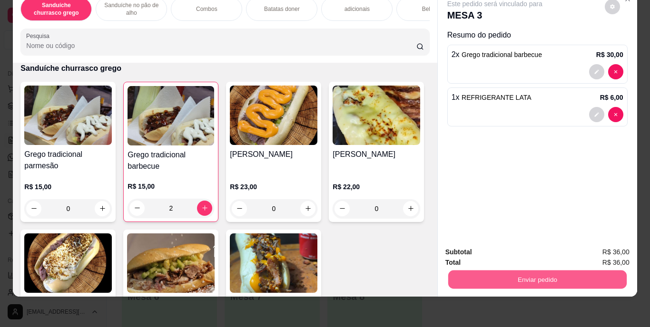
click at [542, 273] on button "Enviar pedido" at bounding box center [537, 280] width 178 height 19
click at [603, 248] on button "Enviar pedido" at bounding box center [605, 249] width 54 height 18
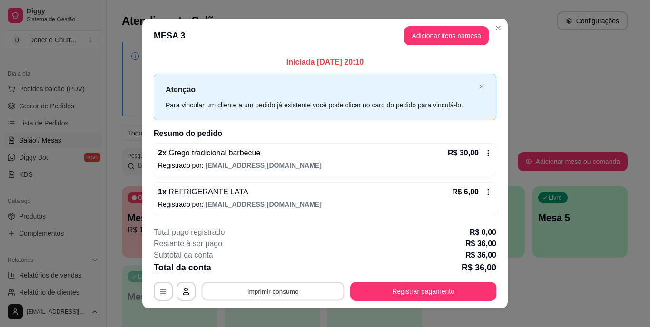
click at [277, 292] on button "Imprimir consumo" at bounding box center [273, 291] width 143 height 19
click at [270, 271] on button "IMPRESSORA" at bounding box center [272, 269] width 69 height 15
click at [266, 291] on button "Imprimir consumo" at bounding box center [273, 291] width 143 height 19
click at [270, 269] on button "IMPRESSORA" at bounding box center [272, 269] width 67 height 15
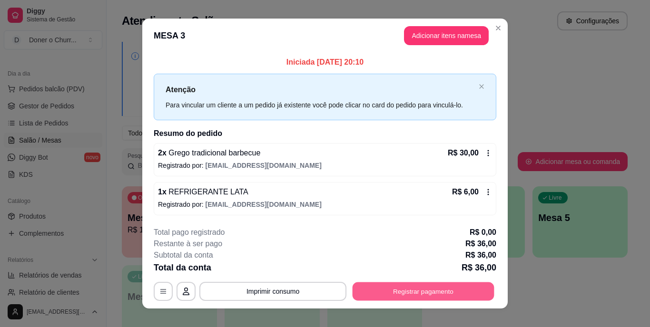
click at [419, 298] on button "Registrar pagamento" at bounding box center [424, 291] width 142 height 19
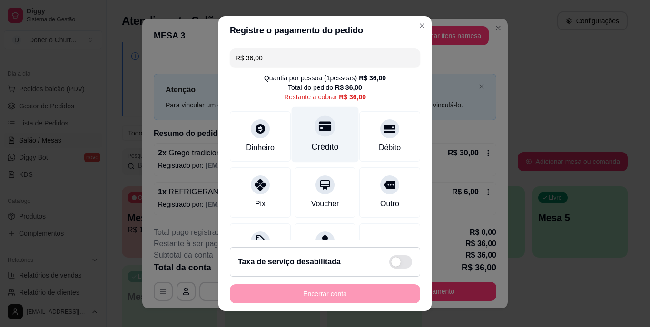
click at [311, 138] on div "Crédito" at bounding box center [325, 135] width 67 height 56
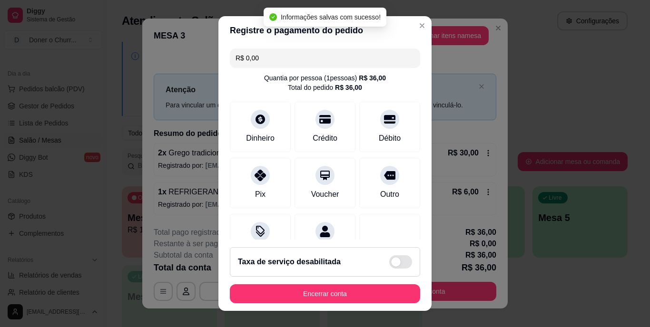
type input "R$ 0,00"
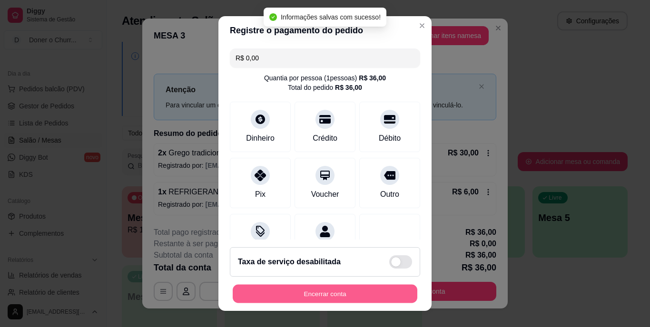
click at [312, 292] on button "Encerrar conta" at bounding box center [325, 294] width 185 height 19
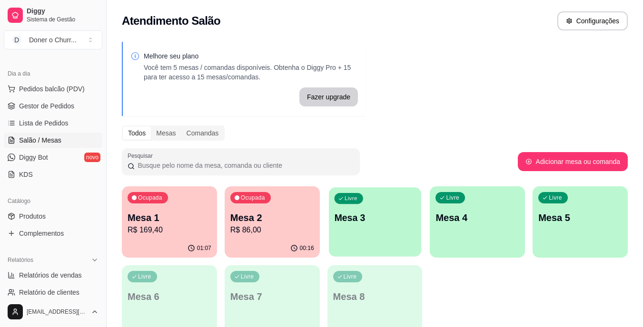
click at [384, 220] on p "Mesa 3" at bounding box center [374, 218] width 81 height 13
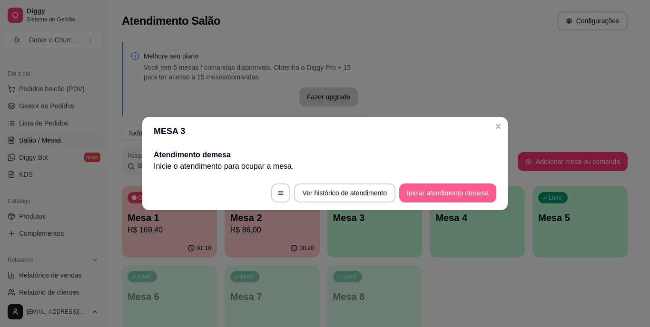
click at [454, 197] on button "Iniciar atendimento de mesa" at bounding box center [447, 193] width 97 height 19
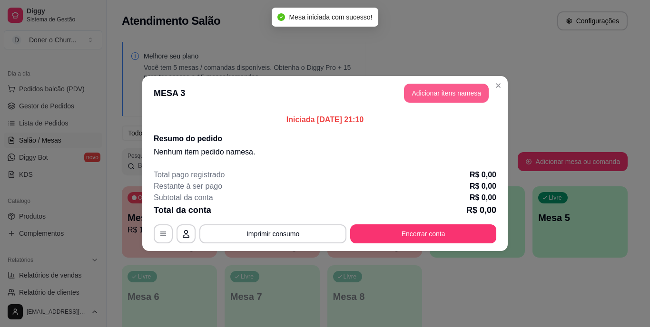
click at [452, 95] on button "Adicionar itens na mesa" at bounding box center [446, 93] width 85 height 19
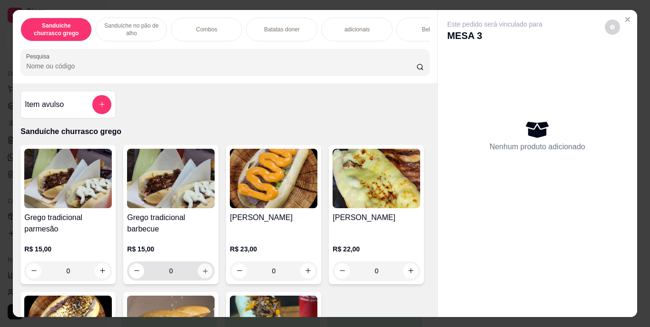
click at [203, 274] on icon "increase-product-quantity" at bounding box center [205, 270] width 7 height 7
type input "1"
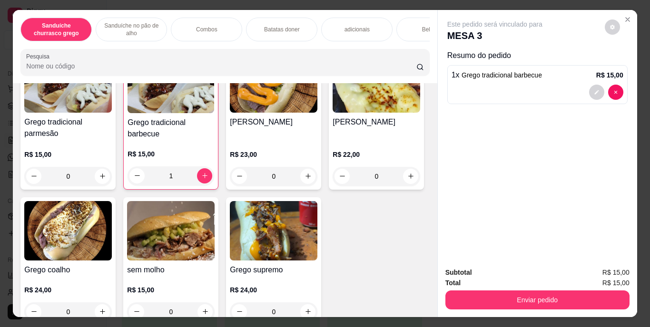
scroll to position [95, 0]
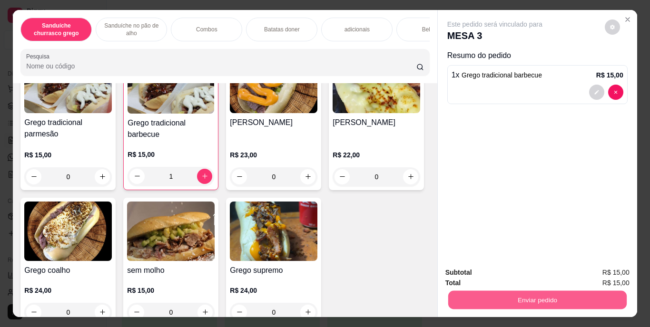
click at [531, 293] on button "Enviar pedido" at bounding box center [537, 300] width 178 height 19
click at [615, 275] on button "Enviar pedido" at bounding box center [605, 274] width 54 height 18
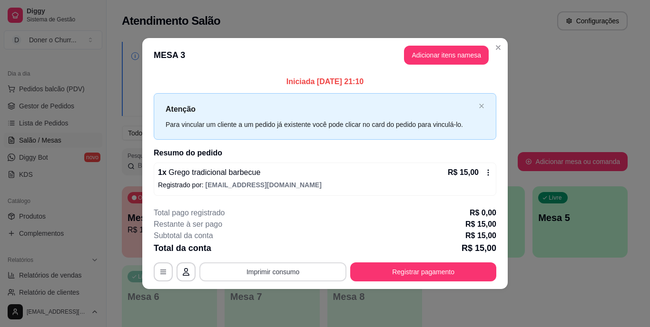
click at [288, 274] on button "Imprimir consumo" at bounding box center [272, 272] width 147 height 19
click at [282, 251] on button "IMPRESSORA" at bounding box center [276, 250] width 67 height 15
click at [269, 275] on button "Imprimir consumo" at bounding box center [273, 272] width 143 height 19
click at [284, 252] on button "IMPRESSORA" at bounding box center [276, 249] width 67 height 15
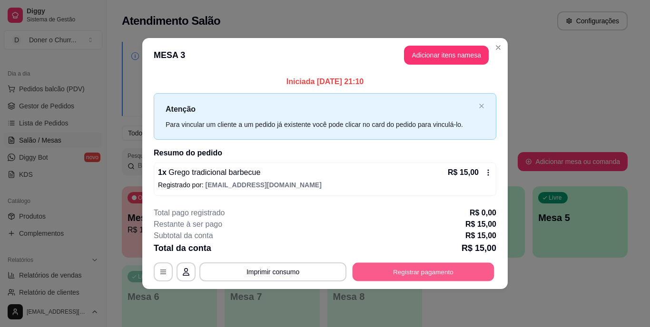
click at [421, 270] on button "Registrar pagamento" at bounding box center [424, 272] width 142 height 19
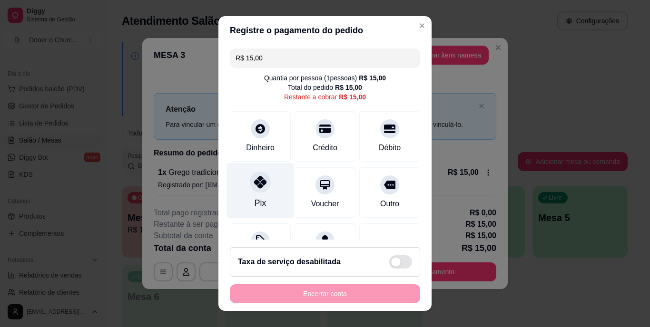
click at [256, 186] on icon at bounding box center [260, 183] width 12 height 12
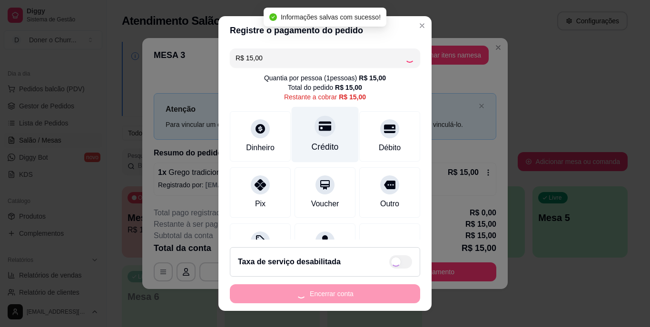
type input "R$ 0,00"
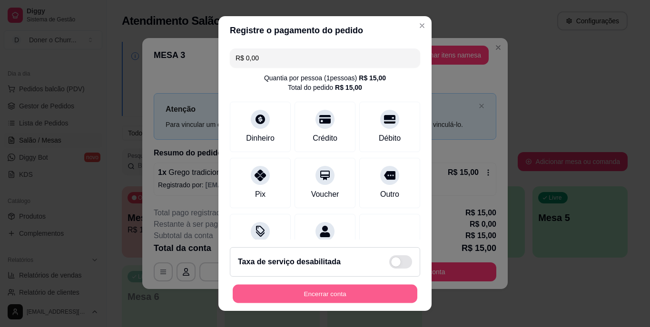
click at [335, 290] on button "Encerrar conta" at bounding box center [325, 294] width 185 height 19
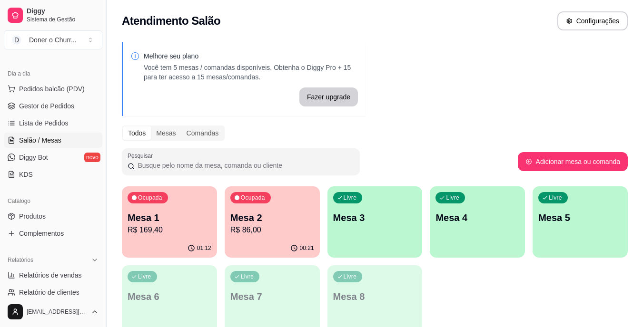
click at [189, 229] on p "R$ 169,40" at bounding box center [170, 230] width 84 height 11
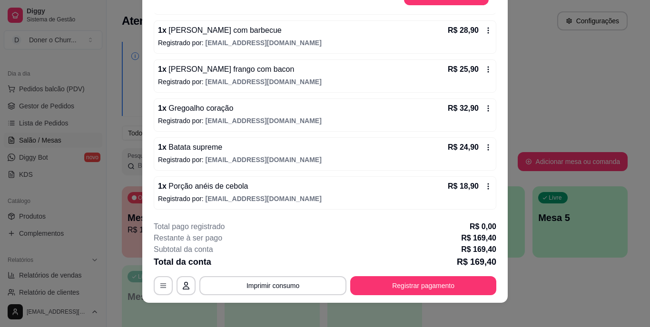
scroll to position [29, 0]
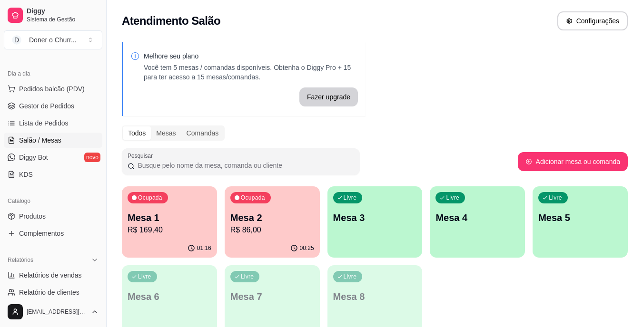
click at [399, 242] on div "Livre Mesa 3" at bounding box center [374, 217] width 95 height 60
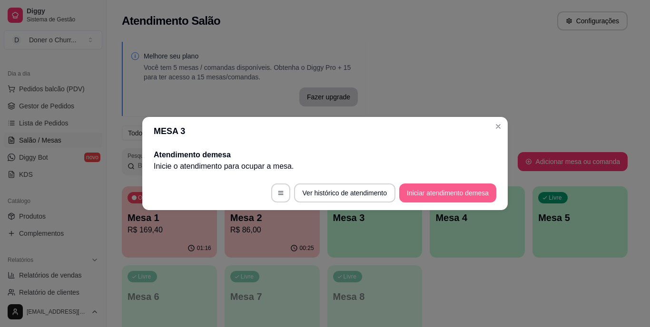
click at [438, 191] on button "Iniciar atendimento de mesa" at bounding box center [447, 193] width 97 height 19
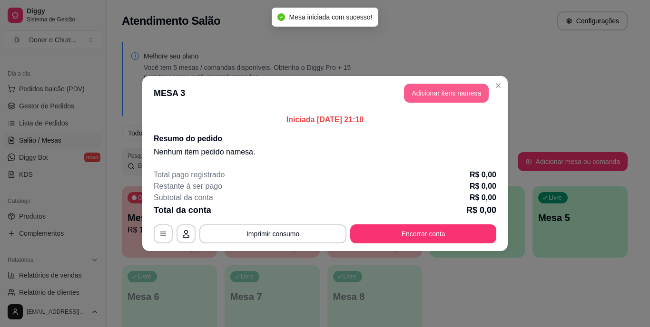
click at [452, 90] on button "Adicionar itens na mesa" at bounding box center [446, 93] width 85 height 19
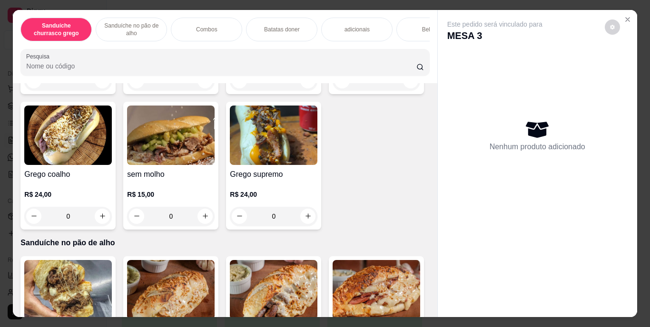
scroll to position [238, 0]
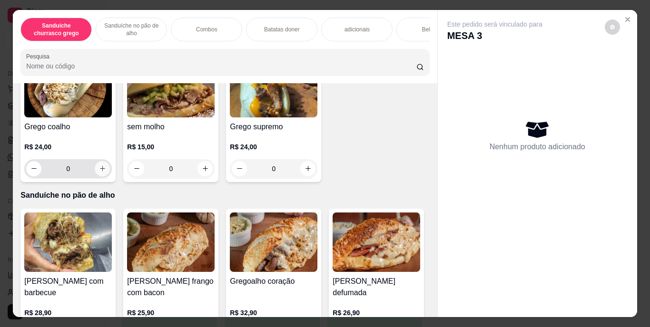
click at [105, 171] on icon "increase-product-quantity" at bounding box center [102, 168] width 5 height 5
click at [106, 171] on icon "increase-product-quantity" at bounding box center [102, 168] width 7 height 7
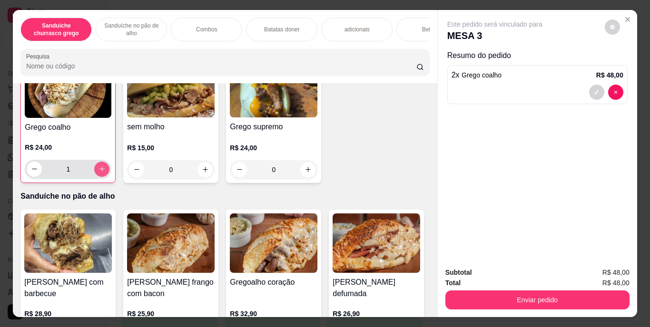
type input "2"
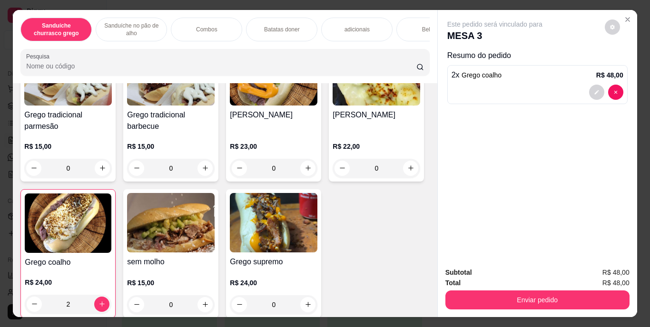
scroll to position [95, 0]
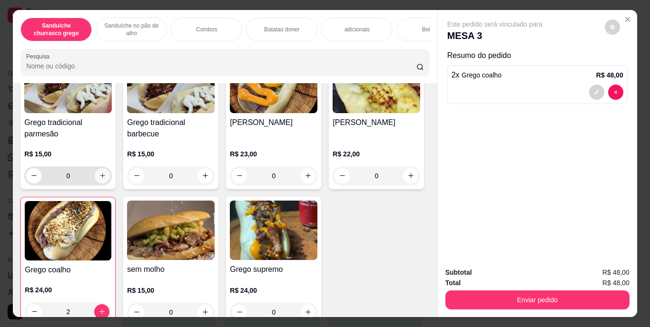
click at [99, 177] on icon "increase-product-quantity" at bounding box center [102, 175] width 7 height 7
type input "1"
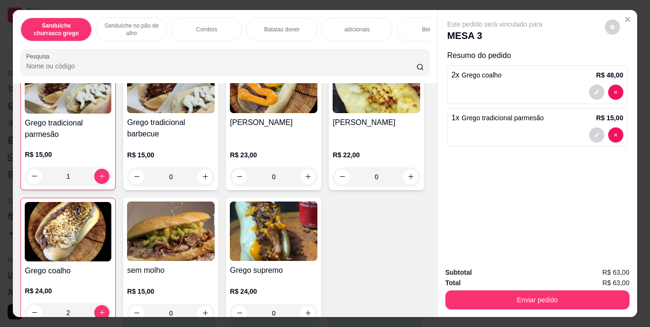
scroll to position [96, 0]
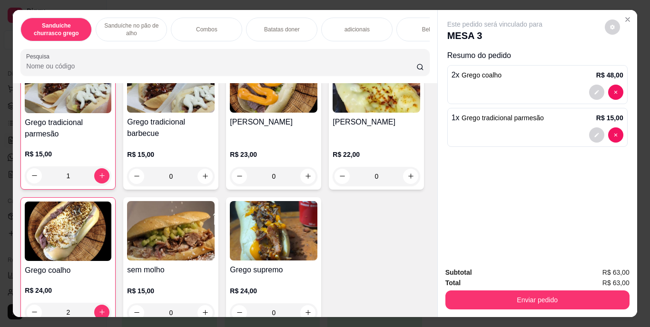
click at [406, 30] on div "Bebidas" at bounding box center [431, 30] width 71 height 24
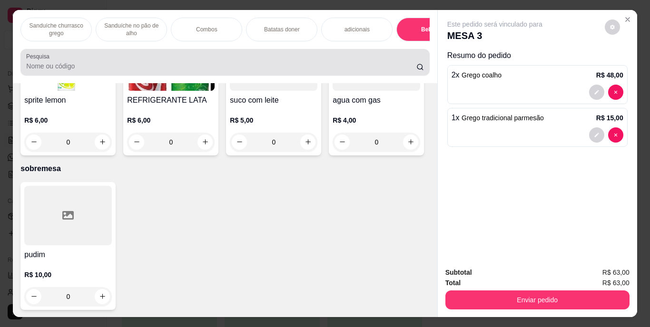
scroll to position [24, 0]
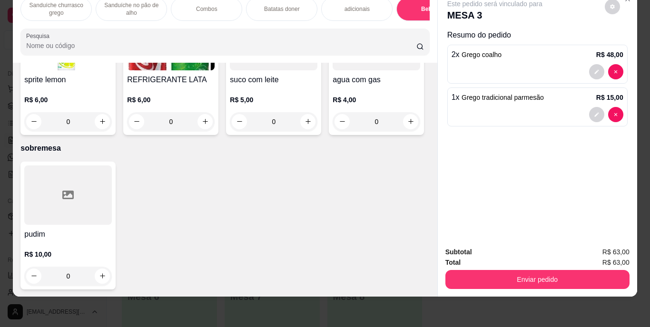
type input "1"
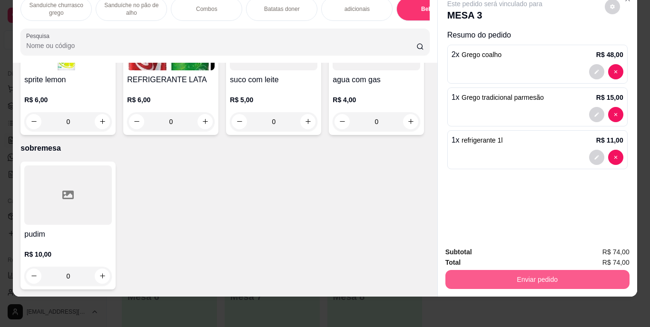
click at [537, 272] on button "Enviar pedido" at bounding box center [537, 279] width 184 height 19
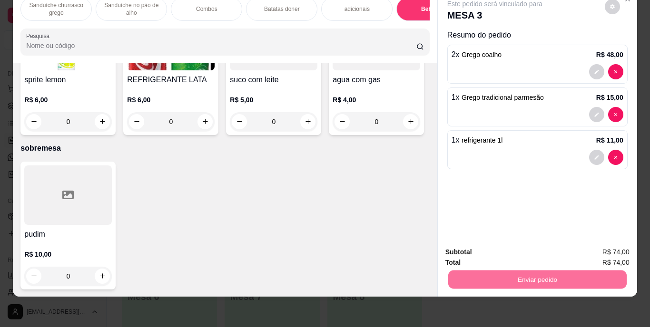
click at [603, 247] on button "Enviar pedido" at bounding box center [605, 249] width 54 height 18
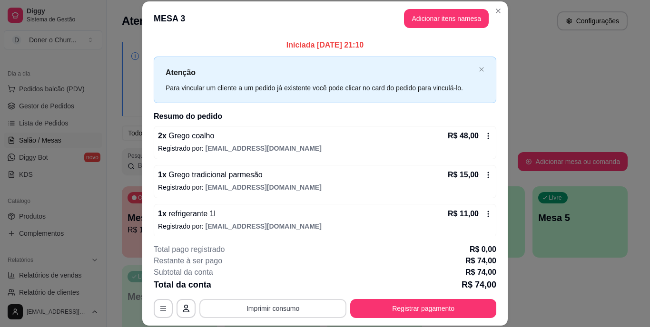
click at [276, 306] on button "Imprimir consumo" at bounding box center [272, 308] width 147 height 19
click at [278, 285] on button "IMPRESSORA" at bounding box center [272, 286] width 67 height 15
click at [265, 315] on button "Imprimir consumo" at bounding box center [273, 308] width 143 height 19
click at [277, 286] on button "IMPRESSORA" at bounding box center [272, 286] width 67 height 15
click at [426, 307] on button "Registrar pagamento" at bounding box center [423, 308] width 146 height 19
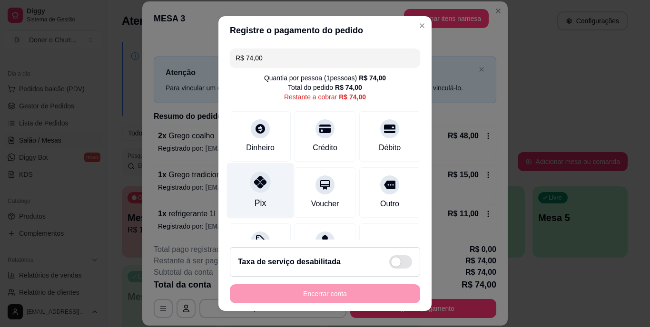
click at [259, 190] on div at bounding box center [260, 182] width 21 height 21
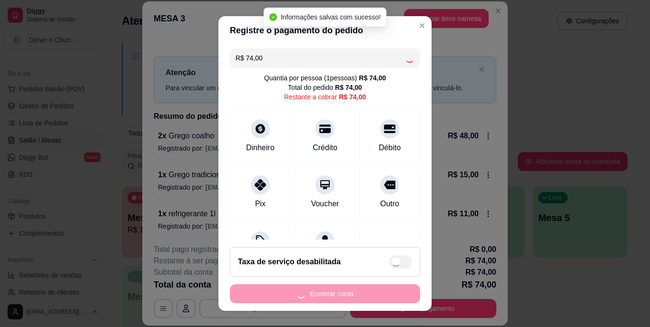
type input "R$ 0,00"
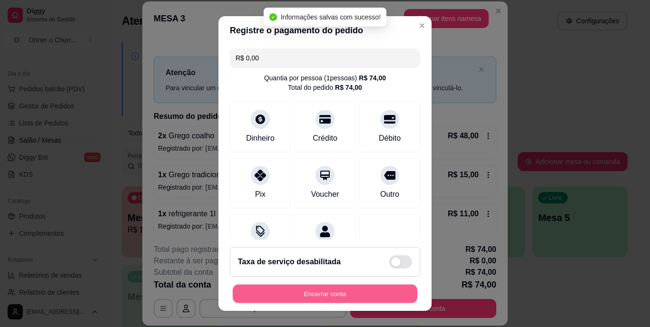
click at [324, 292] on button "Encerrar conta" at bounding box center [325, 294] width 185 height 19
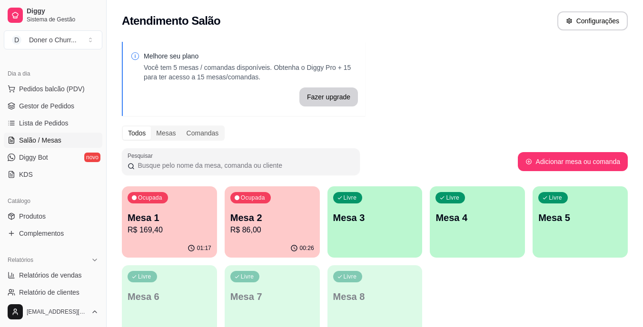
click at [373, 226] on div "Livre Mesa 3" at bounding box center [374, 217] width 95 height 60
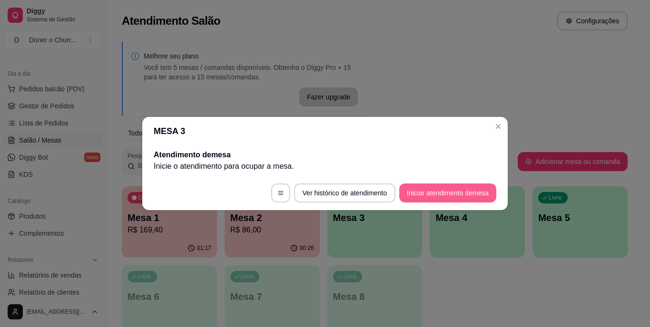
click at [453, 198] on button "Iniciar atendimento de mesa" at bounding box center [447, 193] width 97 height 19
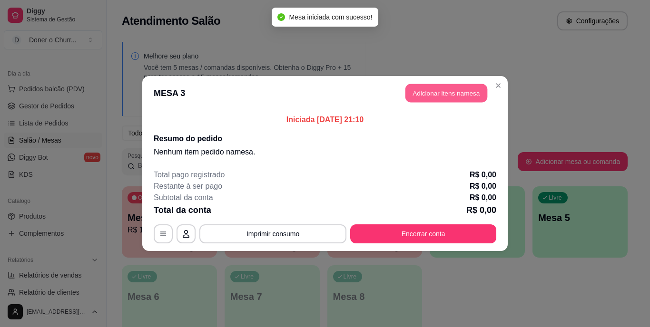
click at [450, 91] on button "Adicionar itens na mesa" at bounding box center [446, 93] width 82 height 19
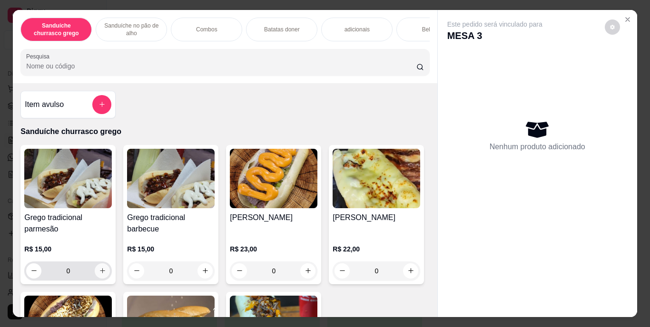
click at [100, 275] on icon "increase-product-quantity" at bounding box center [102, 270] width 7 height 7
type input "1"
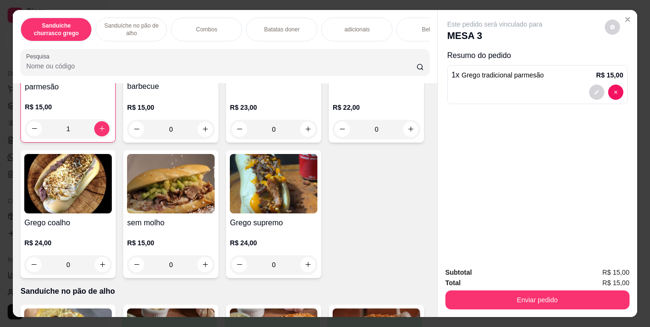
scroll to position [190, 0]
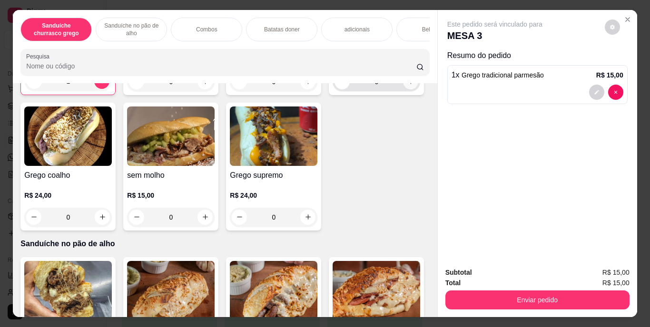
click at [407, 85] on icon "increase-product-quantity" at bounding box center [410, 81] width 7 height 7
type input "1"
click at [410, 27] on div "Bebidas" at bounding box center [431, 30] width 71 height 24
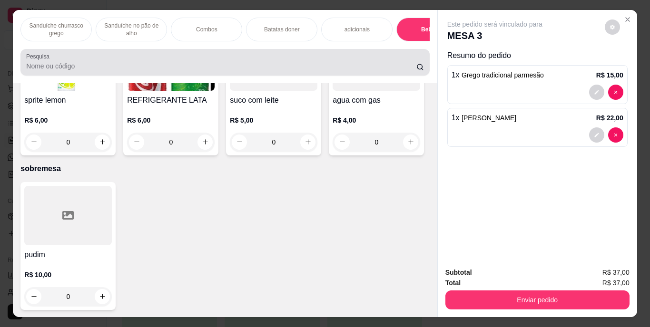
scroll to position [24, 0]
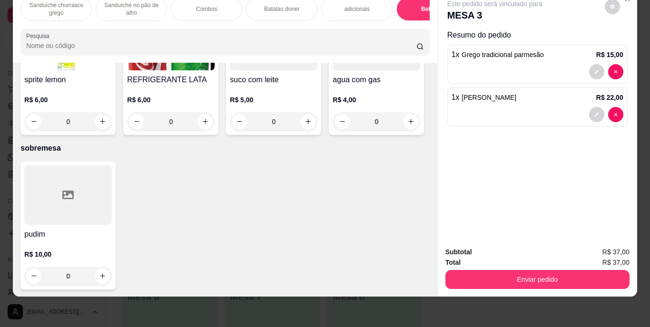
type input "1"
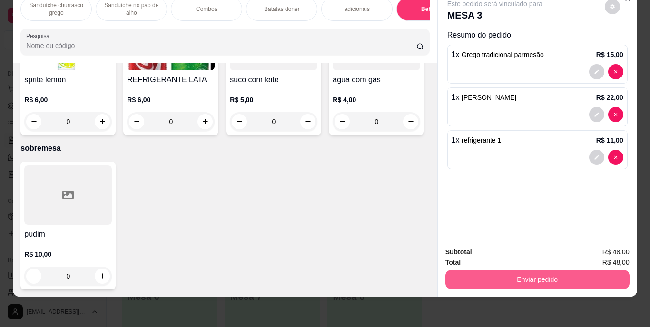
click at [541, 271] on button "Enviar pedido" at bounding box center [537, 279] width 184 height 19
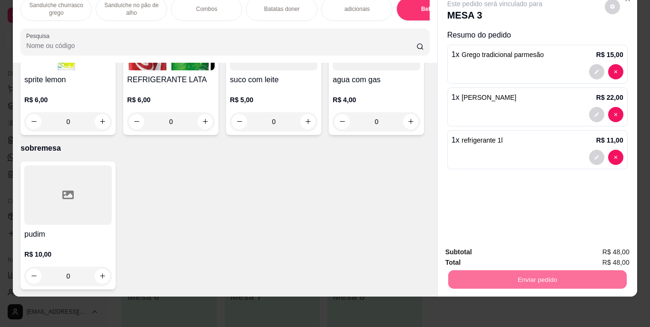
click at [607, 247] on button "Enviar pedido" at bounding box center [605, 249] width 52 height 18
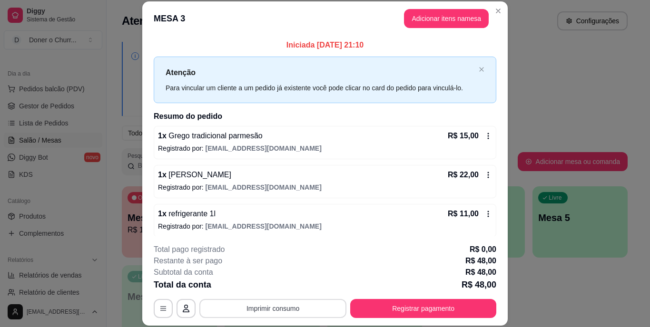
click at [269, 306] on button "Imprimir consumo" at bounding box center [272, 308] width 147 height 19
click at [273, 286] on button "IMPRESSORA" at bounding box center [272, 286] width 67 height 15
click at [265, 305] on button "Imprimir consumo" at bounding box center [273, 308] width 143 height 19
click at [271, 286] on button "IMPRESSORA" at bounding box center [272, 286] width 67 height 15
click at [406, 306] on button "Registrar pagamento" at bounding box center [423, 308] width 146 height 19
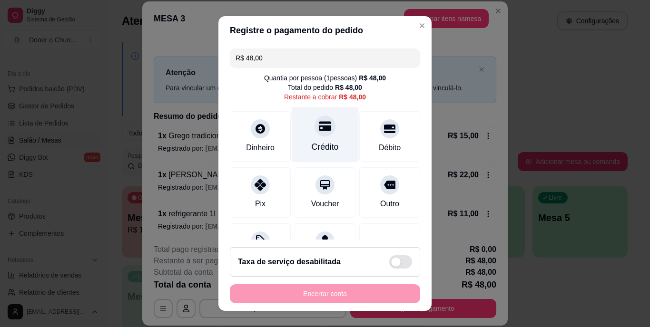
click at [323, 129] on div at bounding box center [325, 126] width 21 height 21
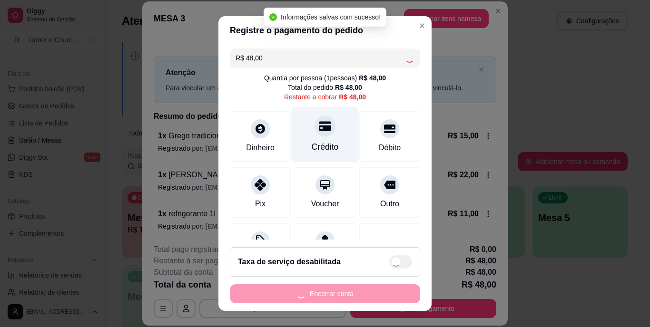
type input "R$ 0,00"
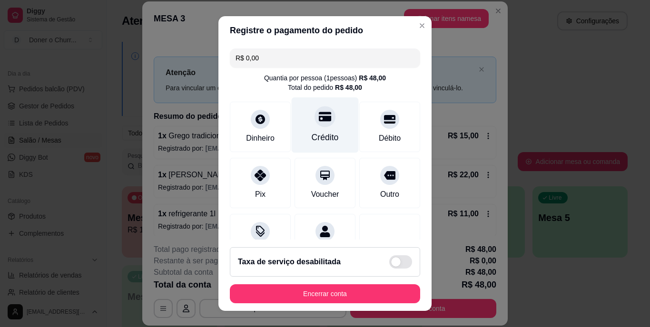
click at [315, 130] on div "Crédito" at bounding box center [325, 126] width 67 height 56
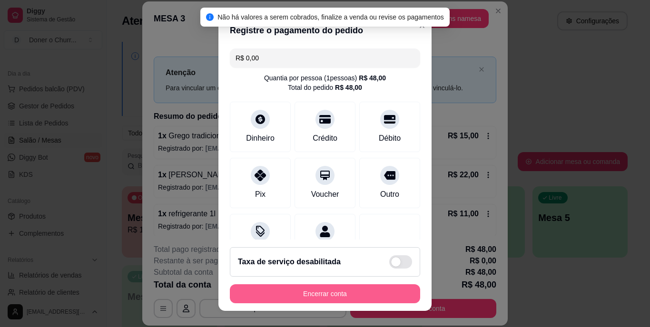
click at [323, 295] on button "Encerrar conta" at bounding box center [325, 294] width 190 height 19
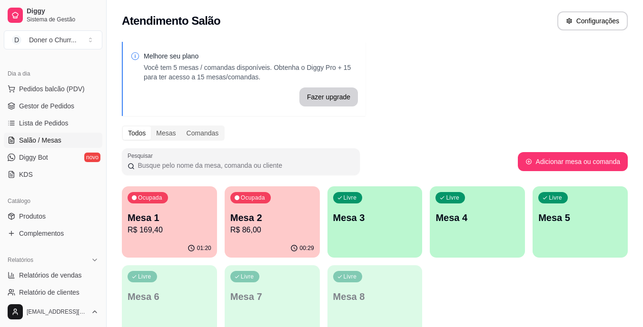
click at [376, 236] on div "Livre Mesa 3" at bounding box center [374, 217] width 95 height 60
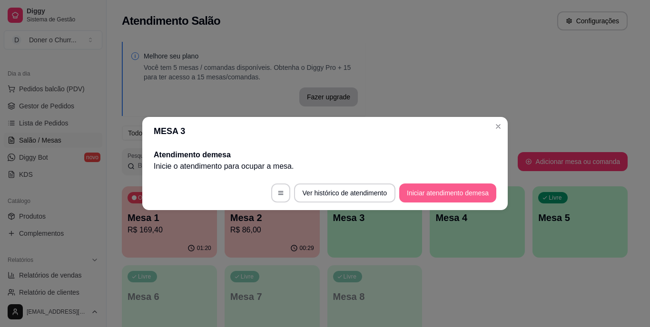
click at [429, 194] on button "Iniciar atendimento de mesa" at bounding box center [447, 193] width 97 height 19
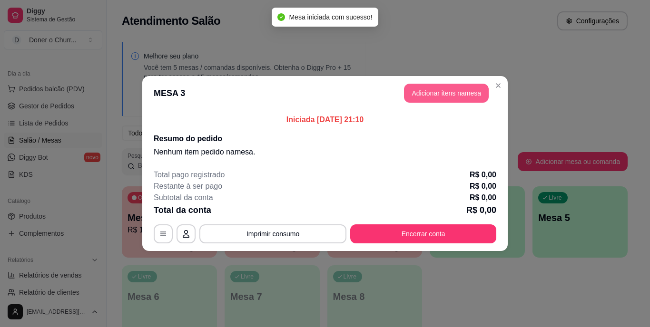
click at [437, 100] on button "Adicionar itens na mesa" at bounding box center [446, 93] width 85 height 19
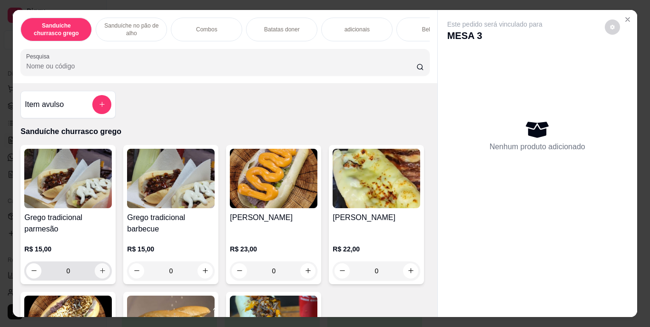
click at [102, 275] on icon "increase-product-quantity" at bounding box center [102, 270] width 7 height 7
type input "1"
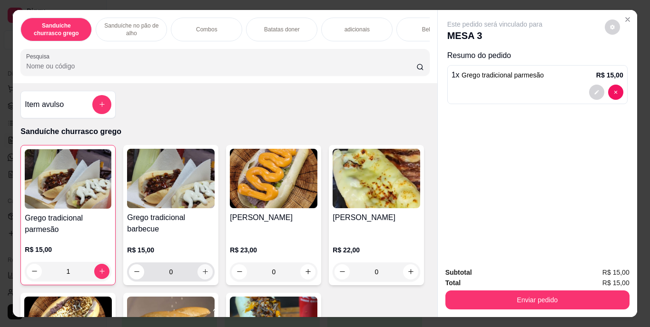
click at [203, 276] on icon "increase-product-quantity" at bounding box center [205, 271] width 7 height 7
type input "1"
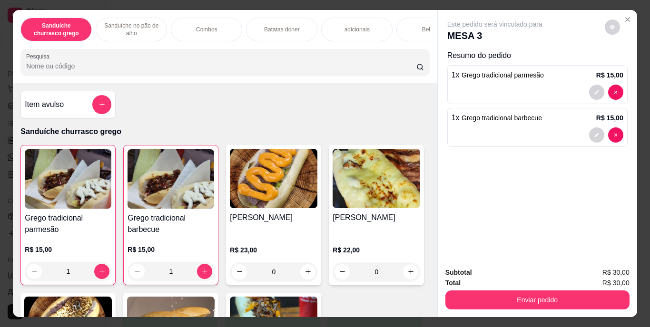
click at [422, 26] on p "Bebidas" at bounding box center [432, 30] width 20 height 8
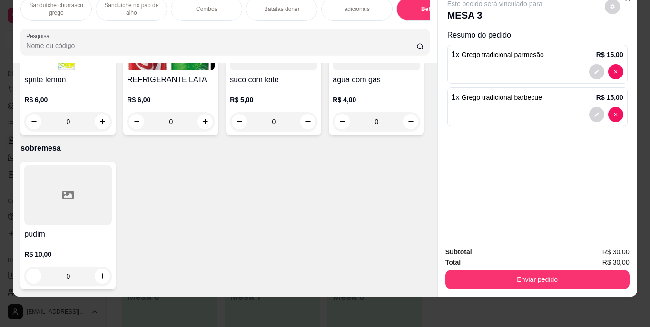
type input "1"
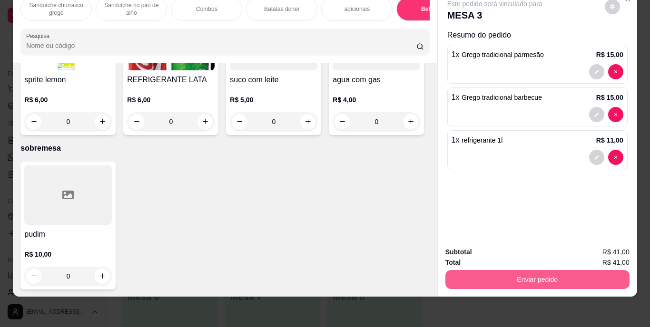
click at [535, 276] on button "Enviar pedido" at bounding box center [537, 279] width 184 height 19
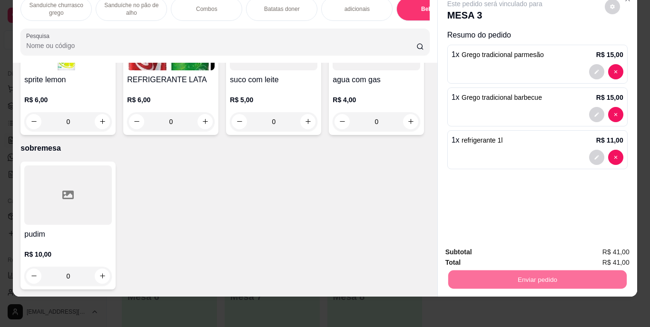
click at [606, 251] on button "Enviar pedido" at bounding box center [605, 249] width 54 height 18
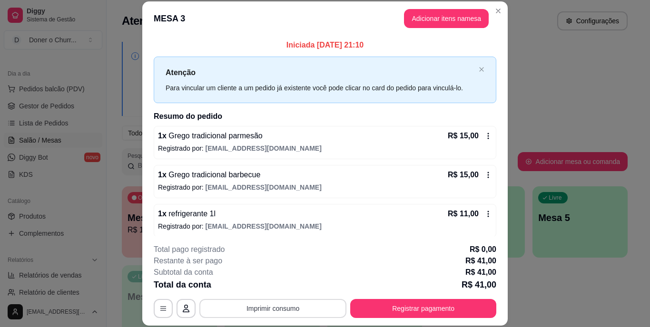
click at [265, 309] on button "Imprimir consumo" at bounding box center [272, 308] width 147 height 19
click at [275, 289] on button "IMPRESSORA" at bounding box center [272, 286] width 67 height 15
click at [270, 308] on button "Imprimir consumo" at bounding box center [273, 308] width 143 height 19
click at [272, 286] on button "IMPRESSORA" at bounding box center [272, 286] width 69 height 15
click at [409, 294] on div "**********" at bounding box center [325, 281] width 343 height 74
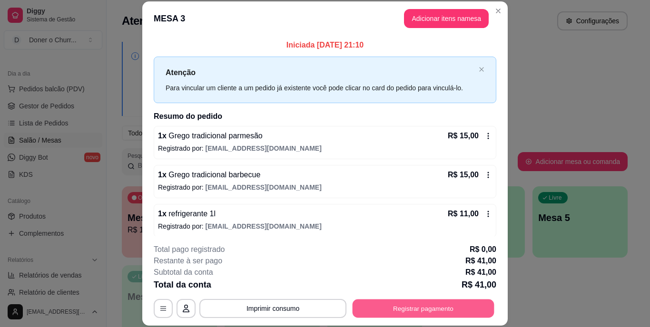
click at [413, 305] on button "Registrar pagamento" at bounding box center [424, 308] width 142 height 19
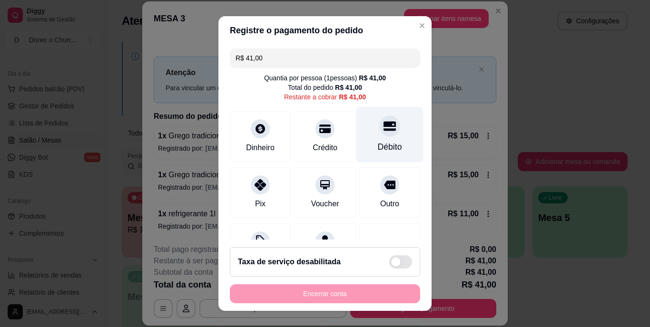
click at [380, 134] on div at bounding box center [389, 126] width 21 height 21
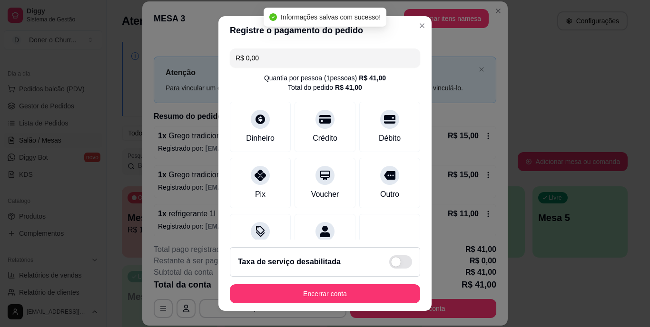
type input "R$ 0,00"
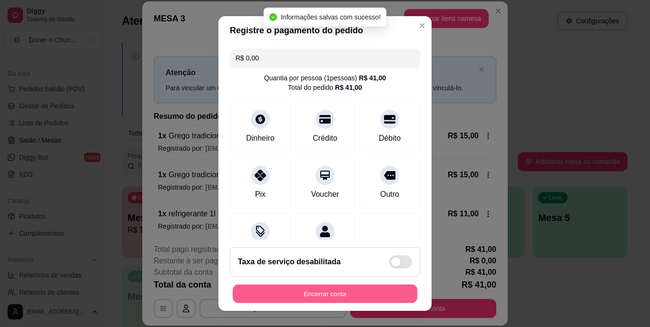
click at [318, 291] on button "Encerrar conta" at bounding box center [325, 294] width 185 height 19
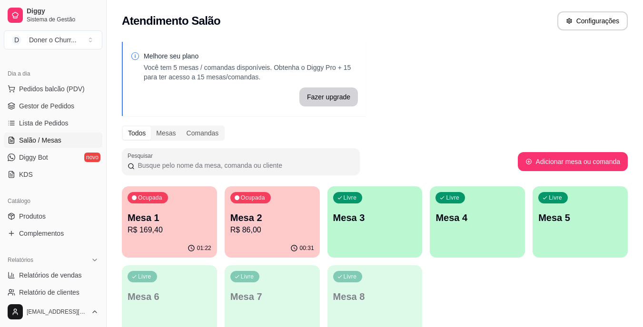
click at [368, 238] on div "Livre Mesa 3" at bounding box center [374, 217] width 95 height 60
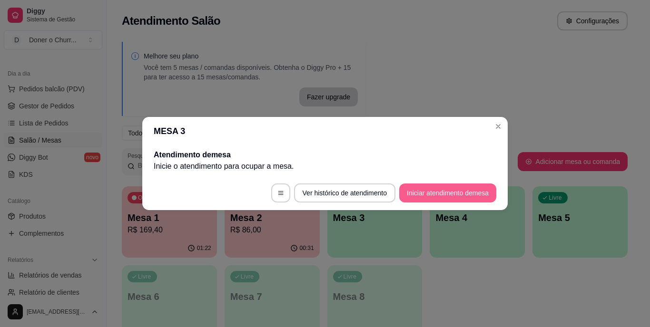
click at [446, 189] on button "Iniciar atendimento de mesa" at bounding box center [447, 193] width 97 height 19
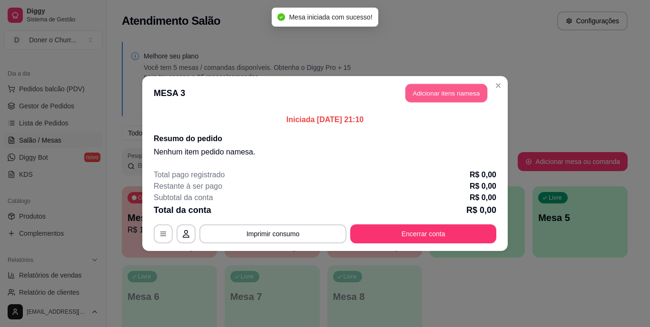
click at [449, 95] on button "Adicionar itens na mesa" at bounding box center [446, 93] width 82 height 19
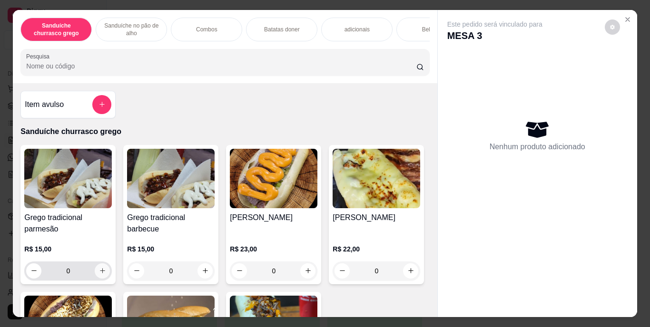
click at [99, 275] on icon "increase-product-quantity" at bounding box center [102, 270] width 7 height 7
type input "1"
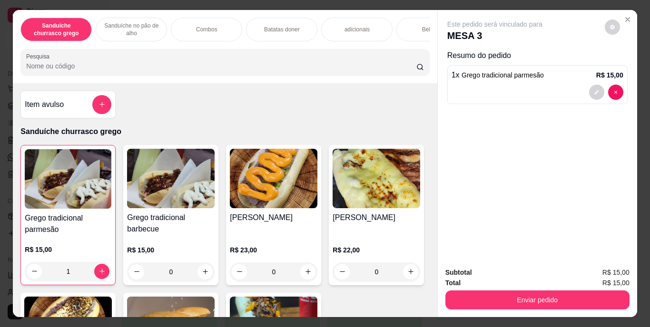
scroll to position [238, 0]
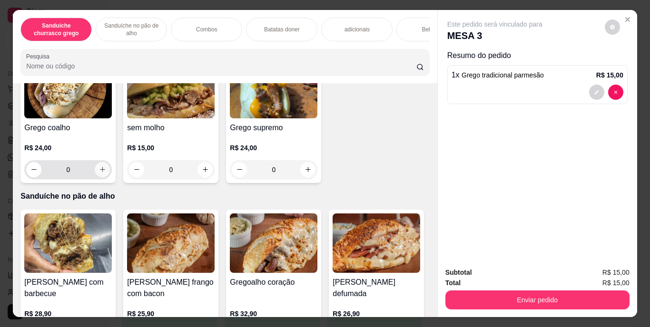
click at [106, 173] on icon "increase-product-quantity" at bounding box center [102, 169] width 7 height 7
type input "1"
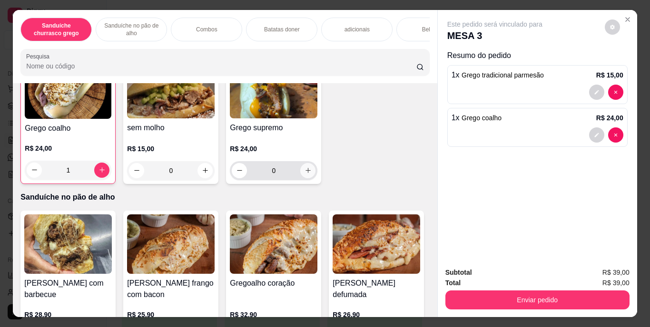
click at [305, 174] on icon "increase-product-quantity" at bounding box center [308, 170] width 7 height 7
type input "1"
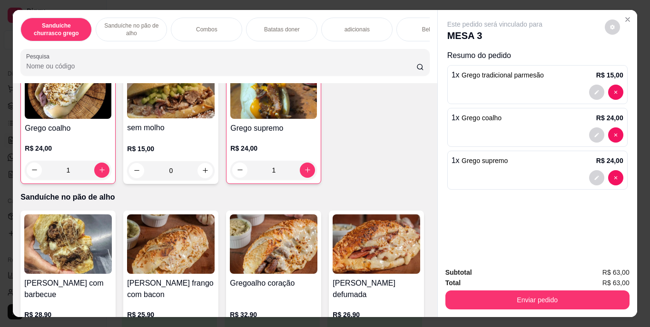
click at [416, 25] on div "Bebidas" at bounding box center [431, 30] width 71 height 24
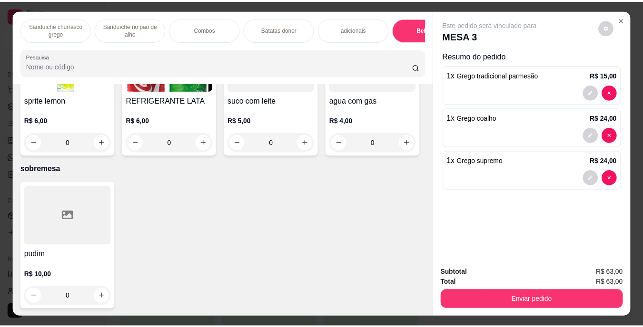
scroll to position [24, 0]
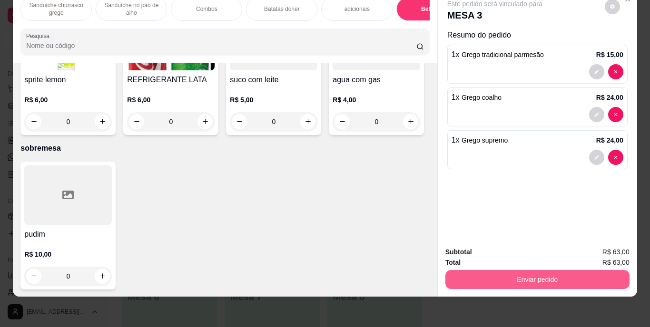
click at [541, 270] on button "Enviar pedido" at bounding box center [537, 279] width 184 height 19
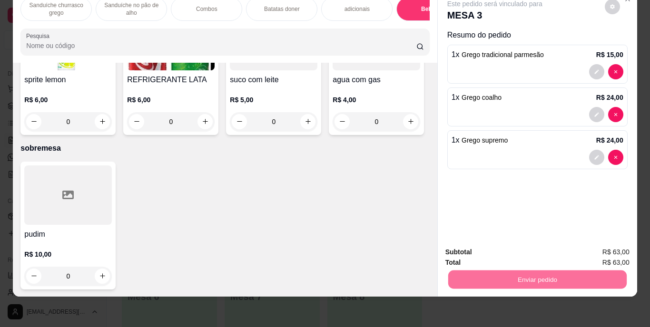
click at [603, 249] on button "Enviar pedido" at bounding box center [605, 249] width 52 height 18
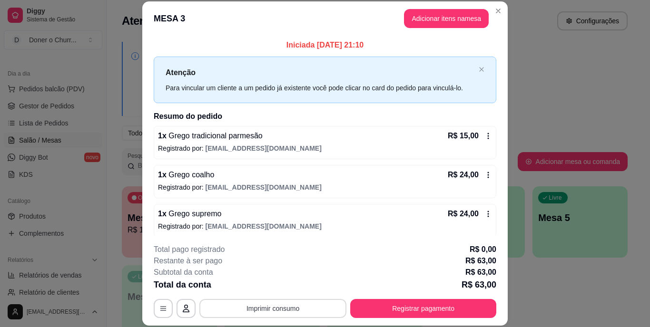
click at [276, 310] on button "Imprimir consumo" at bounding box center [272, 308] width 147 height 19
click at [280, 283] on button "IMPRESSORA" at bounding box center [272, 286] width 69 height 15
click at [278, 309] on button "Imprimir consumo" at bounding box center [272, 308] width 147 height 19
click at [281, 287] on button "IMPRESSORA" at bounding box center [272, 286] width 69 height 15
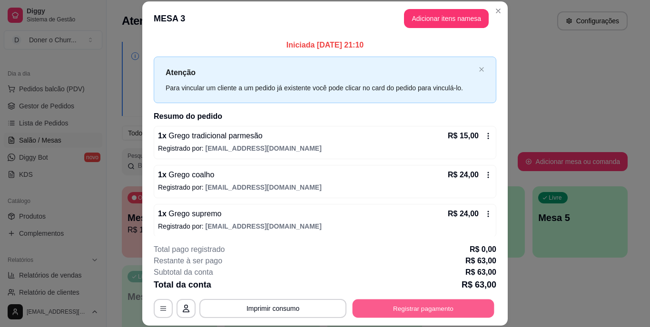
click at [415, 314] on button "Registrar pagamento" at bounding box center [424, 308] width 142 height 19
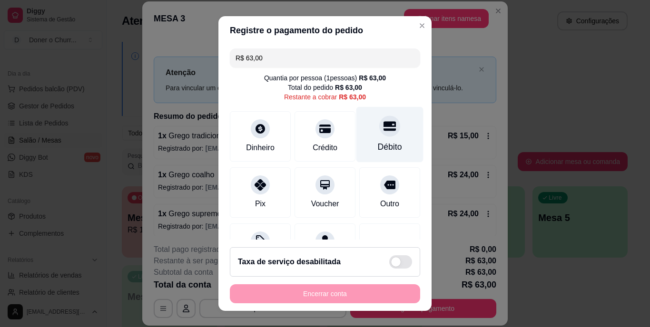
drag, startPoint x: 347, startPoint y: 122, endPoint x: 385, endPoint y: 138, distance: 41.0
click at [385, 138] on div "Débito" at bounding box center [389, 135] width 67 height 56
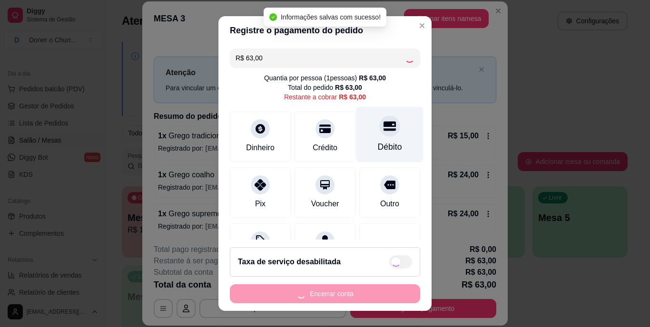
type input "R$ 0,00"
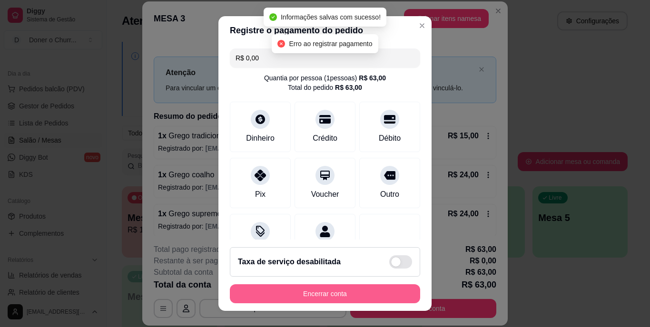
click at [318, 295] on button "Encerrar conta" at bounding box center [325, 294] width 190 height 19
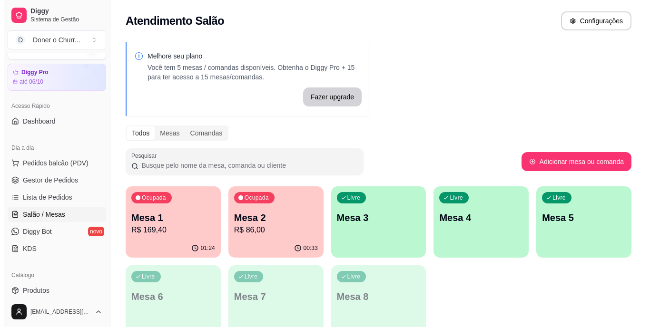
scroll to position [0, 0]
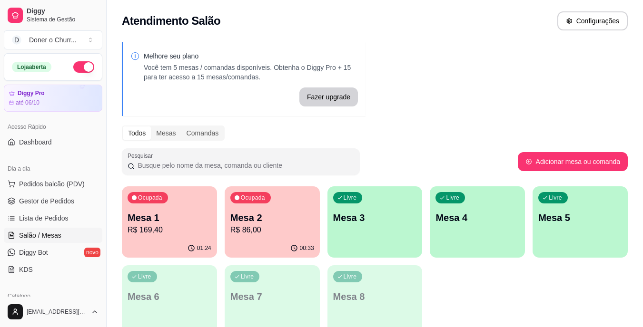
click at [73, 67] on button "button" at bounding box center [83, 66] width 21 height 11
click at [261, 231] on p "R$ 86,00" at bounding box center [271, 230] width 81 height 11
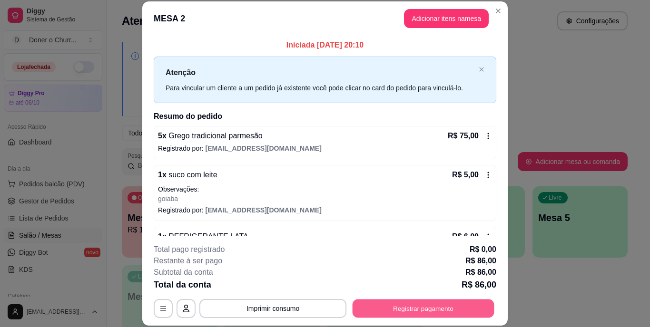
click at [400, 315] on button "Registrar pagamento" at bounding box center [424, 308] width 142 height 19
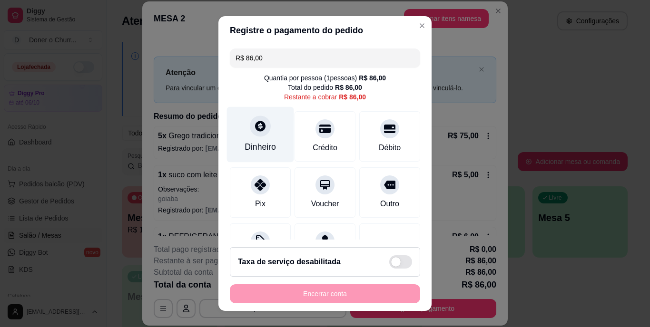
click at [258, 139] on div "Dinheiro" at bounding box center [260, 135] width 67 height 56
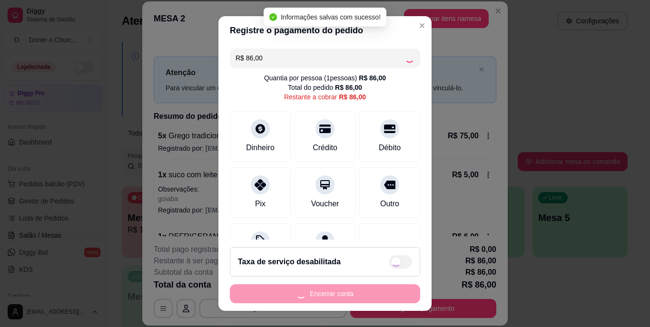
type input "R$ 0,00"
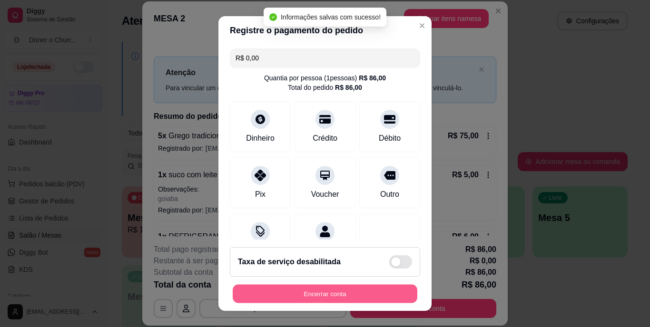
click at [335, 291] on button "Encerrar conta" at bounding box center [325, 294] width 185 height 19
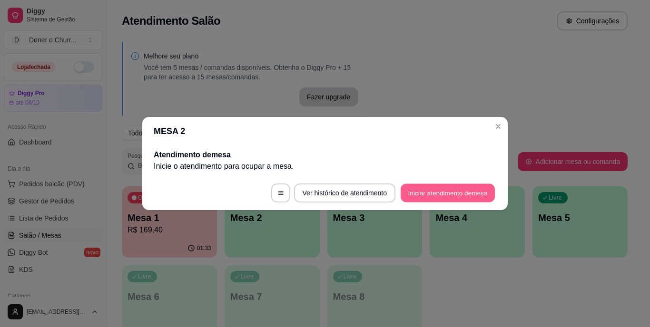
click at [463, 187] on button "Iniciar atendimento de mesa" at bounding box center [448, 193] width 94 height 19
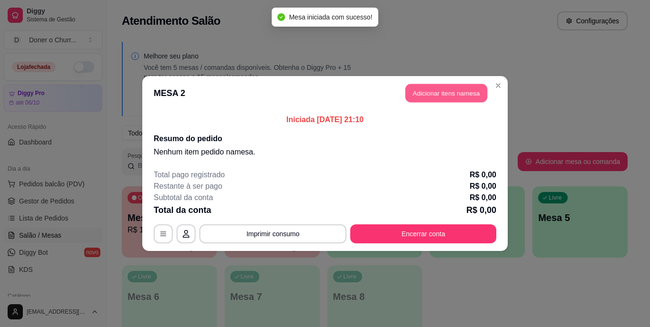
click at [452, 89] on button "Adicionar itens na mesa" at bounding box center [446, 93] width 82 height 19
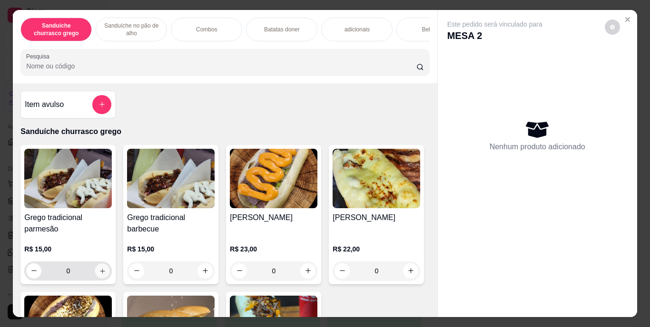
click at [99, 275] on icon "increase-product-quantity" at bounding box center [102, 270] width 7 height 7
type input "1"
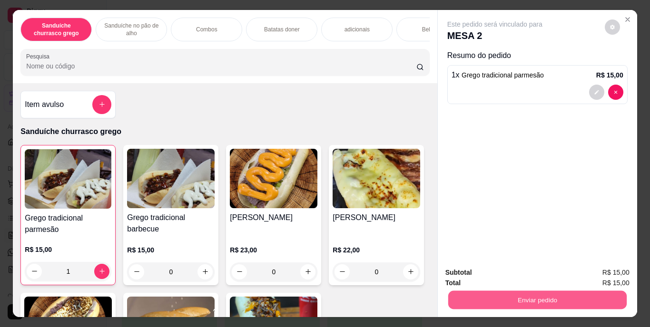
click at [522, 296] on button "Enviar pedido" at bounding box center [537, 300] width 178 height 19
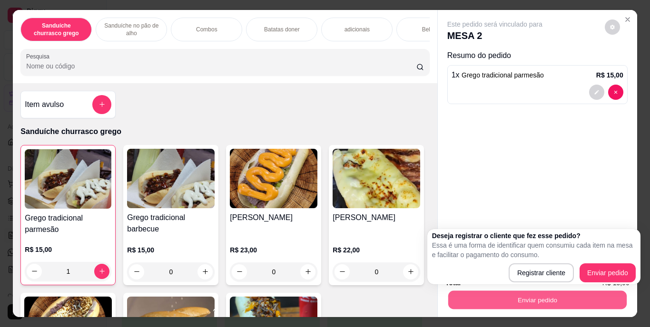
click at [522, 296] on button "Enviar pedido" at bounding box center [537, 300] width 178 height 19
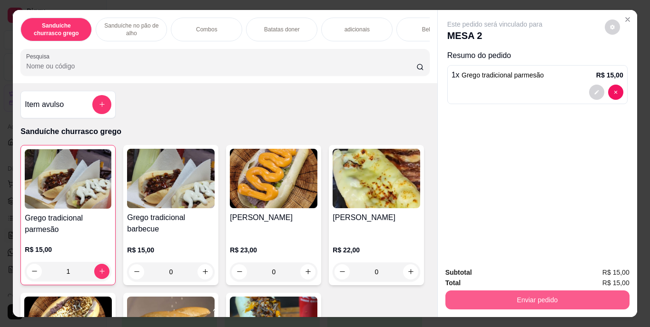
click at [525, 293] on button "Enviar pedido" at bounding box center [537, 300] width 184 height 19
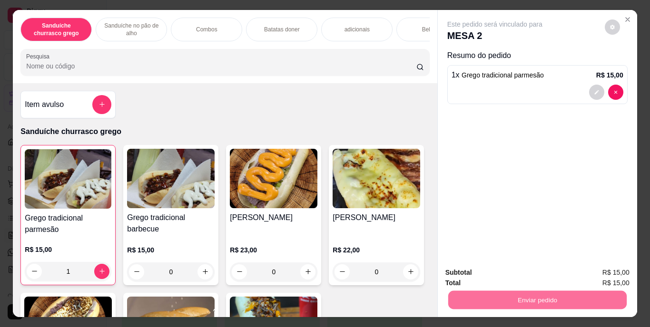
click at [599, 276] on button "Enviar pedido" at bounding box center [605, 274] width 52 height 18
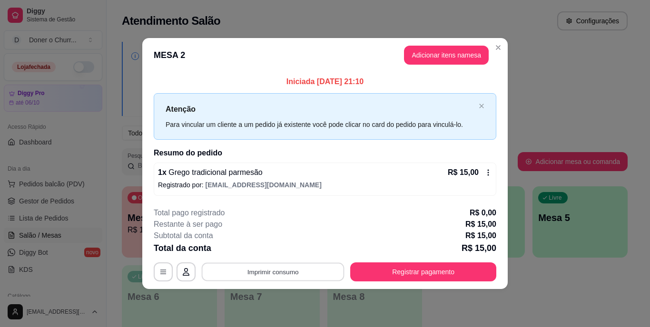
click at [273, 272] on button "Imprimir consumo" at bounding box center [273, 272] width 143 height 19
click at [274, 249] on button "IMPRESSORA" at bounding box center [276, 250] width 67 height 15
click at [286, 278] on button "Imprimir consumo" at bounding box center [273, 272] width 143 height 19
click at [277, 246] on button "IMPRESSORA" at bounding box center [275, 250] width 69 height 15
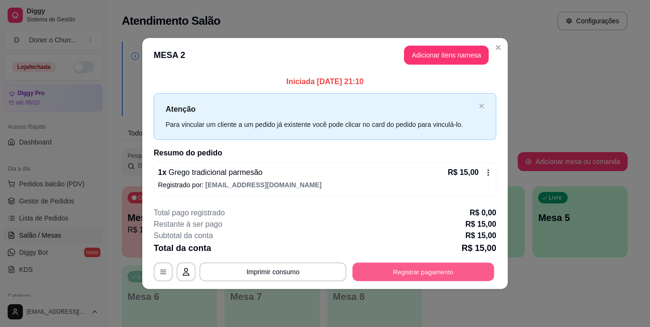
click at [383, 269] on button "Registrar pagamento" at bounding box center [424, 272] width 142 height 19
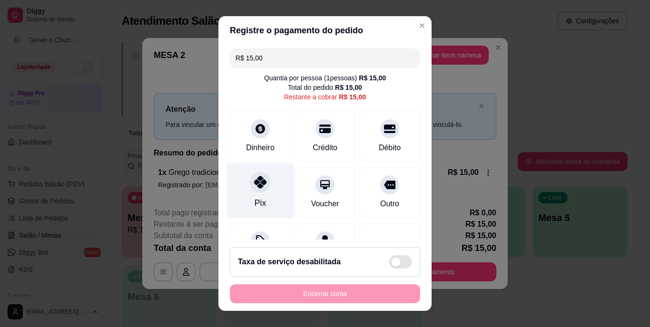
click at [261, 187] on div at bounding box center [260, 182] width 21 height 21
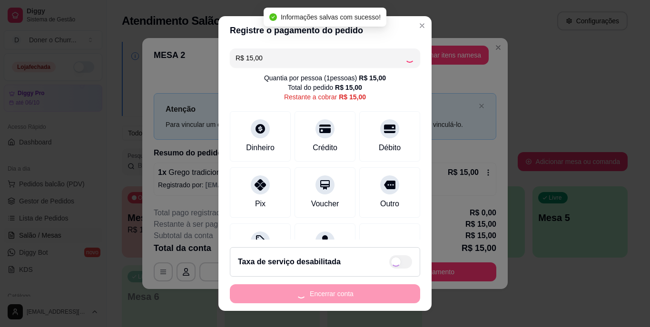
type input "R$ 0,00"
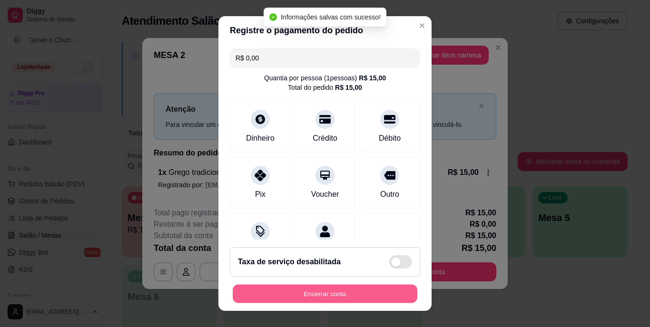
click at [308, 296] on button "Encerrar conta" at bounding box center [325, 294] width 185 height 19
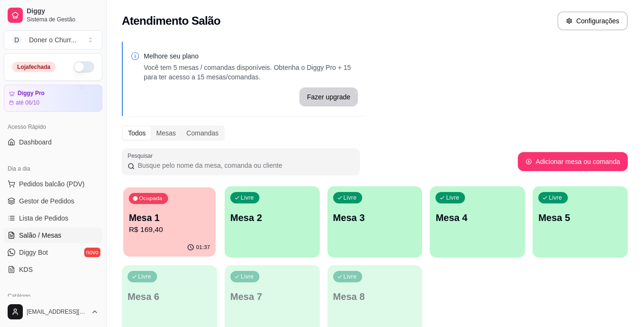
click at [171, 215] on p "Mesa 1" at bounding box center [169, 218] width 81 height 13
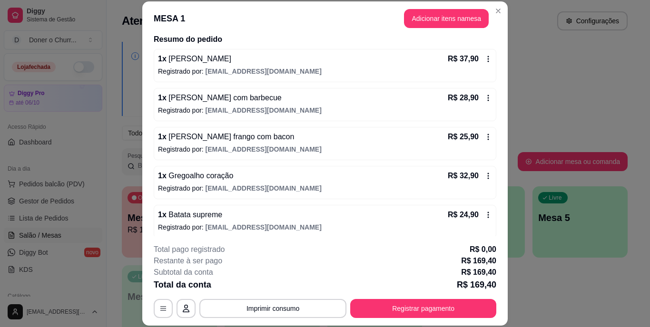
scroll to position [122, 0]
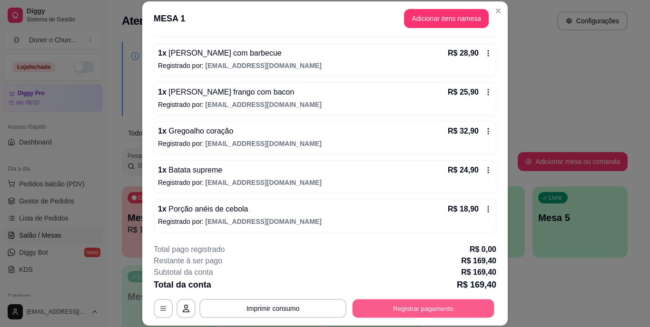
click at [395, 309] on button "Registrar pagamento" at bounding box center [424, 308] width 142 height 19
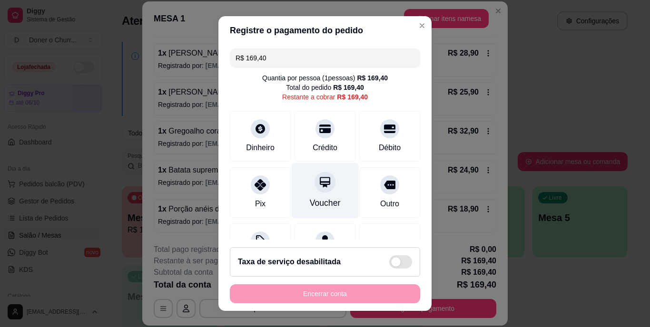
scroll to position [49, 0]
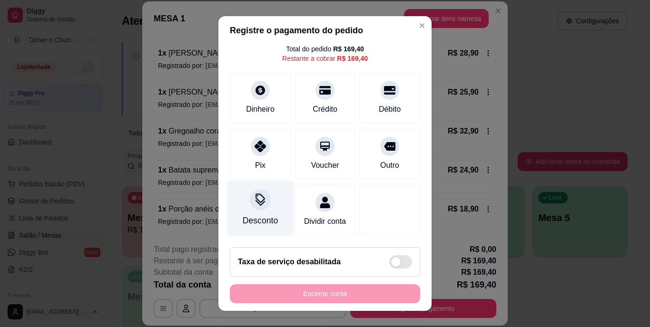
click at [267, 197] on div "Desconto" at bounding box center [260, 209] width 67 height 56
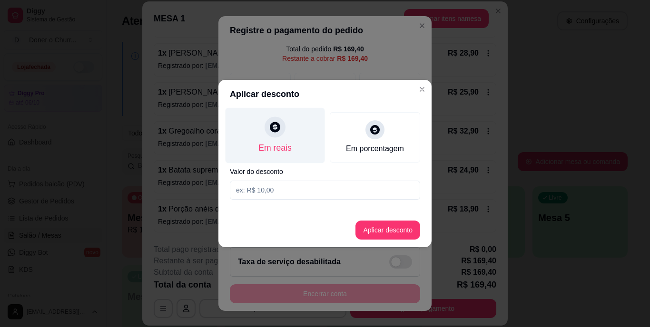
click at [270, 143] on div "Em reais" at bounding box center [274, 148] width 33 height 12
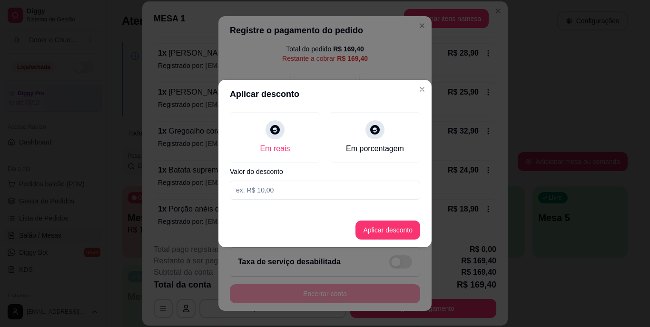
click at [281, 188] on input at bounding box center [325, 190] width 190 height 19
type input "169,40"
click at [395, 232] on button "Aplicar desconto" at bounding box center [388, 230] width 62 height 19
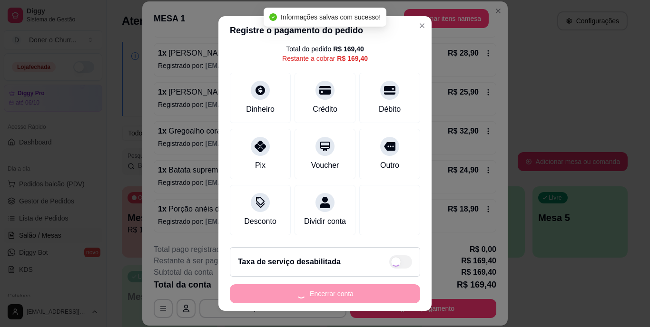
type input "R$ 0,00"
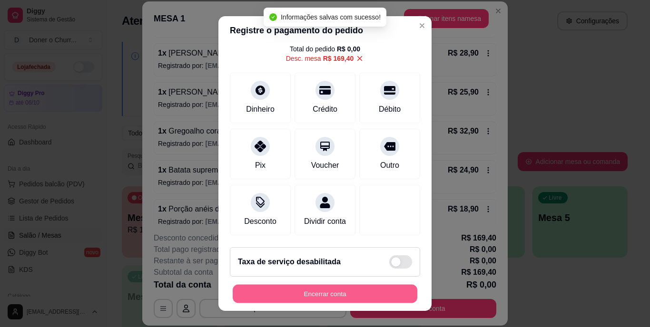
click at [301, 290] on button "Encerrar conta" at bounding box center [325, 294] width 185 height 19
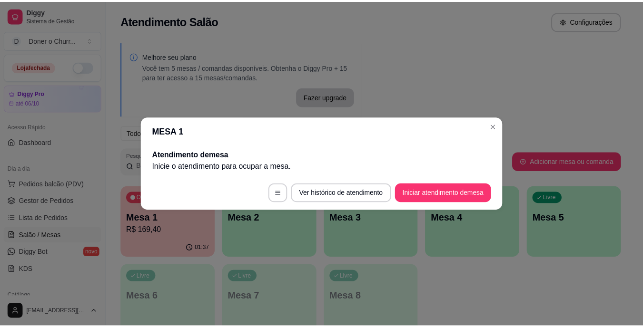
scroll to position [0, 0]
